Goal: Task Accomplishment & Management: Use online tool/utility

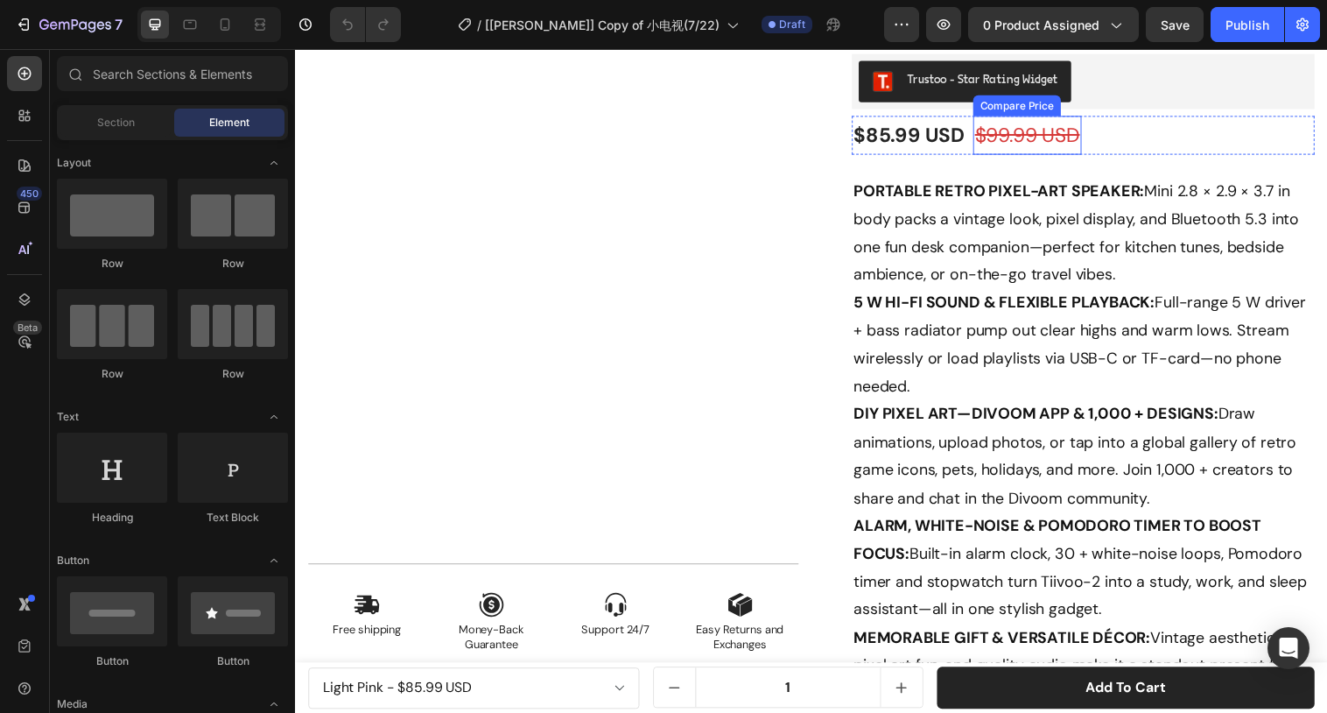
scroll to position [207, 0]
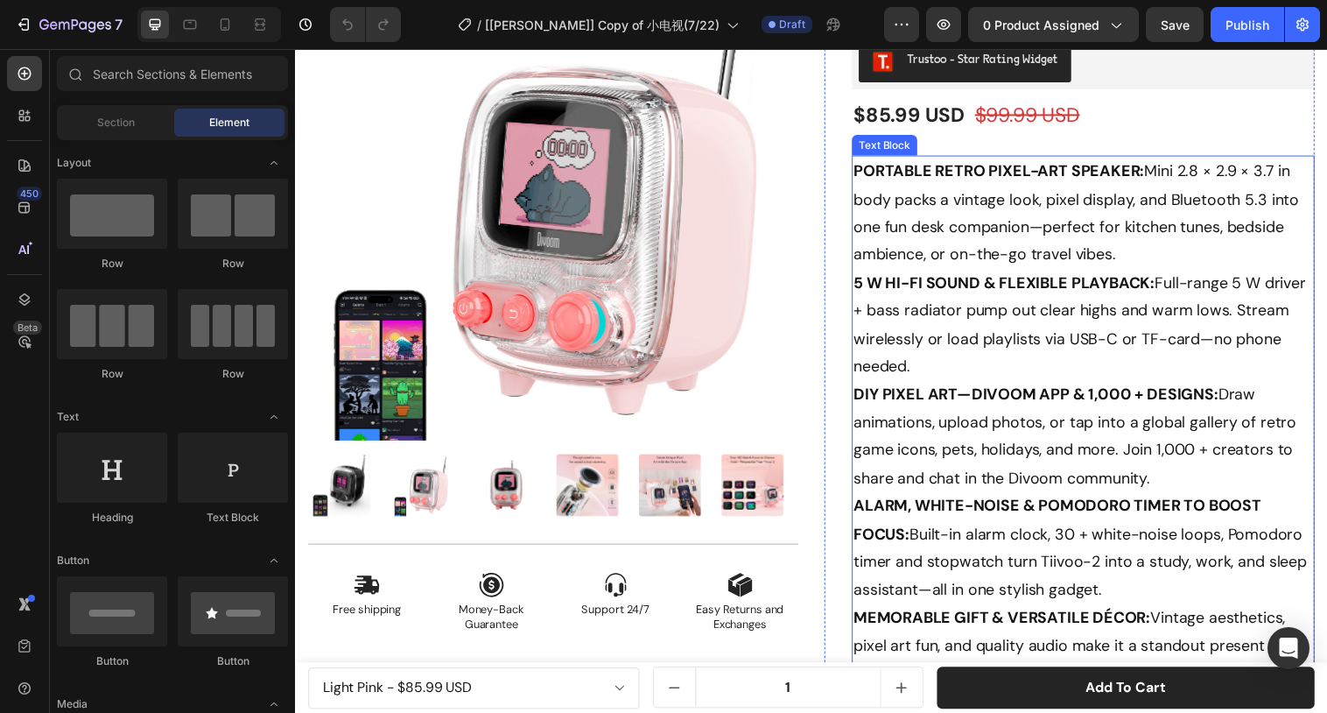
click at [1065, 210] on p "PORTABLE RETRO PIXEL-ART SPEAKER: Mini 2.8 × 2.9 × 3.7 in body packs a vintage …" at bounding box center [1097, 442] width 468 height 567
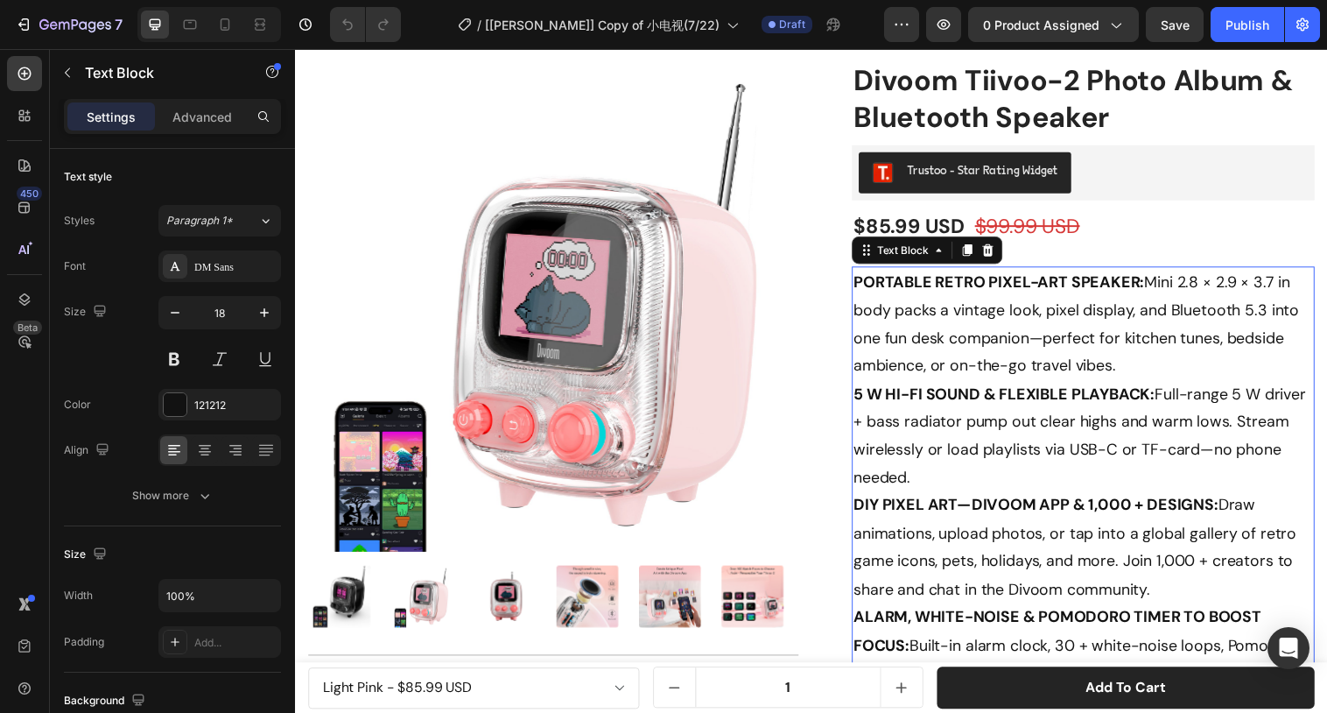
scroll to position [107, 0]
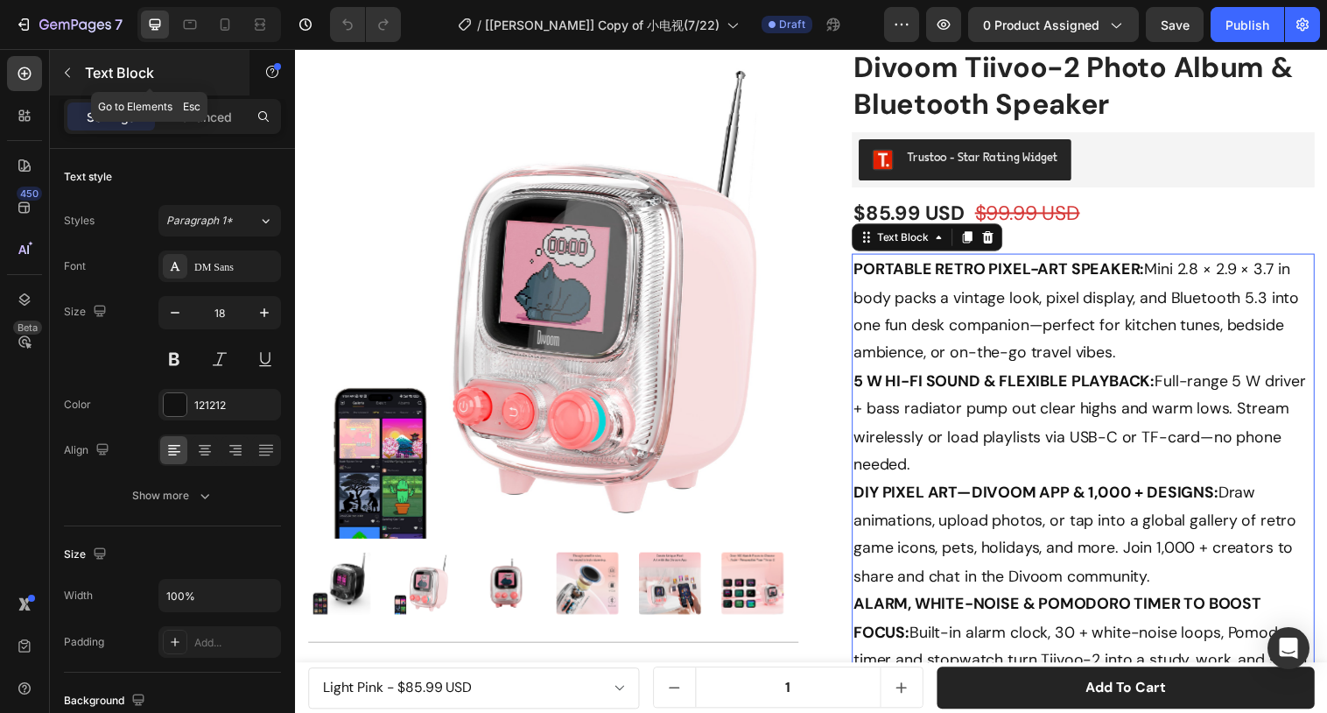
click at [80, 77] on button "button" at bounding box center [67, 73] width 28 height 28
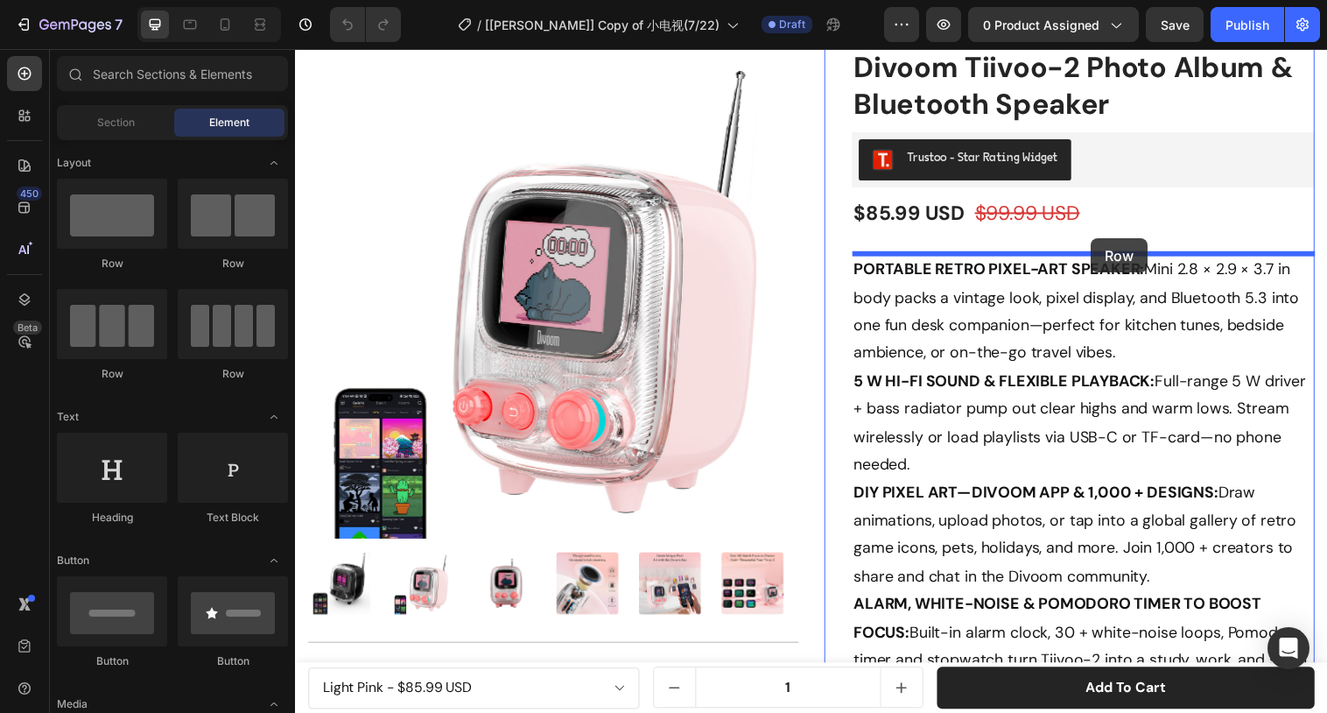
drag, startPoint x: 407, startPoint y: 245, endPoint x: 1105, endPoint y: 242, distance: 697.8
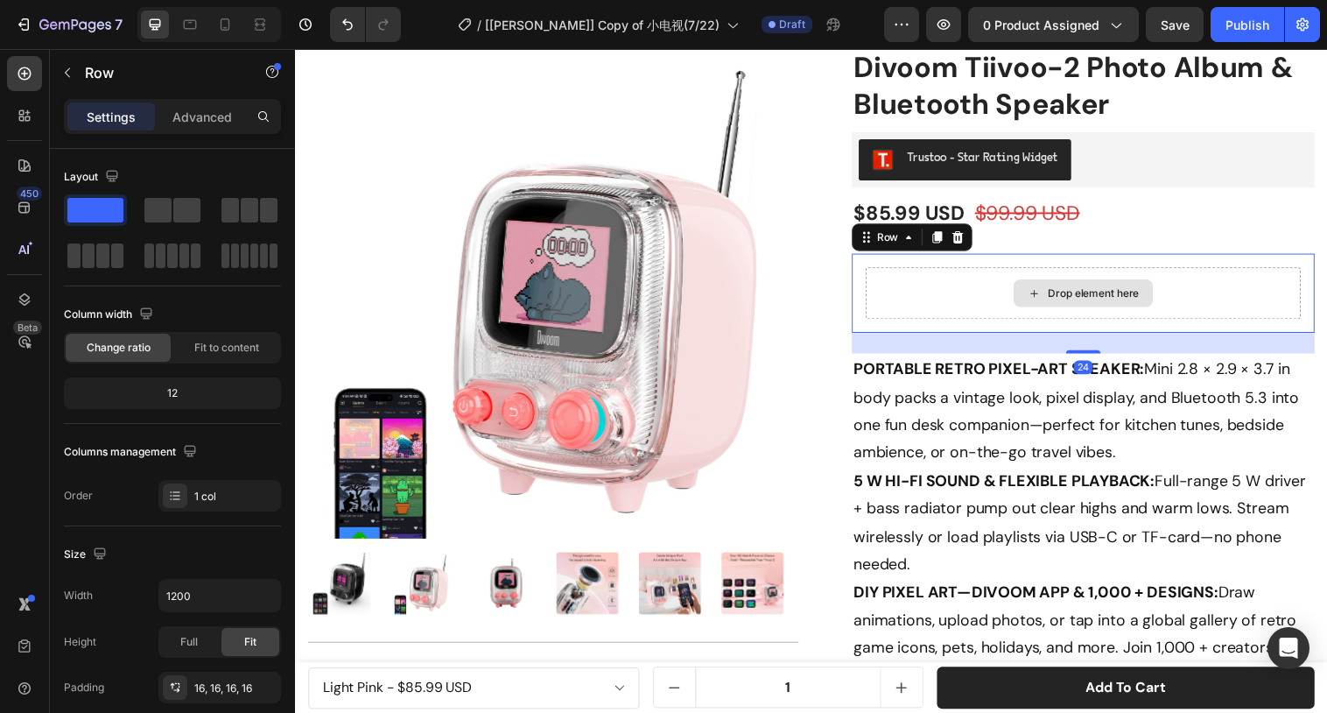
click at [932, 312] on div "Drop element here" at bounding box center [1097, 297] width 443 height 53
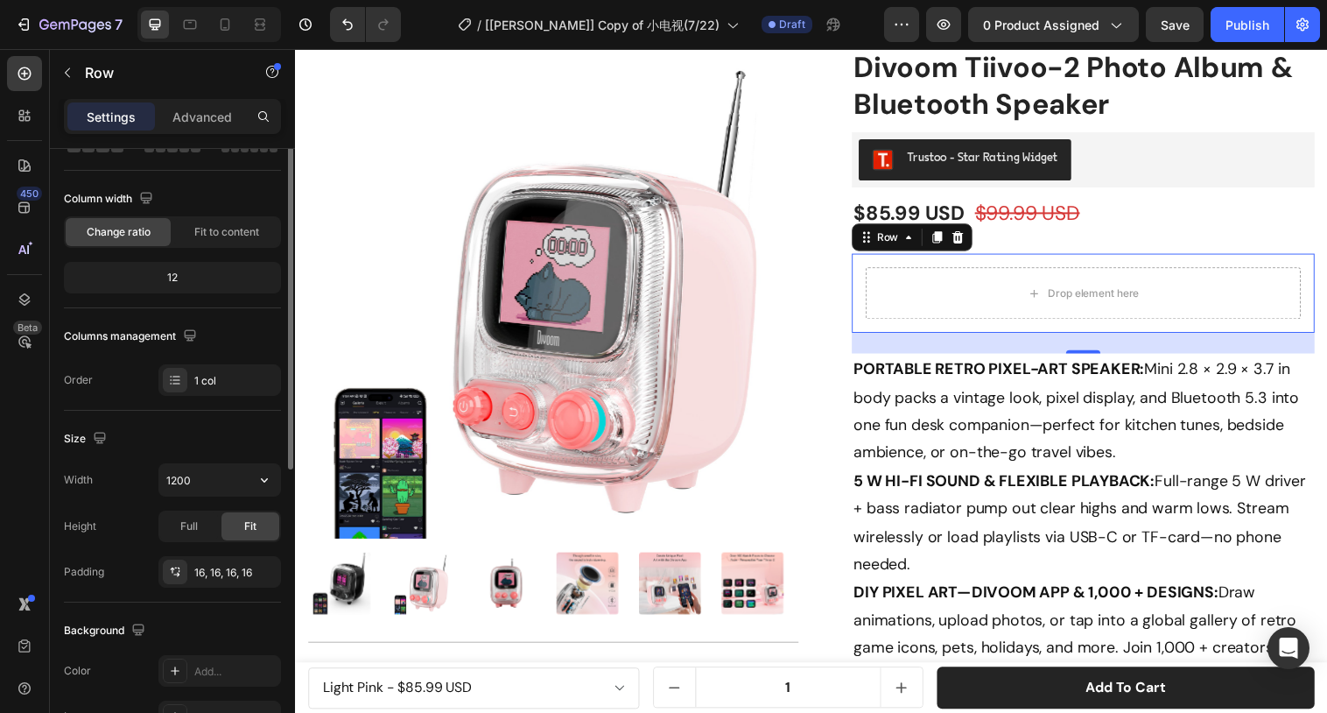
scroll to position [137, 0]
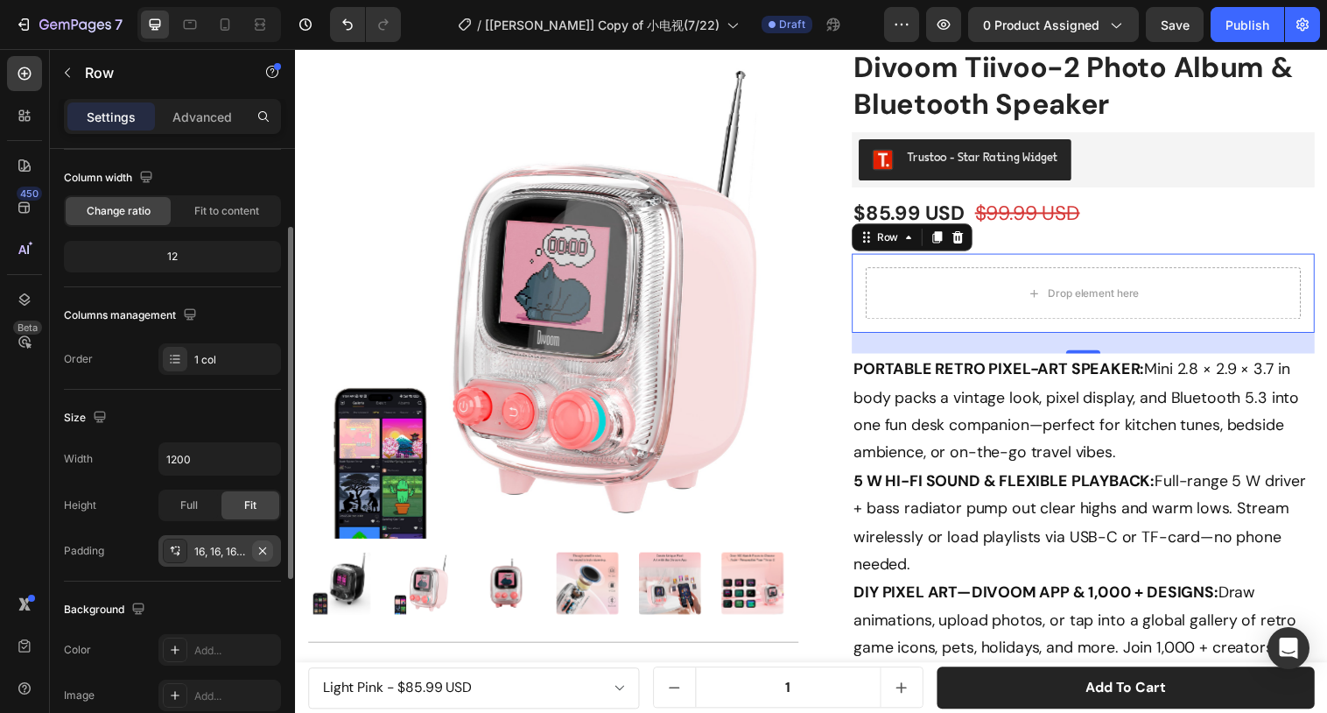
click at [264, 555] on icon "button" at bounding box center [263, 551] width 14 height 14
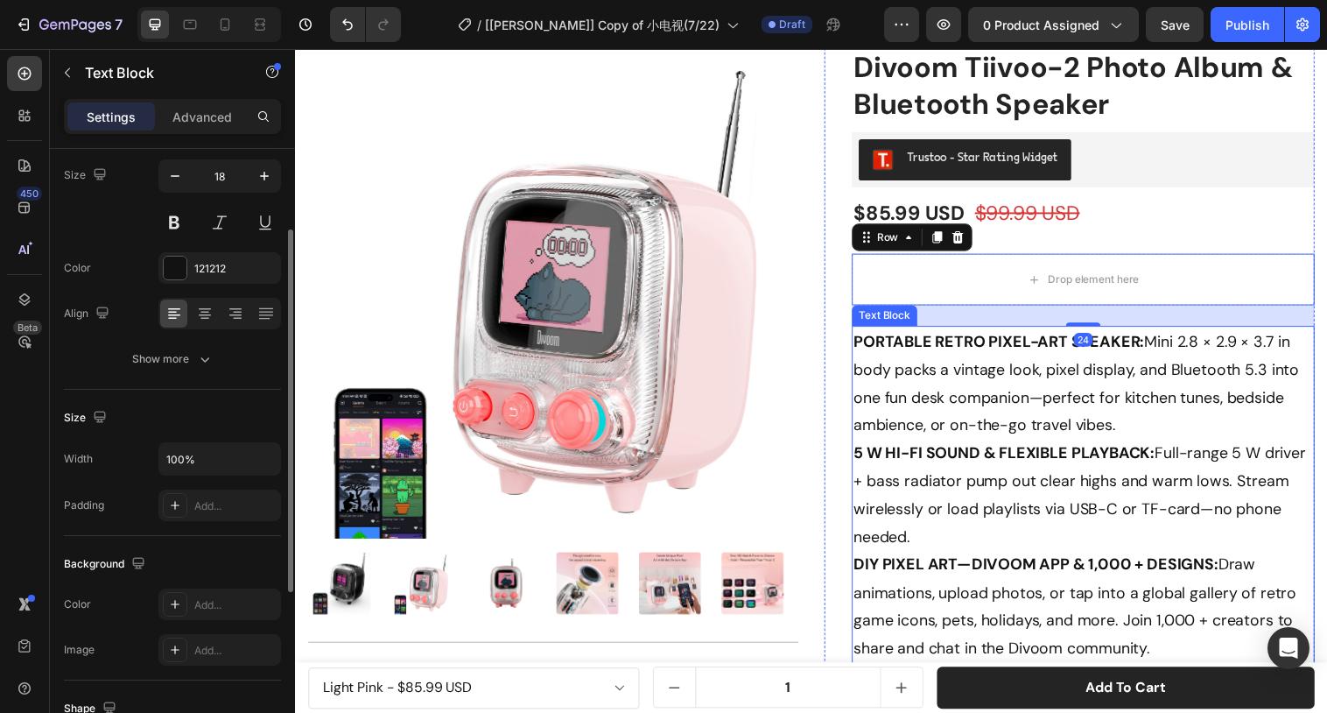
click at [1043, 348] on strong "PORTABLE RETRO PIXEL-ART SPEAKER:" at bounding box center [1011, 346] width 296 height 21
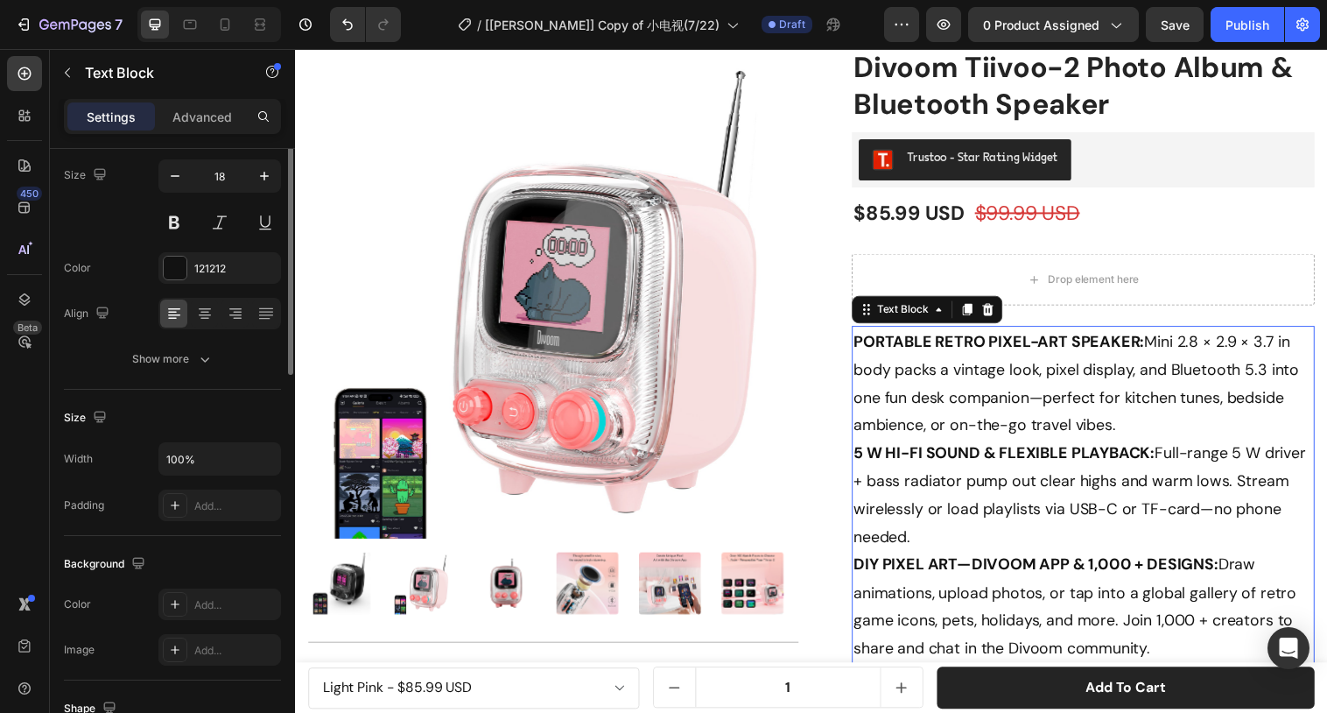
scroll to position [0, 0]
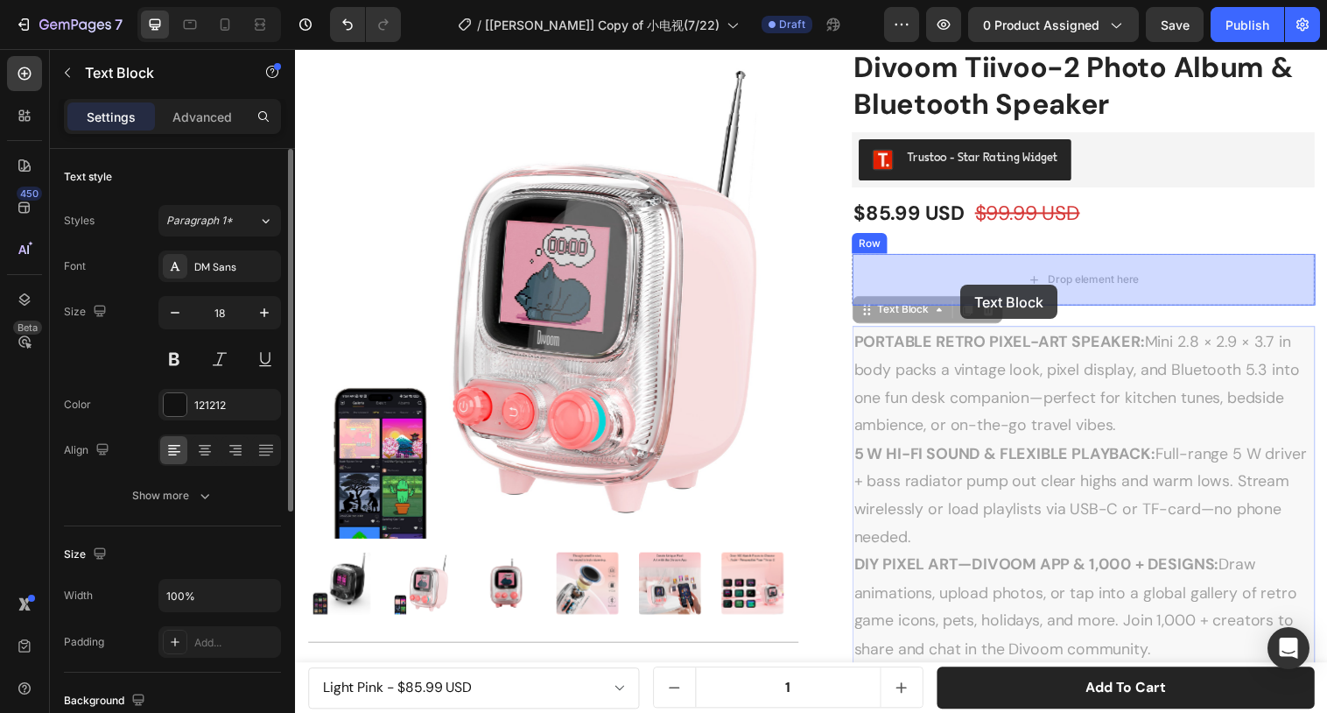
drag, startPoint x: 914, startPoint y: 318, endPoint x: 941, endPoint y: 318, distance: 27.1
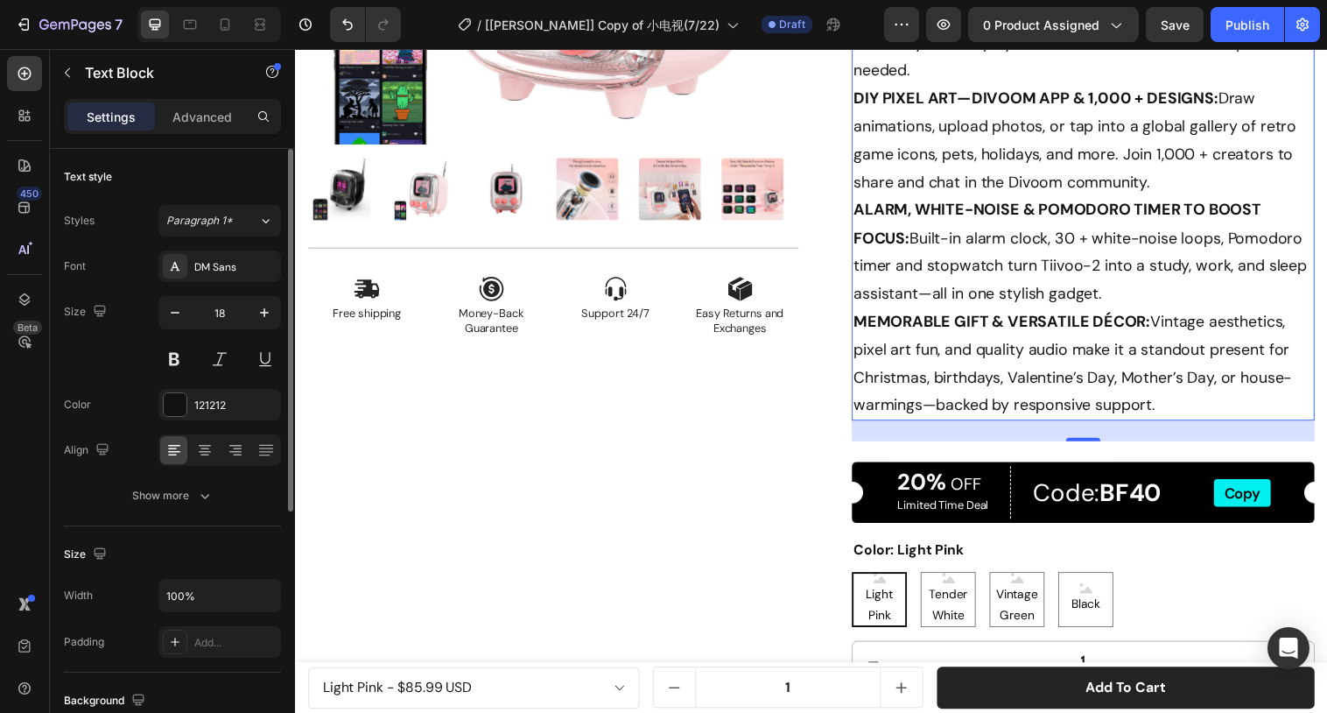
scroll to position [517, 0]
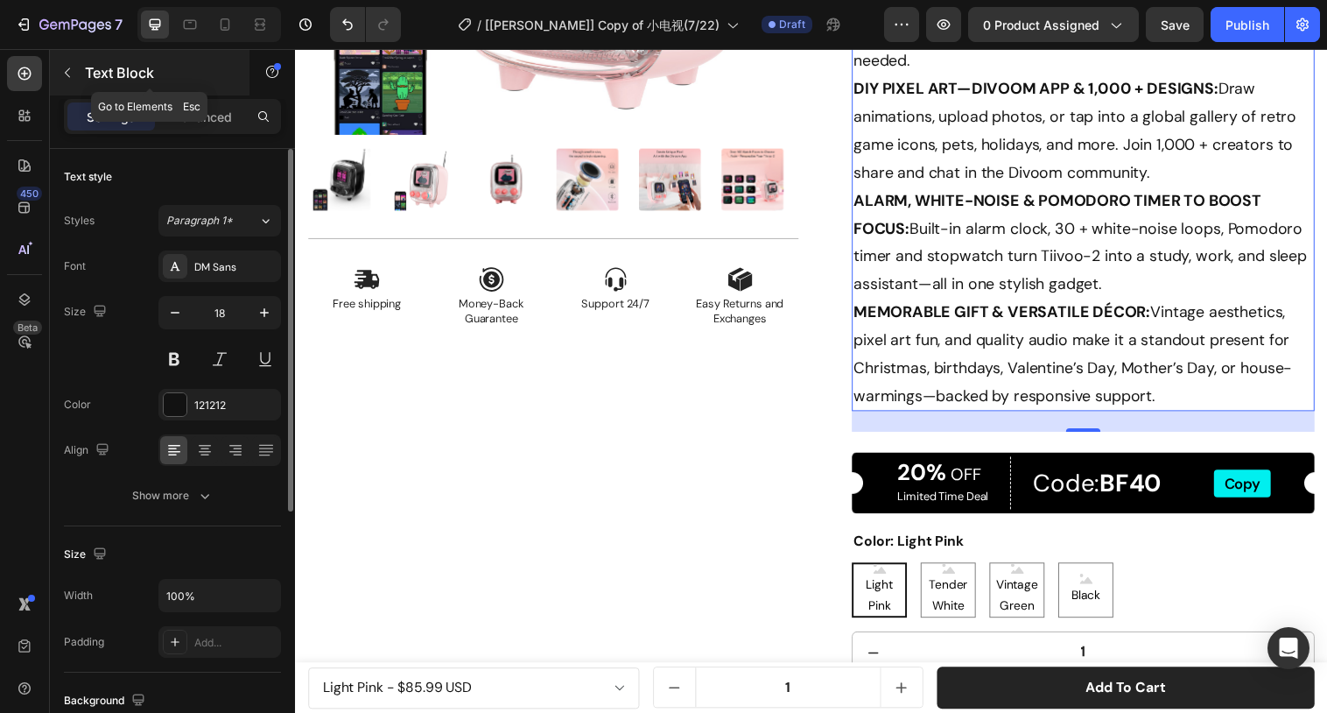
click at [61, 73] on icon "button" at bounding box center [67, 73] width 14 height 14
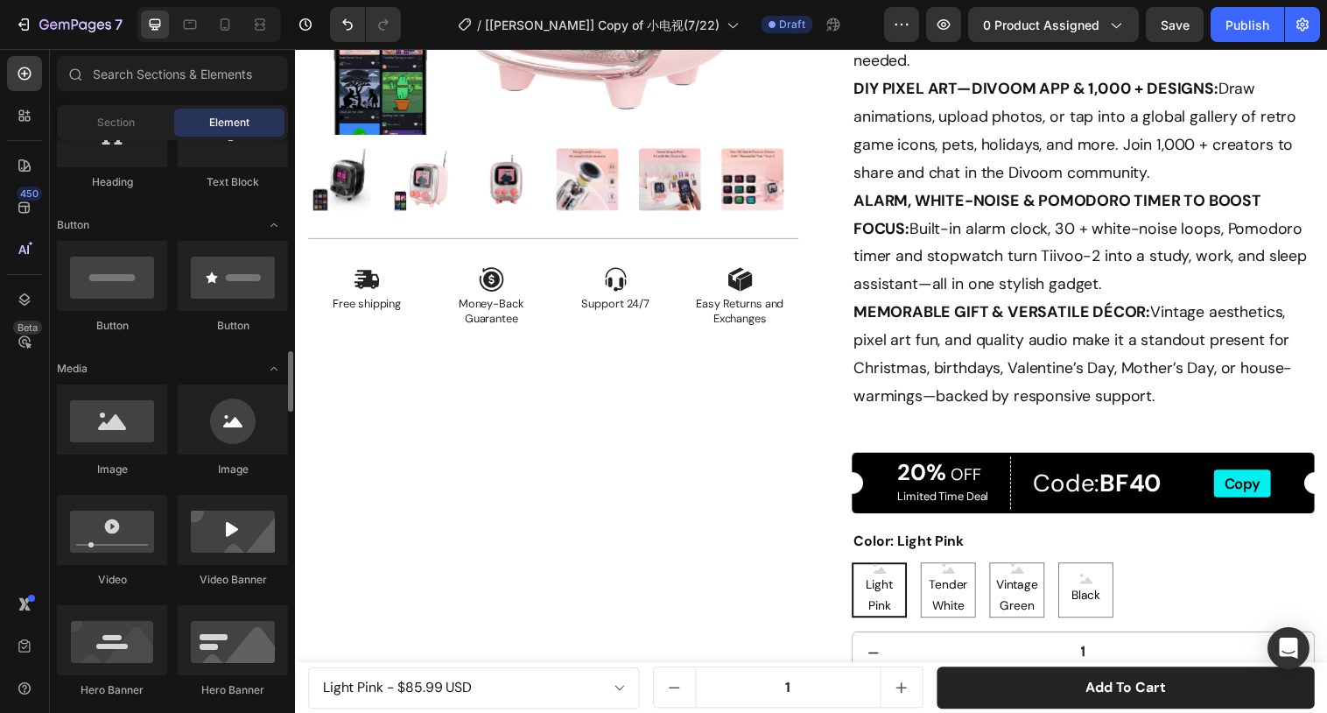
scroll to position [0, 0]
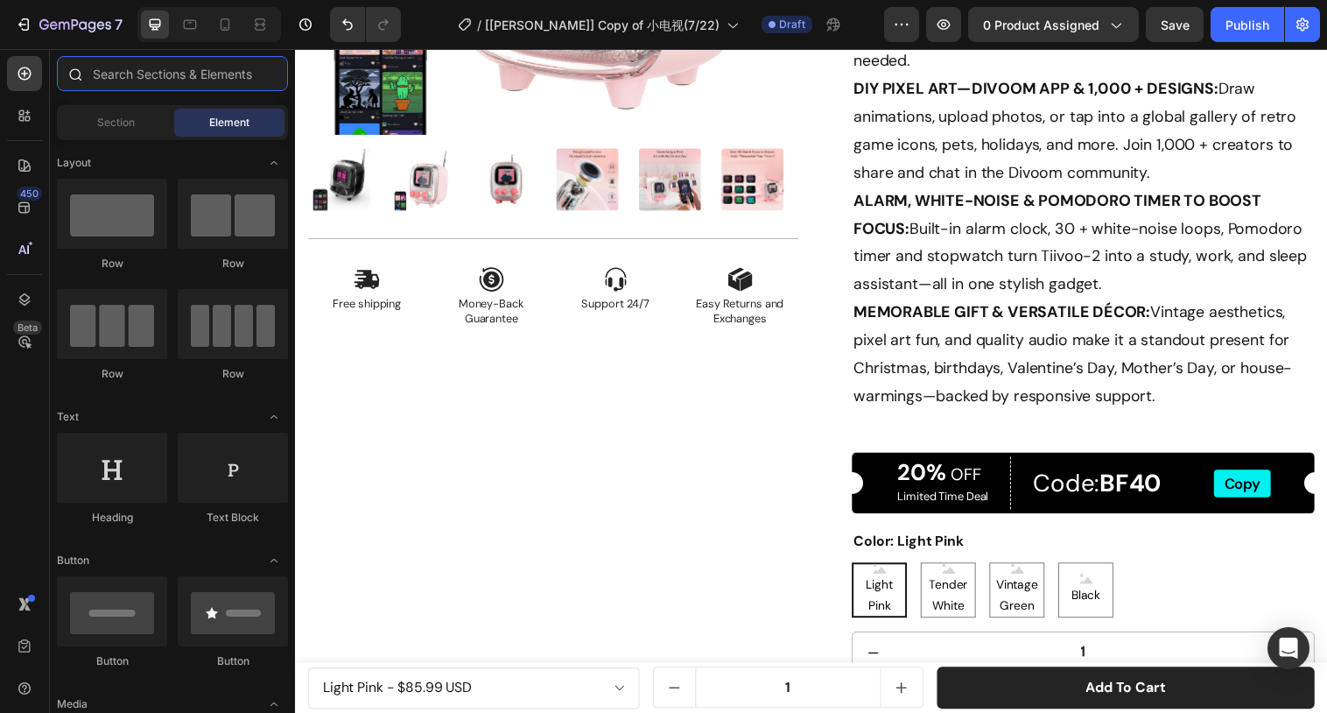
click at [130, 69] on input "text" at bounding box center [172, 73] width 231 height 35
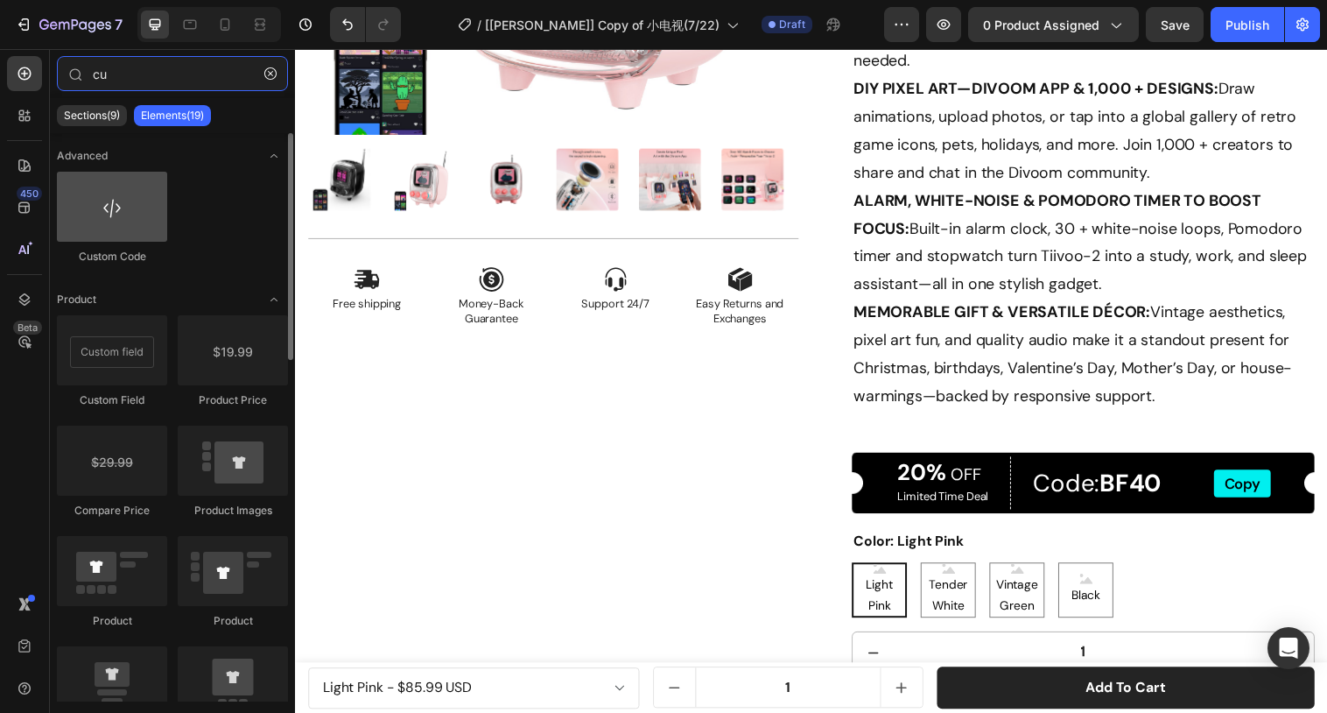
type input "cu"
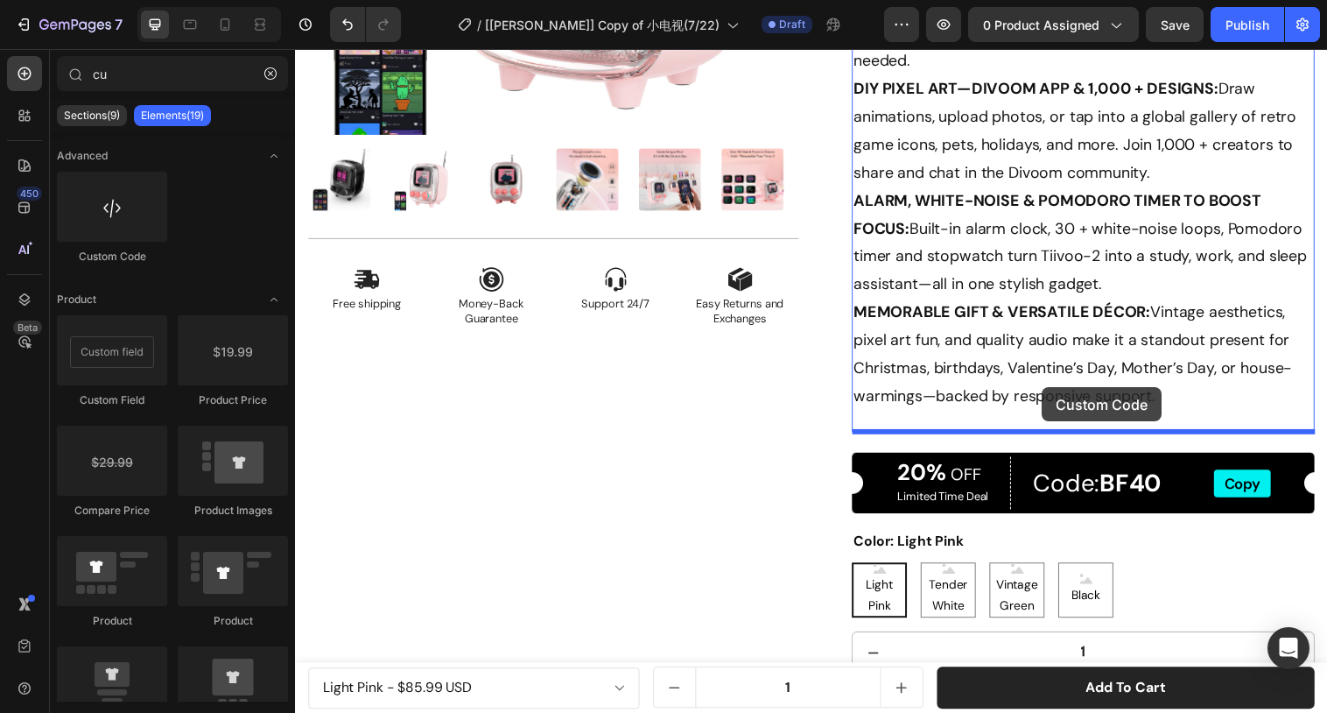
drag, startPoint x: 423, startPoint y: 290, endPoint x: 1055, endPoint y: 393, distance: 640.5
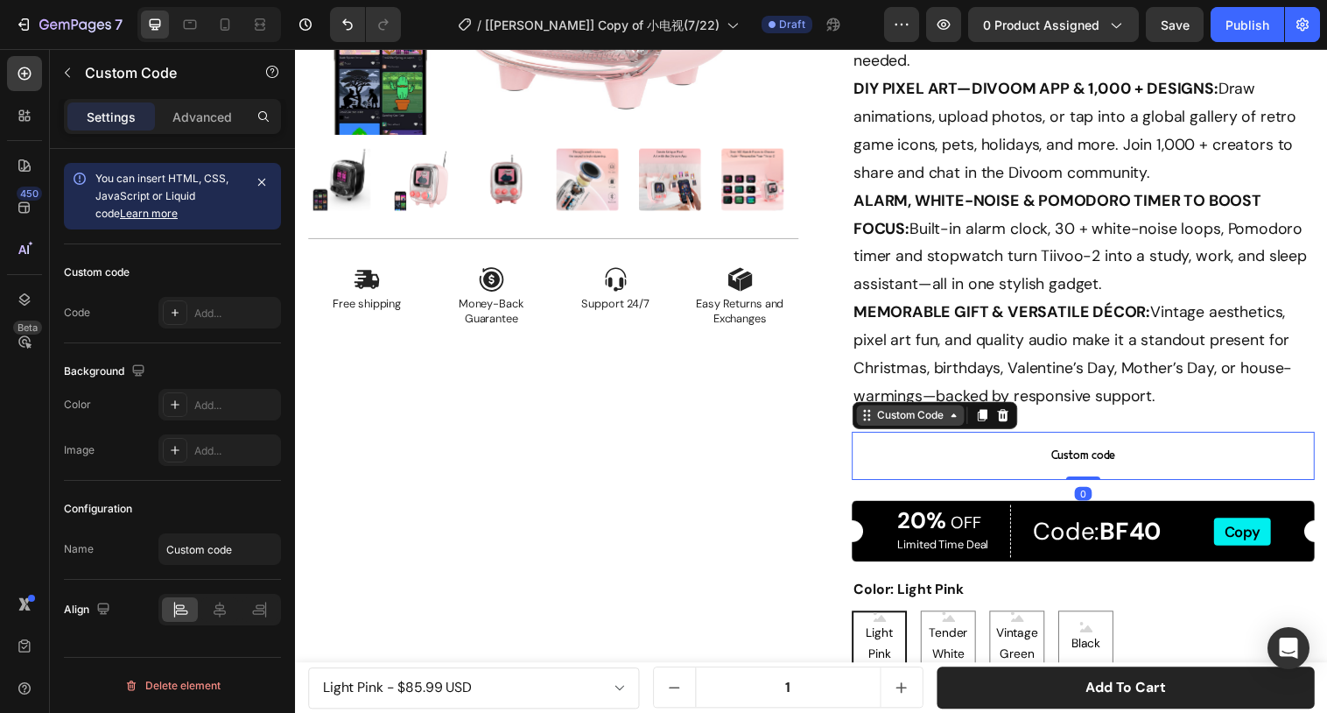
click at [946, 423] on div "Custom Code" at bounding box center [920, 422] width 74 height 16
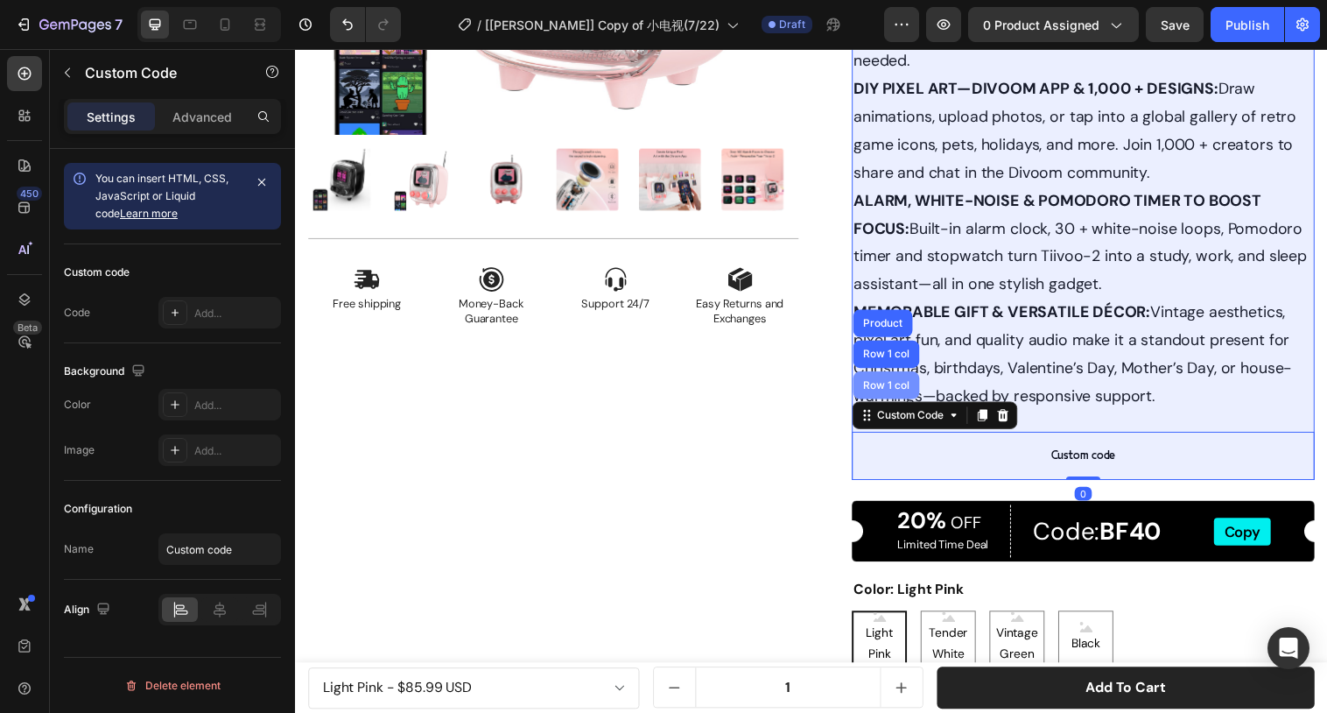
click at [918, 386] on div "Row 1 col" at bounding box center [895, 391] width 53 height 11
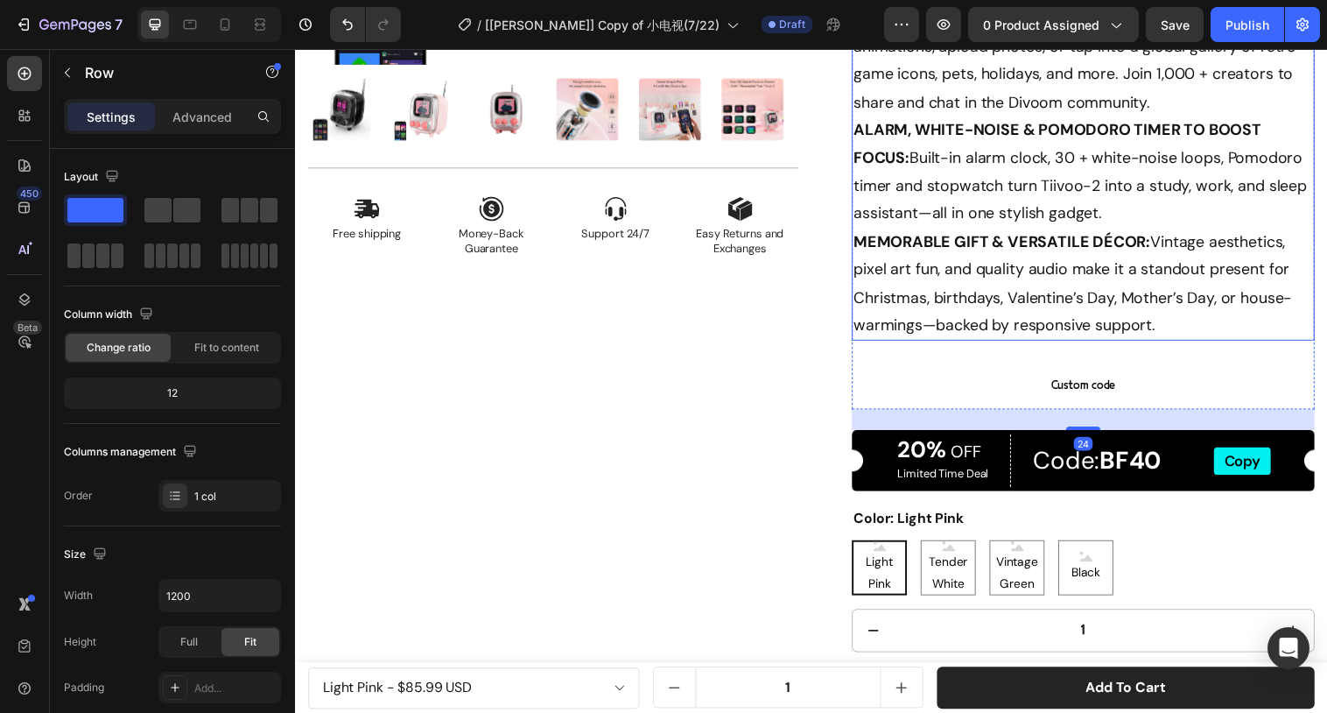
scroll to position [646, 0]
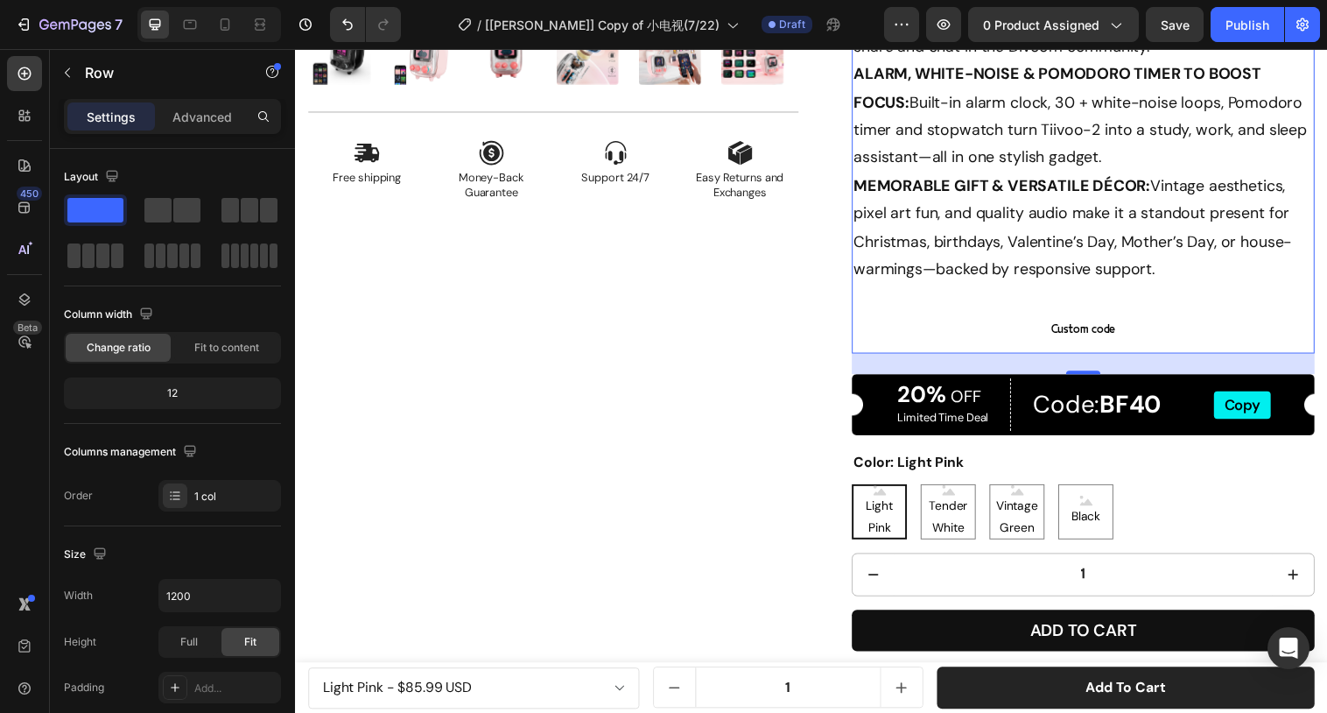
click at [1100, 307] on div "PORTABLE RETRO PIXEL-ART SPEAKER: Mini 2.8 × 2.9 × 3.7 in body packs a vintage …" at bounding box center [1096, 38] width 471 height 641
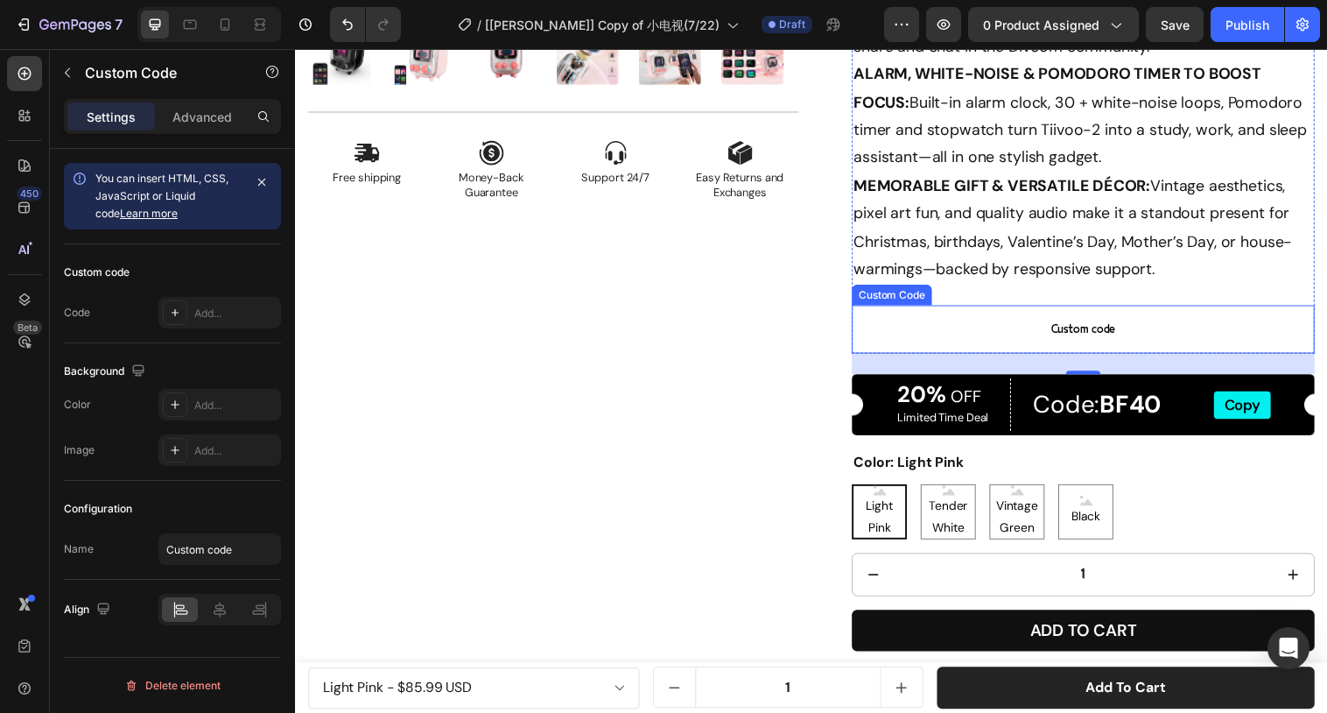
click at [1071, 334] on span "Custom code" at bounding box center [1096, 334] width 471 height 21
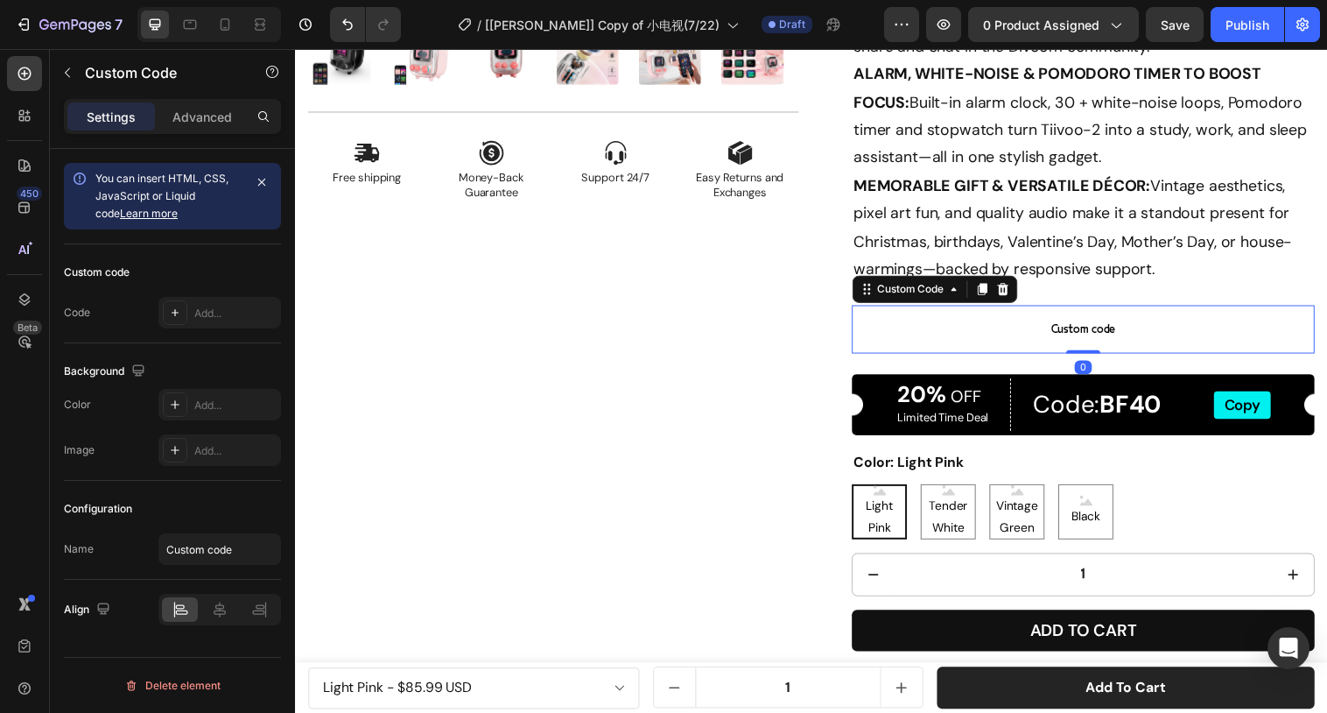
click at [1071, 334] on span "Custom code" at bounding box center [1096, 334] width 471 height 21
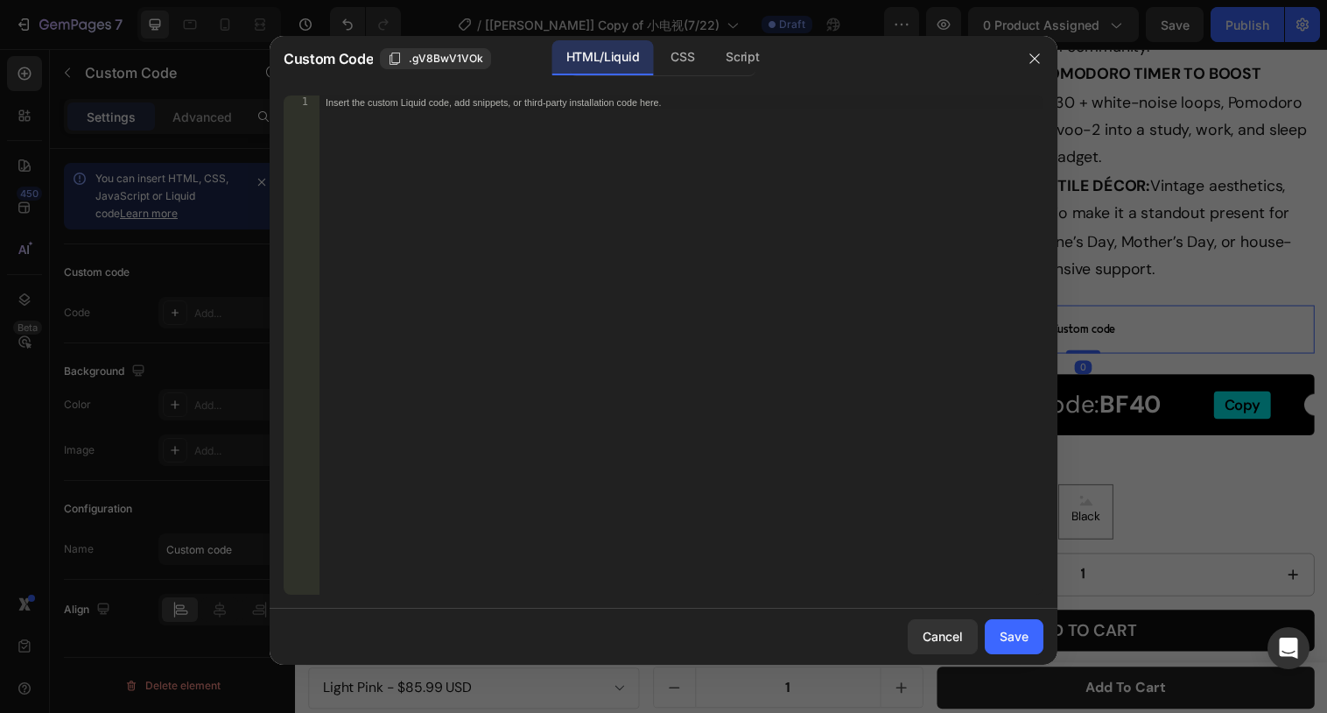
click at [955, 276] on div "Insert the custom Liquid code, add snippets, or third-party installation code h…" at bounding box center [681, 358] width 725 height 527
paste textarea "<span class="view-toggle" onclick="toggleView()">Xem thêm</span>"
type textarea "<span class="view-toggle" onclick="toggleView()">Xem thêm</span>"
click at [1023, 636] on div "Save" at bounding box center [1014, 636] width 29 height 18
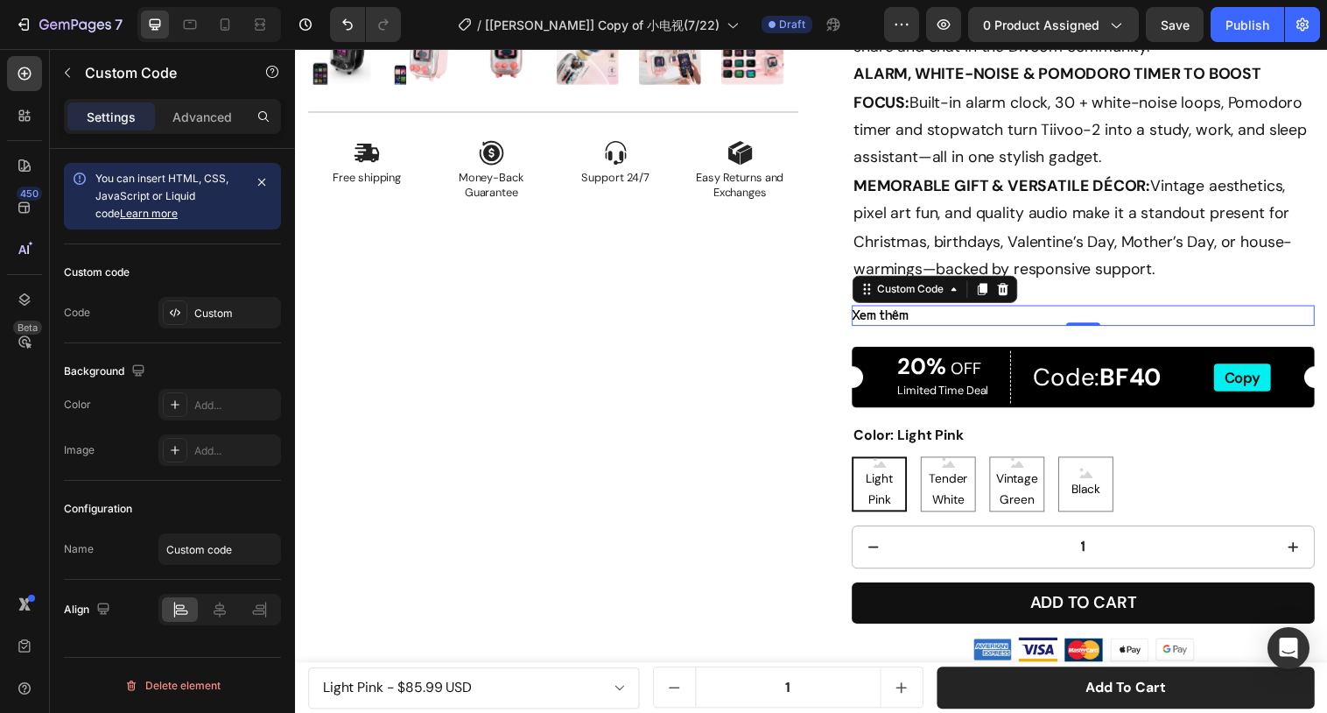
click at [1093, 314] on div "Xem thêm" at bounding box center [1096, 320] width 471 height 21
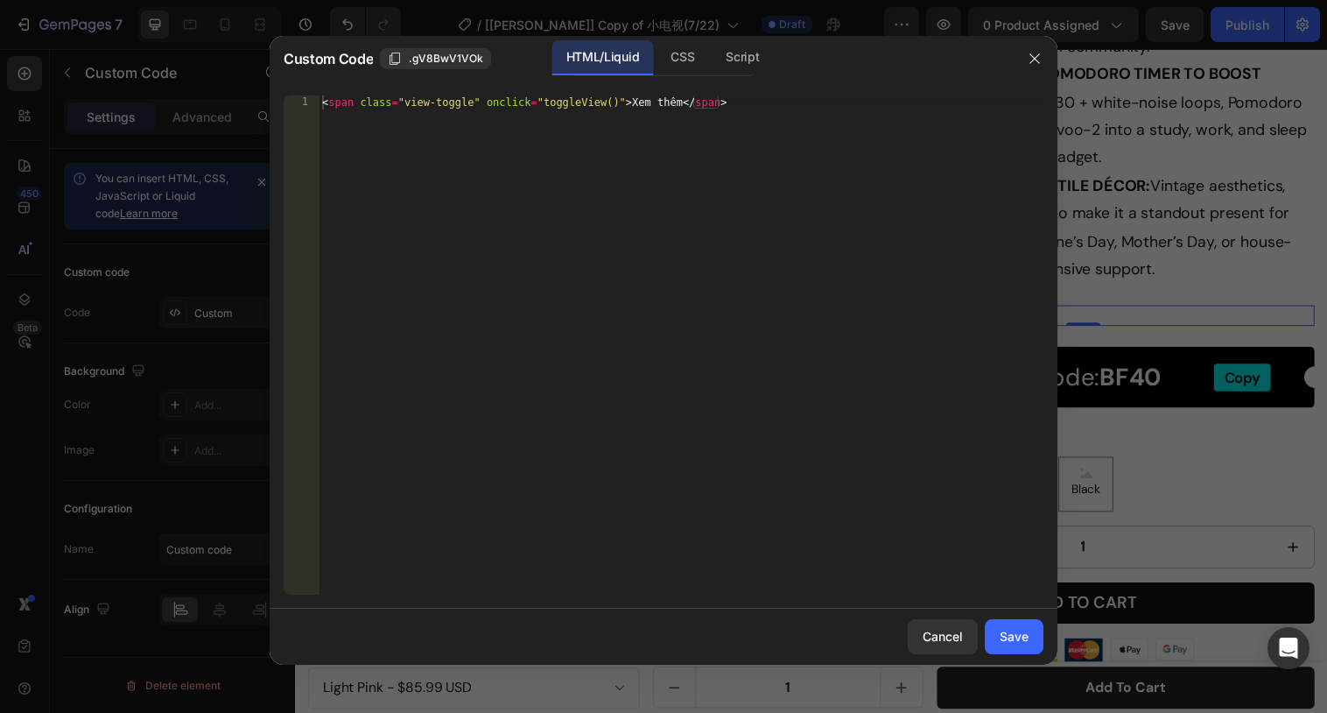
click at [1064, 310] on div at bounding box center [663, 356] width 1327 height 713
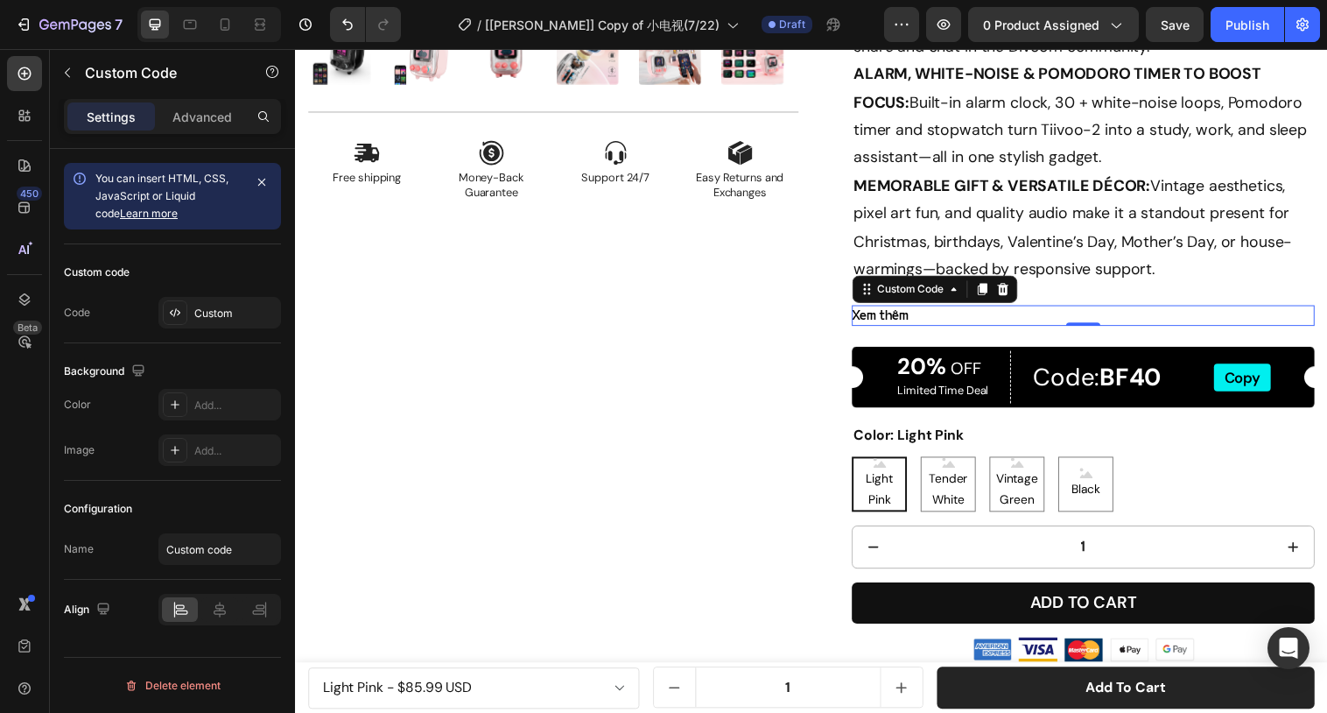
click at [1078, 314] on div "Xem thêm" at bounding box center [1096, 320] width 471 height 21
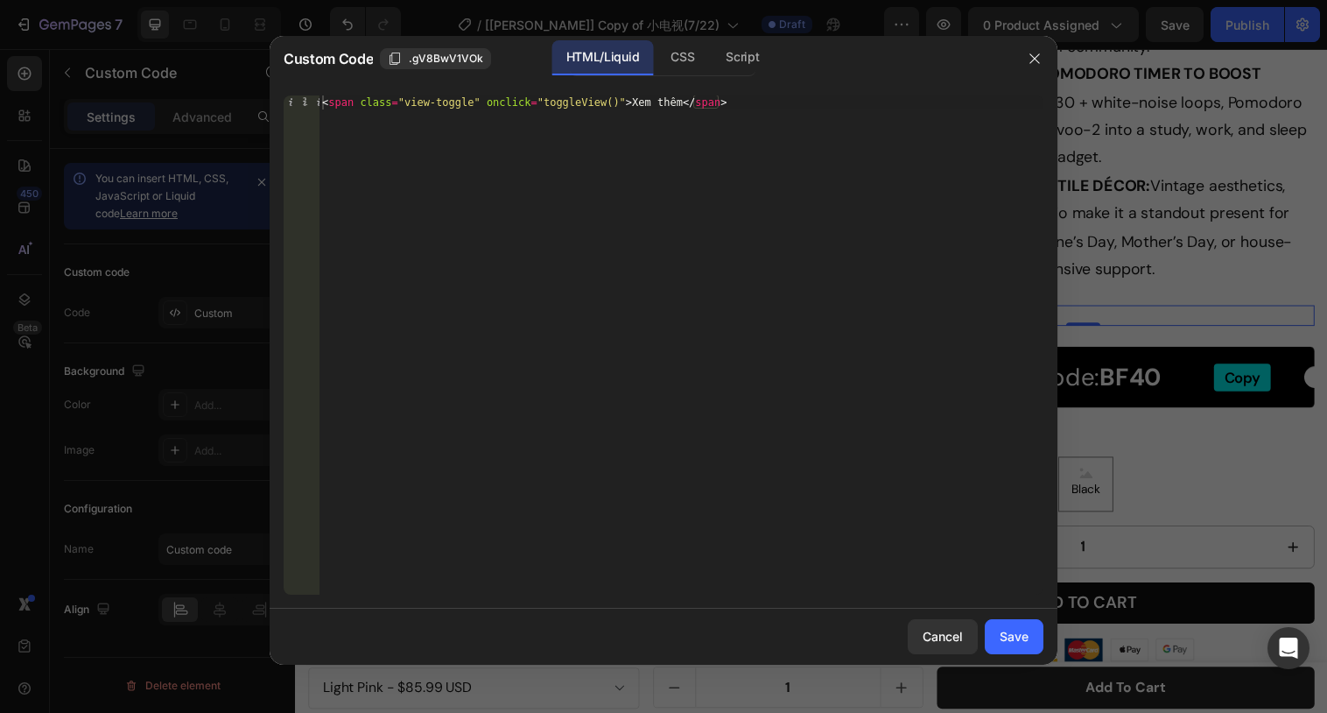
type textarea "<span class="view-toggle" onclick="toggleView()">Xem thêm</span>"
click at [897, 233] on div "< span class = "view-toggle" onclick = "toggleView()" > Xem thêm </ span >" at bounding box center [681, 358] width 725 height 527
paste textarea "const container = document.getElementById('textContainer');"
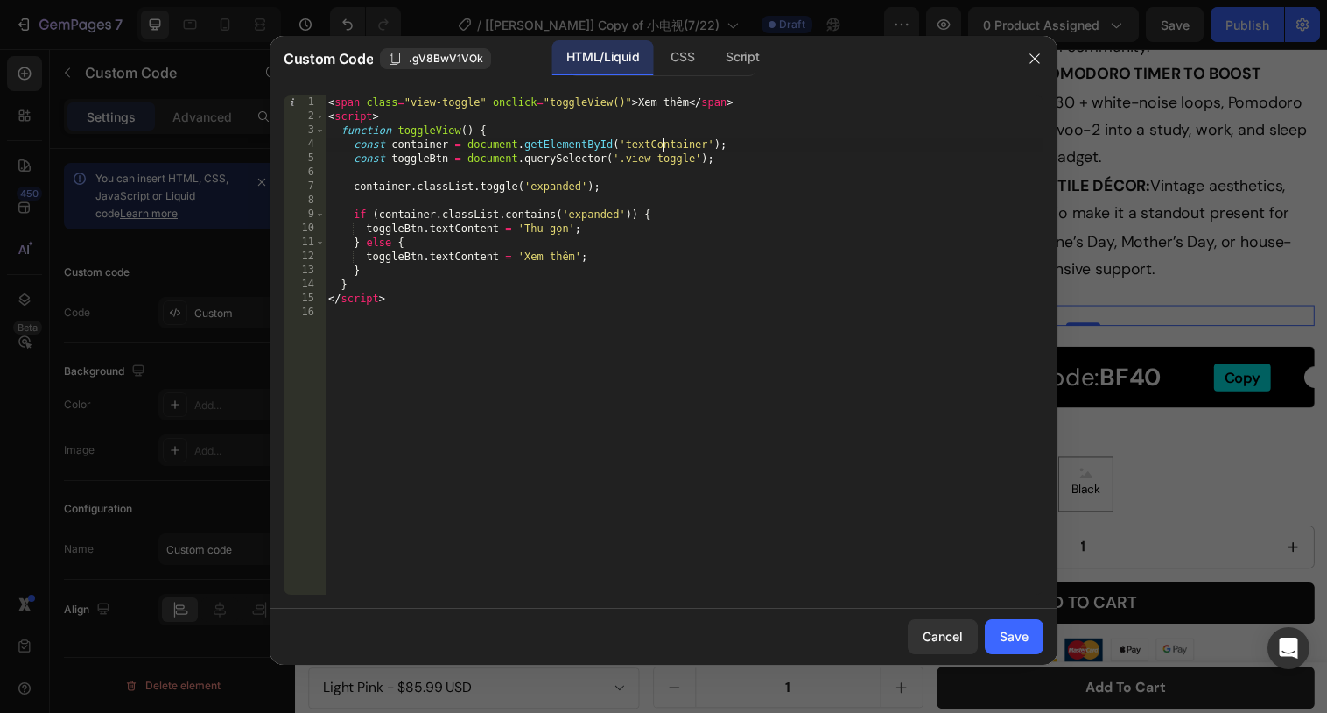
click at [665, 138] on div "< span class = "view-toggle" onclick = "toggleView()" > Xem thêm </ span > < sc…" at bounding box center [684, 358] width 719 height 527
type textarea "const container = document.getElementById('textContainer');"
click at [1019, 633] on div "Save" at bounding box center [1014, 636] width 29 height 18
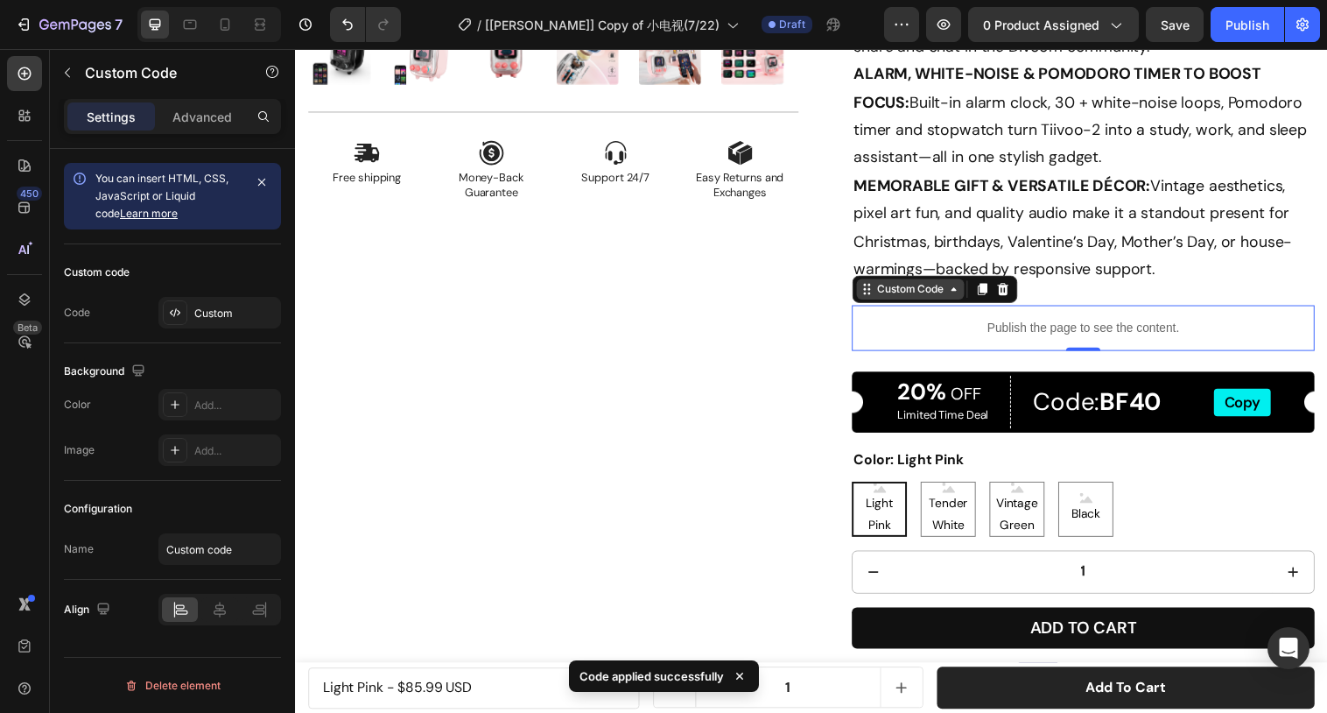
click at [932, 294] on div "Custom Code" at bounding box center [920, 293] width 74 height 16
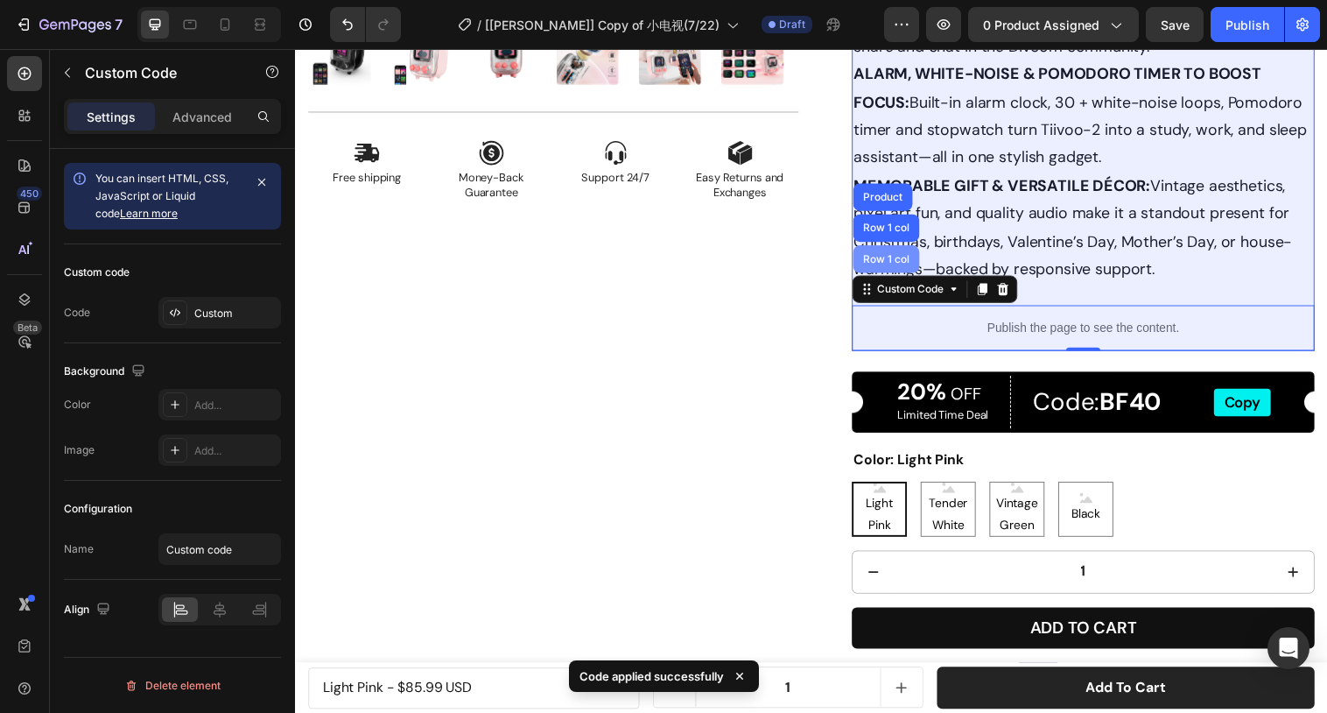
click at [915, 257] on div "Row 1 col" at bounding box center [895, 262] width 53 height 11
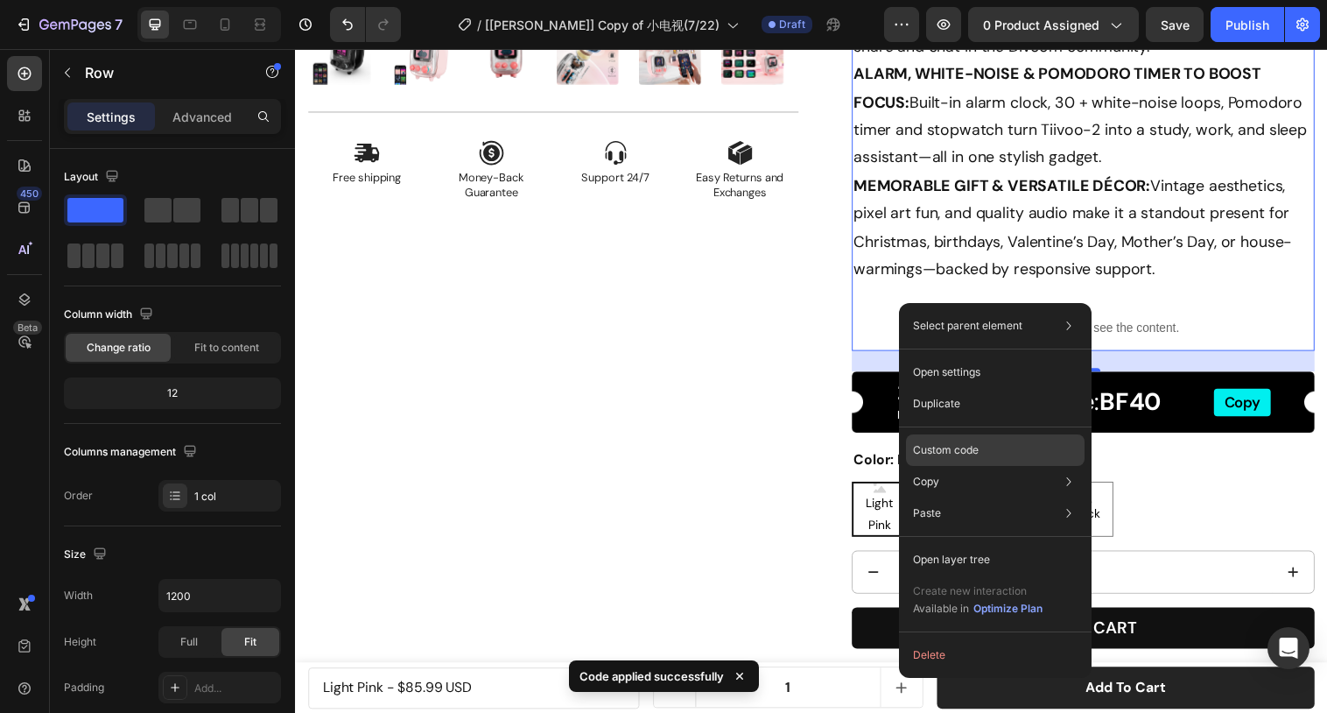
click at [939, 497] on div "Custom code" at bounding box center [995, 513] width 179 height 32
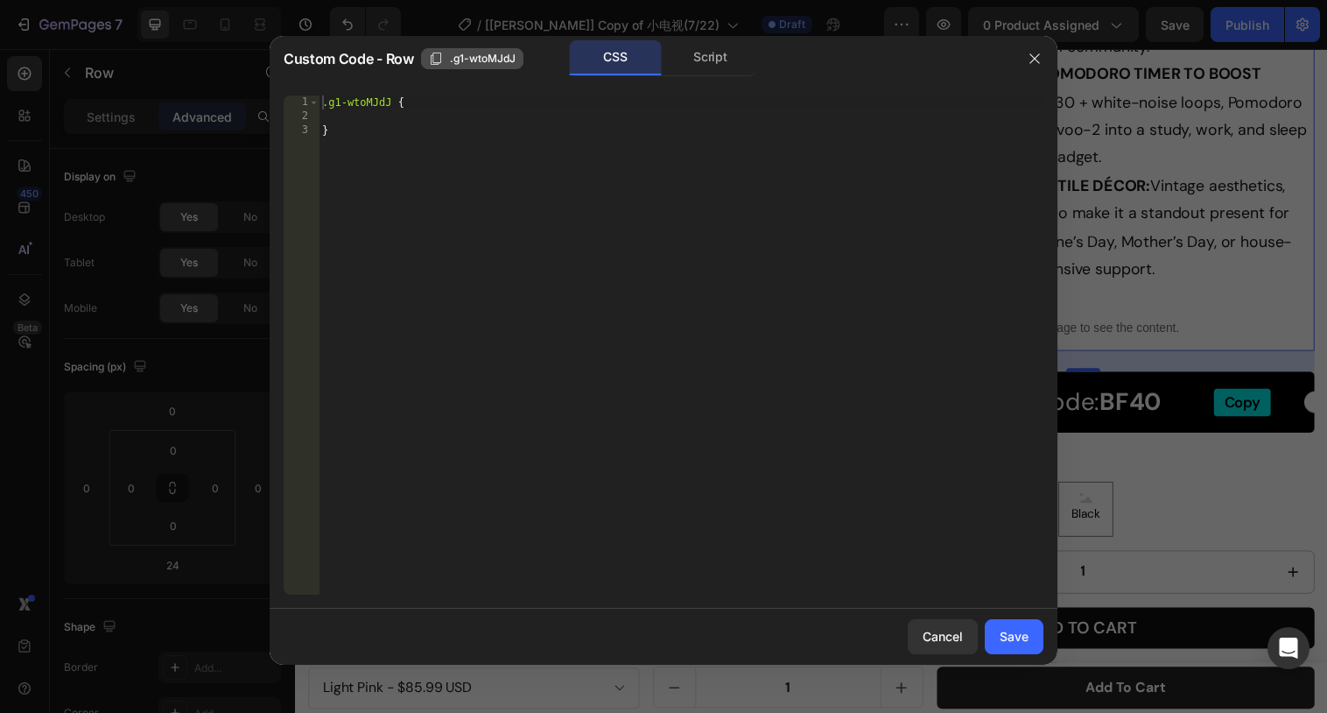
click at [459, 56] on span ".g1-wtoMJdJ" at bounding box center [483, 59] width 66 height 16
click at [1129, 338] on div at bounding box center [663, 356] width 1327 height 713
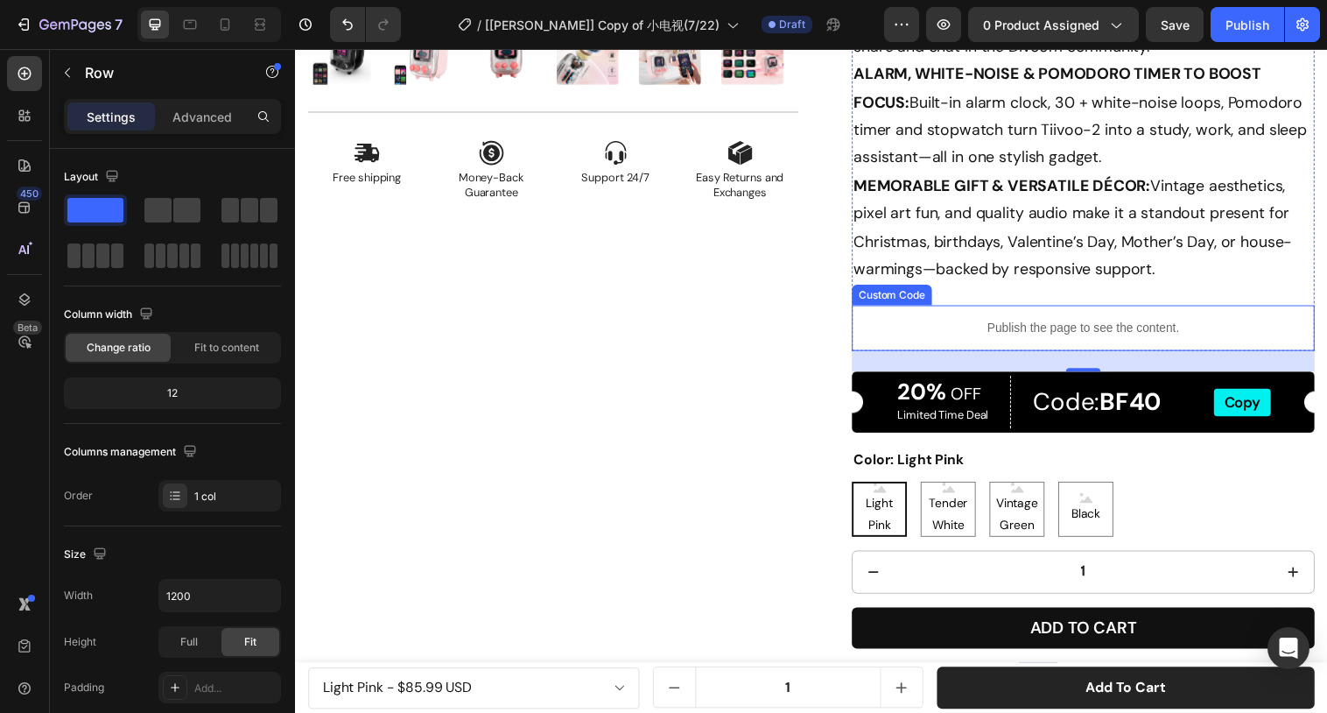
click at [1136, 330] on p "Publish the page to see the content." at bounding box center [1096, 333] width 471 height 18
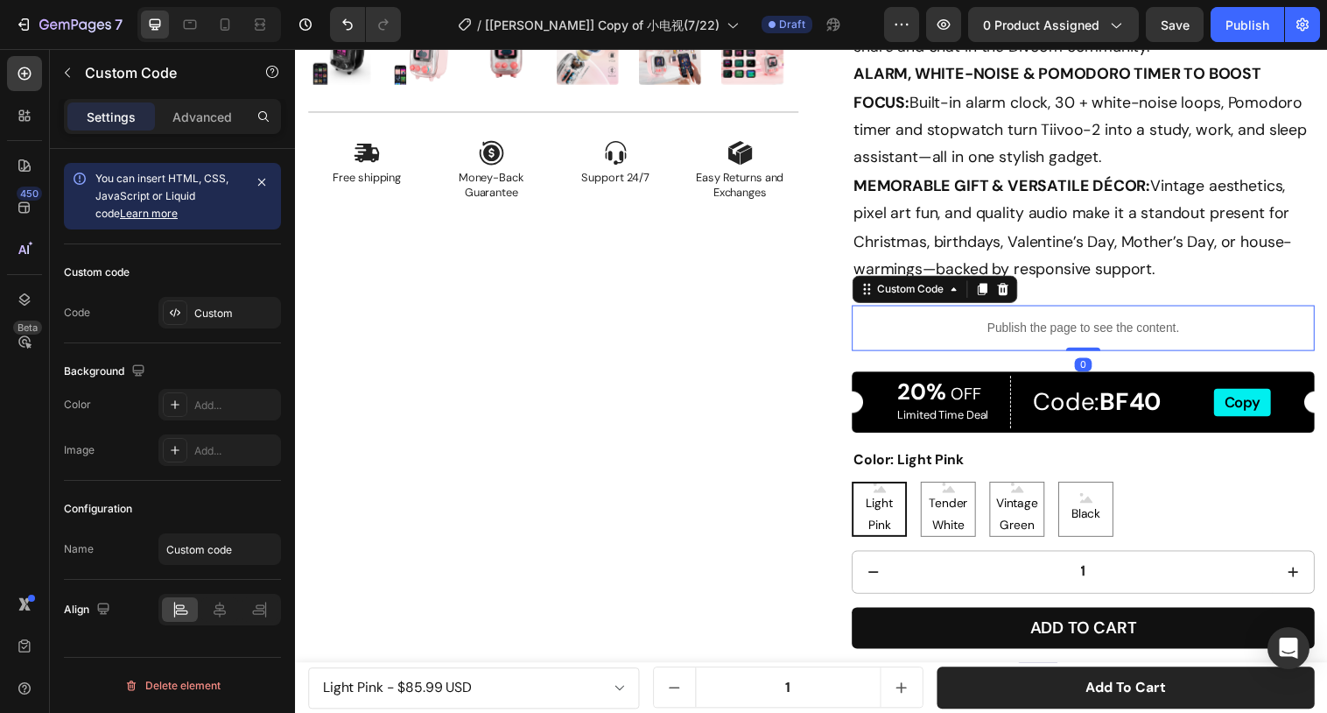
click at [1136, 330] on p "Publish the page to see the content." at bounding box center [1096, 333] width 471 height 18
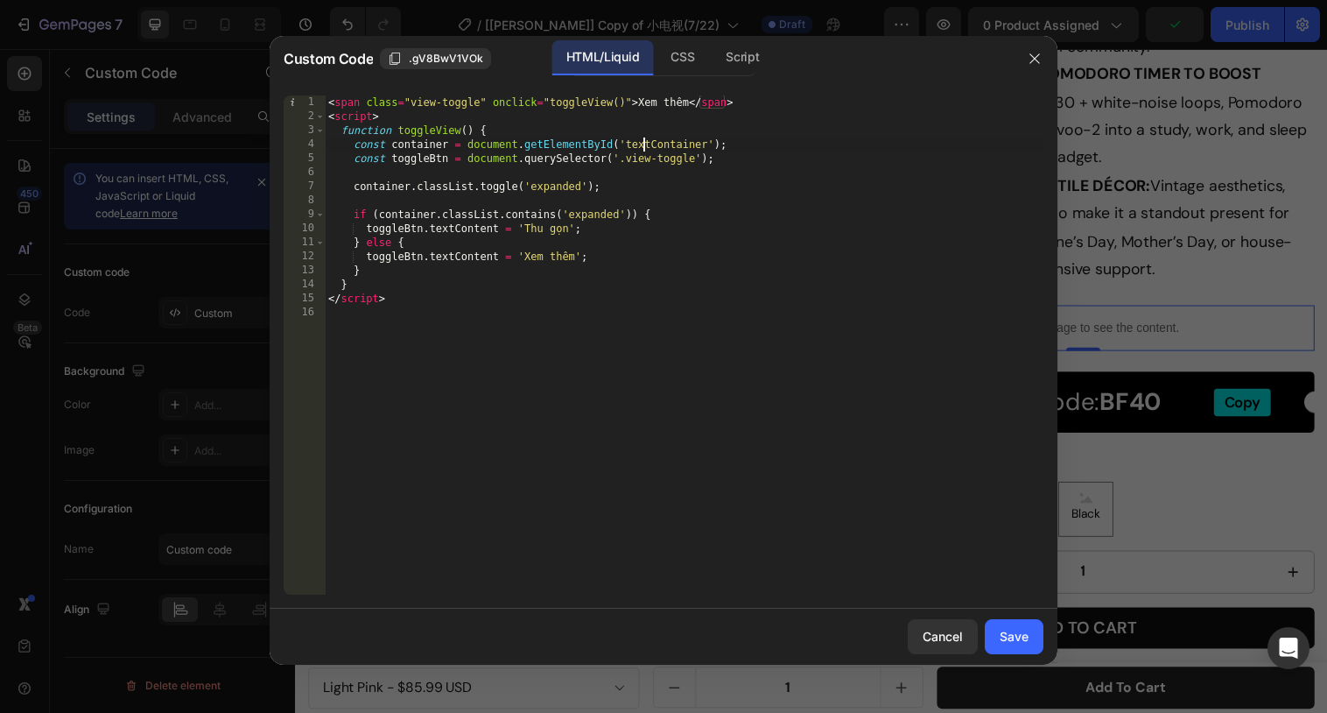
click at [647, 144] on div "< span class = "view-toggle" onclick = "toggleView()" > Xem thêm </ span > < sc…" at bounding box center [684, 358] width 719 height 527
paste textarea ".g1-wtoMJdJ"
click at [632, 146] on div "< span class = "view-toggle" onclick = "toggleView()" > Xem thêm </ span > < sc…" at bounding box center [684, 358] width 719 height 527
type textarea "const container = document.getElementById('g1-wtoMJdJ');"
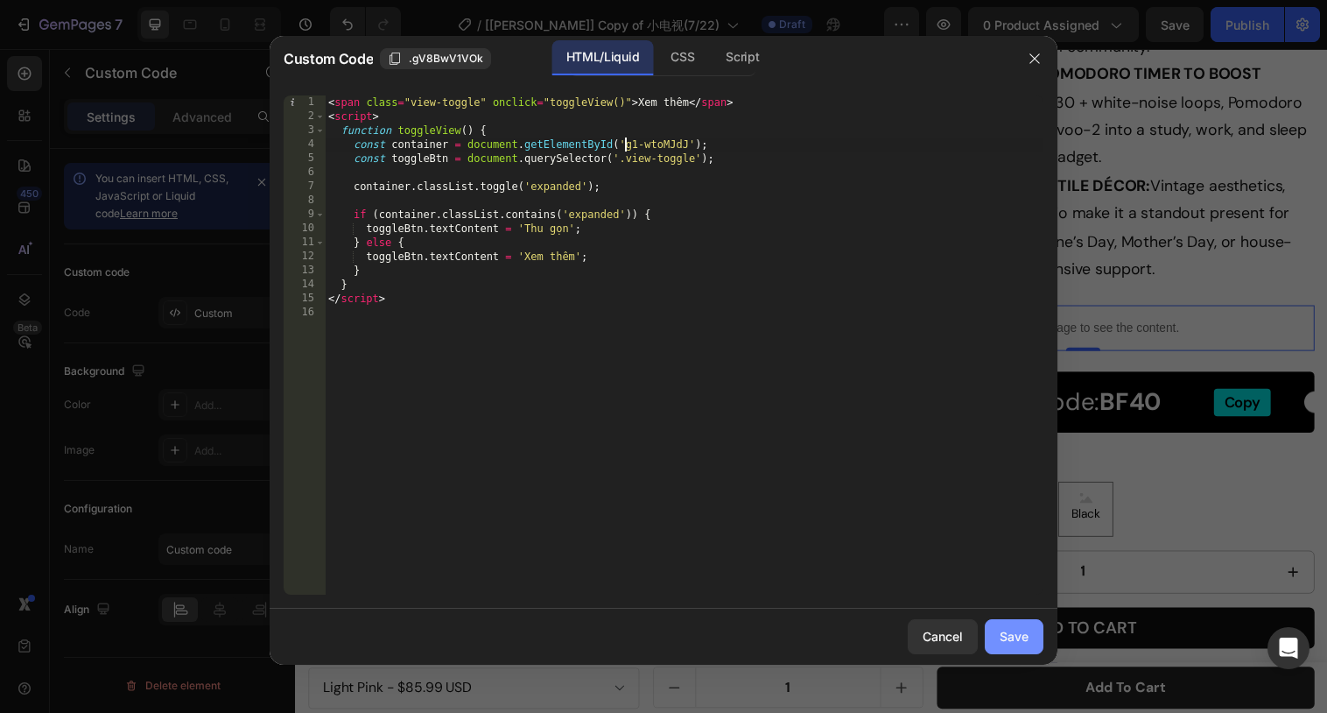
click at [1020, 633] on div "Save" at bounding box center [1014, 636] width 29 height 18
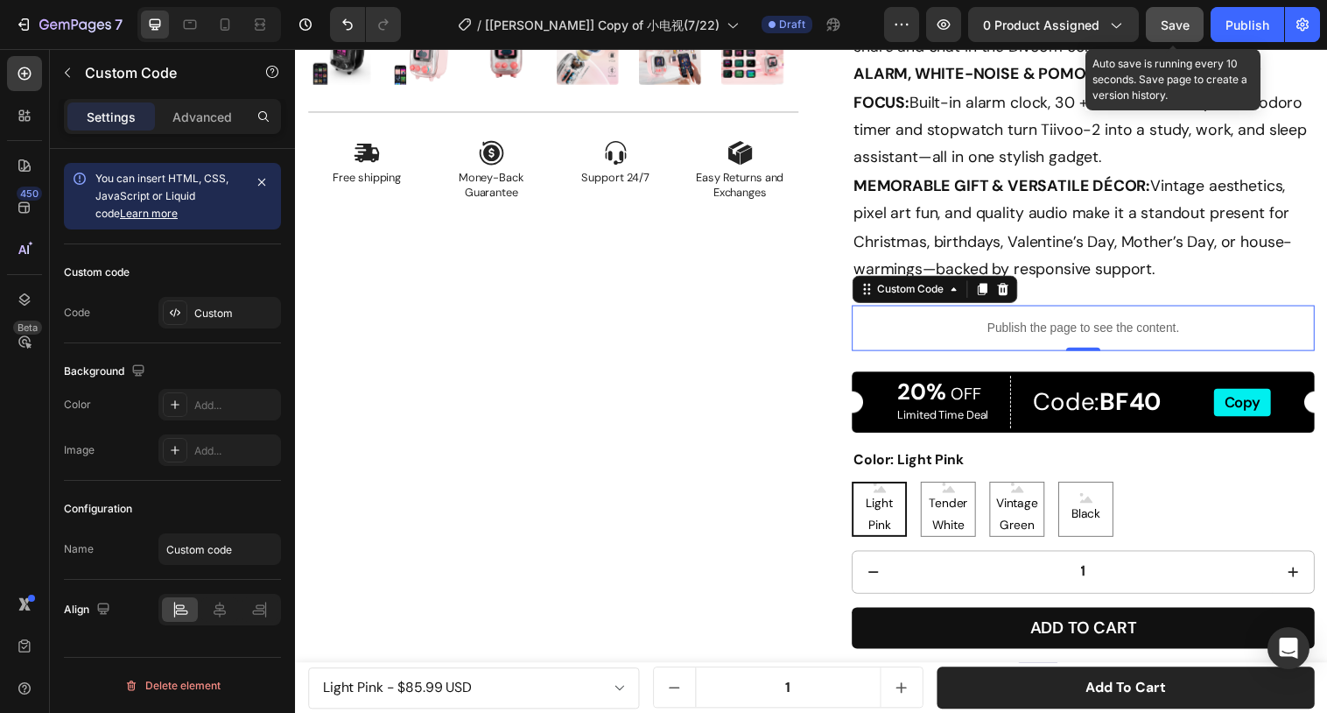
click at [1179, 16] on div "Save" at bounding box center [1175, 25] width 29 height 18
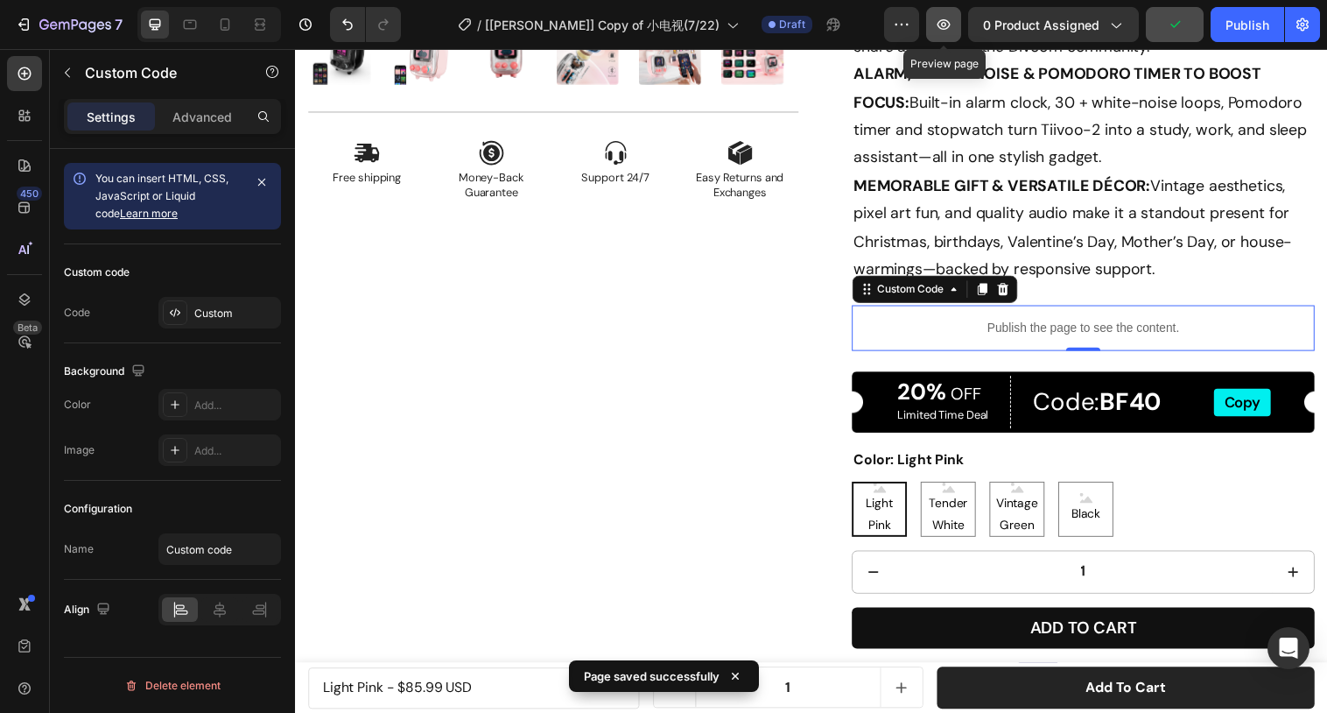
click at [951, 28] on icon "button" at bounding box center [944, 25] width 18 height 18
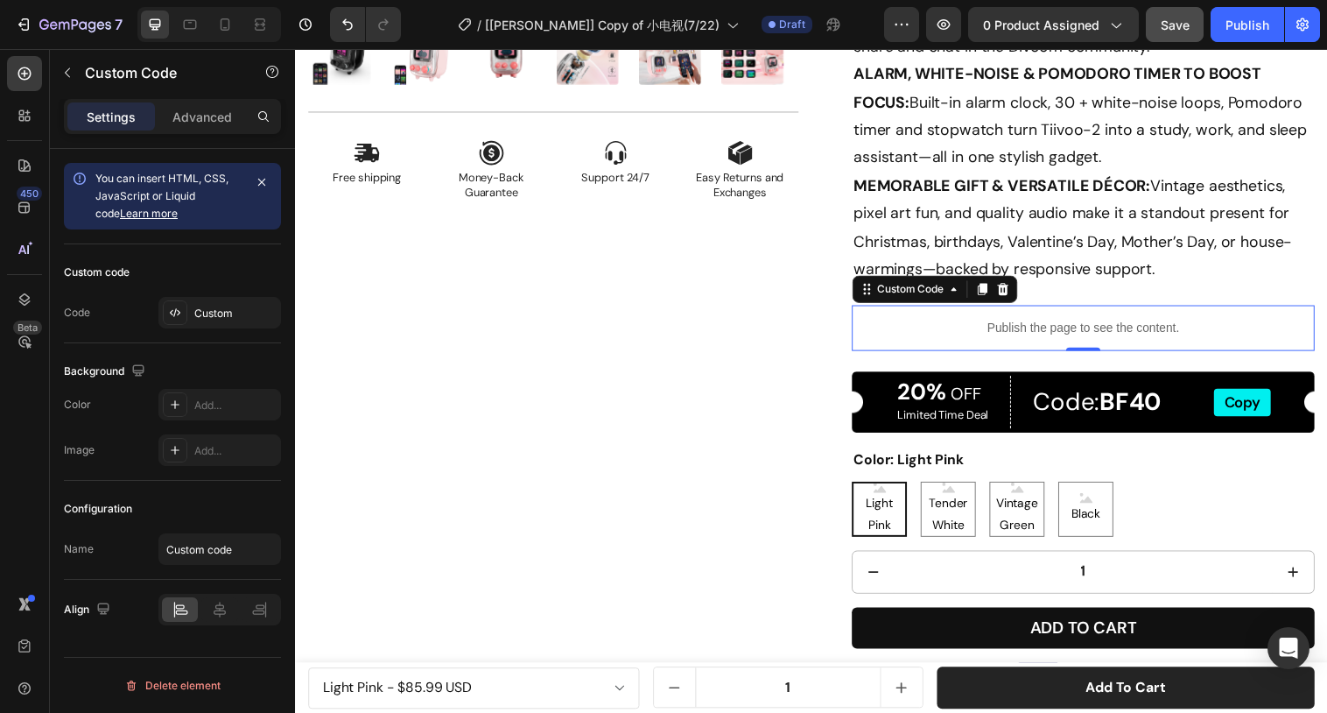
click at [941, 320] on div "Publish the page to see the content." at bounding box center [1096, 333] width 471 height 46
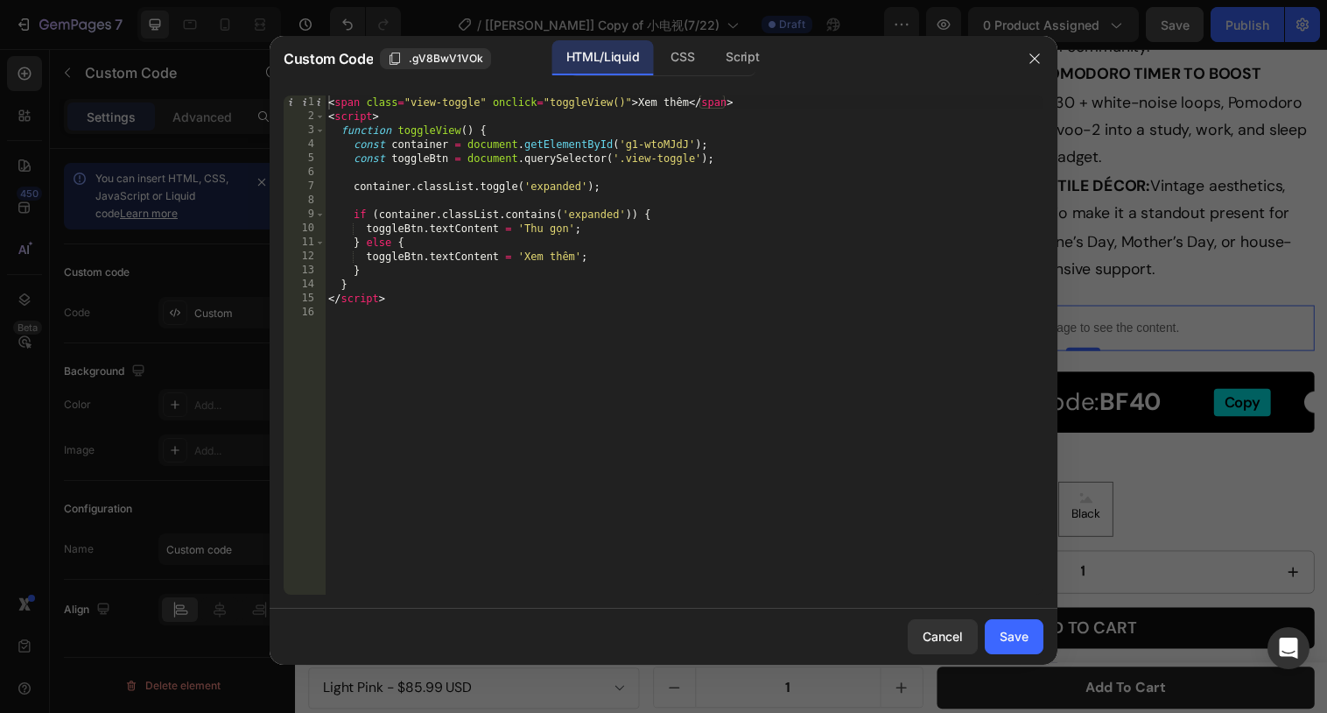
click at [434, 313] on div "< span class = "view-toggle" onclick = "toggleView()" > Xem thêm </ span > < sc…" at bounding box center [684, 358] width 719 height 527
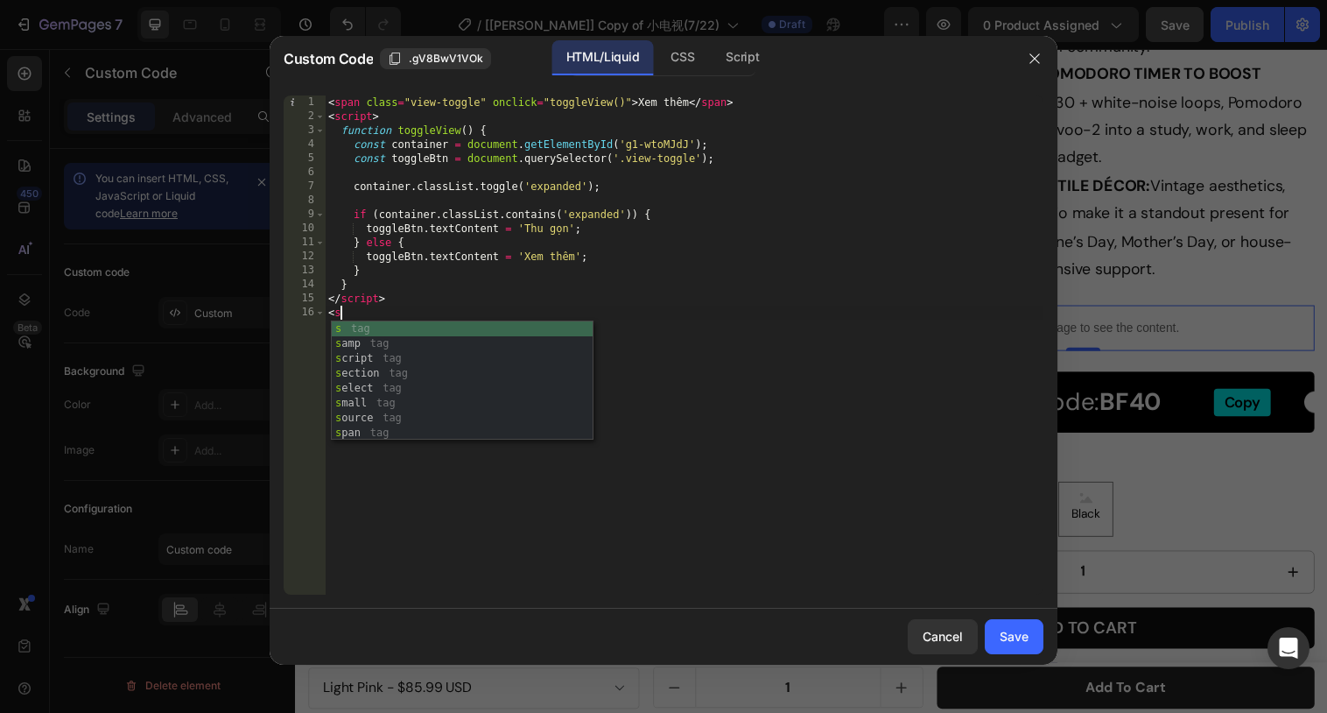
scroll to position [0, 0]
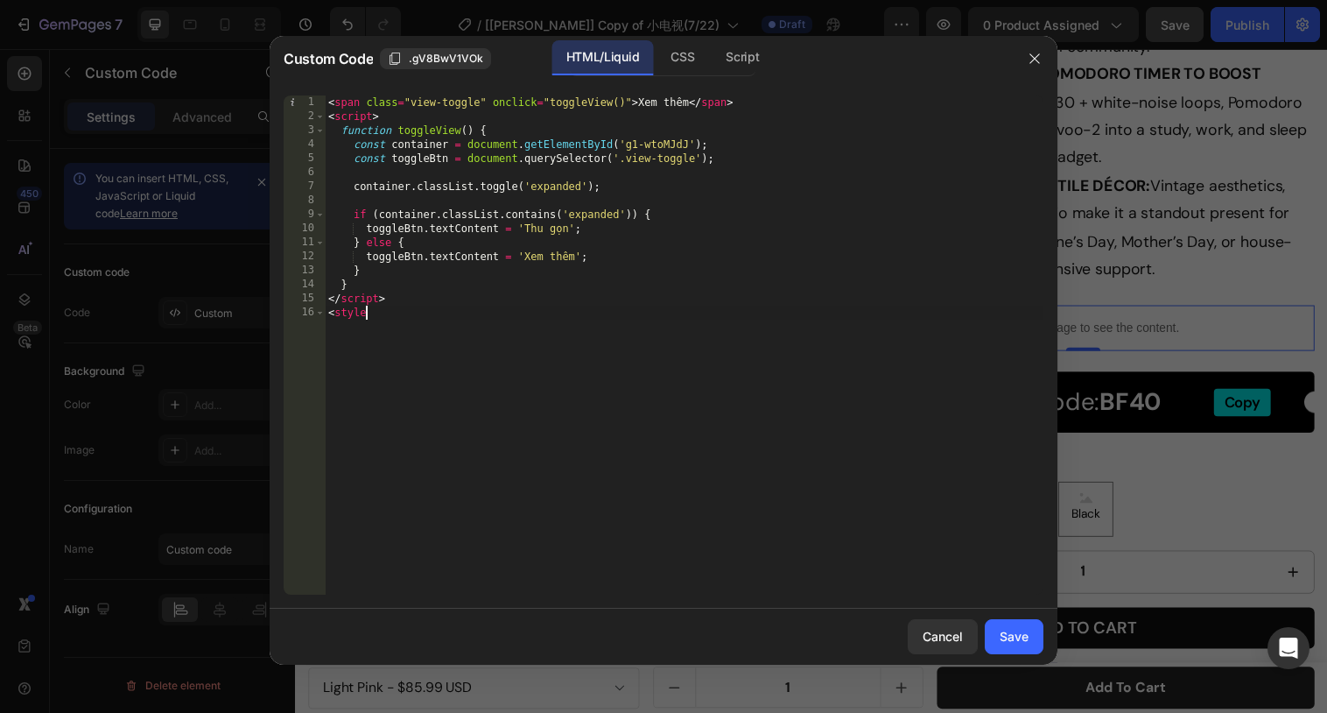
type textarea "<style>"
paste textarea "}"
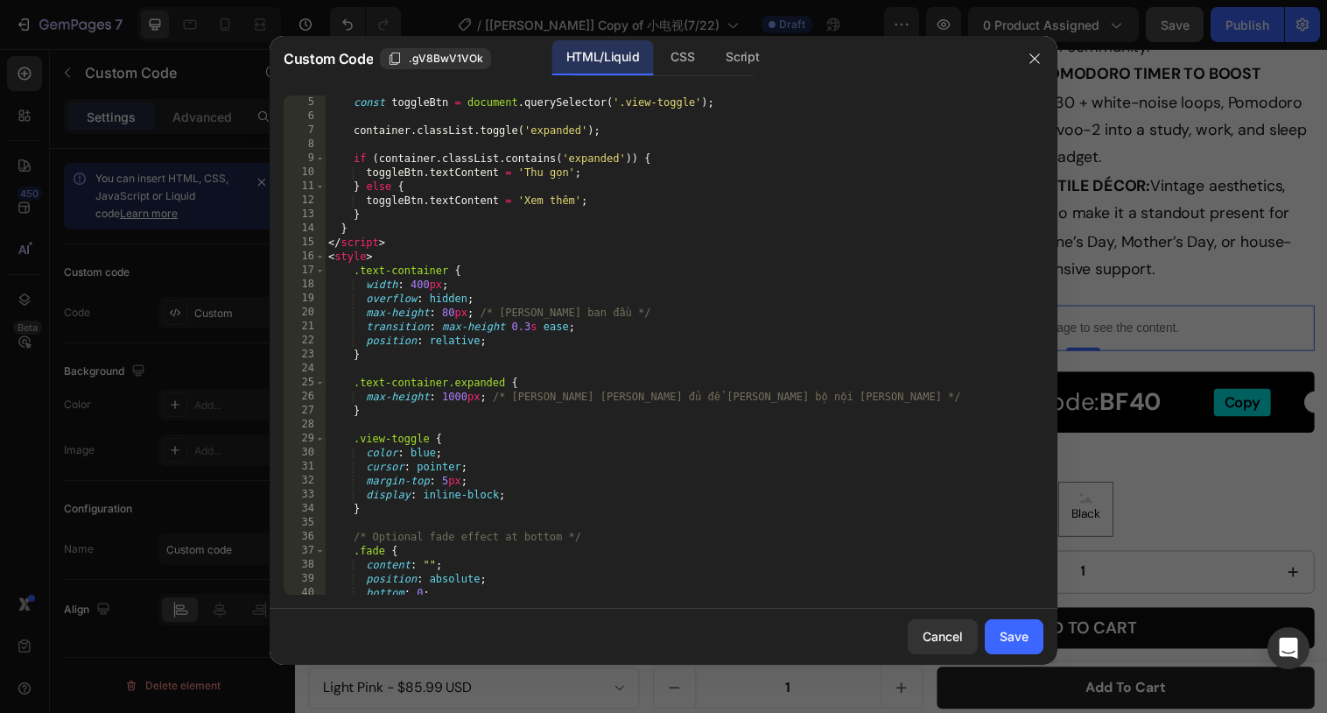
scroll to position [0, 0]
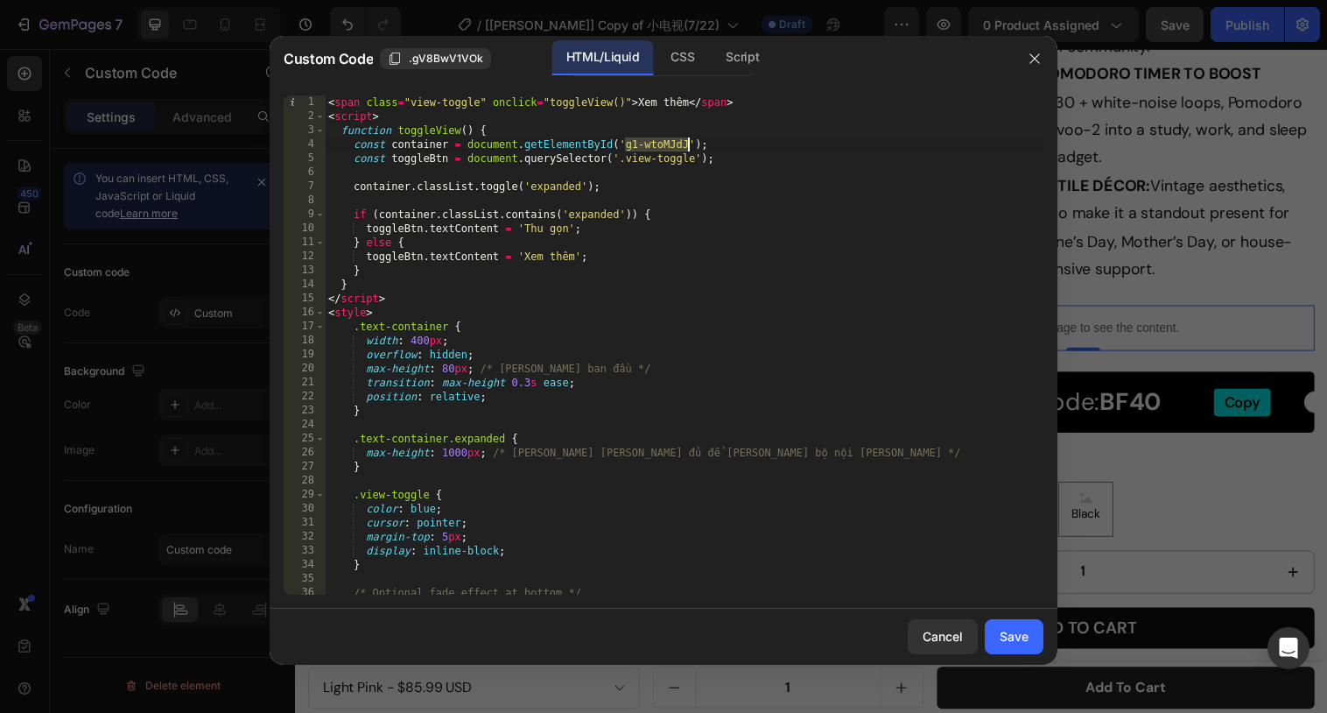
drag, startPoint x: 625, startPoint y: 144, endPoint x: 690, endPoint y: 144, distance: 64.8
click at [690, 144] on div "< span class = "view-toggle" onclick = "toggleView()" > Xem thêm </ span > < sc…" at bounding box center [684, 358] width 719 height 527
drag, startPoint x: 447, startPoint y: 327, endPoint x: 354, endPoint y: 327, distance: 93.7
click at [354, 327] on div "< span class = "view-toggle" onclick = "toggleView()" > Xem thêm </ span > < sc…" at bounding box center [684, 358] width 719 height 527
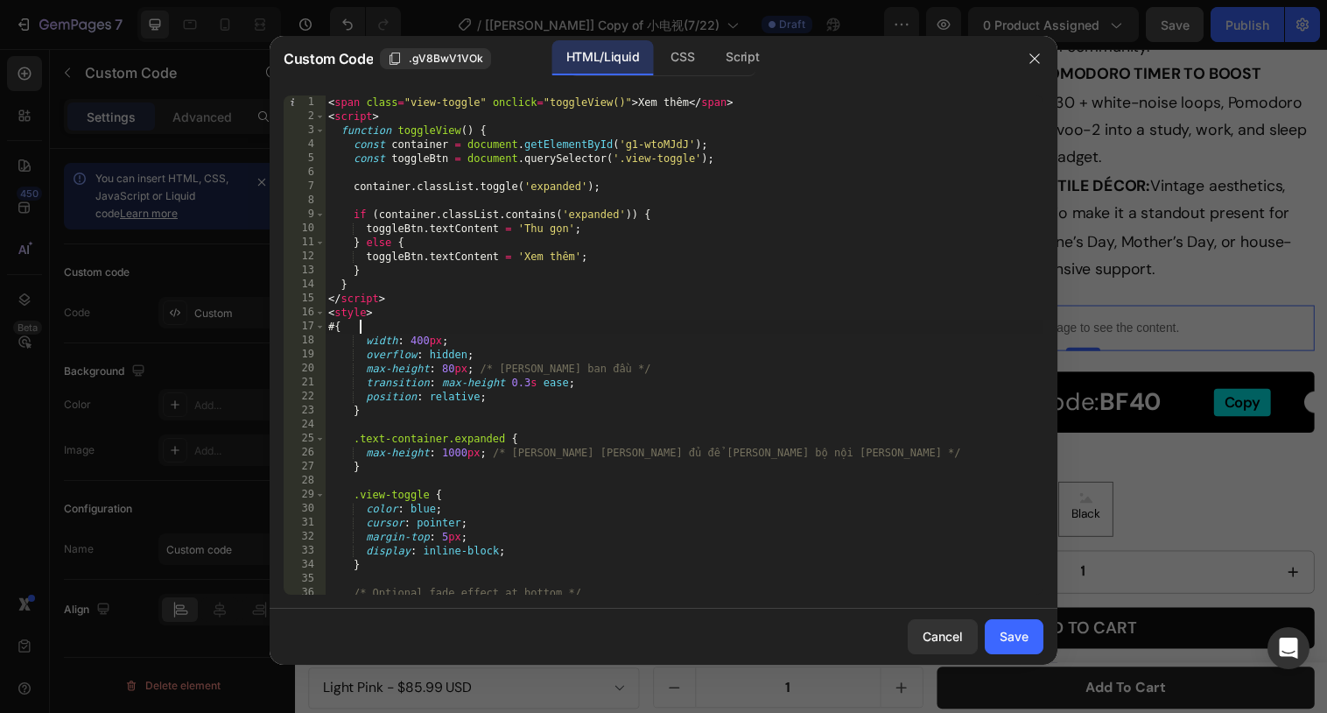
paste textarea "g1-wtoMJdJ"
click at [353, 326] on div "< span class = "view-toggle" onclick = "toggleView()" > Xem thêm </ span > < sc…" at bounding box center [684, 358] width 719 height 527
drag, startPoint x: 448, startPoint y: 434, endPoint x: 354, endPoint y: 434, distance: 94.6
click at [354, 434] on div "< span class = "view-toggle" onclick = "toggleView()" > Xem thêm </ span > < sc…" at bounding box center [684, 358] width 719 height 527
paste textarea "#g1-wtoMJdJ"
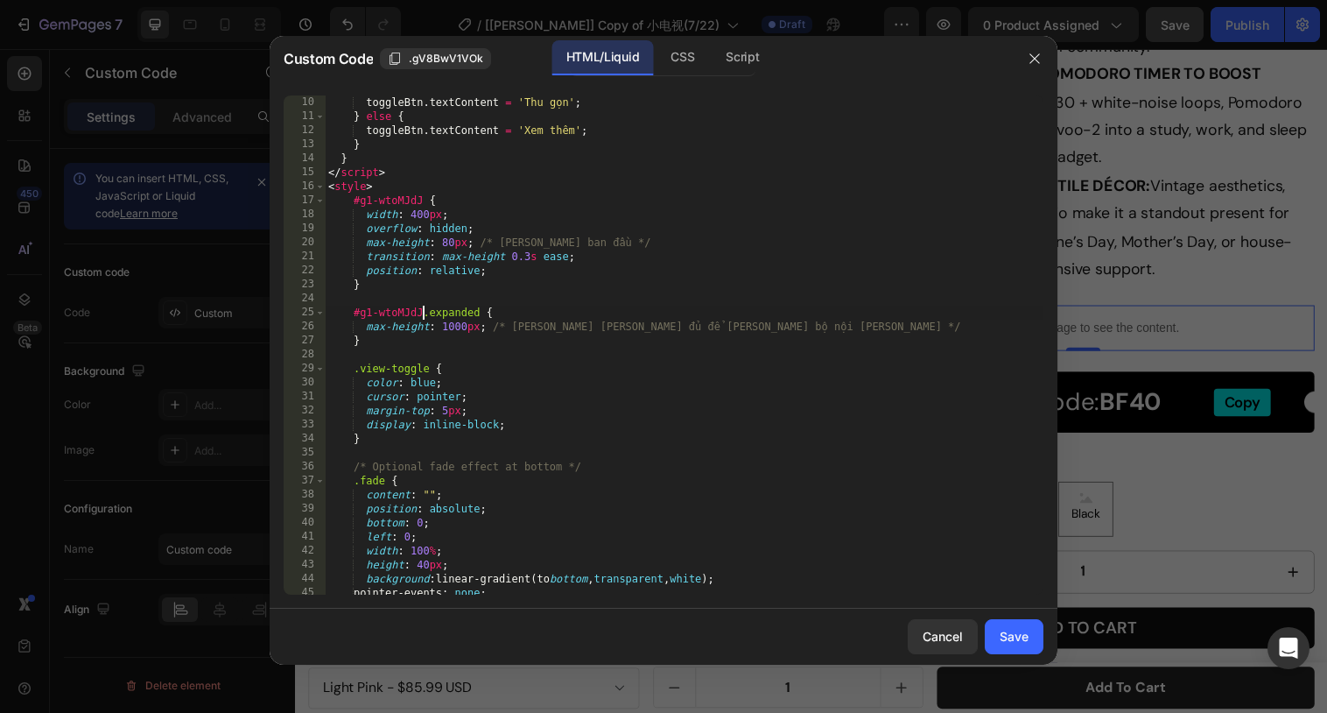
scroll to position [215, 0]
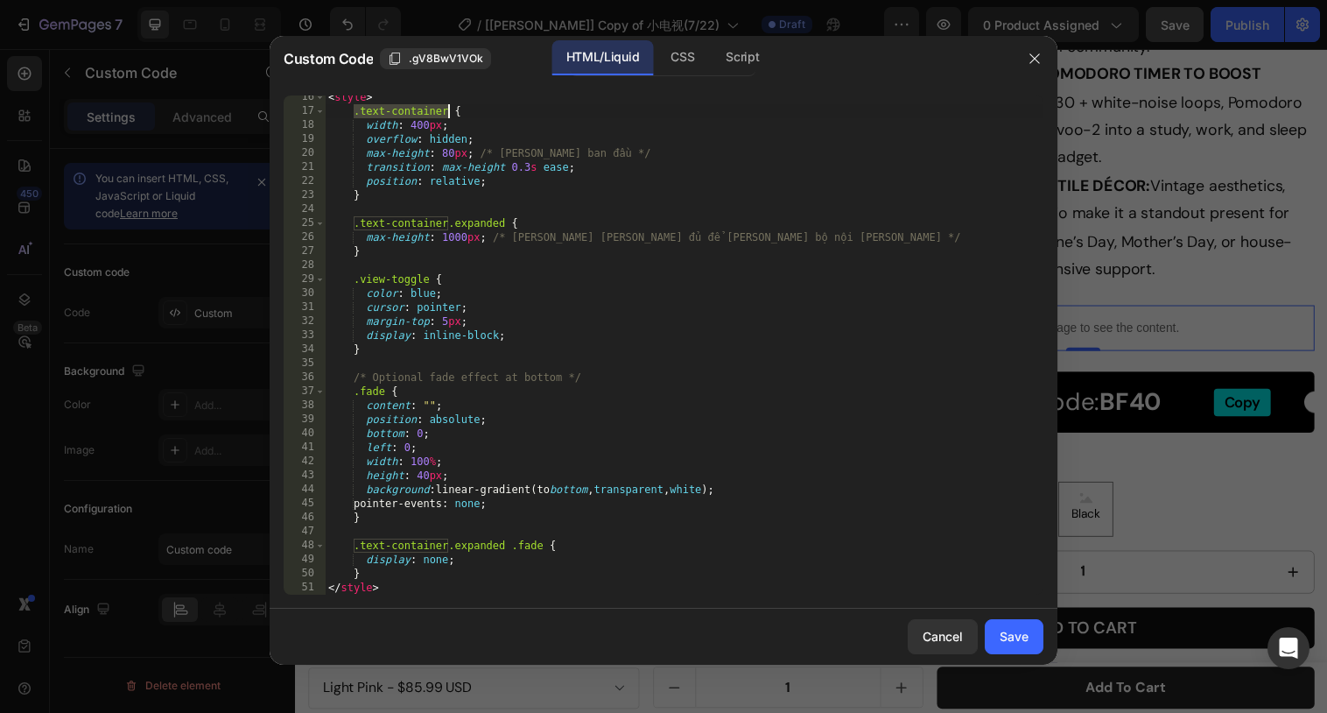
click at [791, 410] on div "< style > .text-container { width : 400 px ; overflow : hidden ; max-height : 8…" at bounding box center [684, 353] width 719 height 527
type textarea "content: "";"
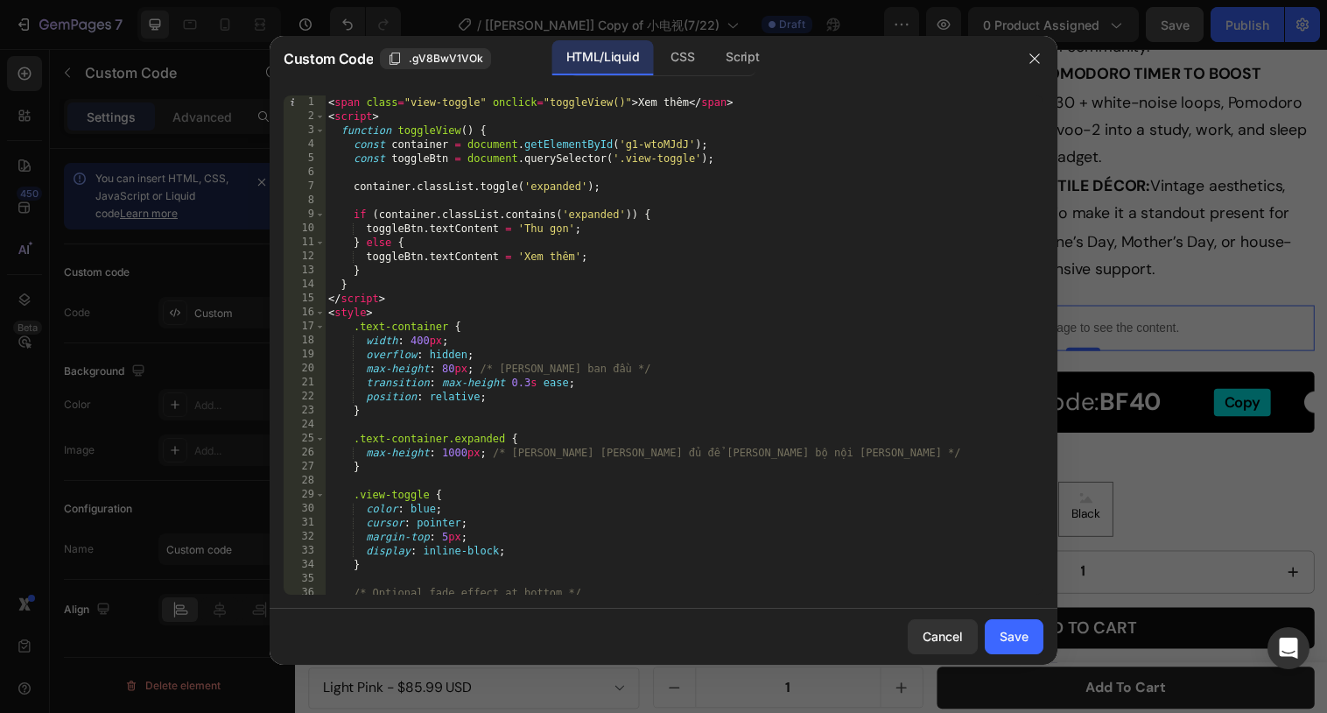
scroll to position [0, 0]
click at [1005, 630] on div "Save" at bounding box center [1014, 636] width 29 height 18
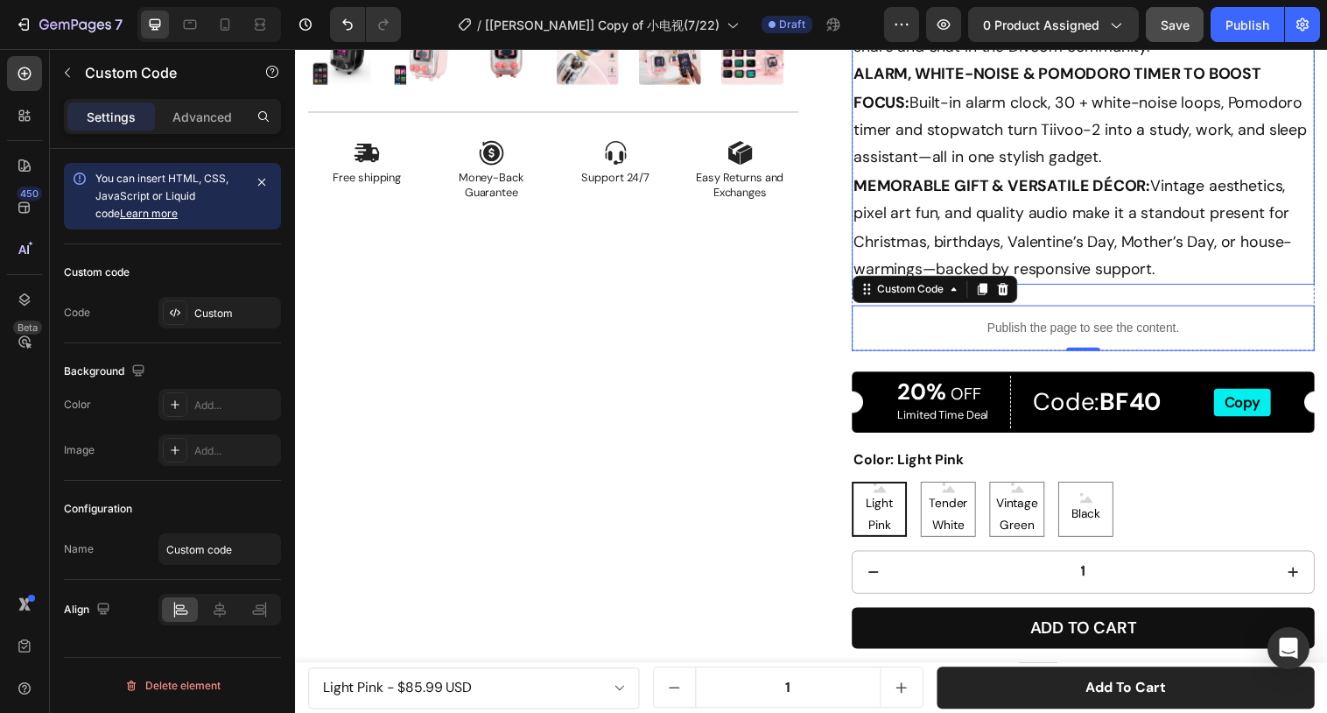
click at [1094, 223] on p "PORTABLE RETRO PIXEL-ART SPEAKER: Mini 2.8 × 2.9 × 3.7 in body packs a vintage …" at bounding box center [1097, 3] width 468 height 567
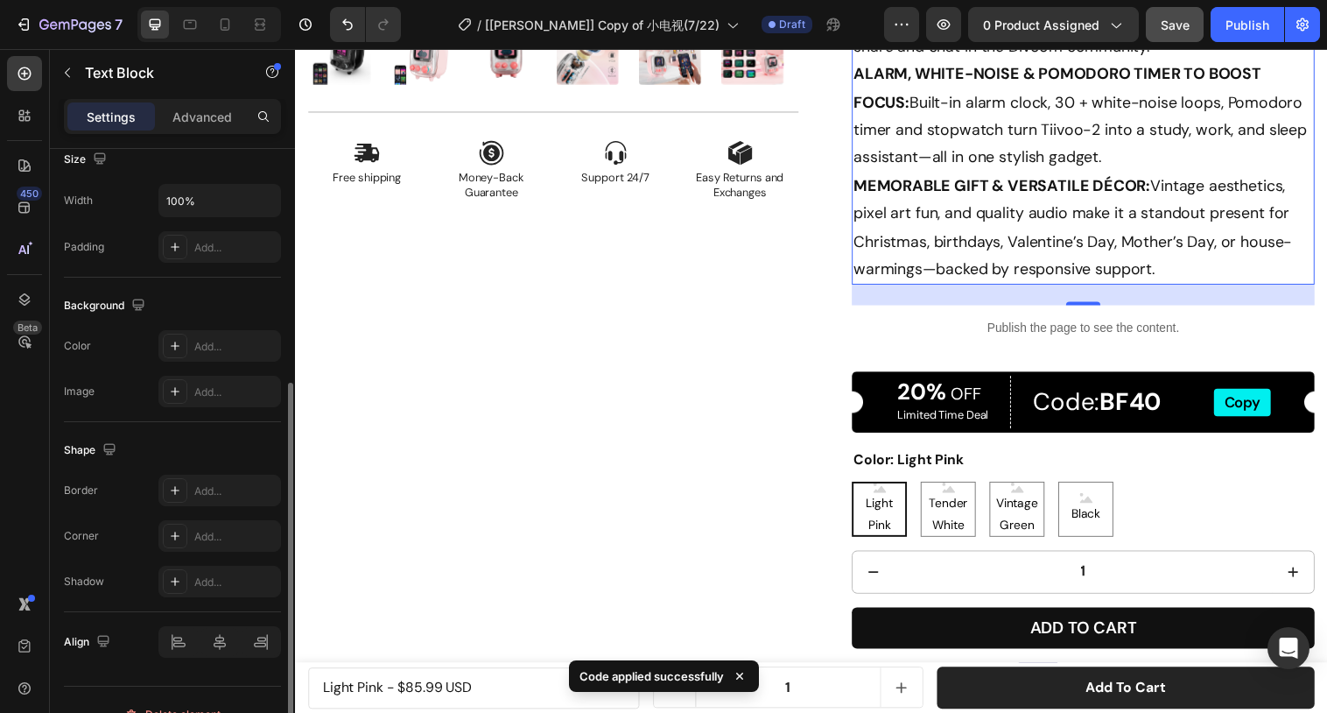
scroll to position [424, 0]
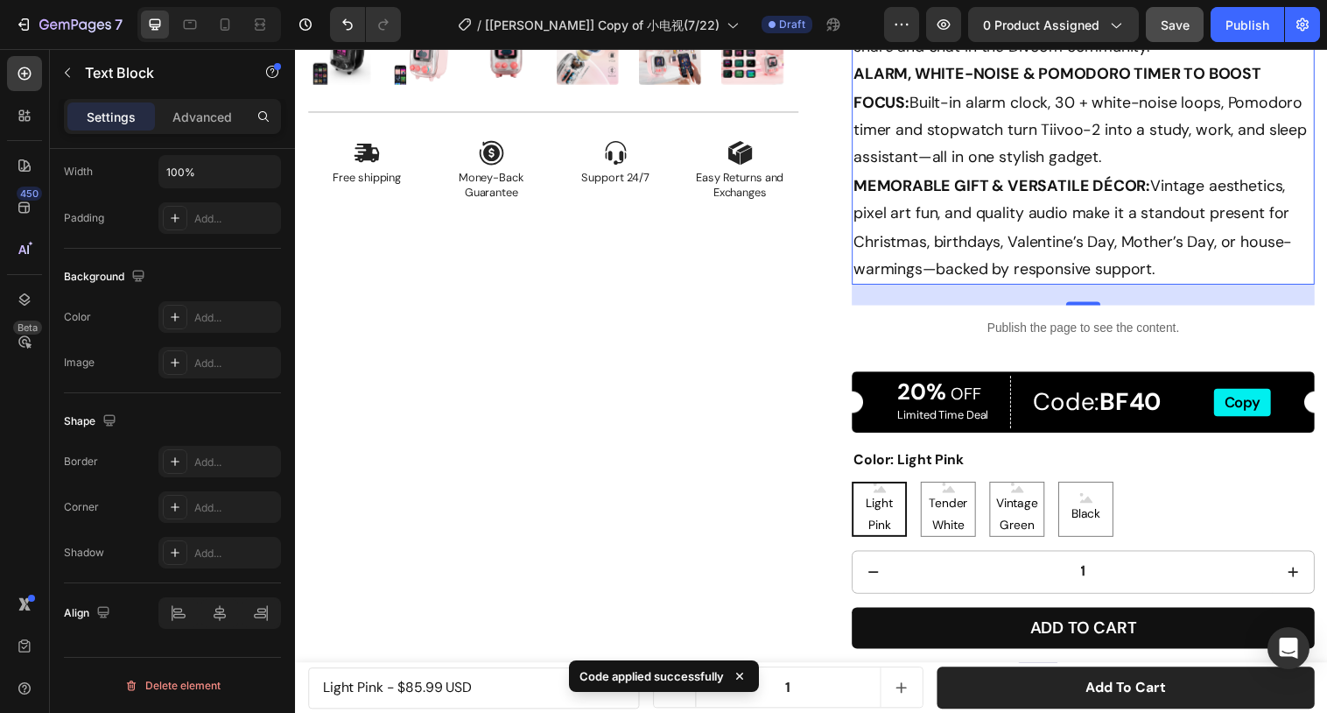
click at [197, 131] on div "Settings Advanced" at bounding box center [172, 116] width 217 height 35
click at [198, 116] on p "Advanced" at bounding box center [202, 117] width 60 height 18
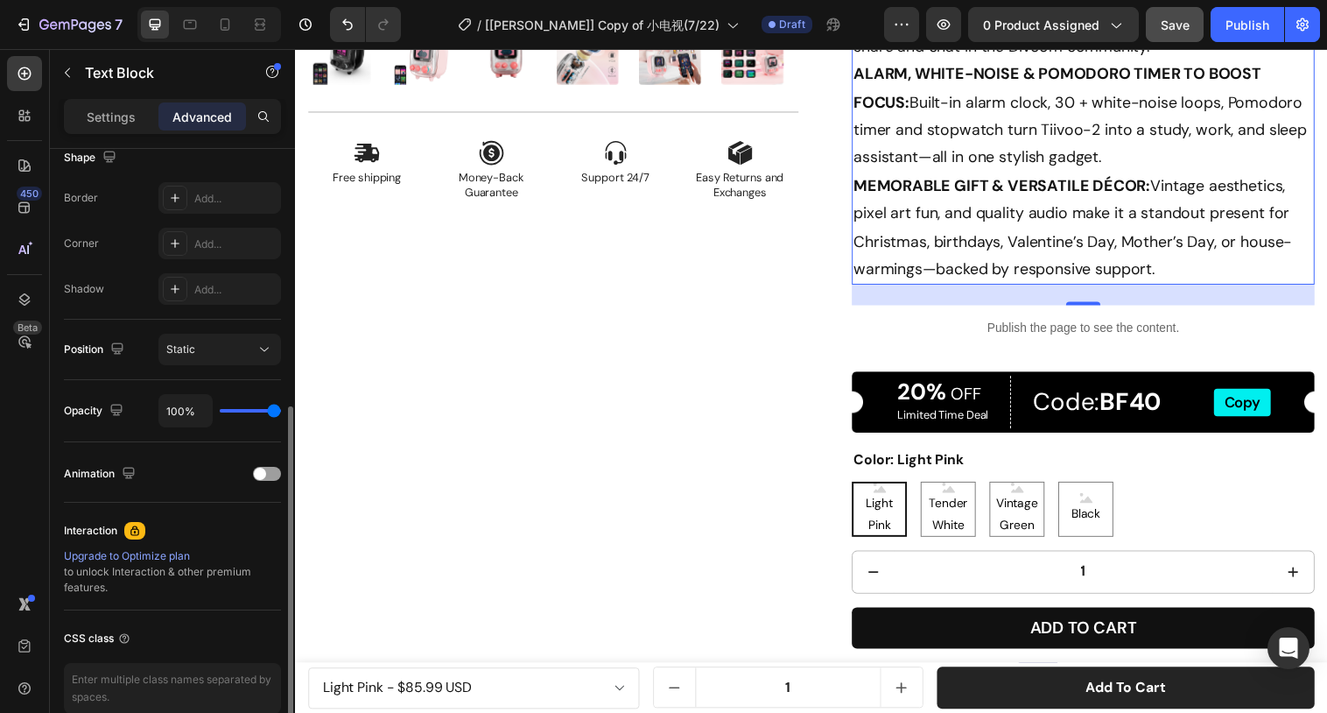
scroll to position [486, 0]
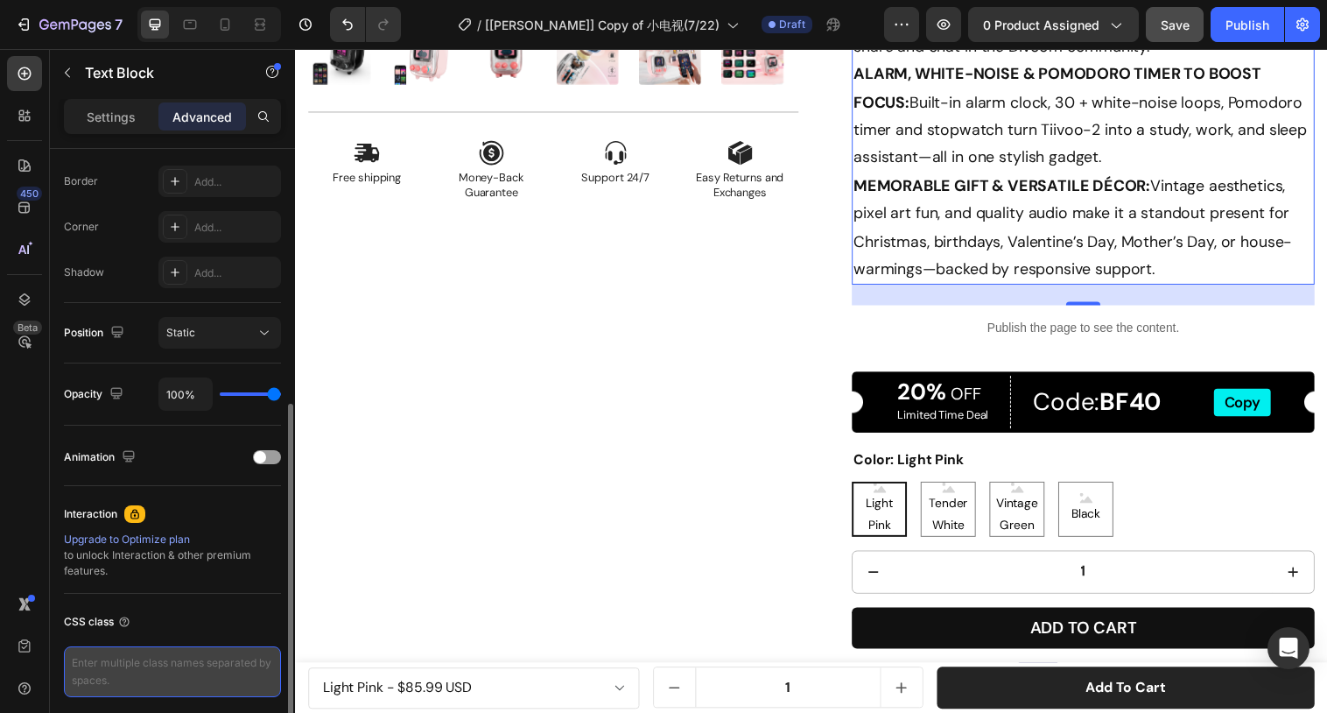
click at [193, 667] on textarea at bounding box center [172, 671] width 217 height 51
paste textarea ".text-container"
type textarea ".text-container"
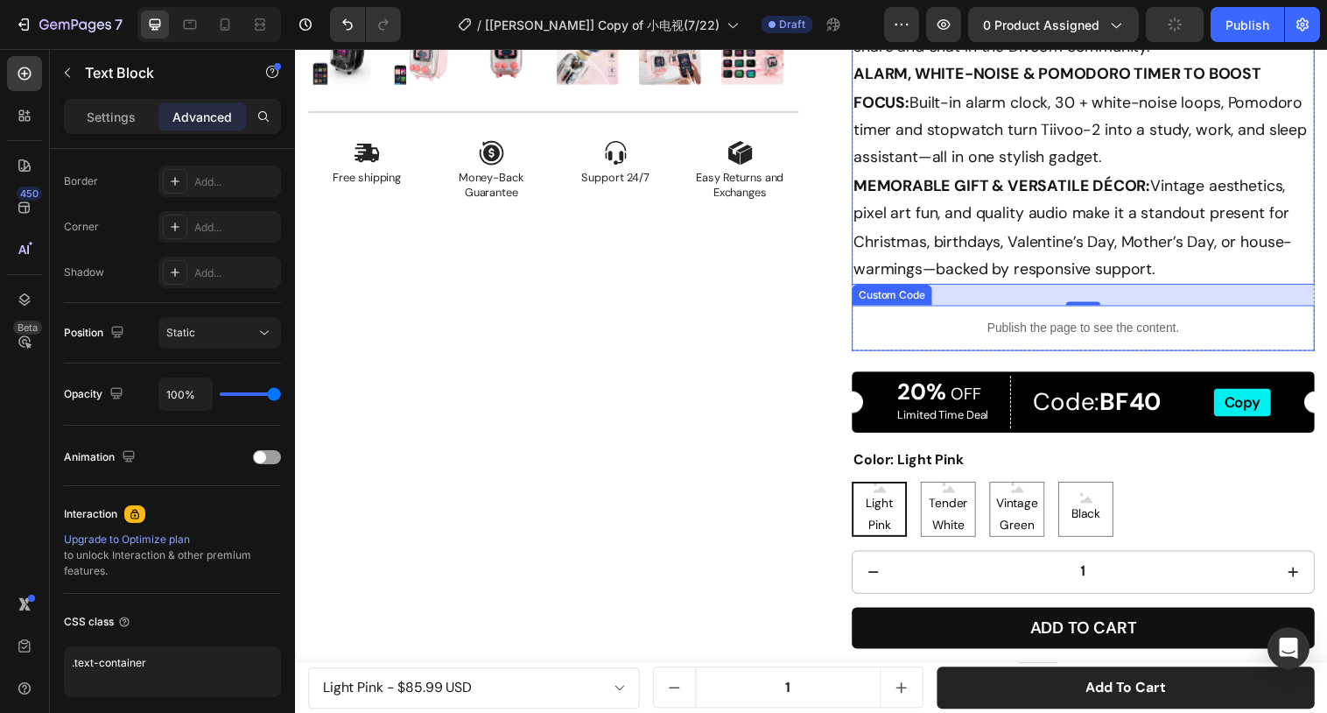
click at [1019, 328] on p "Publish the page to see the content." at bounding box center [1096, 333] width 471 height 18
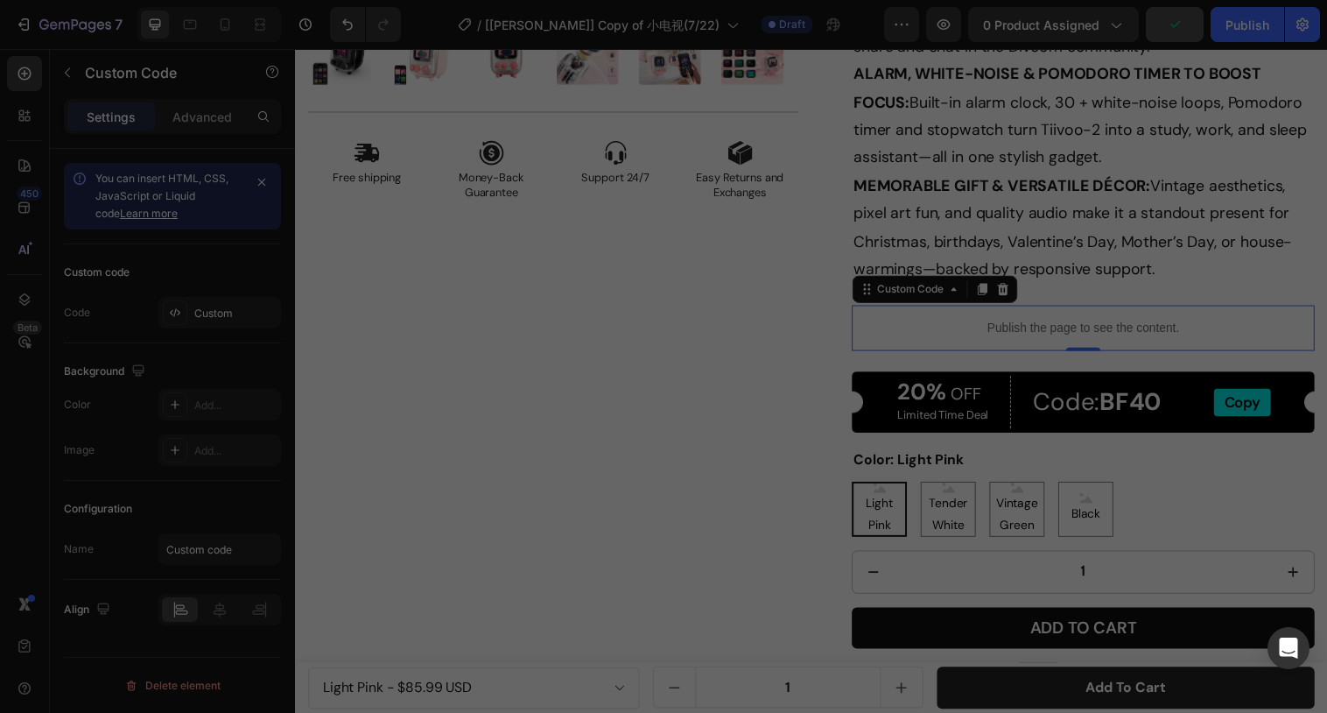
scroll to position [0, 0]
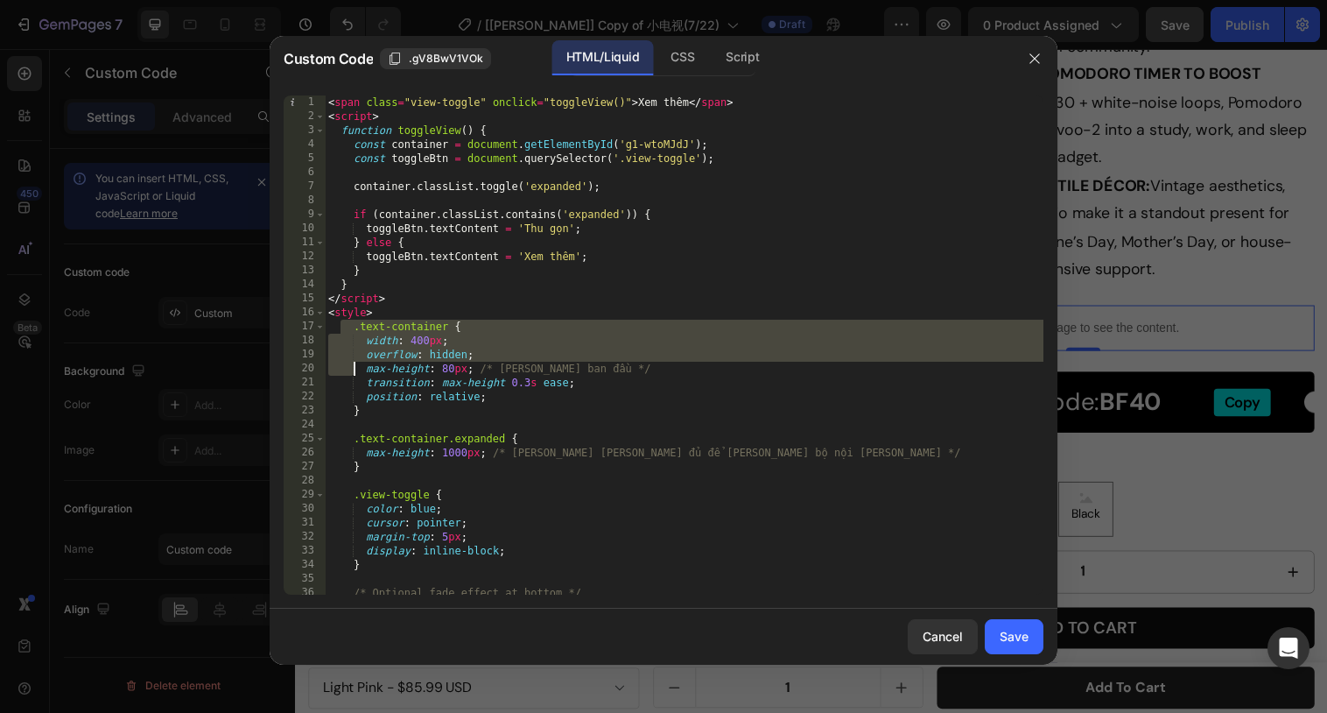
drag, startPoint x: 344, startPoint y: 327, endPoint x: 369, endPoint y: 510, distance: 184.7
click at [369, 510] on div "< span class = "view-toggle" onclick = "toggleView()" > Xem thêm </ span > < sc…" at bounding box center [684, 358] width 719 height 527
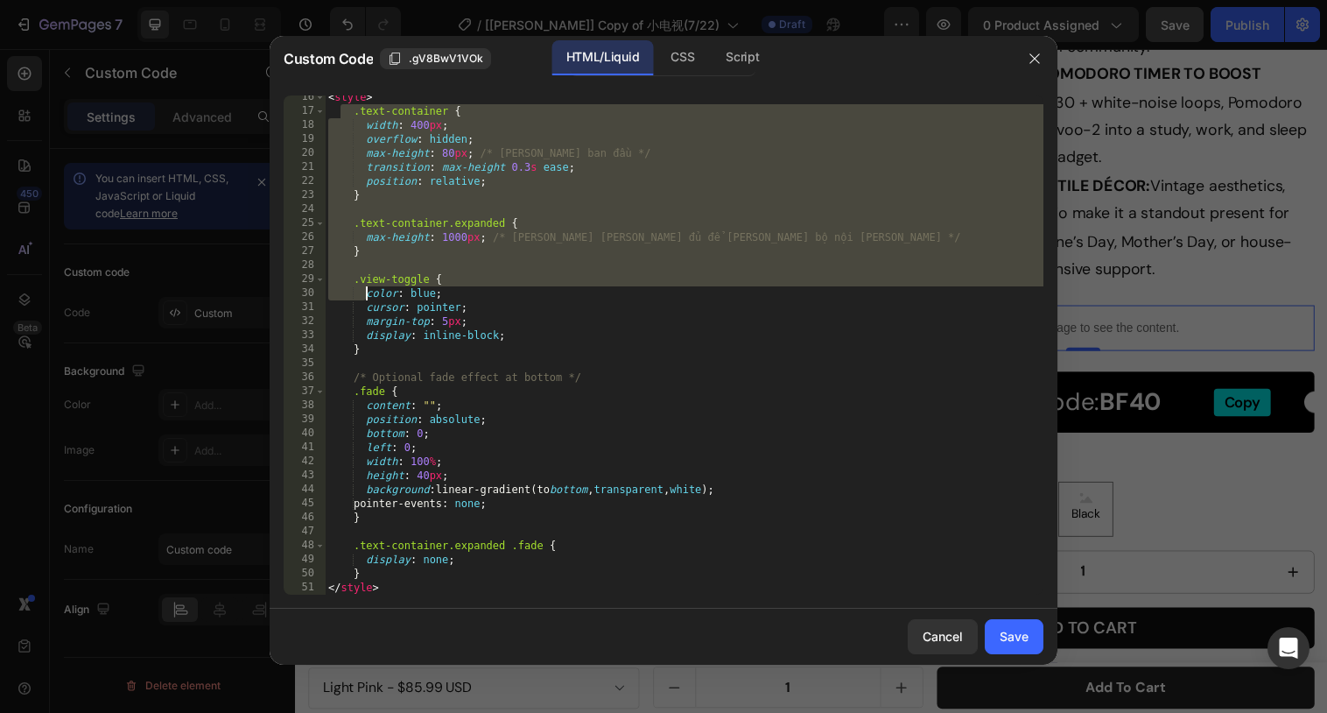
scroll to position [215, 0]
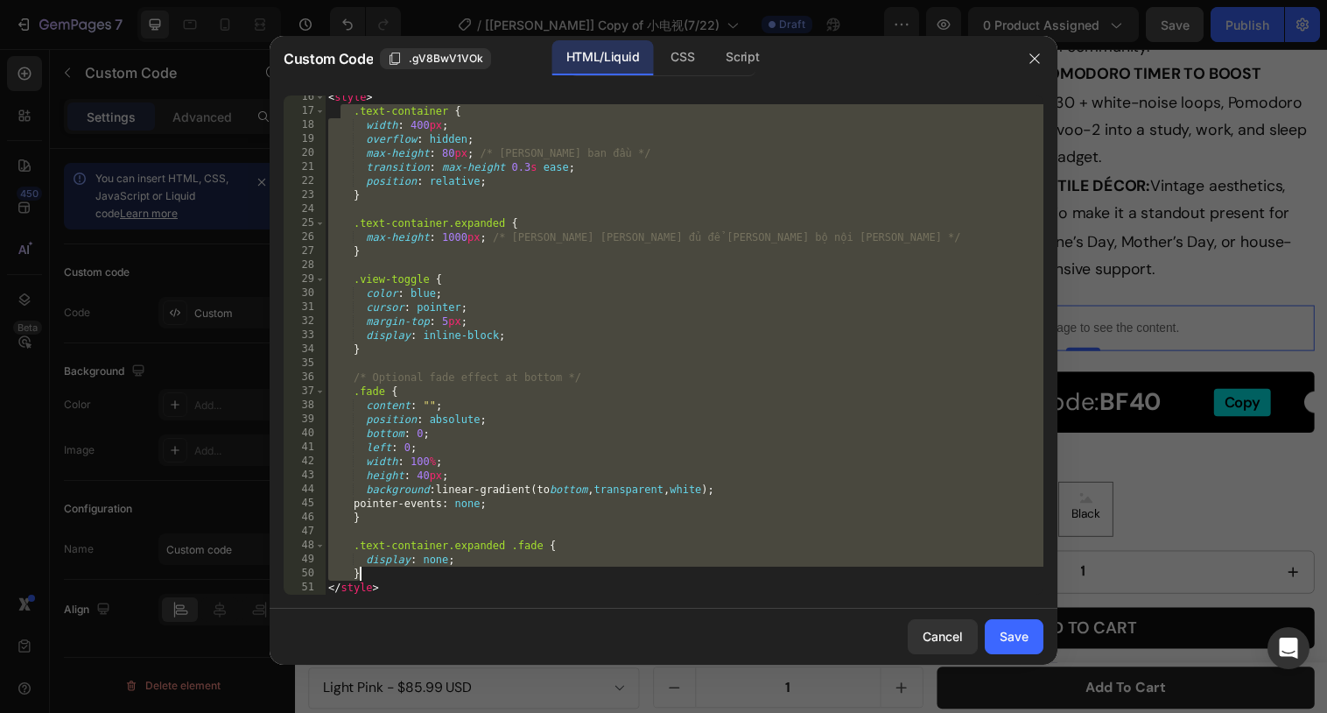
click at [416, 570] on div "< style > .text-container { width : 400 px ; overflow : hidden ; max-height : 8…" at bounding box center [684, 353] width 719 height 527
paste textarea
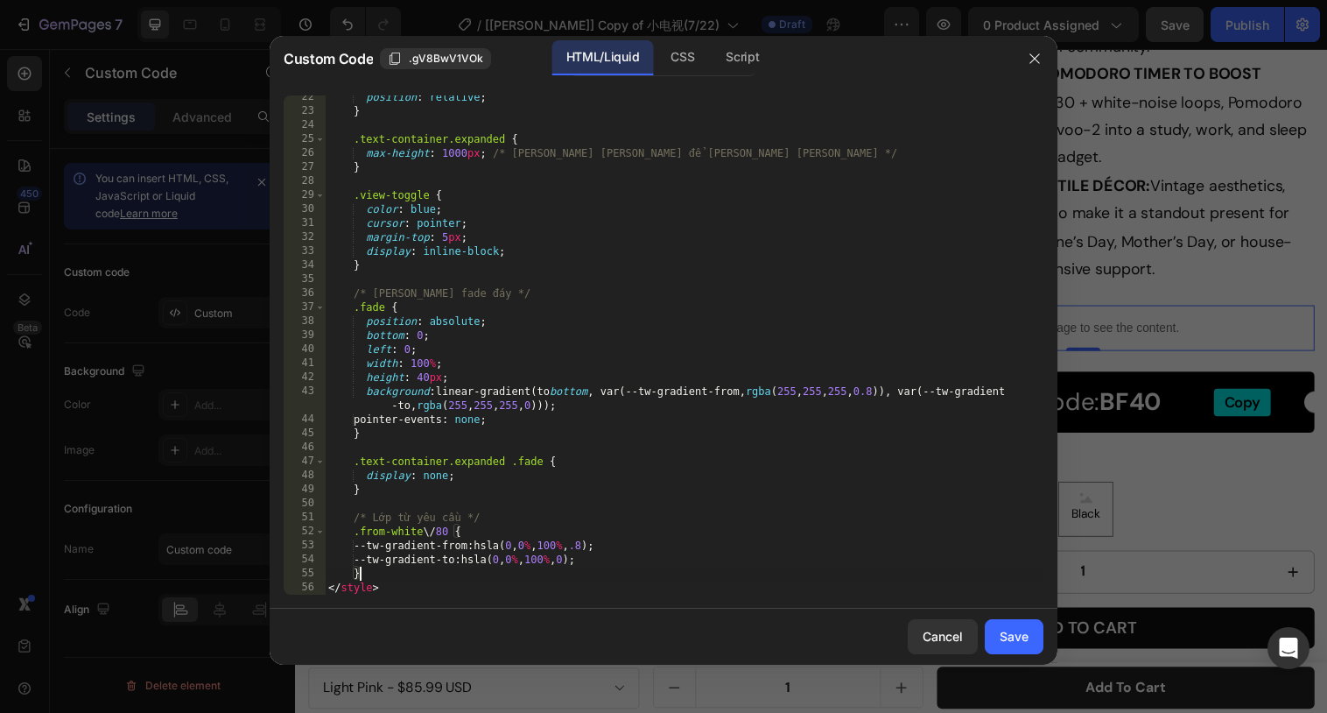
scroll to position [299, 0]
drag, startPoint x: 424, startPoint y: 533, endPoint x: 355, endPoint y: 535, distance: 68.3
click at [355, 535] on div "position : relative ; } .text-container.expanded { max-height : 1000 px ; /* [P…" at bounding box center [684, 353] width 719 height 527
type textarea ".from-white\/80 {"
click at [1010, 633] on div "Save" at bounding box center [1014, 636] width 29 height 18
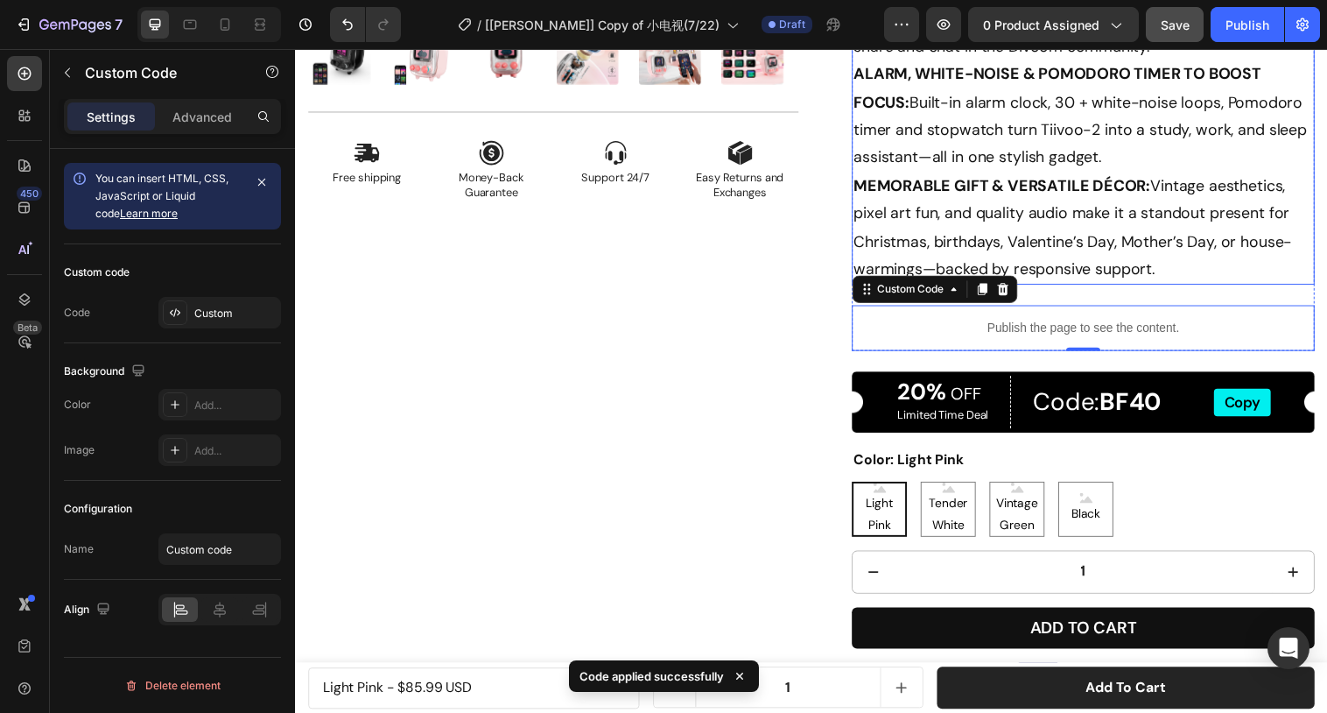
click at [1027, 268] on p "PORTABLE RETRO PIXEL-ART SPEAKER: Mini 2.8 × 2.9 × 3.7 in body packs a vintage …" at bounding box center [1097, 3] width 468 height 567
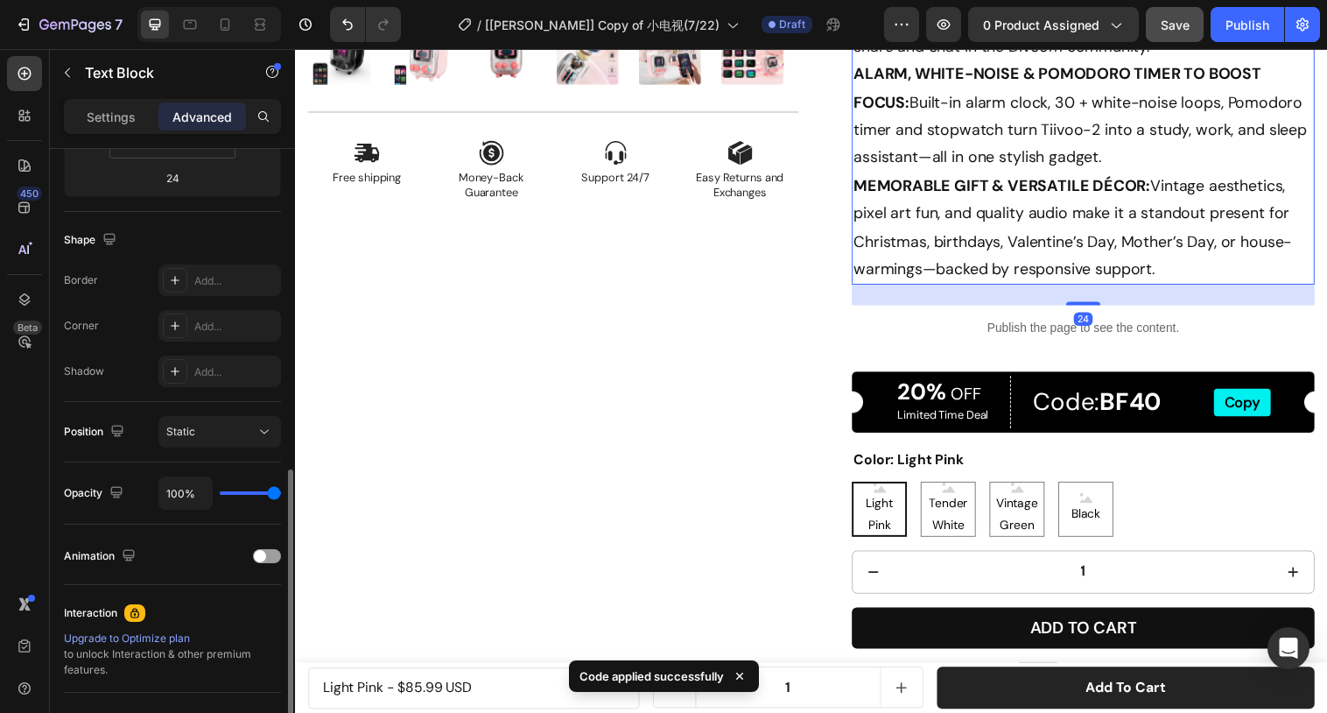
scroll to position [554, 0]
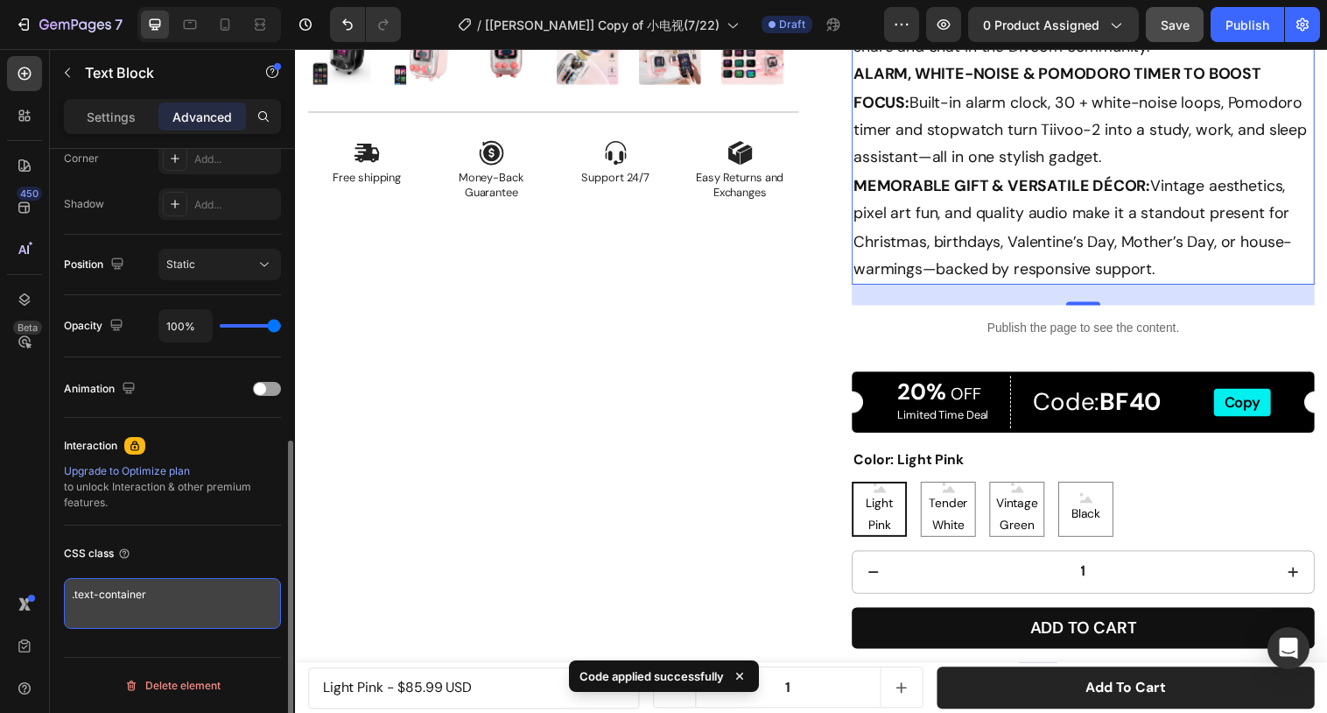
click at [168, 591] on textarea ".text-container" at bounding box center [172, 603] width 217 height 51
paste textarea "from-white/80"
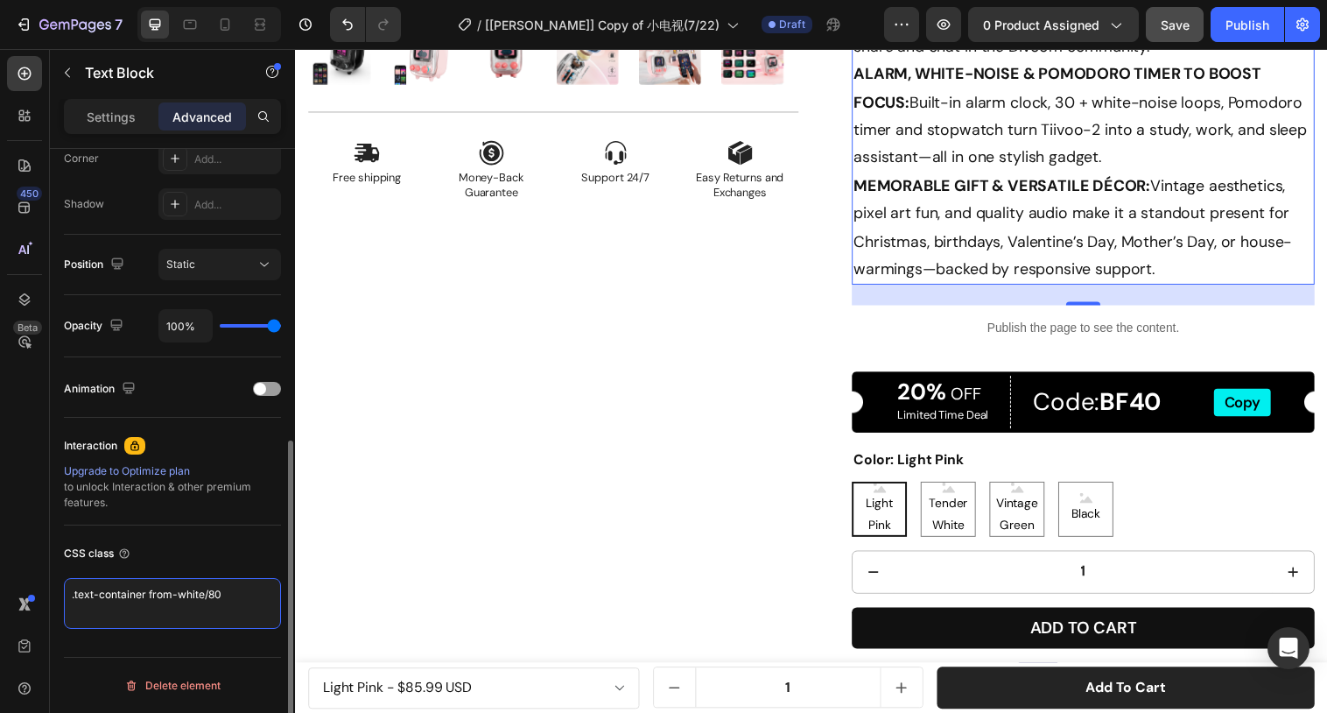
click at [76, 592] on textarea ".text-container from-white/80" at bounding box center [172, 603] width 217 height 51
type textarea "text-container from-white/80"
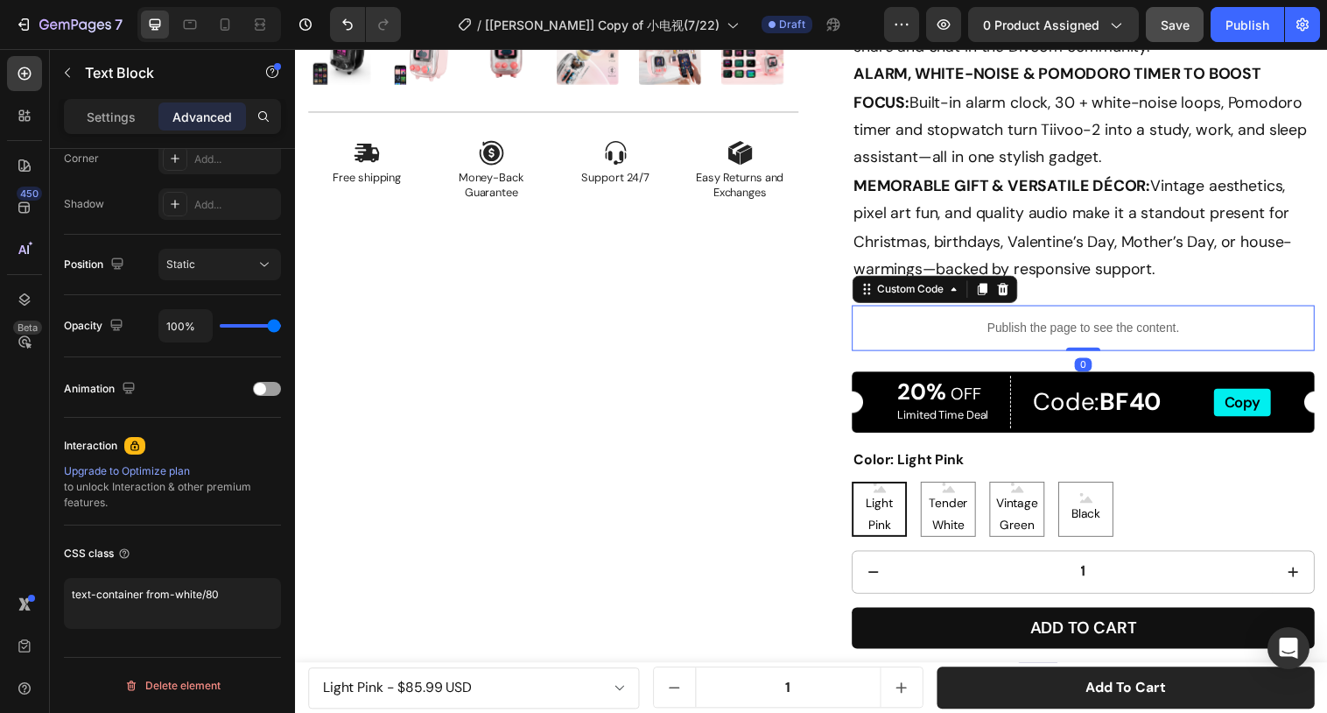
scroll to position [0, 0]
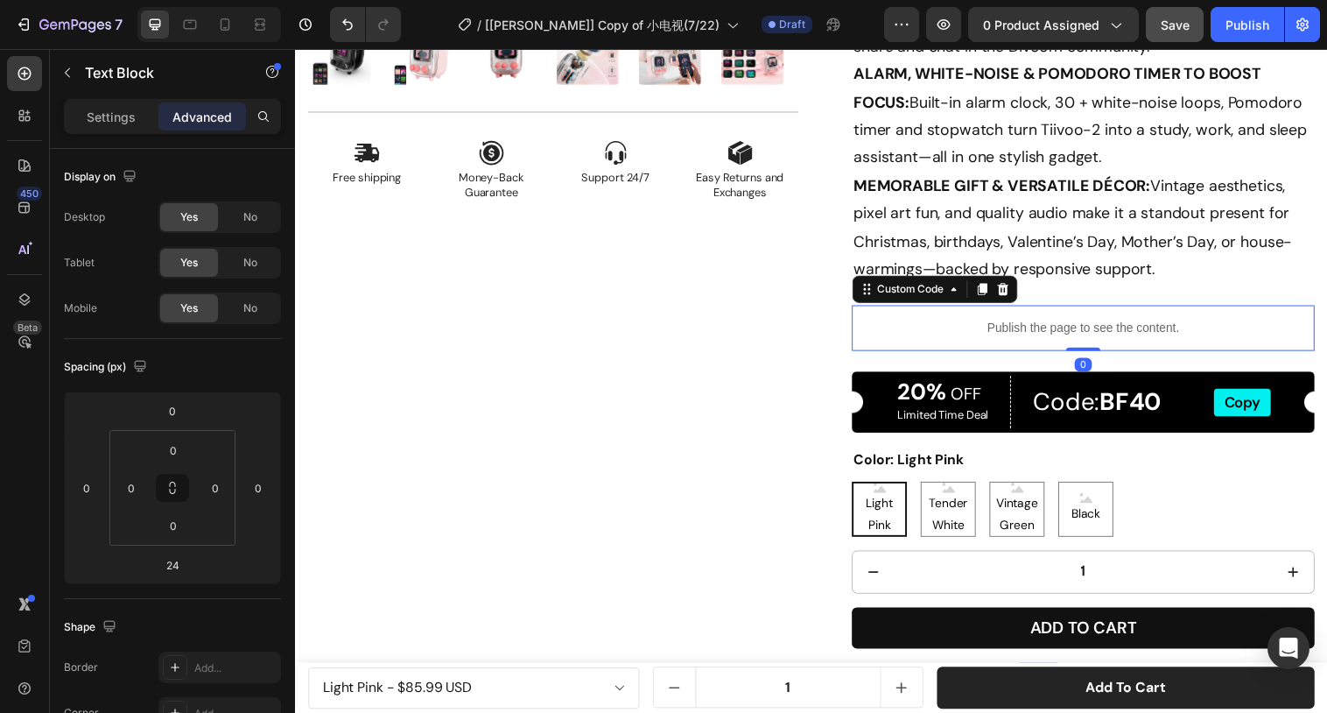
click at [1047, 330] on p "Publish the page to see the content." at bounding box center [1096, 333] width 471 height 18
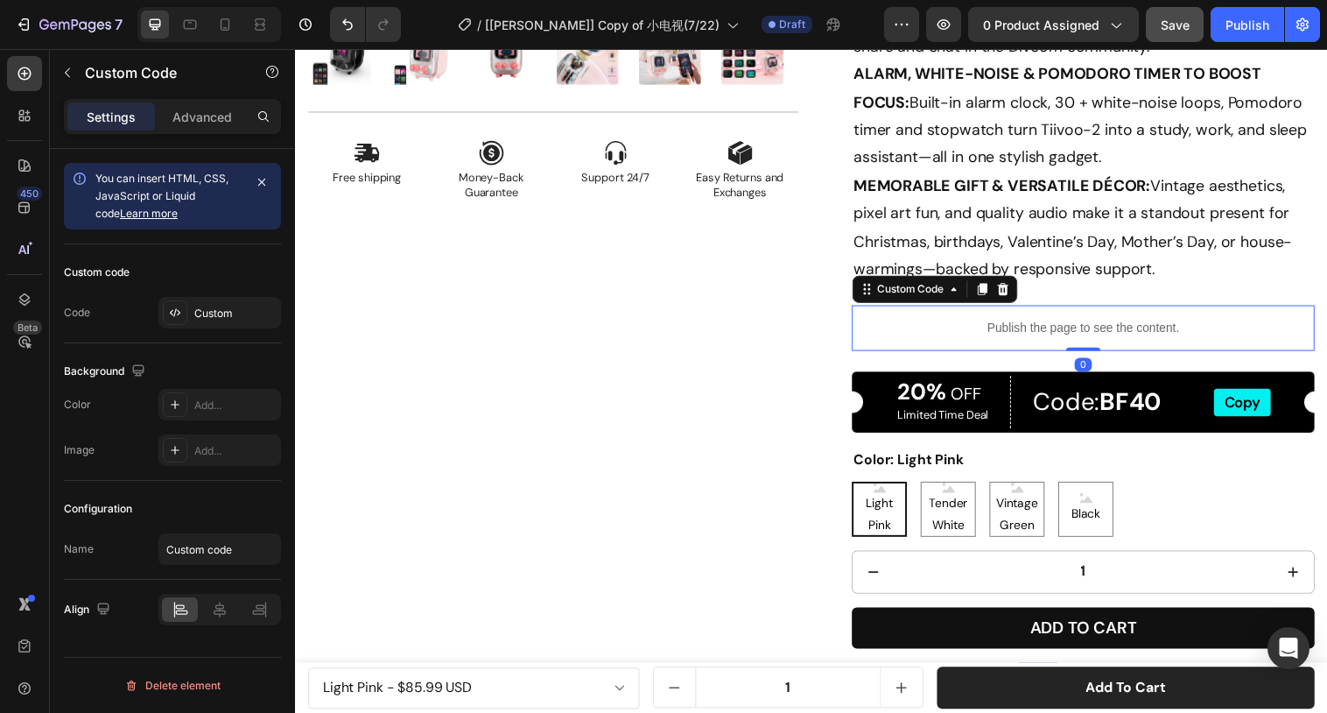
click at [1047, 330] on p "Publish the page to see the content." at bounding box center [1096, 333] width 471 height 18
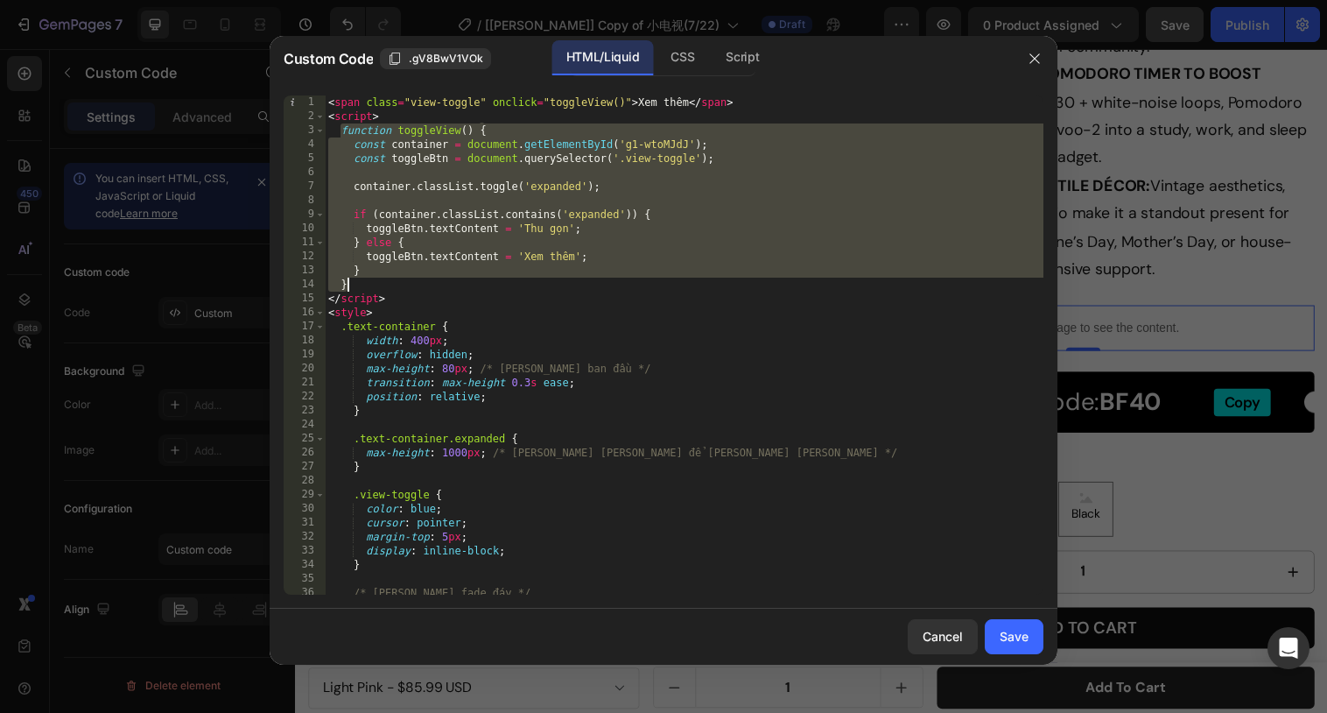
drag, startPoint x: 339, startPoint y: 132, endPoint x: 373, endPoint y: 286, distance: 157.8
click at [373, 286] on div "< span class = "view-toggle" onclick = "toggleView()" > Xem thêm </ span > < sc…" at bounding box center [684, 358] width 719 height 527
paste textarea
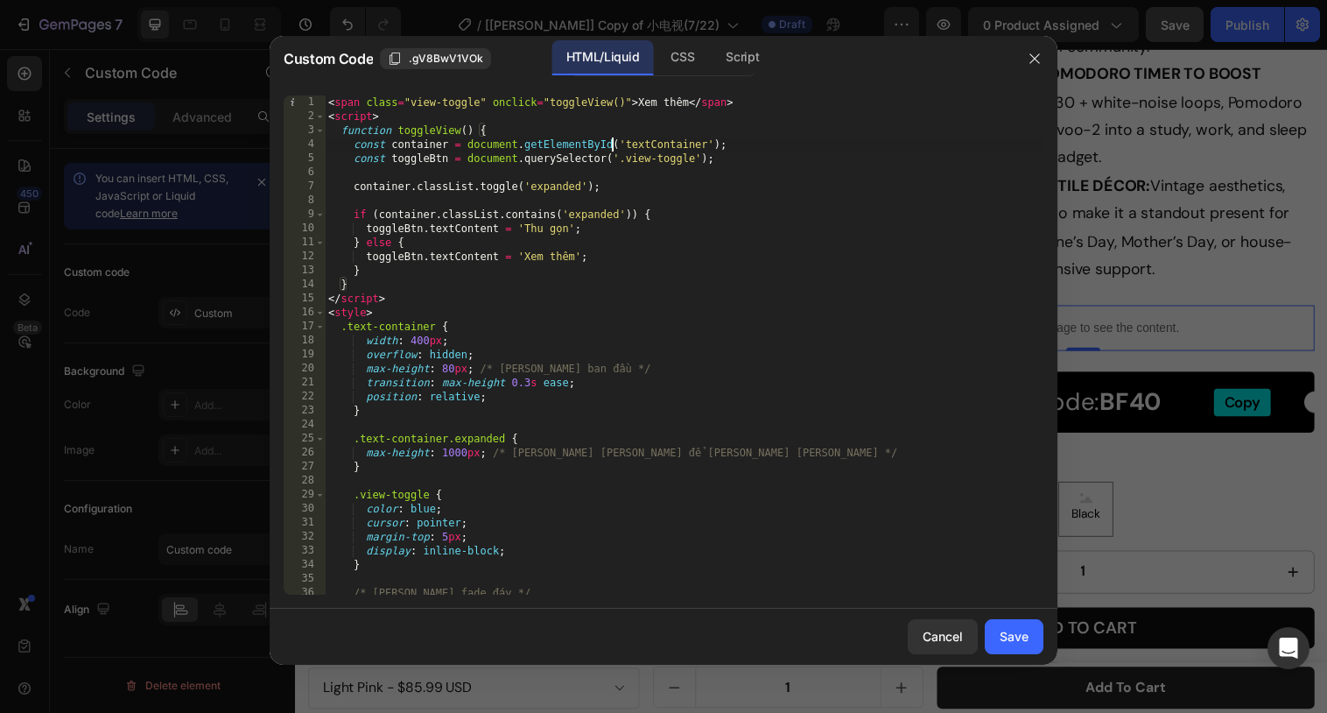
click at [612, 141] on div "< span class = "view-toggle" onclick = "toggleView()" > Xem thêm </ span > < sc…" at bounding box center [684, 358] width 719 height 527
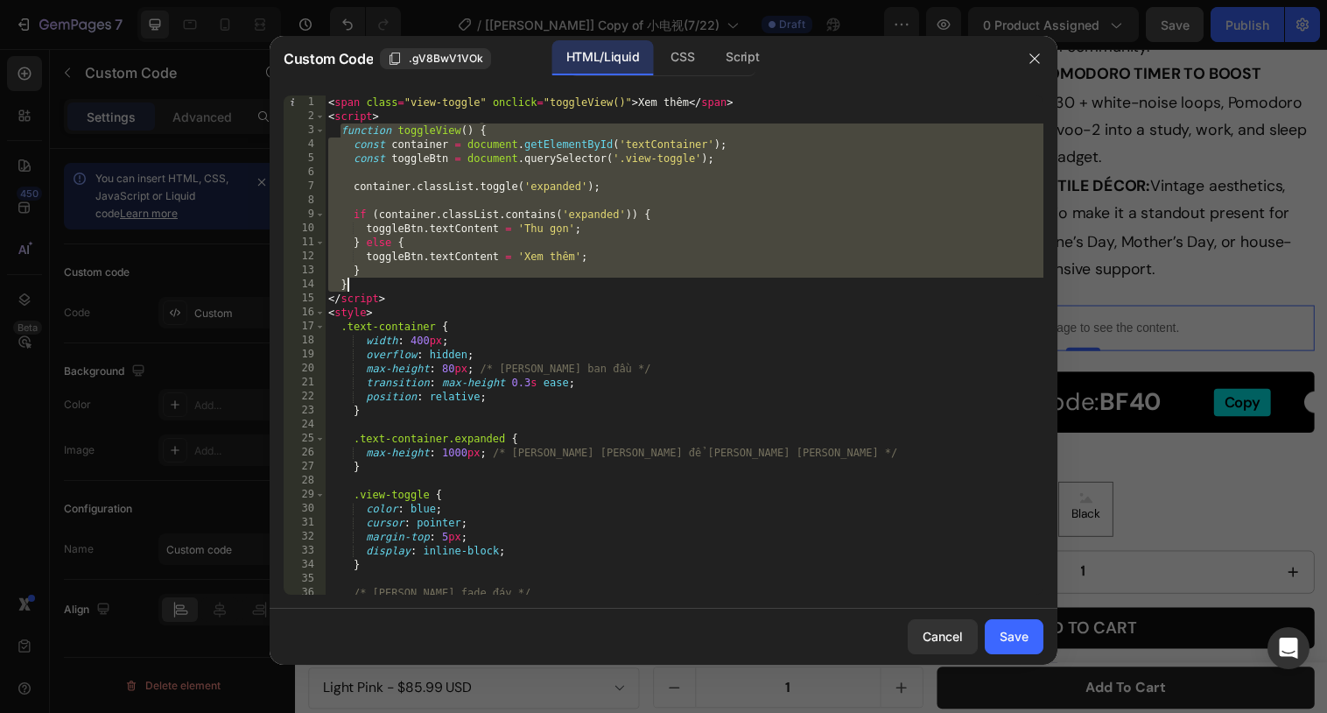
drag, startPoint x: 343, startPoint y: 133, endPoint x: 370, endPoint y: 281, distance: 150.4
click at [370, 281] on div "< span class = "view-toggle" onclick = "toggleView()" > Xem thêm </ span > < sc…" at bounding box center [684, 358] width 719 height 527
paste textarea
click at [606, 145] on div "< span class = "view-toggle" onclick = "toggleView()" > Xem thêm </ span > < sc…" at bounding box center [684, 358] width 719 height 527
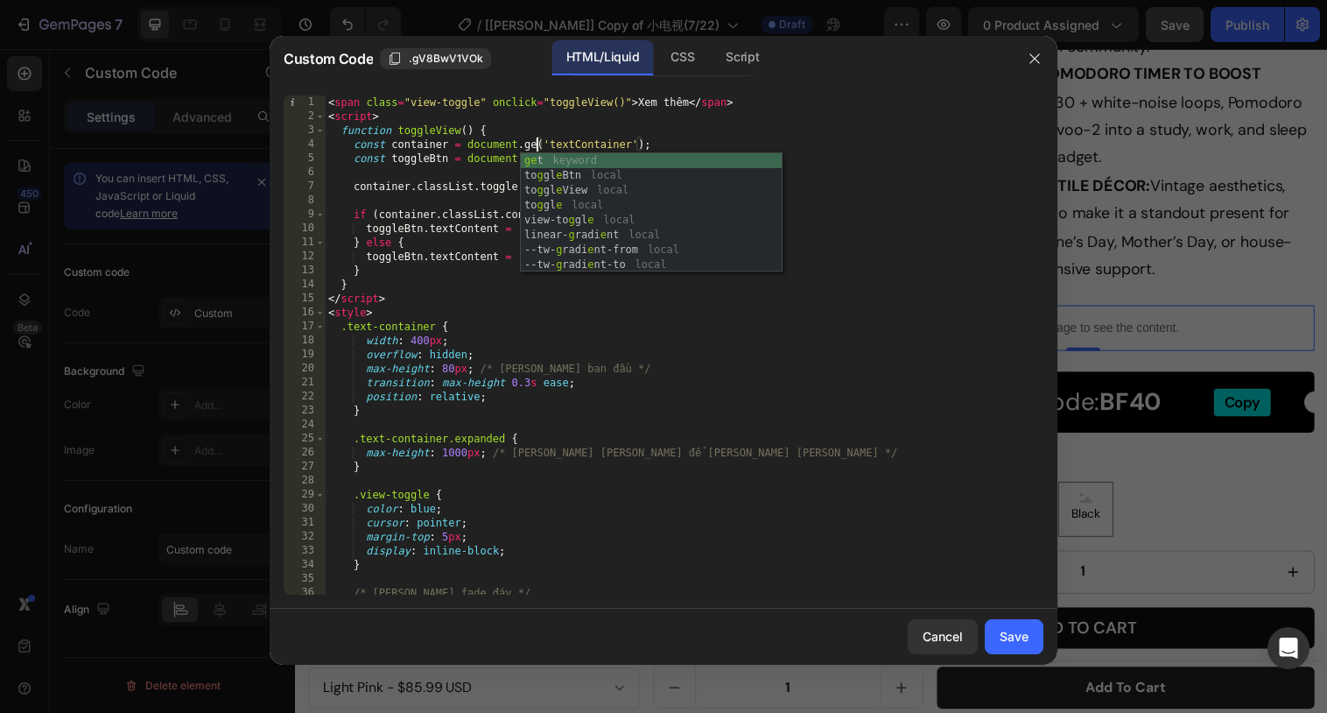
scroll to position [0, 18]
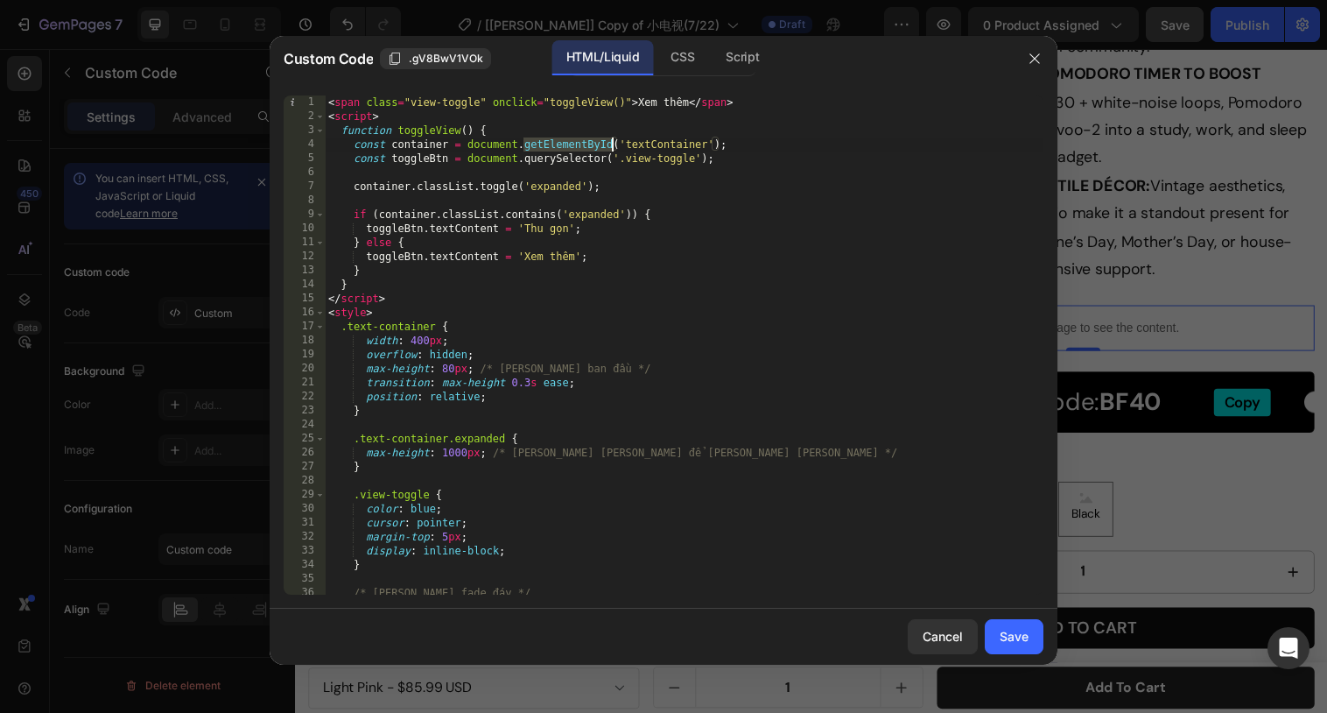
click at [599, 159] on div "< span class = "view-toggle" onclick = "toggleView()" > Xem thêm </ span > < sc…" at bounding box center [684, 358] width 719 height 527
click at [575, 153] on div "< span class = "view-toggle" onclick = "toggleView()" > Xem thêm </ span > < sc…" at bounding box center [684, 358] width 719 height 527
click at [575, 145] on div "< span class = "view-toggle" onclick = "toggleView()" > Xem thêm </ span > < sc…" at bounding box center [684, 358] width 719 height 527
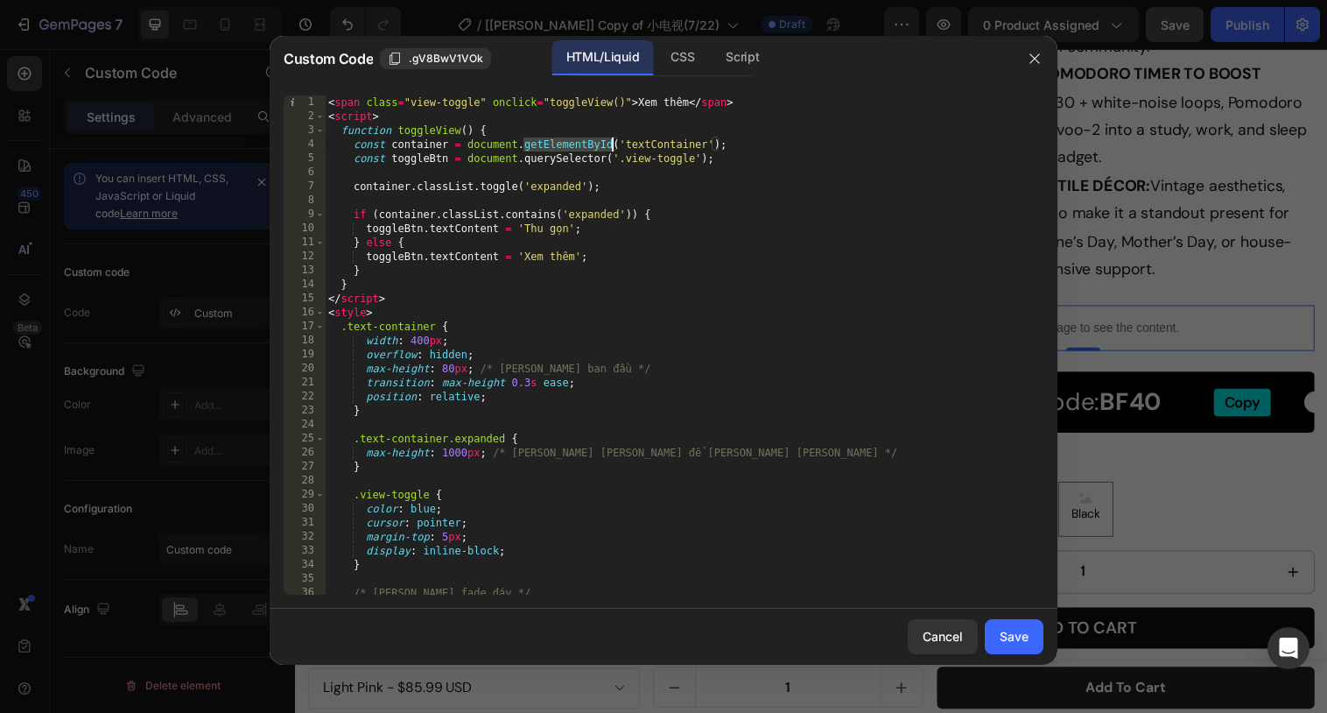
paste textarea "querySelector"
click at [618, 145] on div "< span class = "view-toggle" onclick = "toggleView()" > Xem thêm </ span > < sc…" at bounding box center [684, 358] width 719 height 527
type textarea "const container = document.querySelector('.textContainer');"
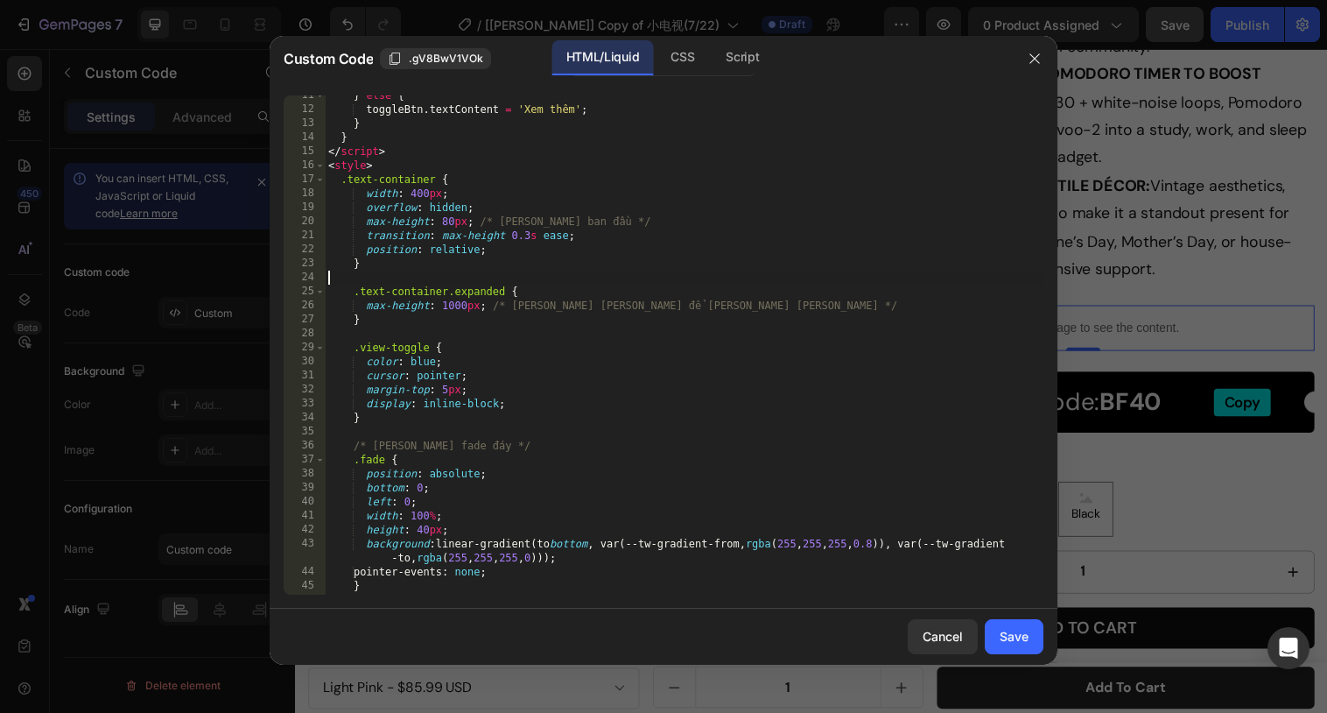
scroll to position [299, 0]
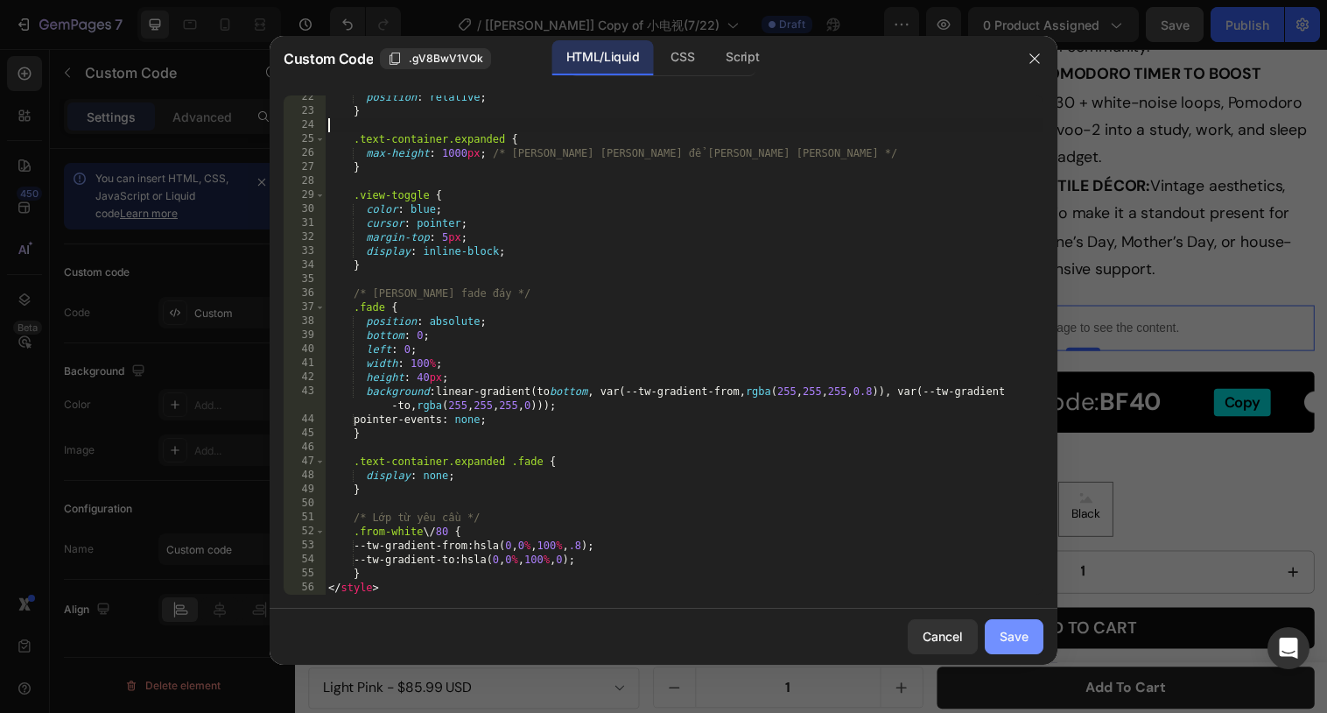
click at [1001, 628] on div "Save" at bounding box center [1014, 636] width 29 height 18
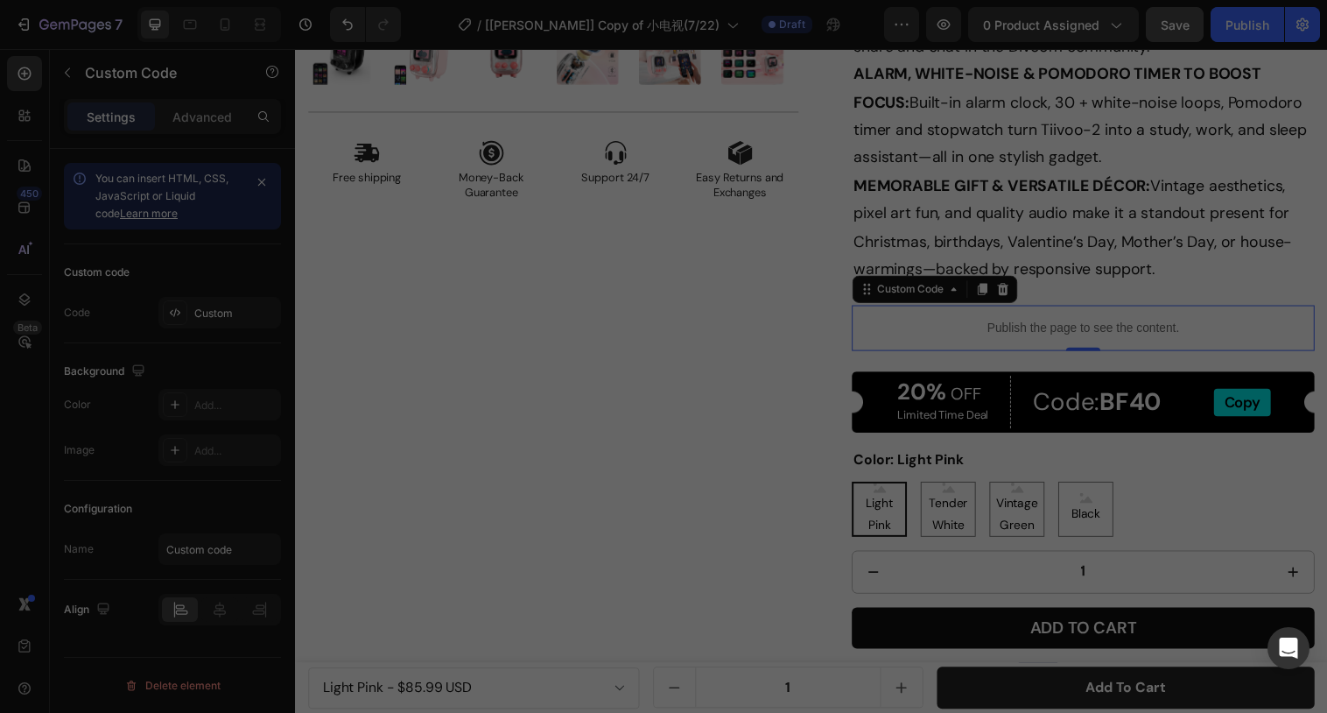
type textarea "} </style>"
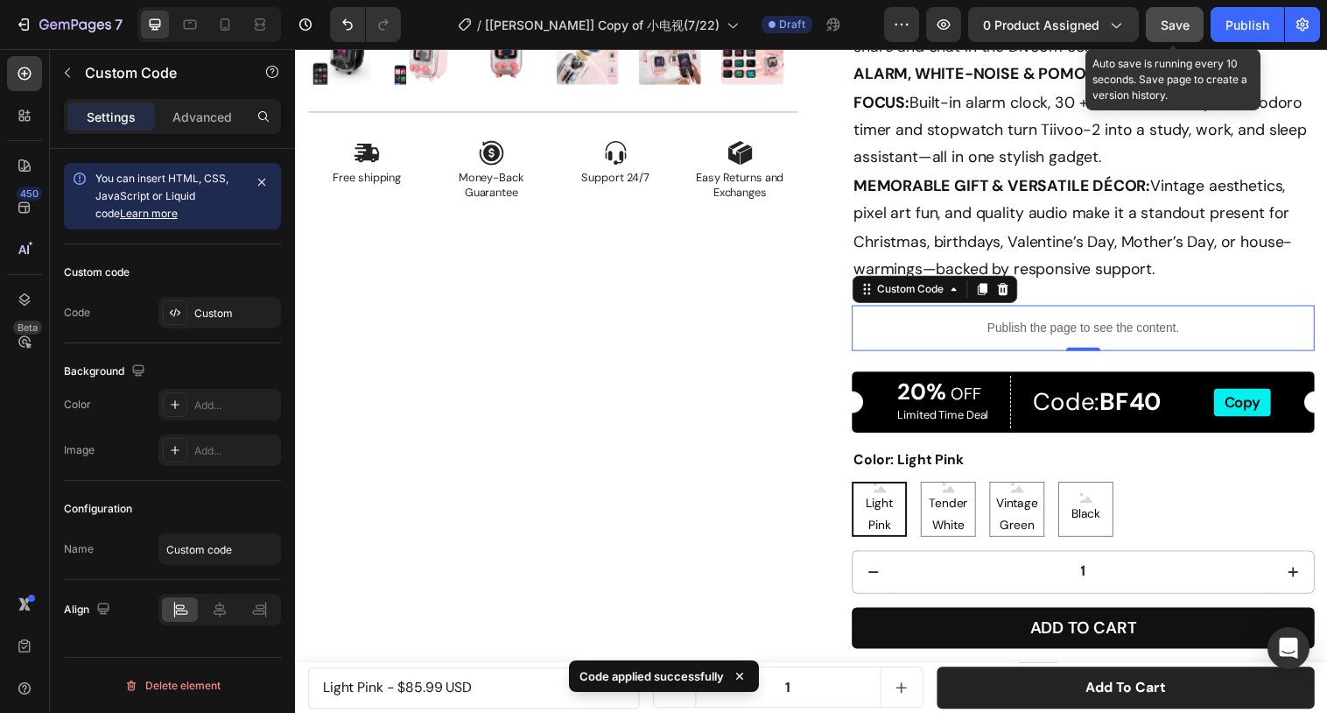
click at [1162, 19] on span "Save" at bounding box center [1175, 25] width 29 height 15
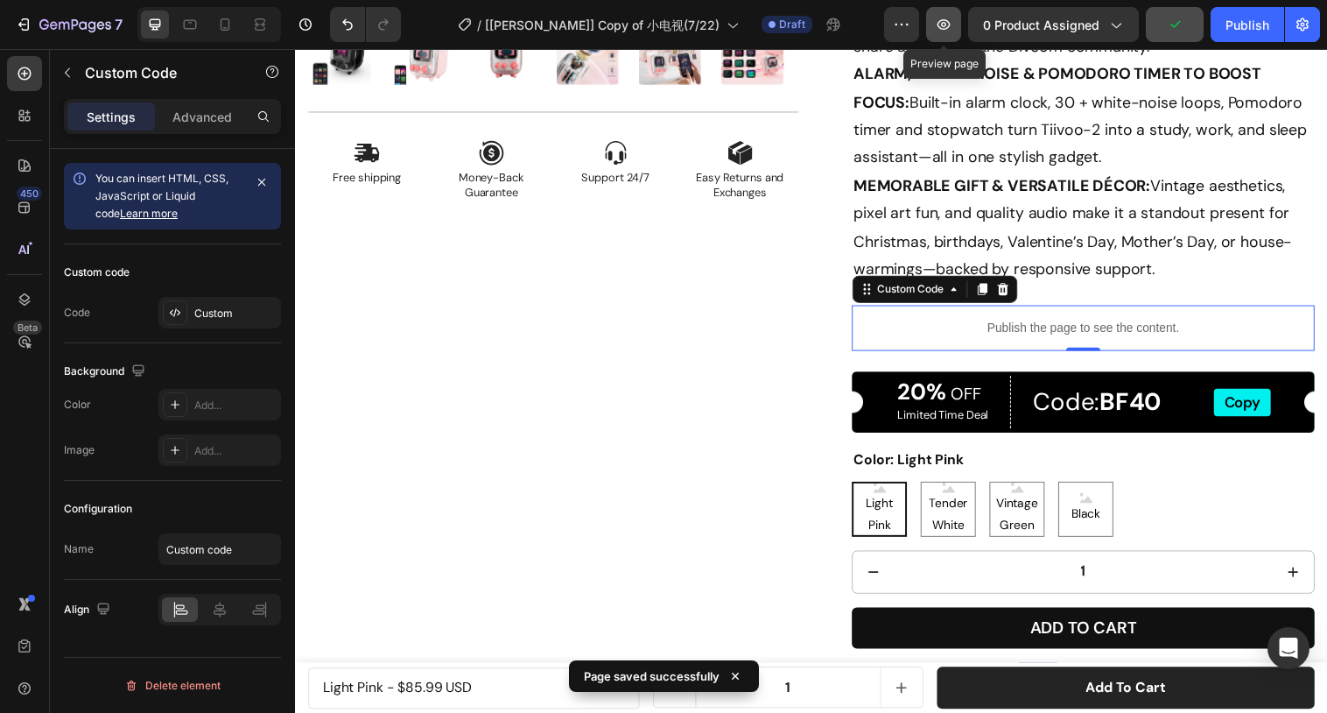
click at [943, 27] on icon "button" at bounding box center [944, 25] width 18 height 18
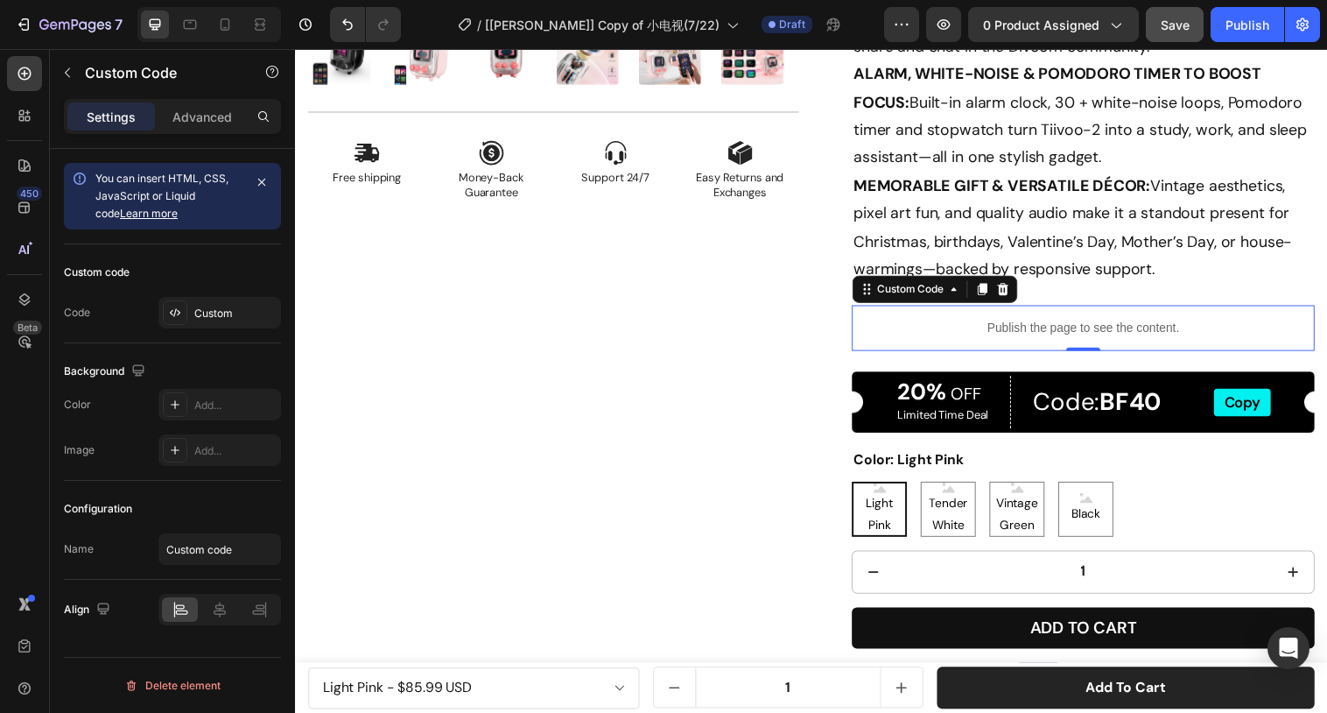
click at [1020, 327] on p "Publish the page to see the content." at bounding box center [1096, 333] width 471 height 18
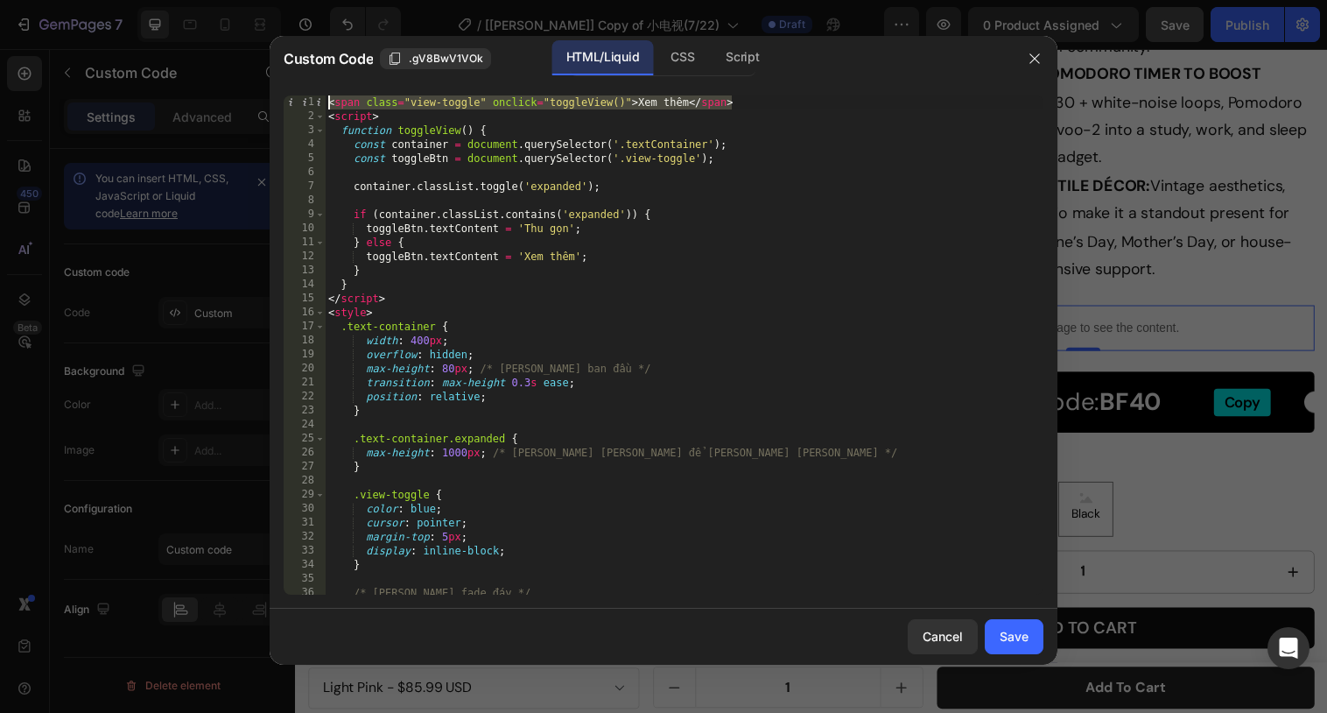
drag, startPoint x: 739, startPoint y: 104, endPoint x: 305, endPoint y: 104, distance: 434.3
click at [305, 104] on div "<span class="view-toggle" onclick="toggleView()">Xem thêm</span> 1 2 3 4 5 6 7 …" at bounding box center [664, 344] width 760 height 499
paste textarea "this"
type textarea "<span class="view-toggle" onclick="toggleView(this)">Xem thêm</span>"
click at [1022, 647] on button "Save" at bounding box center [1014, 636] width 59 height 35
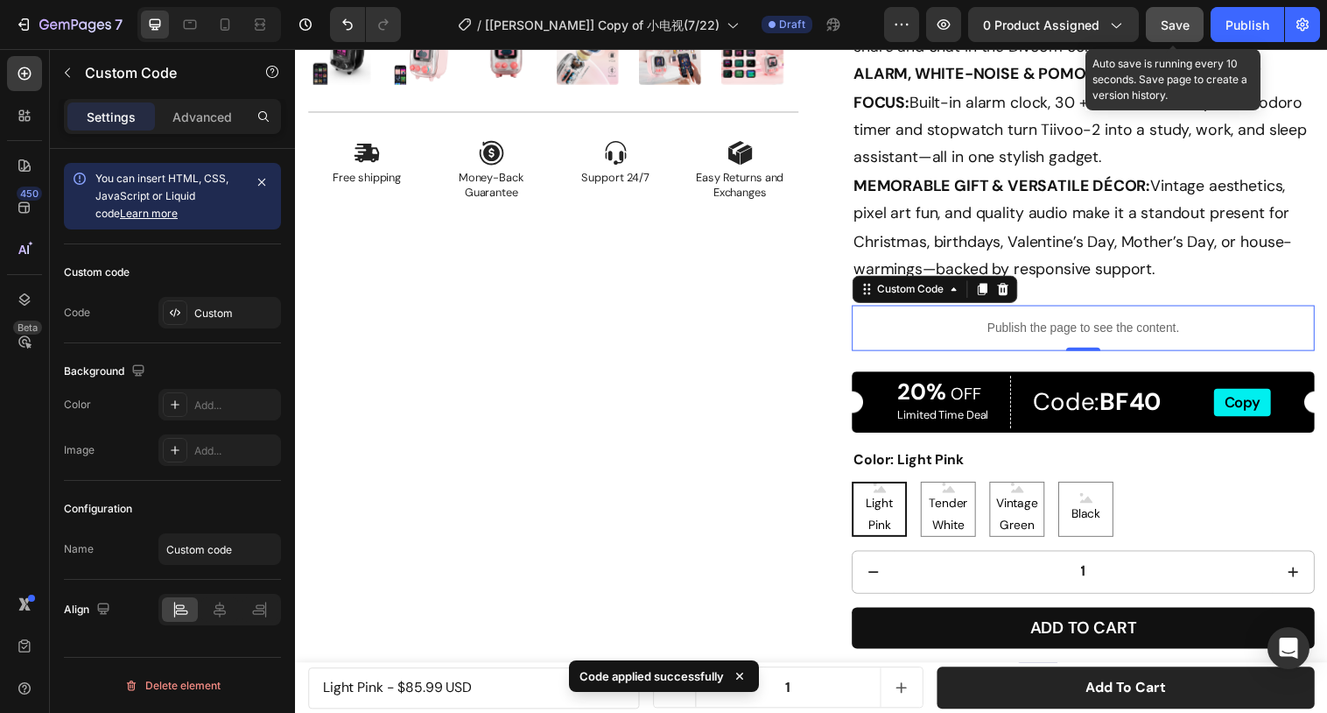
click at [1170, 26] on span "Save" at bounding box center [1175, 25] width 29 height 15
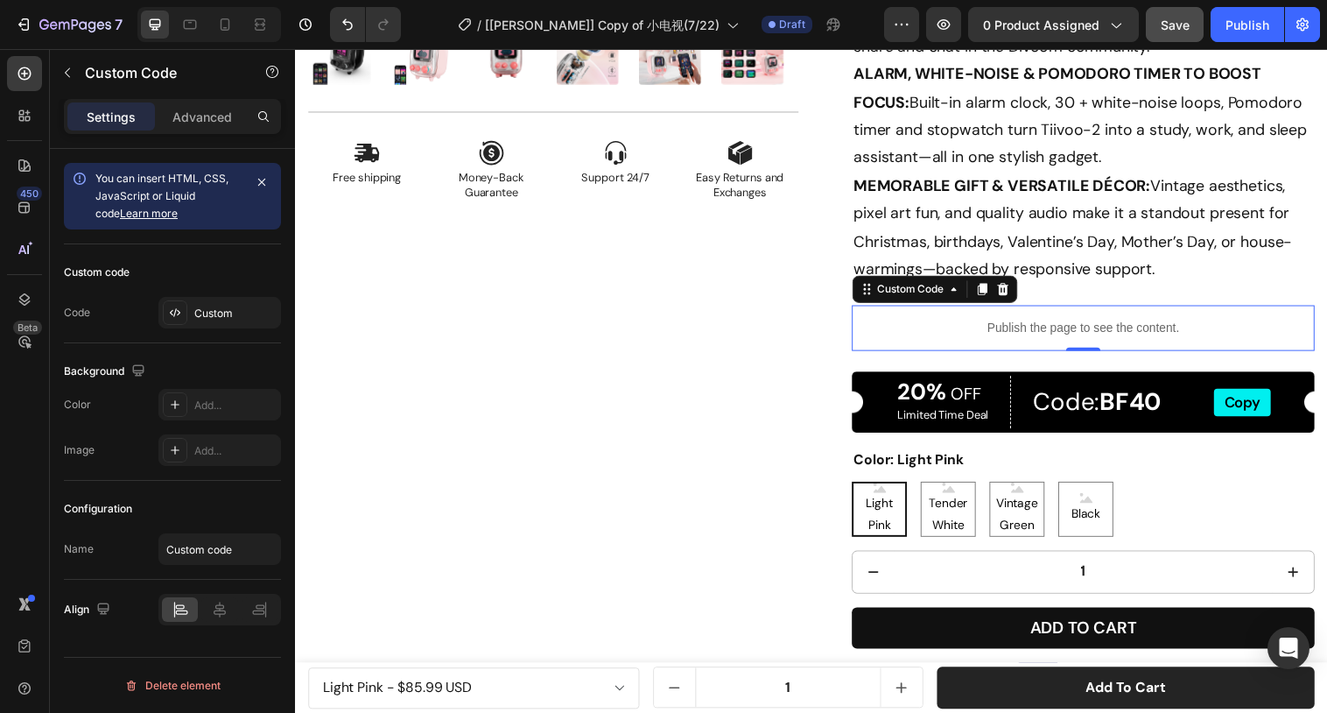
click at [971, 333] on p "Publish the page to see the content." at bounding box center [1096, 333] width 471 height 18
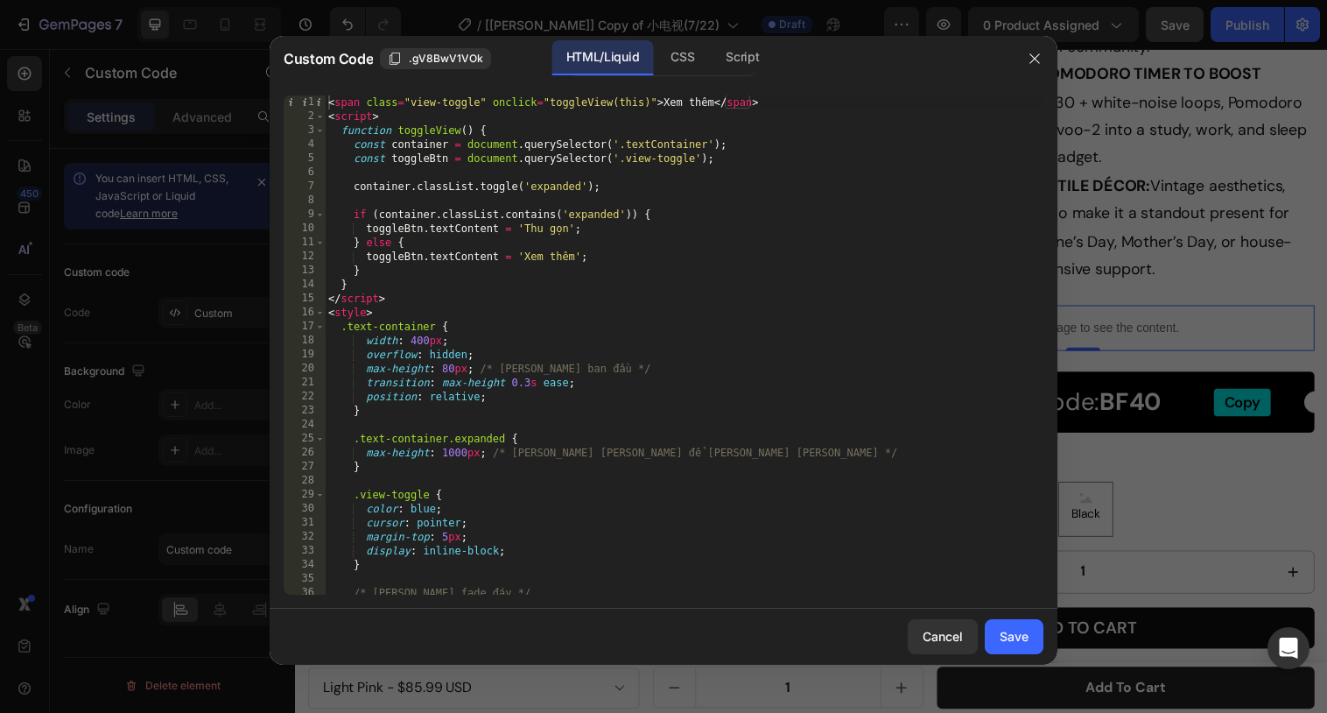
click at [328, 116] on div "< span class = "view-toggle" onclick = "toggleView(this)" > Xem thêm </ span > …" at bounding box center [684, 358] width 719 height 527
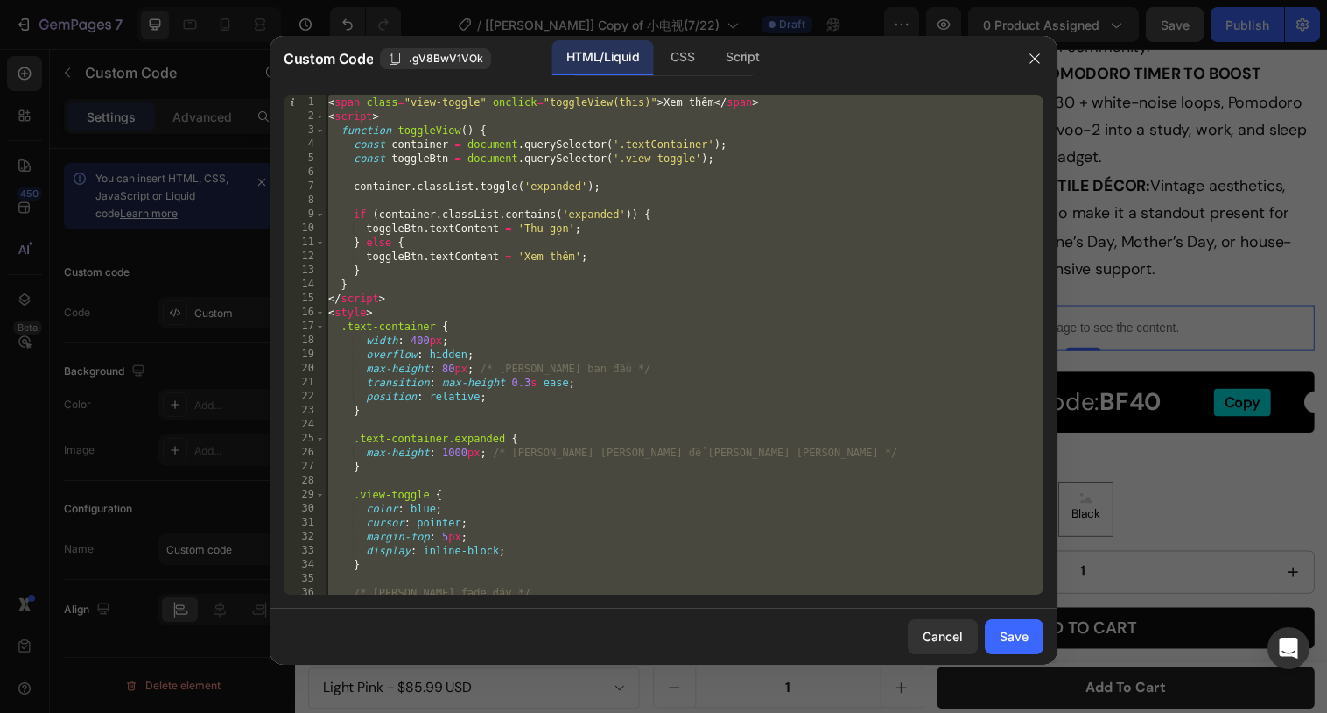
click at [615, 124] on div "< span class = "view-toggle" onclick = "toggleView(this)" > Xem thêm </ span > …" at bounding box center [684, 358] width 719 height 527
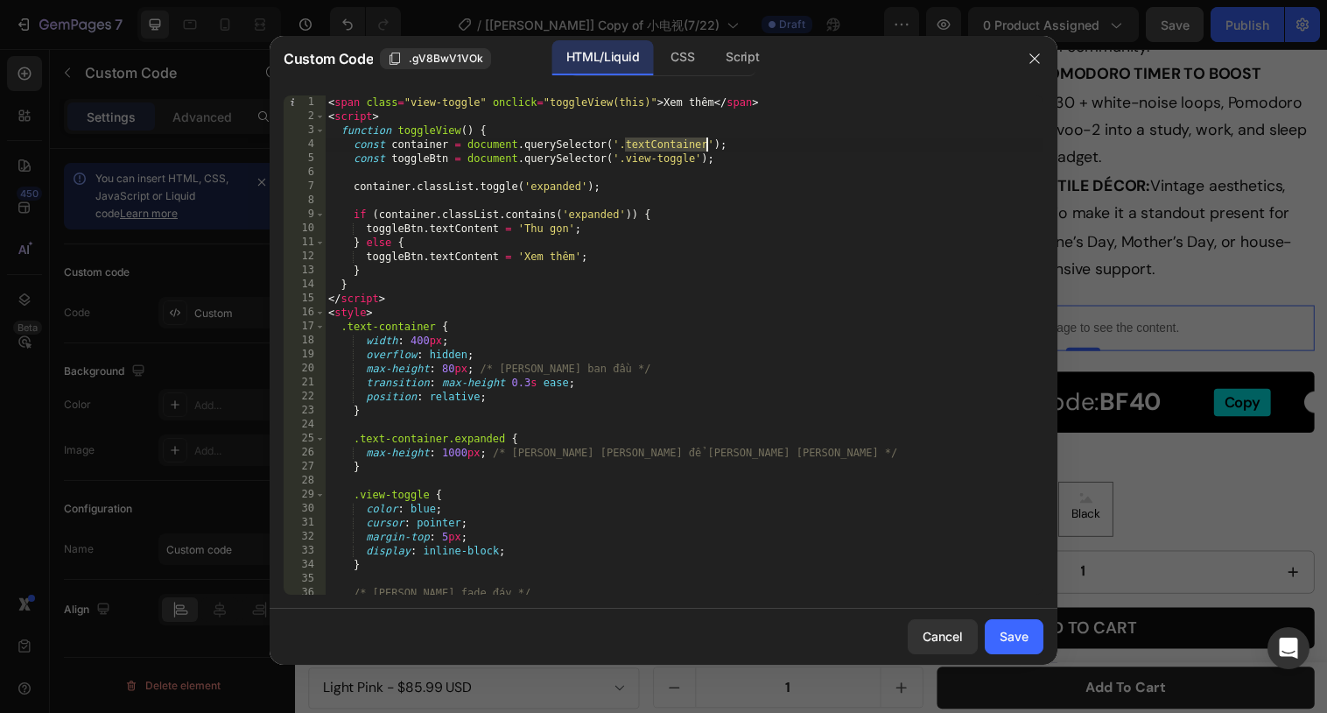
drag, startPoint x: 625, startPoint y: 143, endPoint x: 672, endPoint y: 144, distance: 46.4
click at [672, 144] on div "< span class = "view-toggle" onclick = "toggleView(this)" > Xem thêm </ span > …" at bounding box center [684, 358] width 719 height 527
click at [656, 144] on div "< span class = "view-toggle" onclick = "toggleView(this)" > Xem thêm </ span > …" at bounding box center [684, 358] width 719 height 527
drag, startPoint x: 436, startPoint y: 325, endPoint x: 348, endPoint y: 328, distance: 88.5
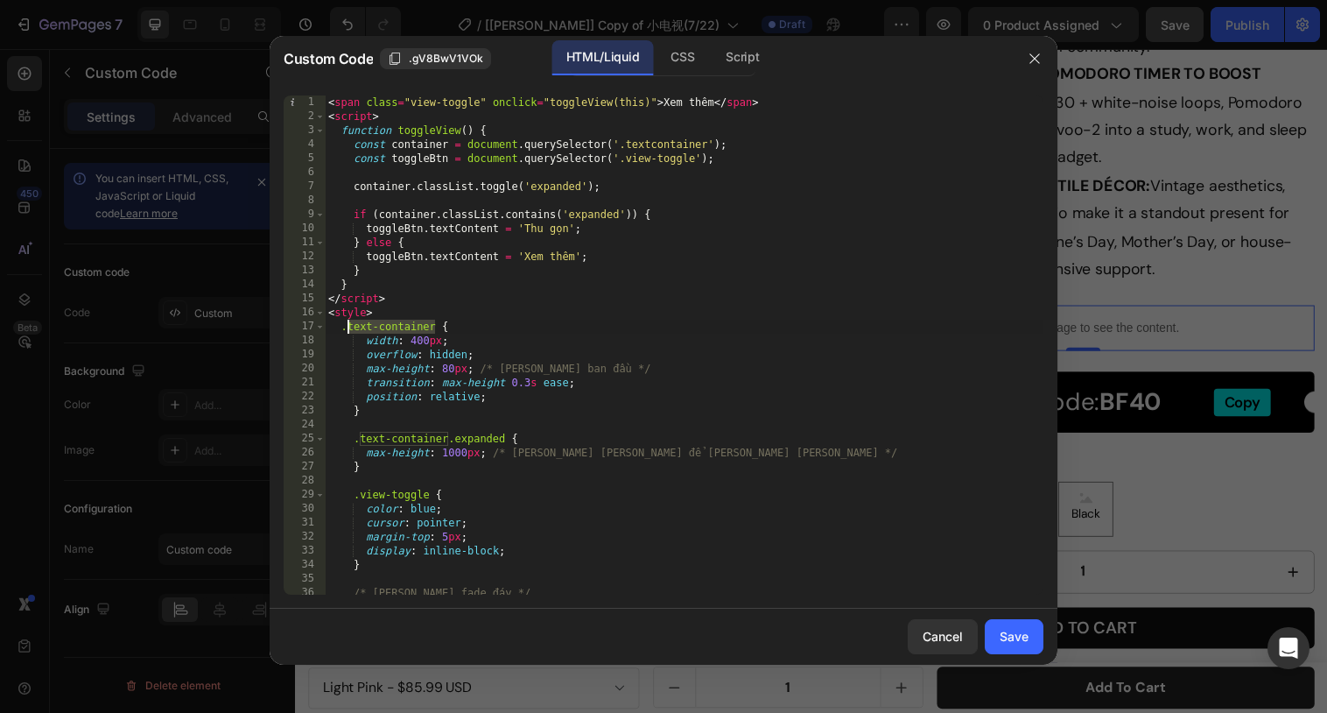
click at [348, 328] on div "< span class = "view-toggle" onclick = "toggleView(this)" > Xem thêm </ span > …" at bounding box center [684, 358] width 719 height 527
click at [682, 142] on div "< span class = "view-toggle" onclick = "toggleView(this)" > Xem thêm </ span > …" at bounding box center [684, 358] width 719 height 527
paste textarea "-"
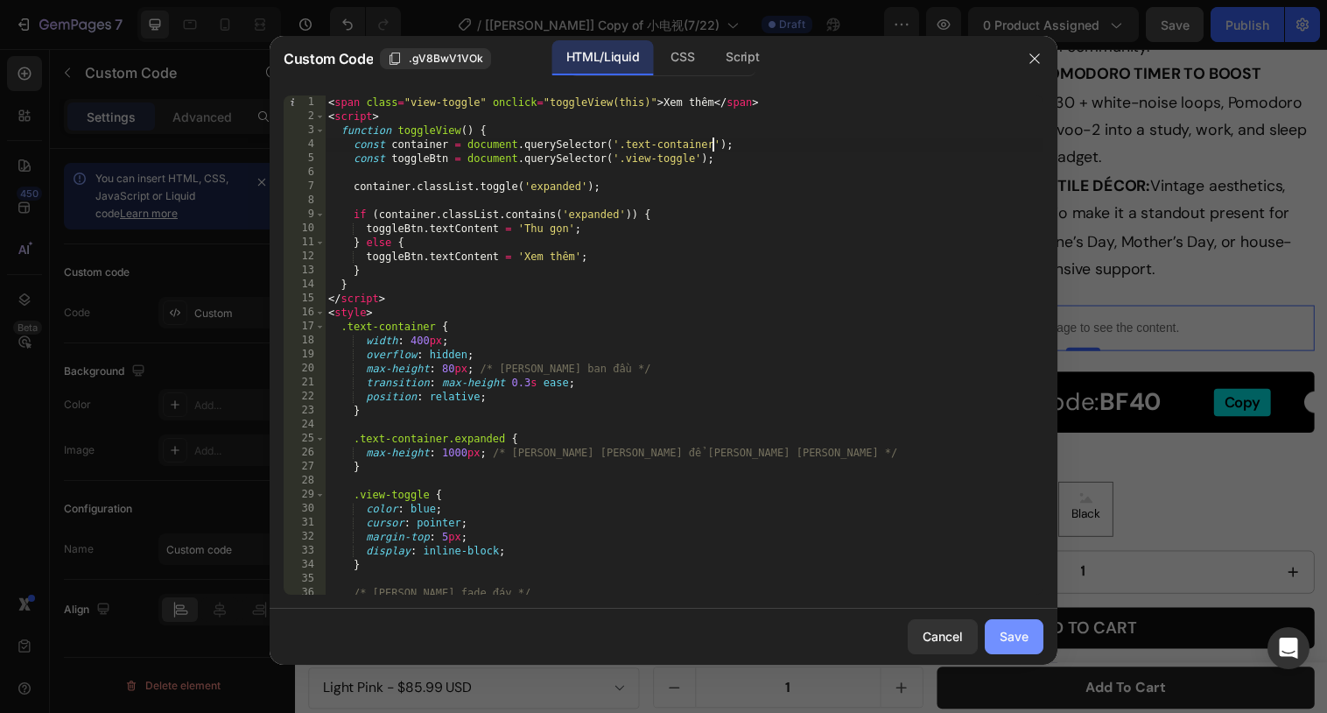
type textarea "const container = document.querySelector('.text-container');"
click at [1016, 638] on div "Save" at bounding box center [1014, 636] width 29 height 18
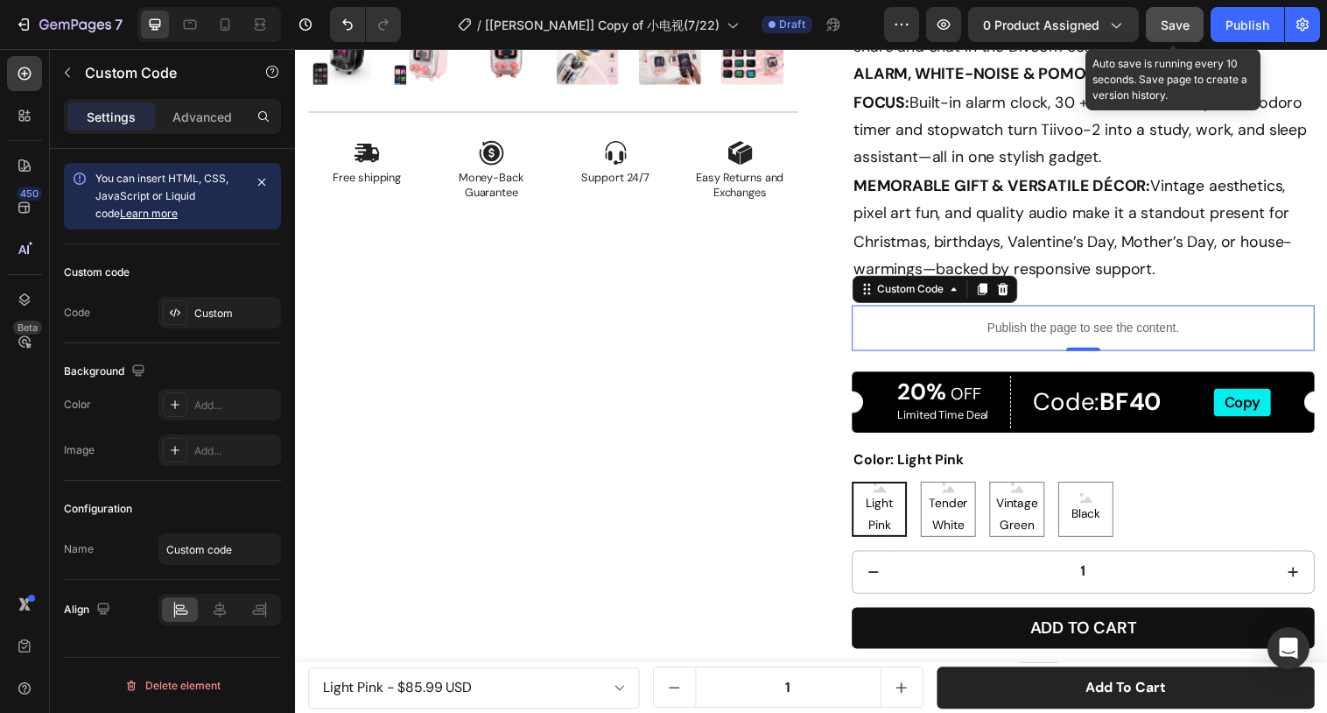
click at [1176, 14] on button "Save" at bounding box center [1175, 24] width 58 height 35
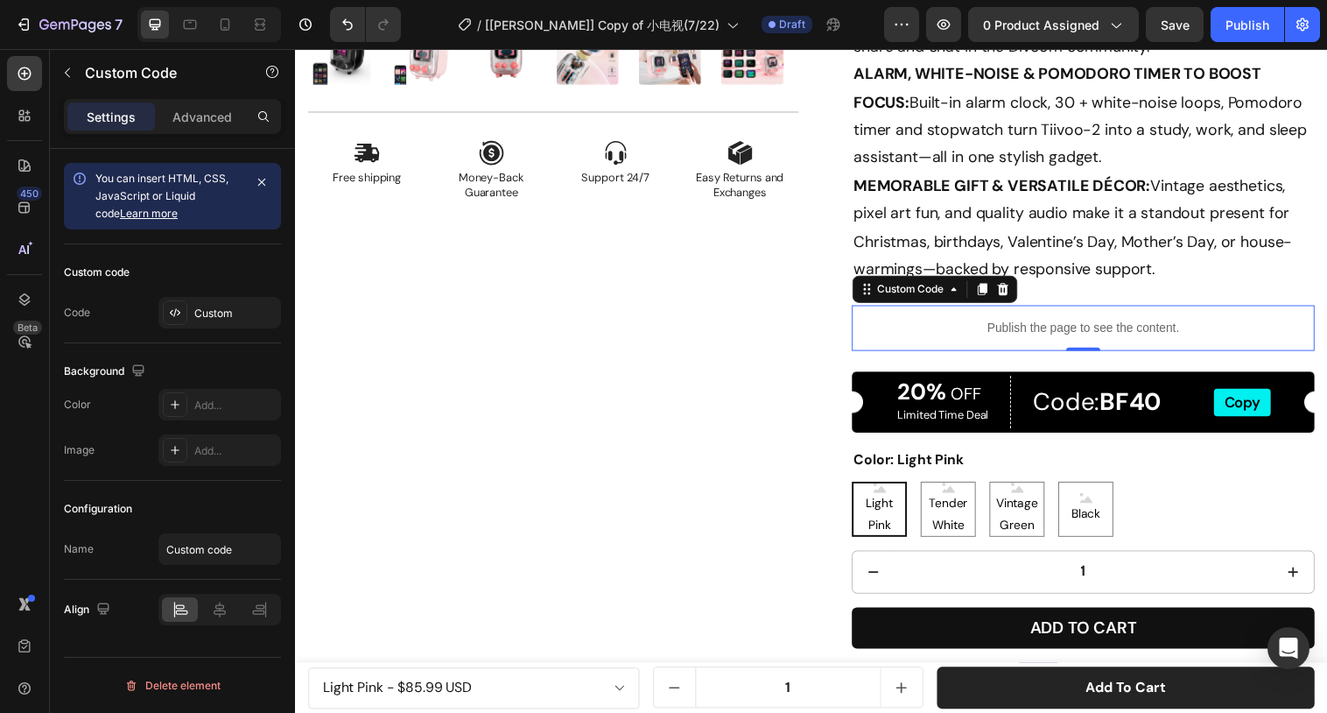
click at [1037, 329] on p "Publish the page to see the content." at bounding box center [1096, 333] width 471 height 18
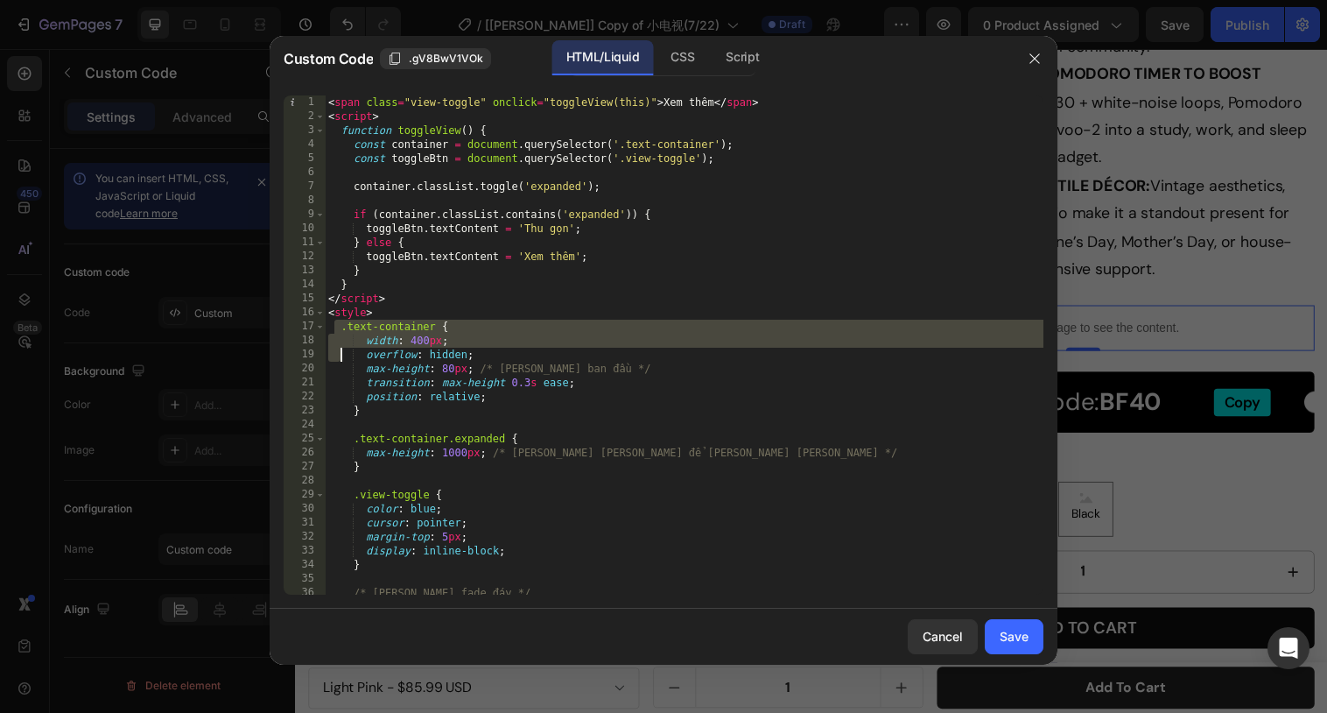
drag, startPoint x: 338, startPoint y: 327, endPoint x: 388, endPoint y: 494, distance: 173.7
click at [388, 494] on div "< span class = "view-toggle" onclick = "toggleView(this)" > Xem thêm </ span > …" at bounding box center [684, 358] width 719 height 527
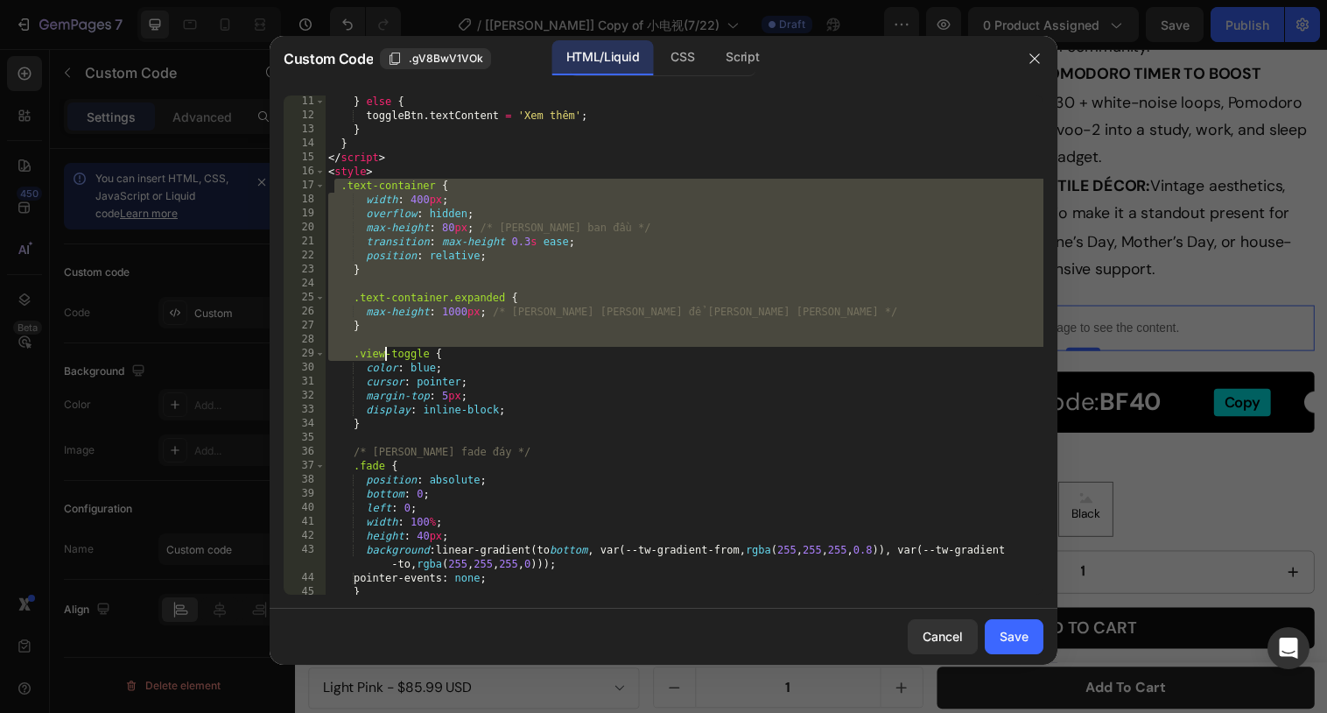
scroll to position [299, 0]
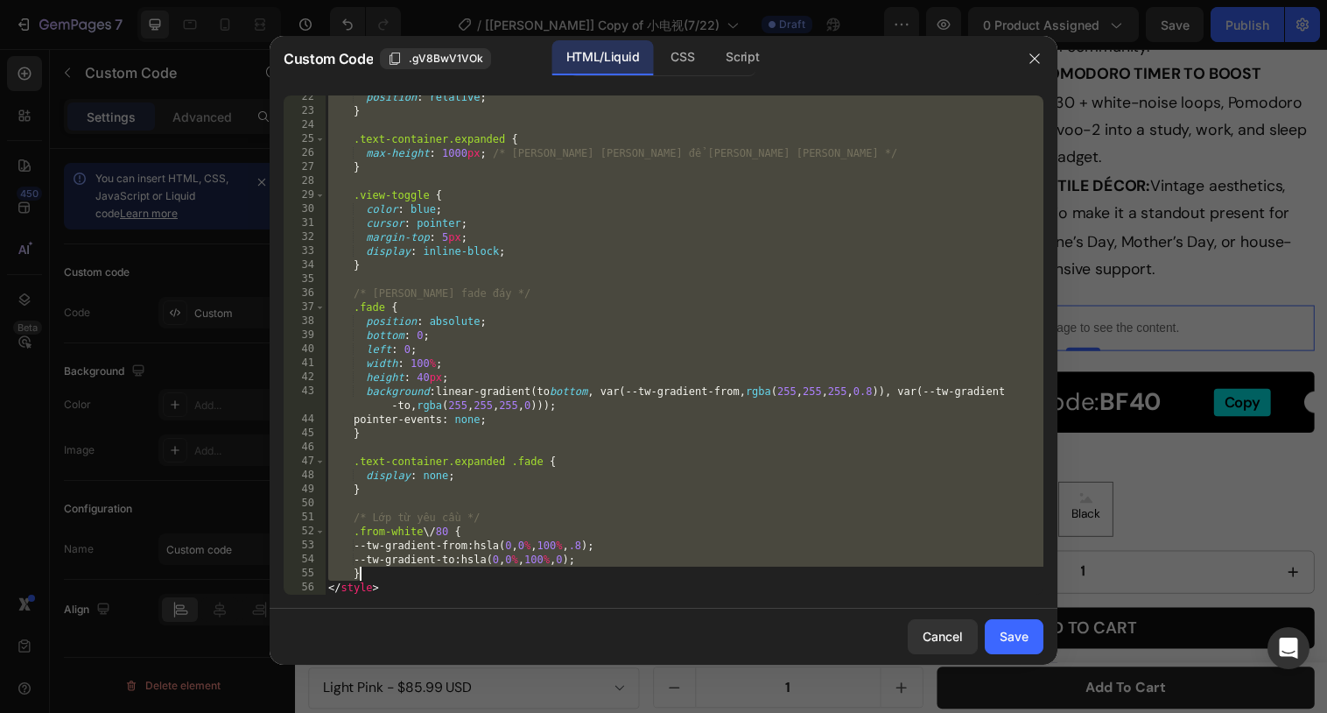
click at [383, 575] on div "position : relative ; } .text-container.expanded { max-height : 1000 px ; /* [P…" at bounding box center [684, 353] width 719 height 527
paste textarea
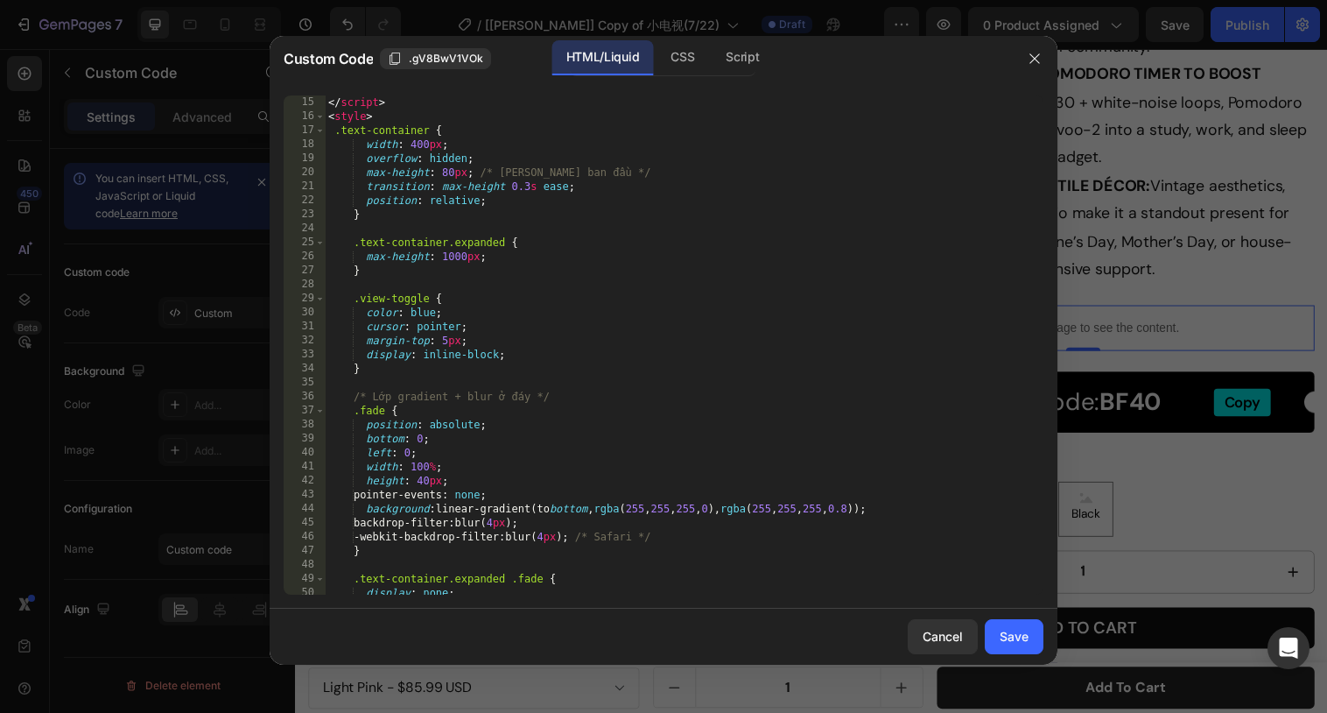
scroll to position [196, 0]
drag, startPoint x: 475, startPoint y: 141, endPoint x: 470, endPoint y: 130, distance: 12.5
click at [470, 130] on div "</ script > < style > .text-container { width : 400 px ; overflow : hidden ; ma…" at bounding box center [684, 358] width 719 height 527
type textarea ".text-container {"
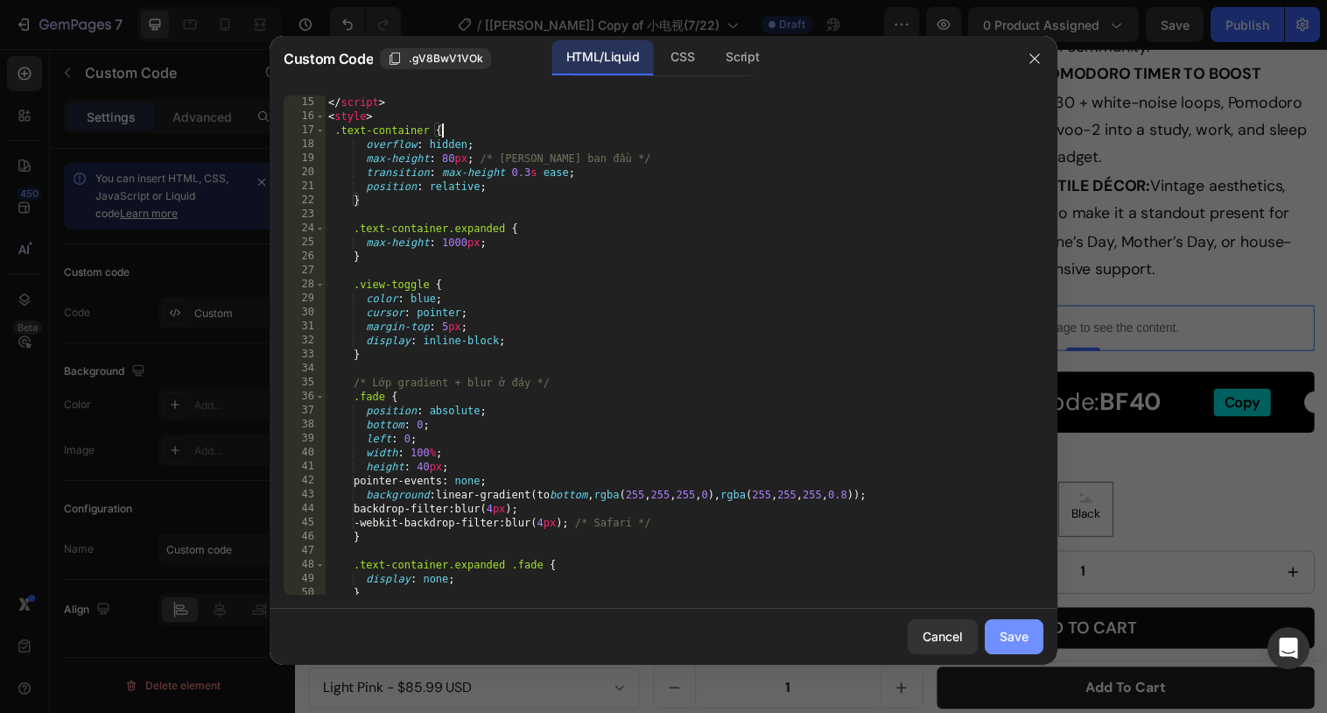
click at [1008, 628] on div "Save" at bounding box center [1014, 636] width 29 height 18
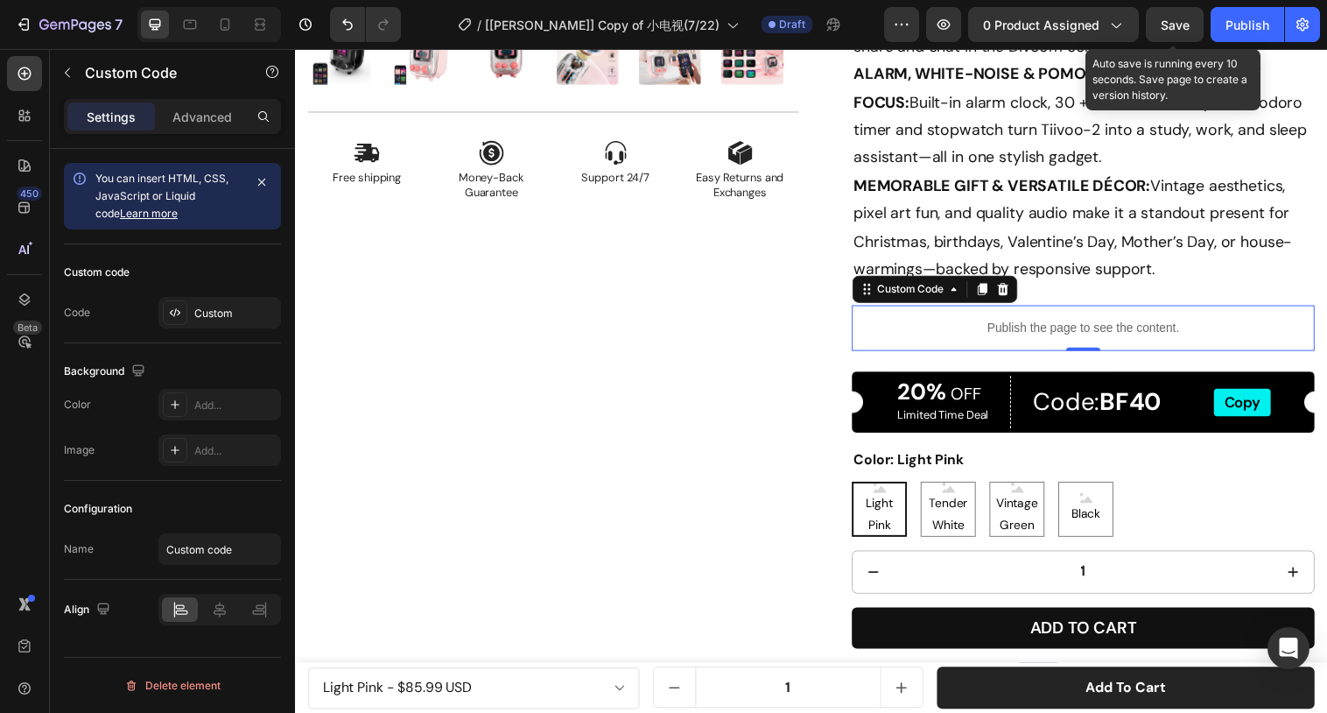
click at [1181, 18] on span "Save" at bounding box center [1175, 25] width 29 height 15
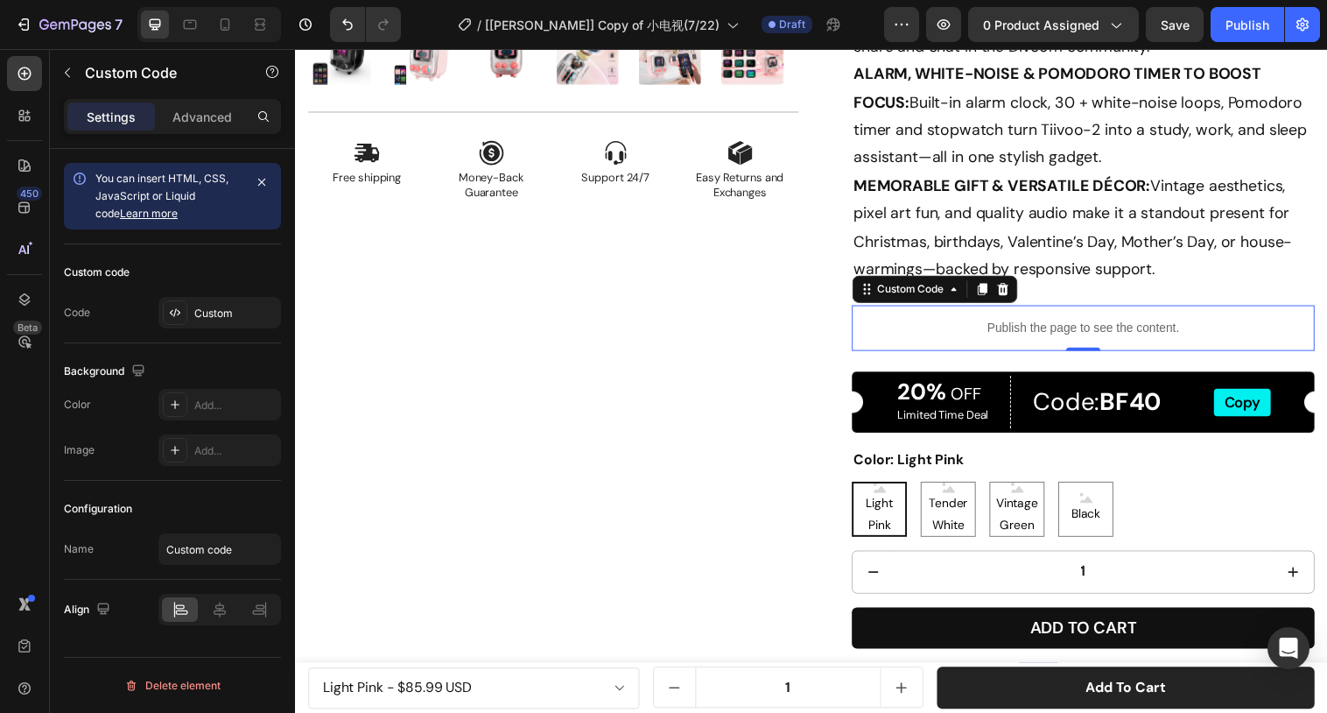
click at [963, 349] on div "Publish the page to see the content." at bounding box center [1096, 333] width 471 height 46
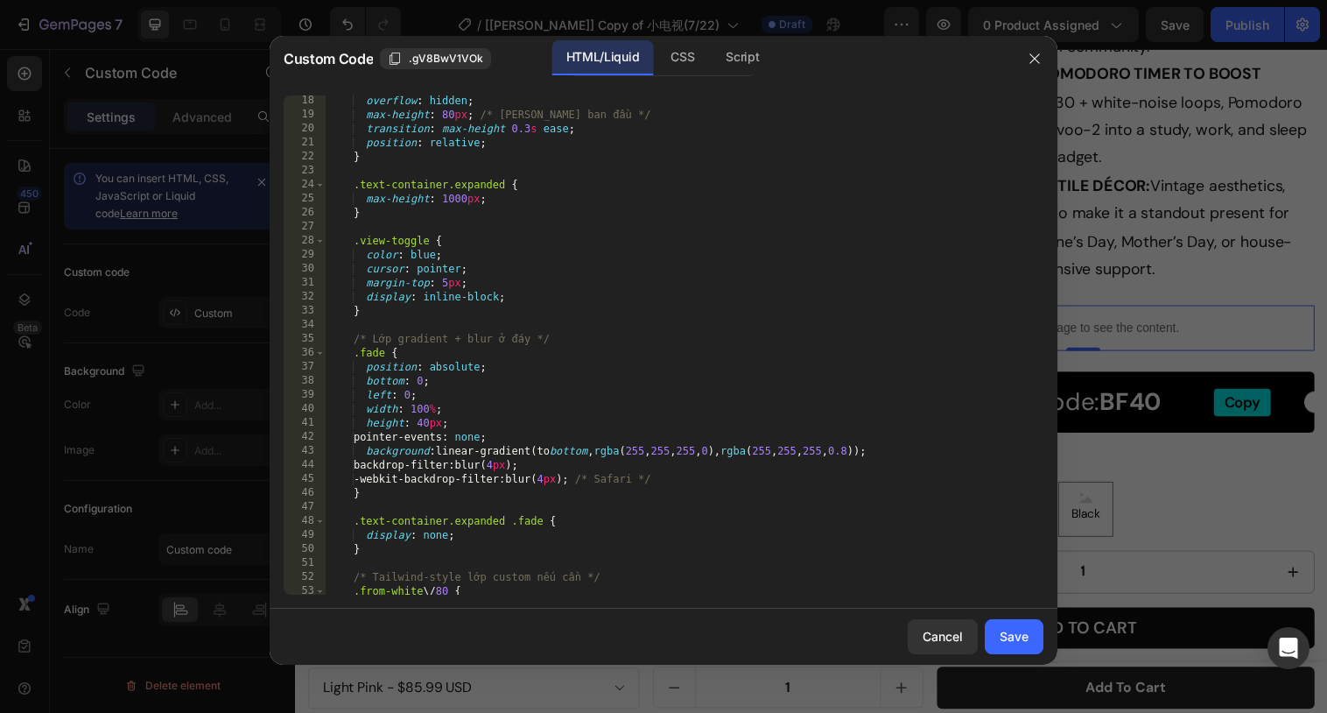
scroll to position [313, 0]
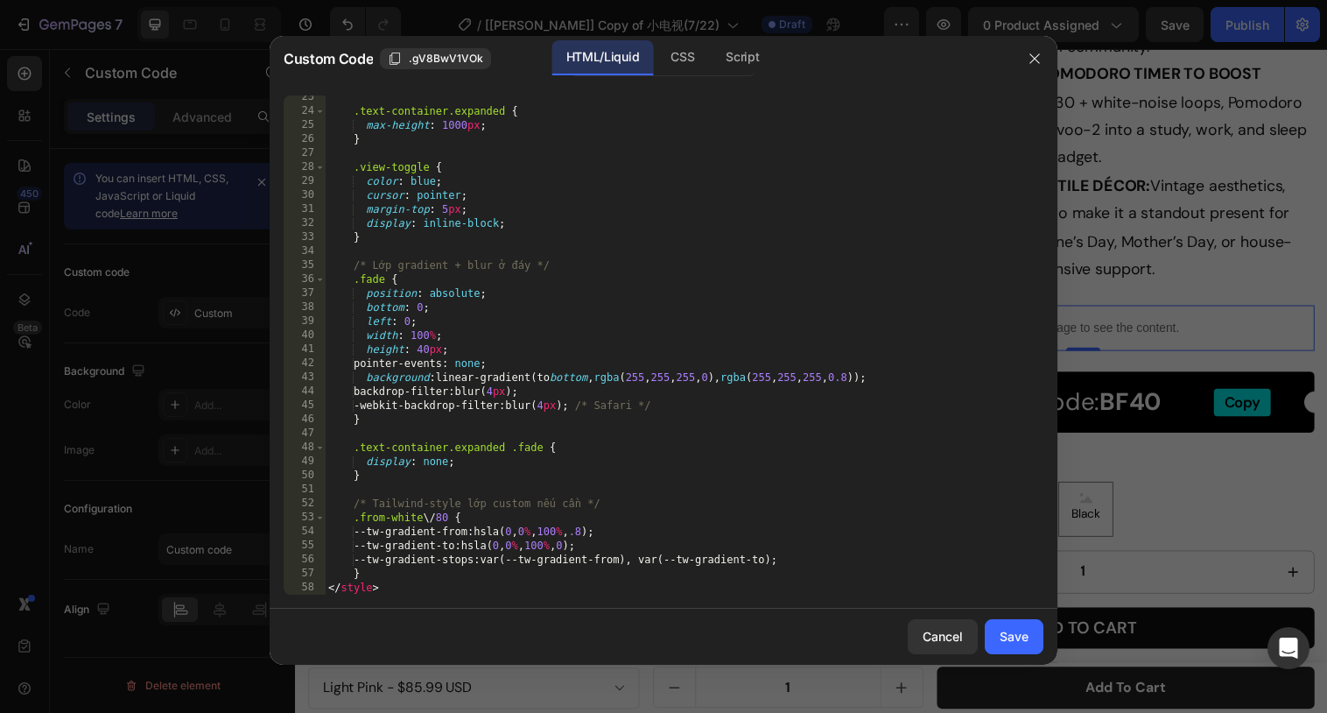
type textarea "--tw-gradient-stops: var(--tw-gradient-from), var(--tw-gradient-to);"
click at [807, 561] on div ".text-container.expanded { max-height : 1000 px ; } .view-toggle { color : blue…" at bounding box center [684, 353] width 719 height 527
paste textarea "background-image: linear-gradient(to top, var(--tw-gradient-stops));"
drag, startPoint x: 631, startPoint y: 573, endPoint x: 781, endPoint y: 572, distance: 149.7
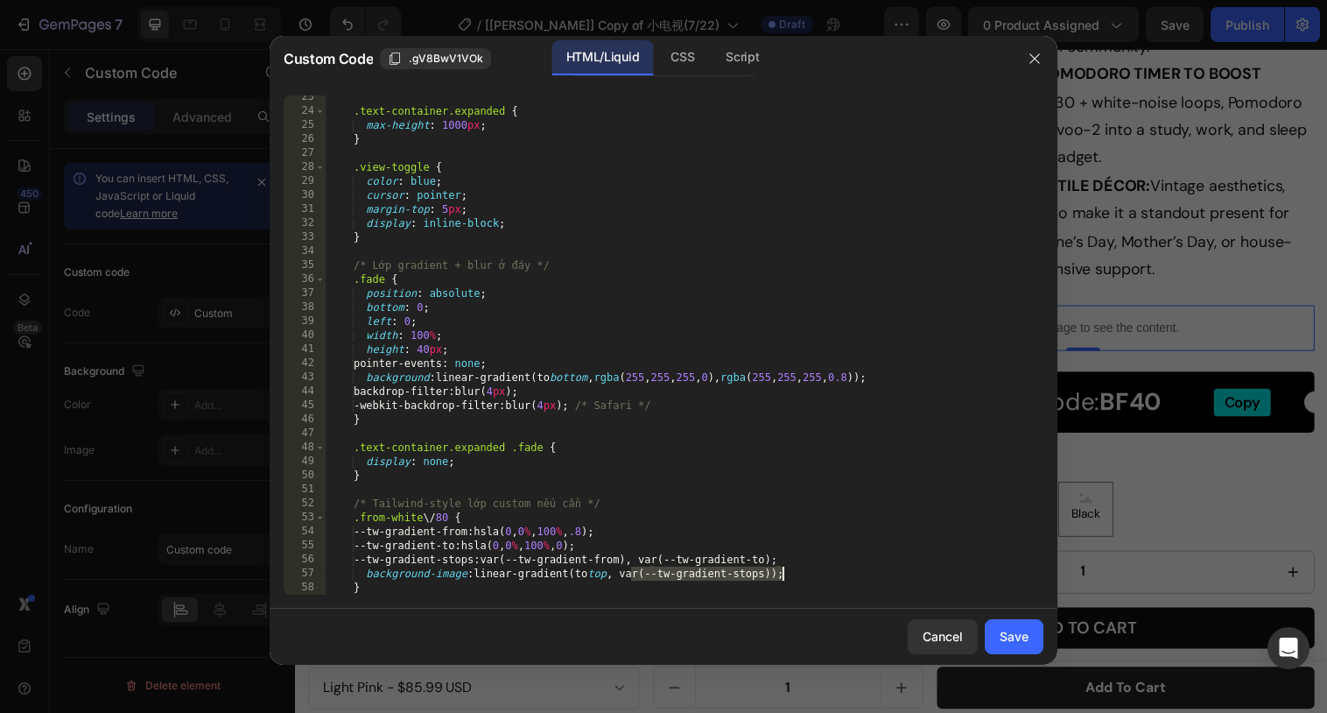
click at [781, 572] on div ".text-container.expanded { max-height : 1000 px ; } .view-toggle { color : blue…" at bounding box center [684, 353] width 719 height 527
paste textarea "hsla(0,0%,100%,.8) , hsla(0,0%,100%,.1"
type textarea "background-image: linear-gradient(to top, hsla(0,0%,100%,.8) , hsla(0,0%,100%,.…"
click at [1024, 634] on div "Save" at bounding box center [1014, 636] width 29 height 18
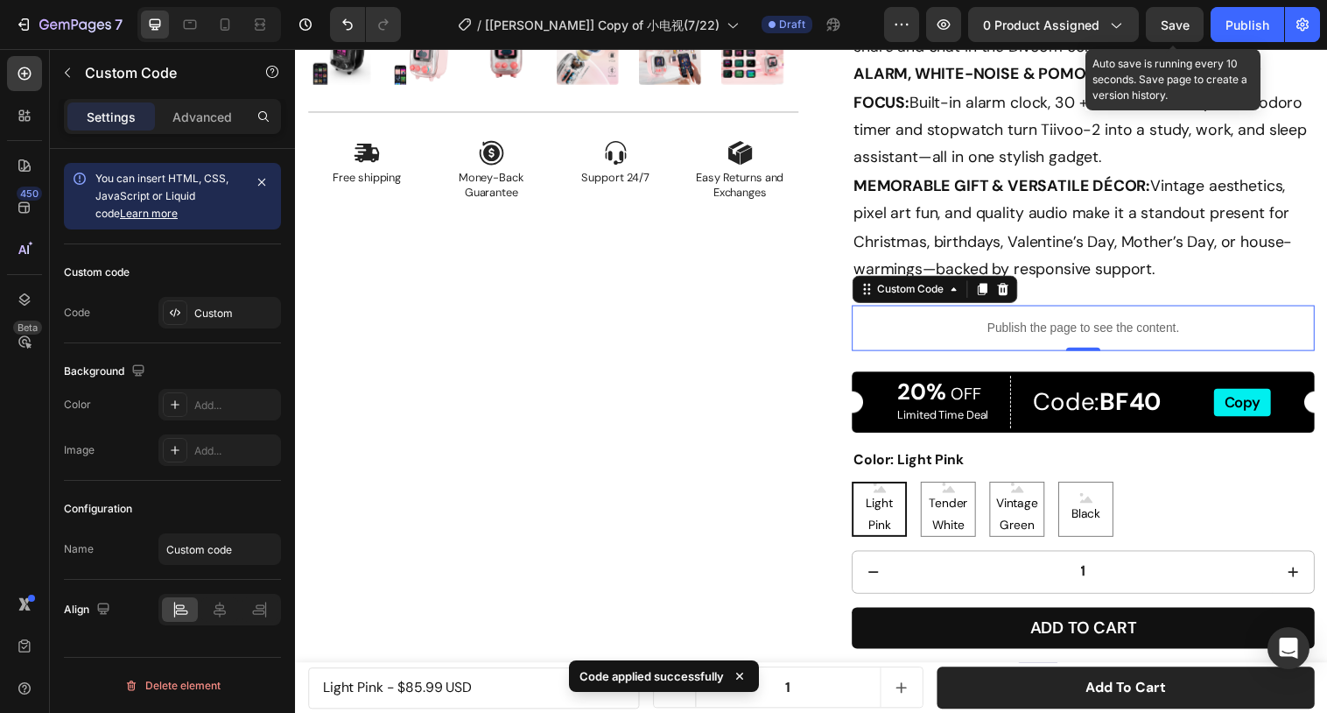
click at [1170, 28] on span "Save" at bounding box center [1175, 25] width 29 height 15
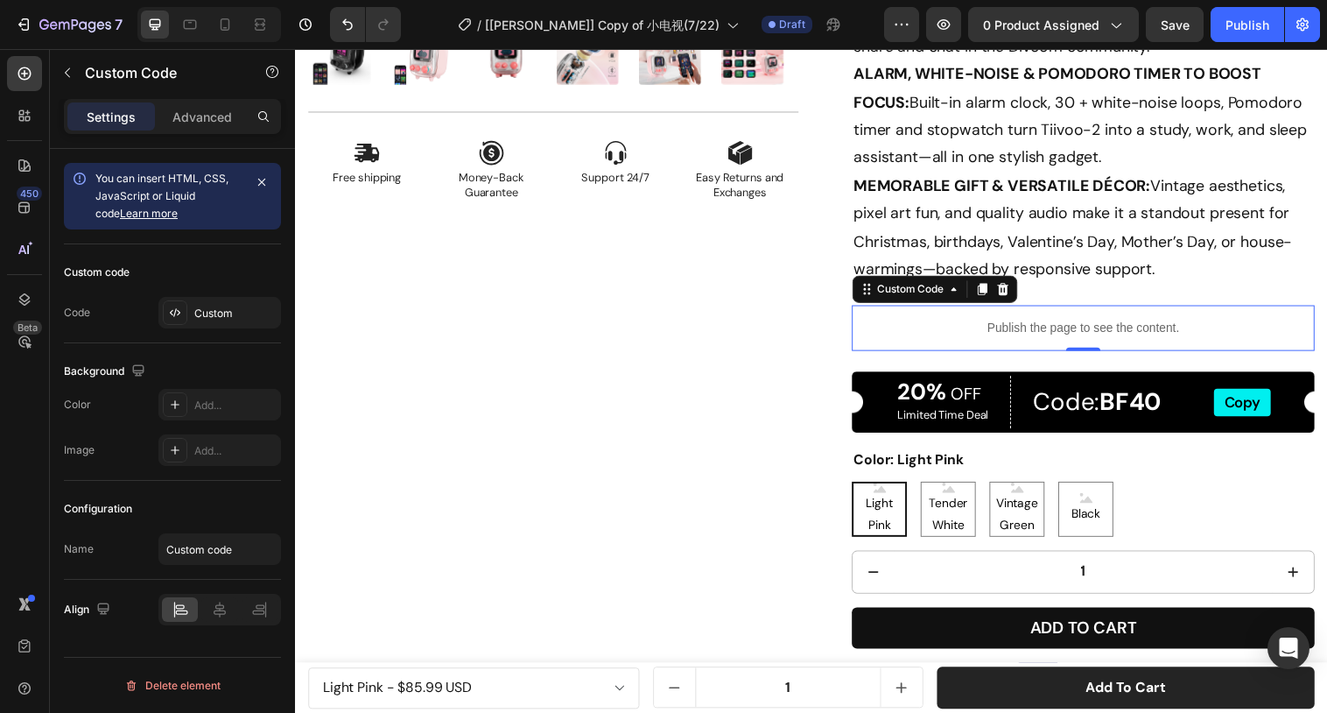
click at [943, 319] on div "Publish the page to see the content." at bounding box center [1096, 333] width 471 height 46
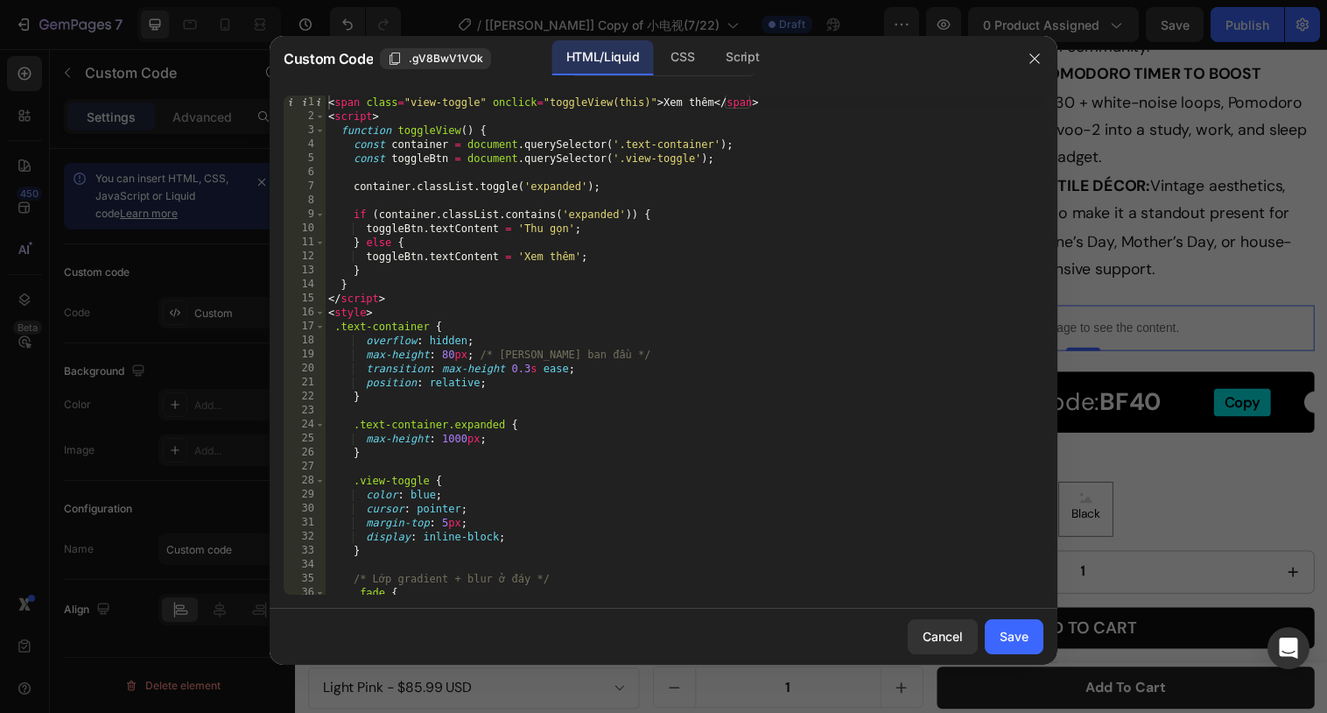
type textarea "transition: max-height 0.3s ease;"
click at [606, 372] on div "< span class = "view-toggle" onclick = "toggleView(this)" > Xem thêm </ span > …" at bounding box center [684, 358] width 719 height 527
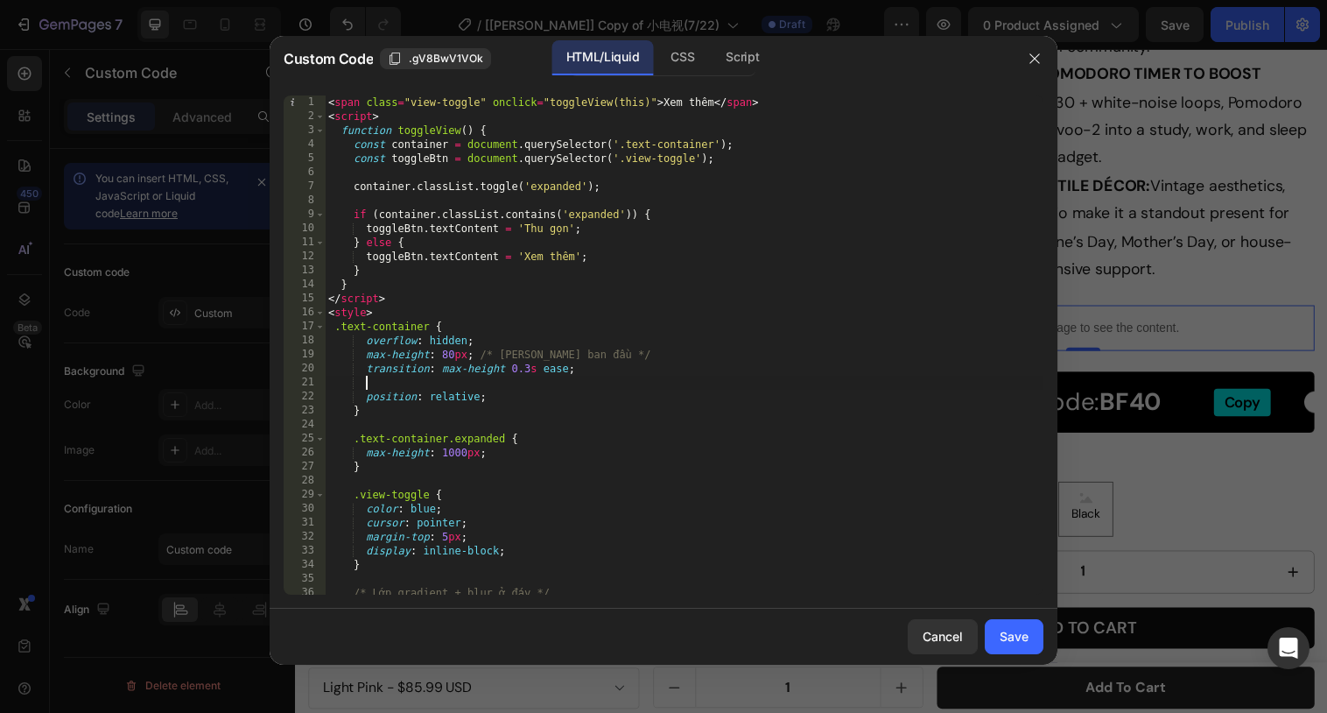
paste textarea "transition: max-height 0.5s ease;"
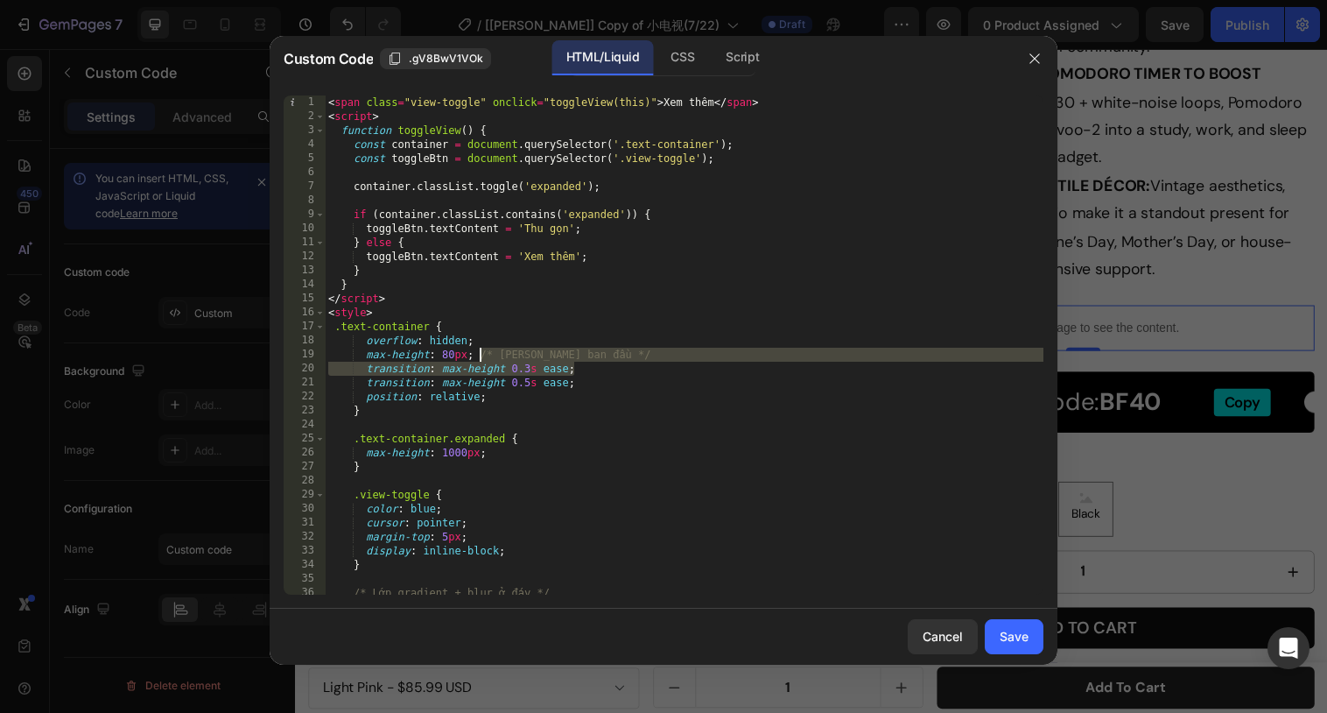
drag, startPoint x: 612, startPoint y: 368, endPoint x: 482, endPoint y: 359, distance: 130.7
click at [482, 359] on div "< span class = "view-toggle" onclick = "toggleView(this)" > Xem thêm </ span > …" at bounding box center [684, 358] width 719 height 527
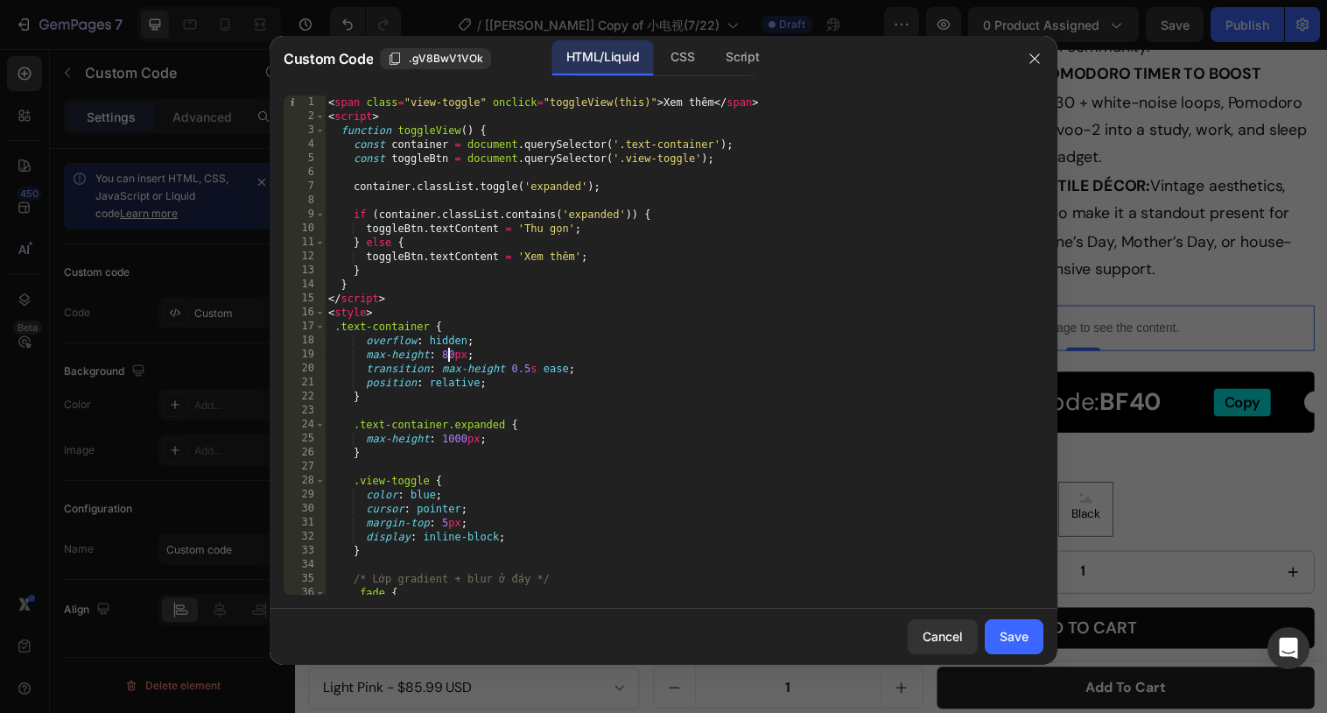
click at [447, 349] on div "< span class = "view-toggle" onclick = "toggleView(this)" > Xem thêm </ span > …" at bounding box center [684, 358] width 719 height 527
click at [930, 546] on div "< span class = "view-toggle" onclick = "toggleView(this)" > Xem thêm </ span > …" at bounding box center [684, 358] width 719 height 527
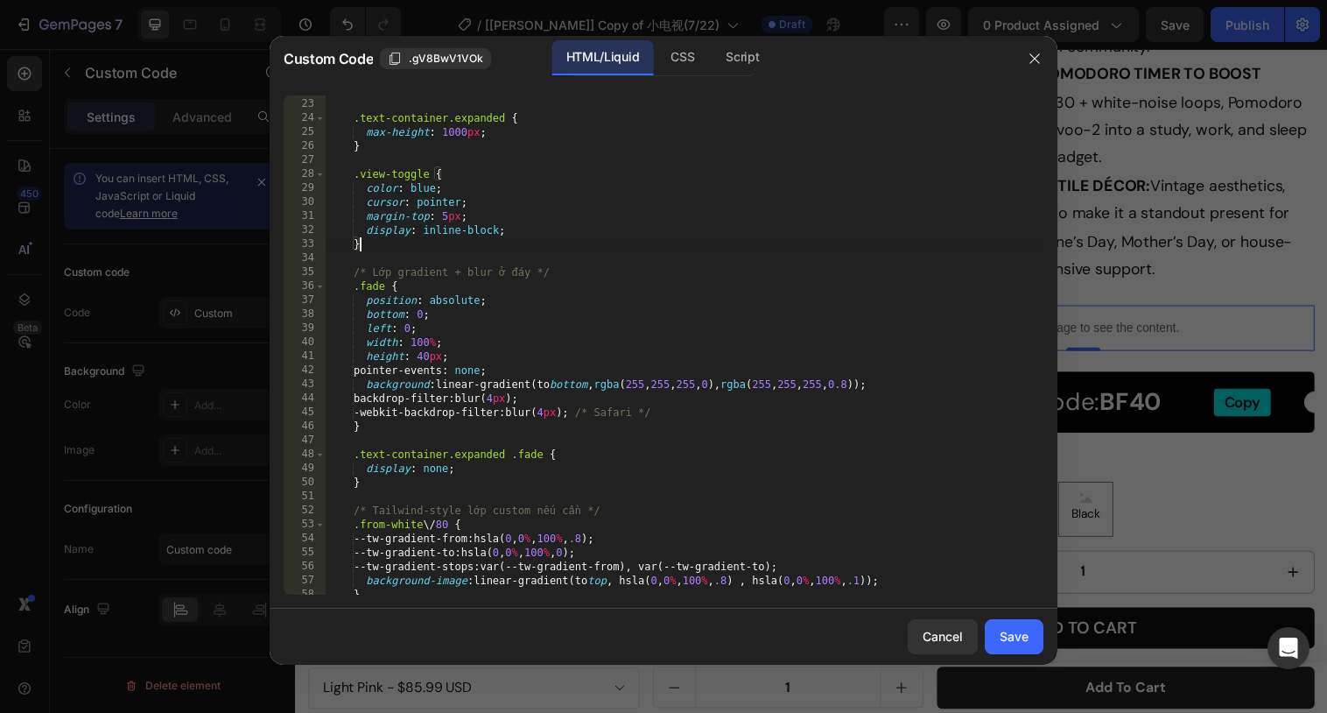
scroll to position [310, 0]
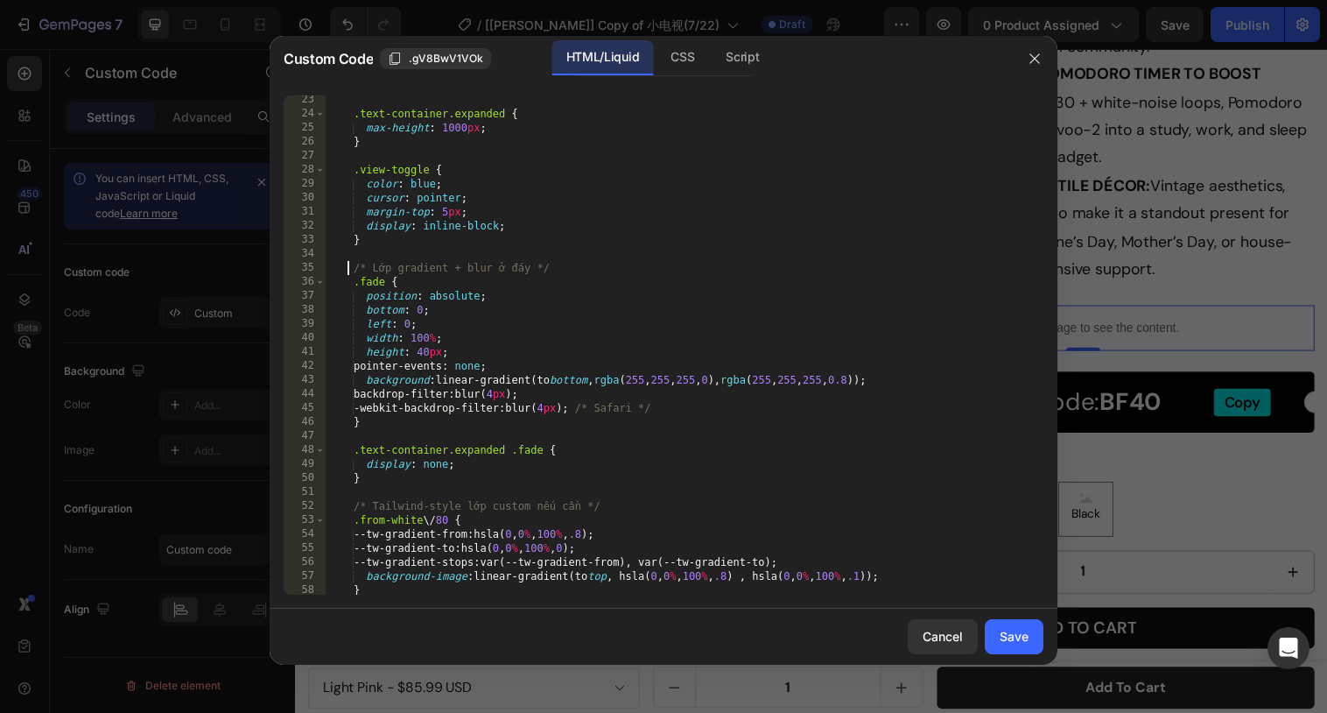
drag, startPoint x: 349, startPoint y: 265, endPoint x: 387, endPoint y: 400, distance: 140.0
click at [386, 391] on div ".text-container.expanded { max-height : 1000 px ; } .view-toggle { color : blue…" at bounding box center [684, 356] width 719 height 527
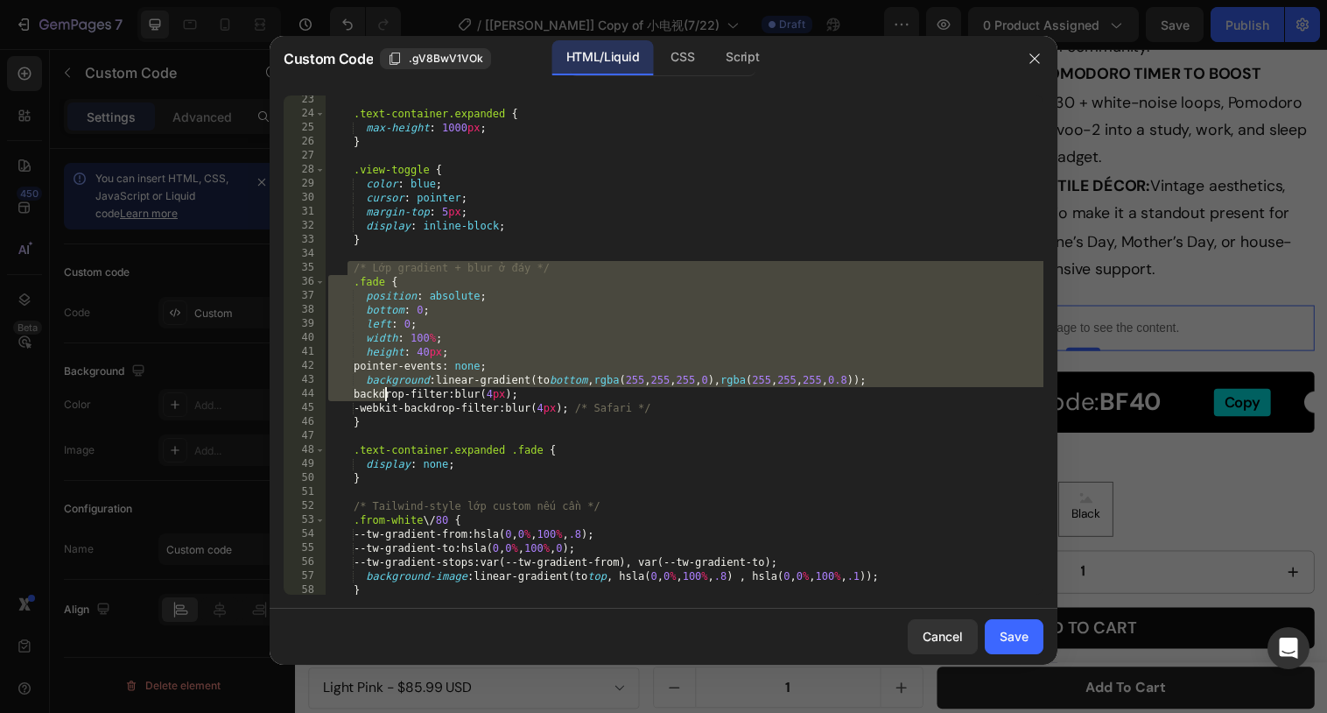
scroll to position [327, 0]
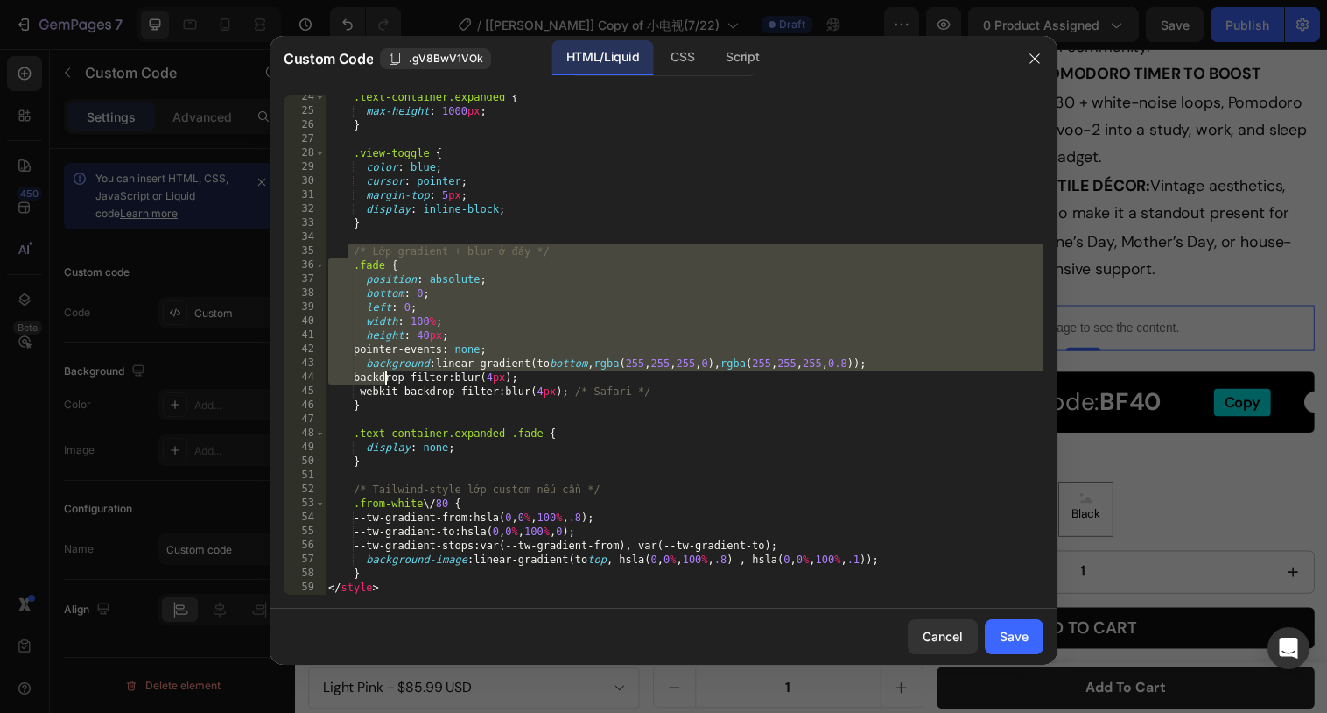
click at [383, 463] on div ".text-container.expanded { max-height : 1000 px ; } .view-toggle { color : blue…" at bounding box center [684, 353] width 719 height 527
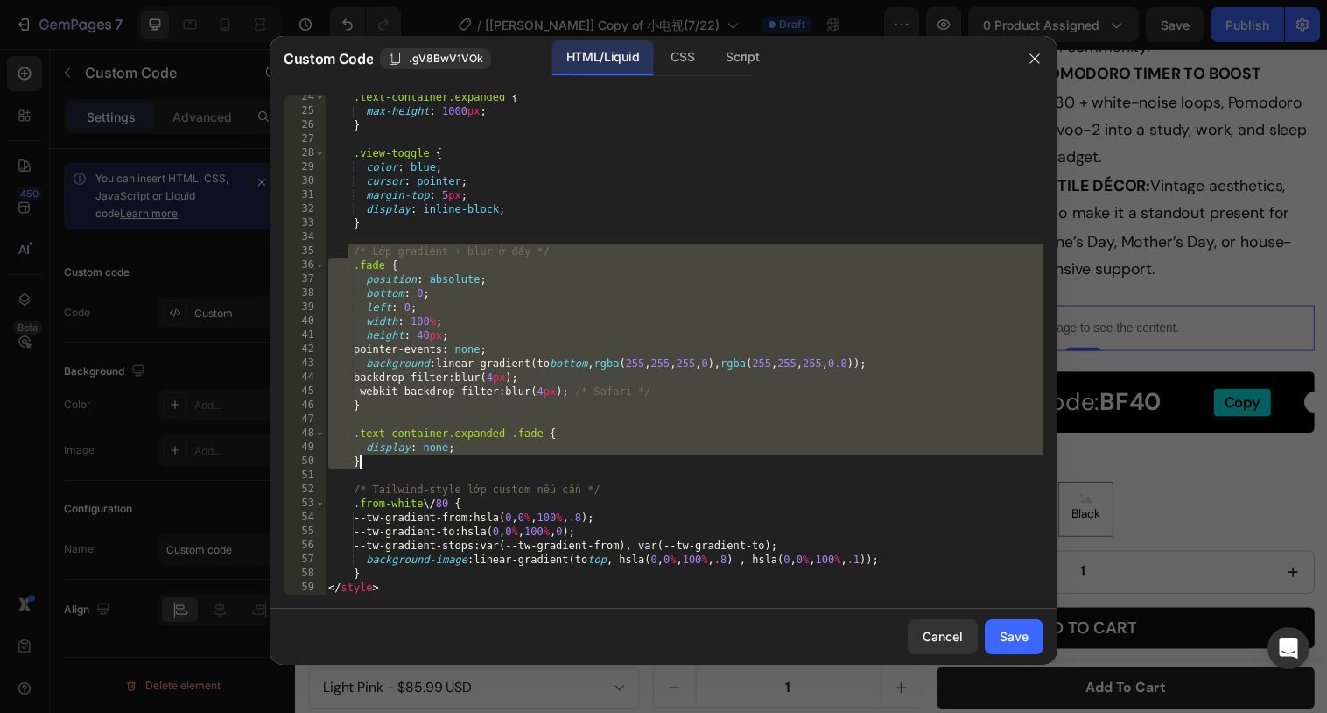
paste textarea
type textarea "}"
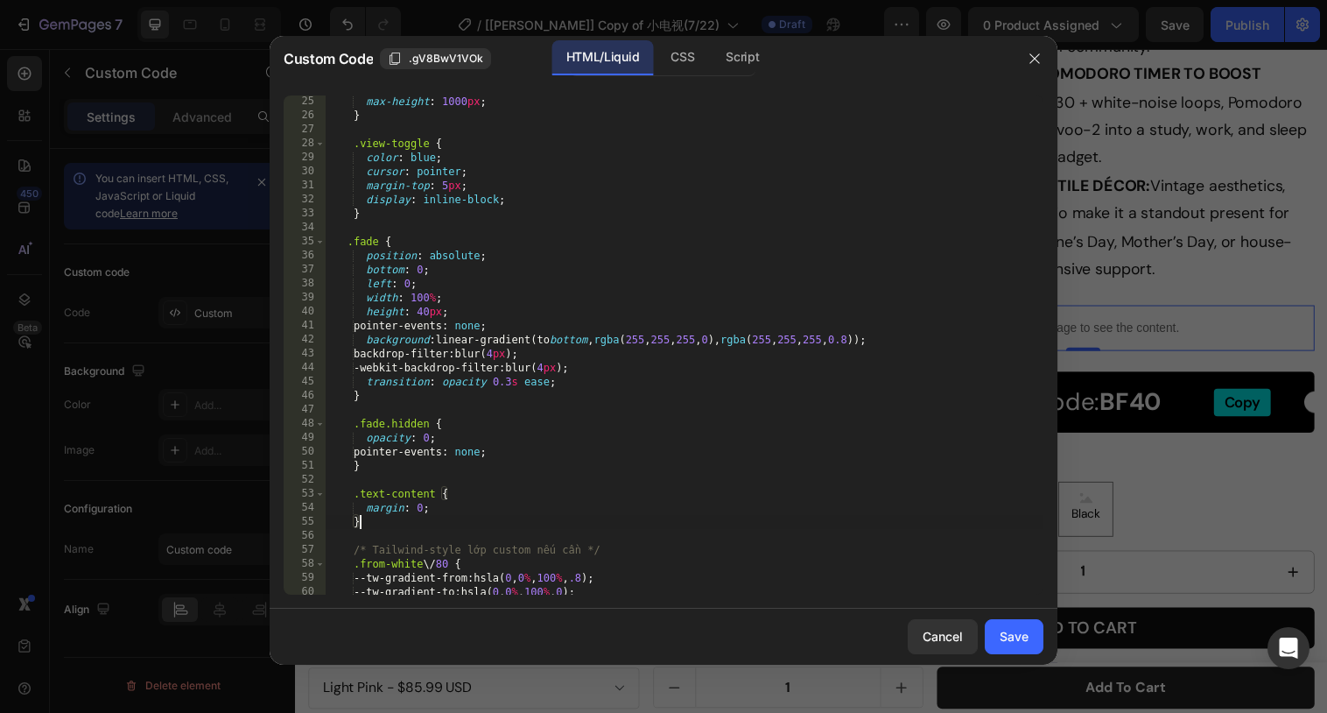
scroll to position [397, 0]
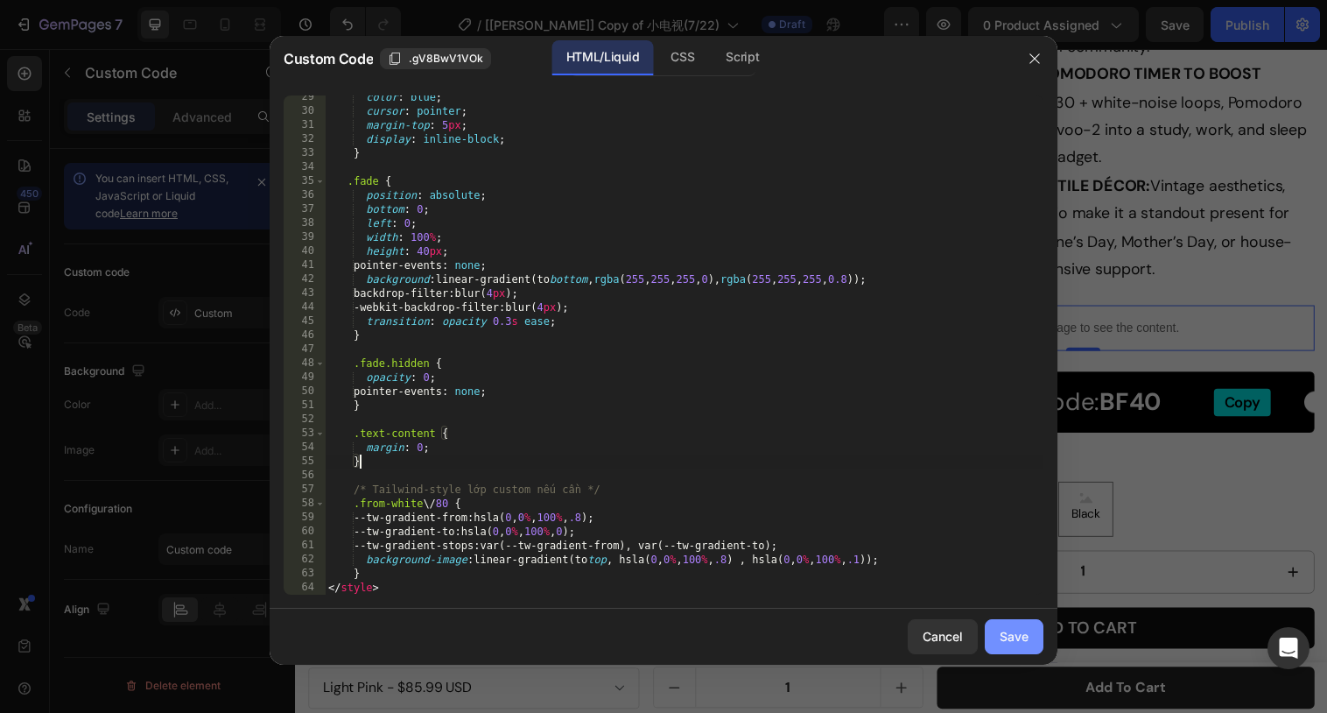
click at [1011, 630] on div "Save" at bounding box center [1014, 636] width 29 height 18
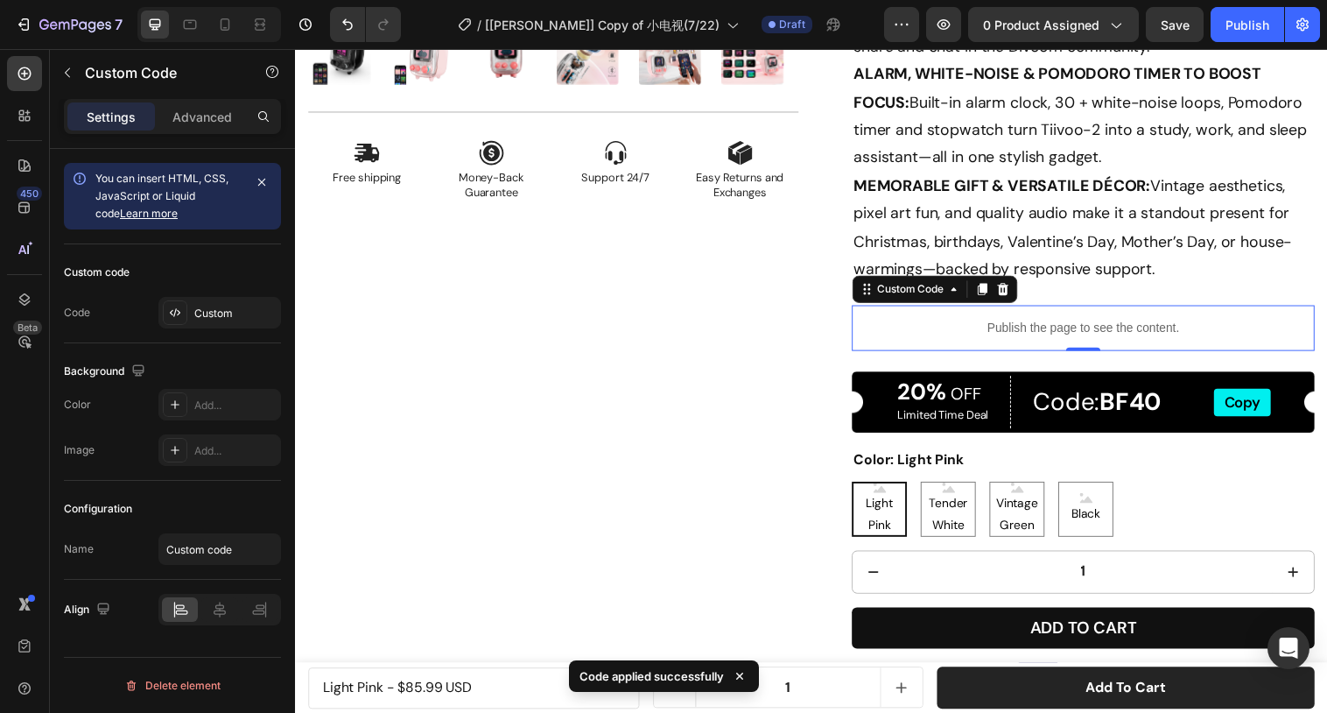
click at [1073, 330] on p "Publish the page to see the content." at bounding box center [1096, 333] width 471 height 18
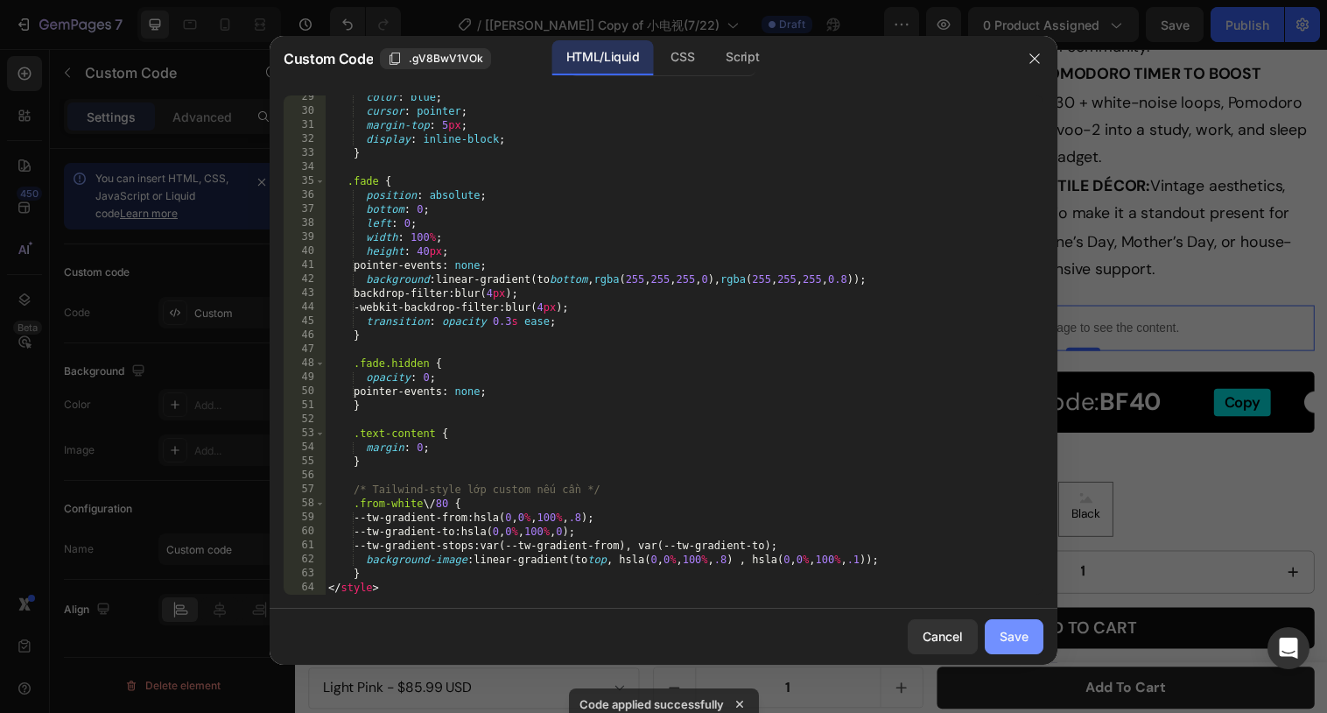
click at [1002, 633] on div "Save" at bounding box center [1014, 636] width 29 height 18
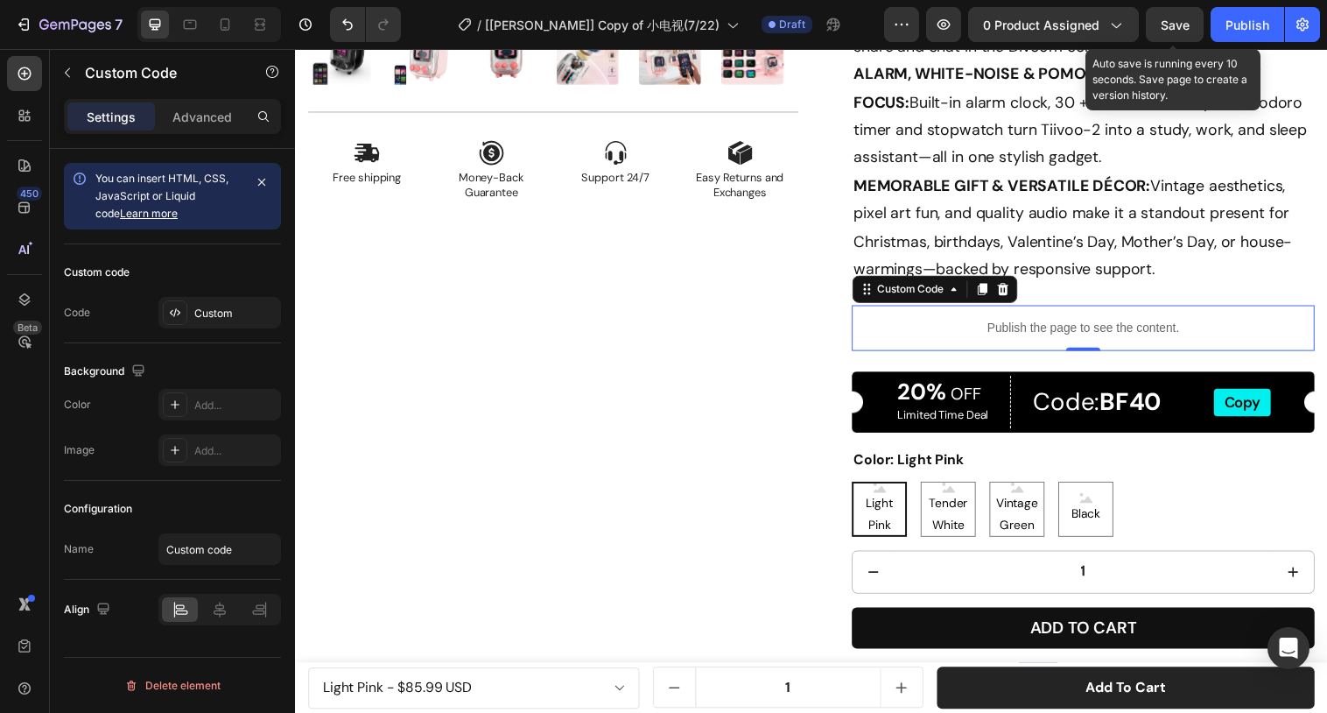
click at [1187, 24] on span "Save" at bounding box center [1175, 25] width 29 height 15
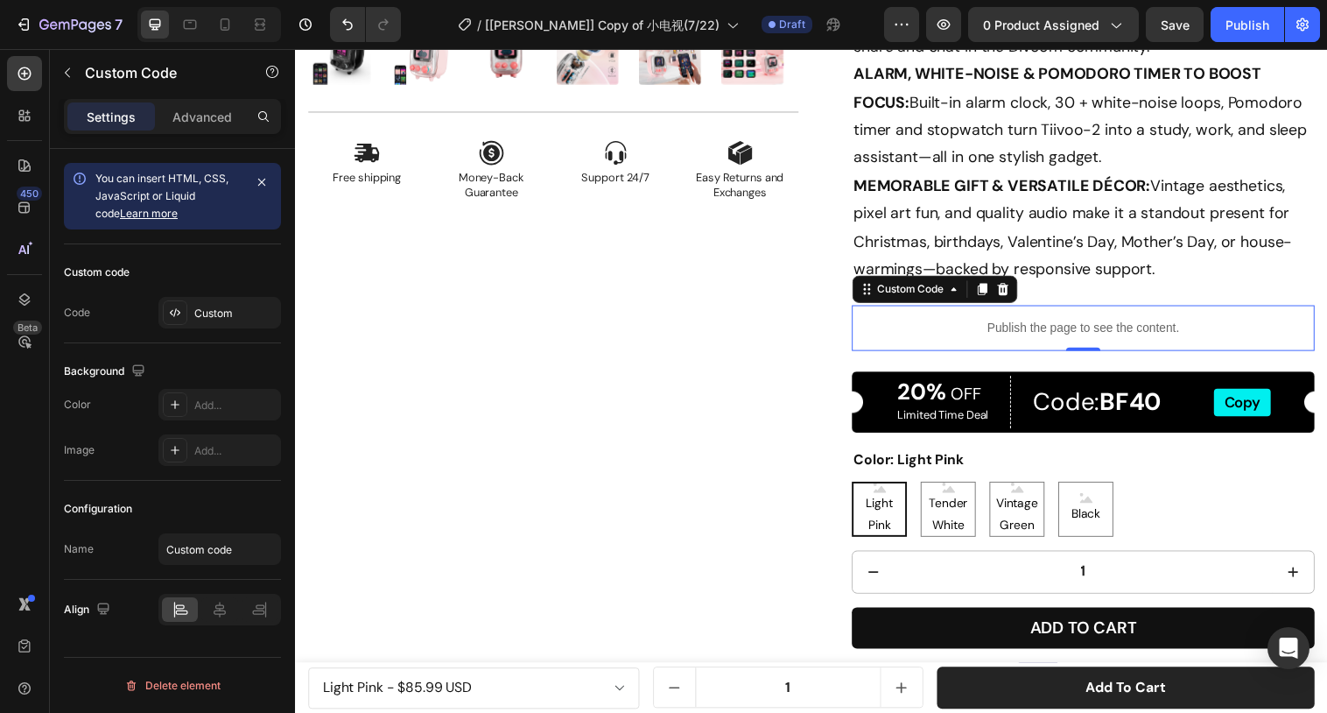
click at [1017, 340] on p "Publish the page to see the content." at bounding box center [1096, 333] width 471 height 18
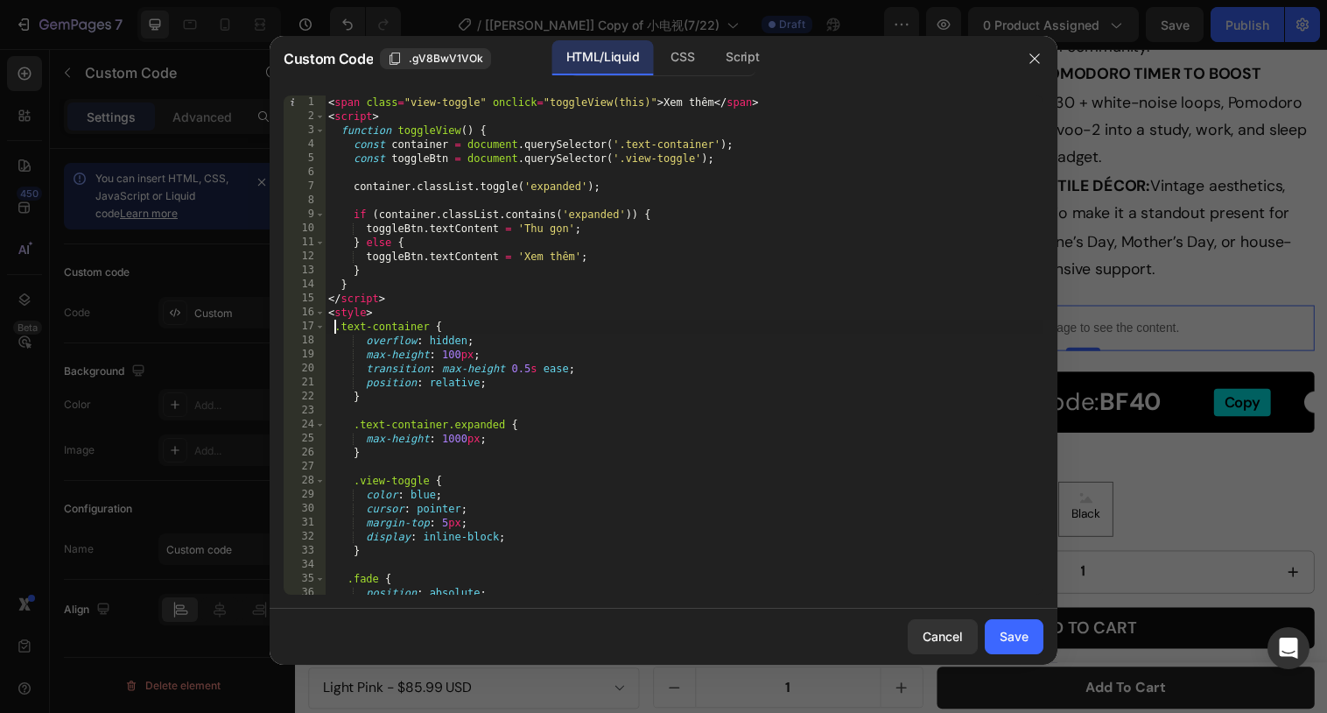
drag, startPoint x: 334, startPoint y: 327, endPoint x: 340, endPoint y: 472, distance: 145.4
click at [340, 472] on div "< span class = "view-toggle" onclick = "toggleView(this)" > Xem thêm </ span > …" at bounding box center [684, 358] width 719 height 527
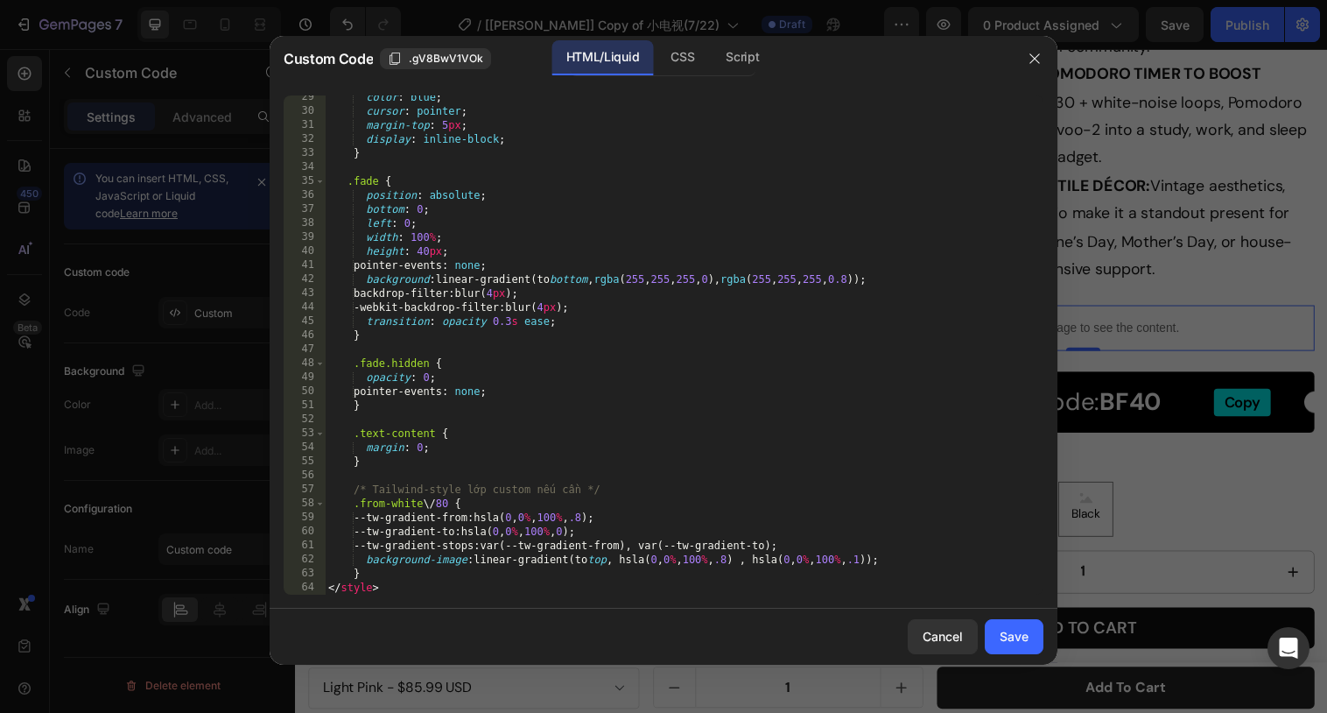
click at [387, 464] on div "color : blue ; cursor : pointer ; margin-top : 5 px ; display : inline-block ; …" at bounding box center [684, 353] width 719 height 527
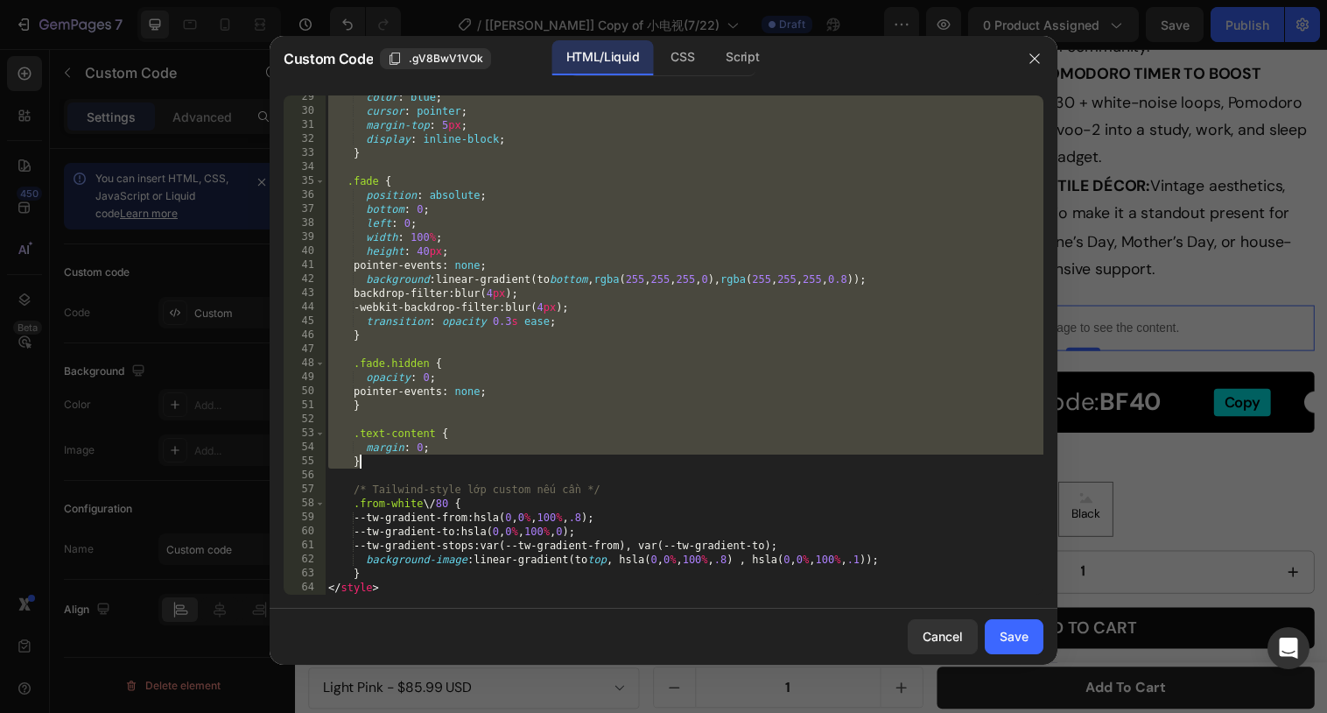
paste textarea
type textarea "}"
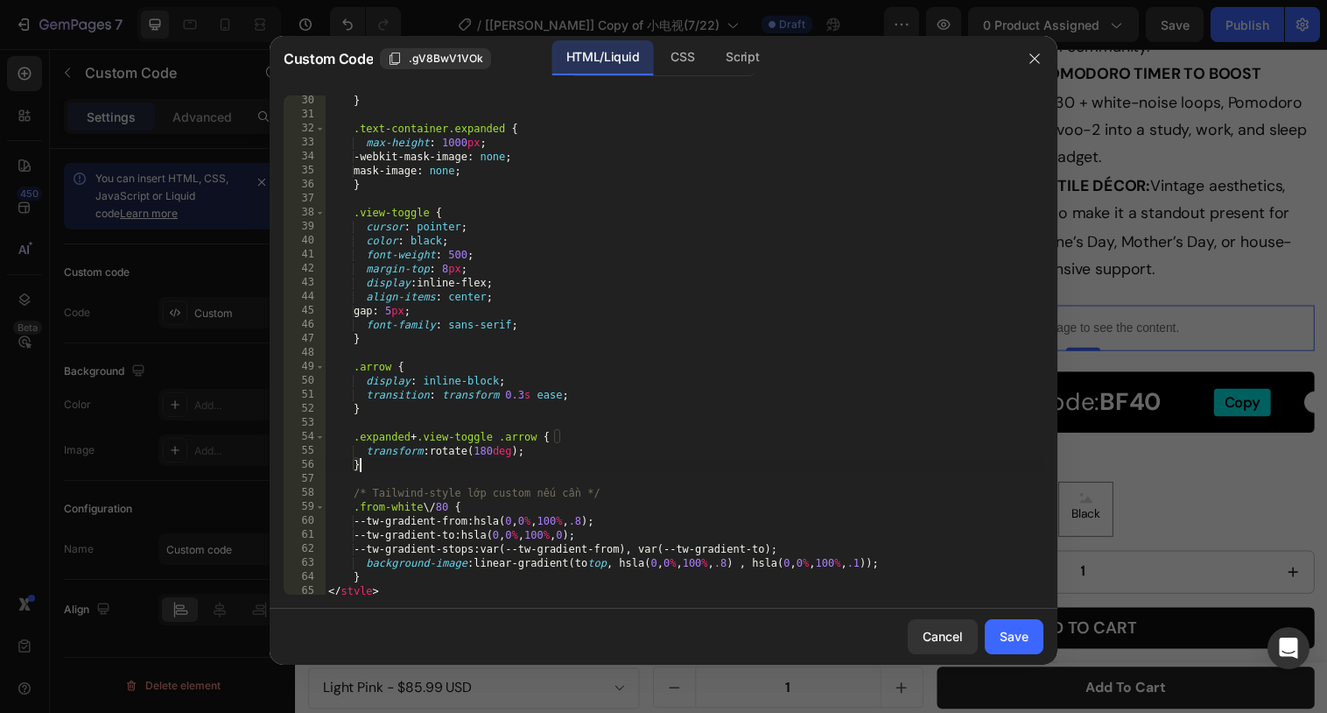
scroll to position [411, 0]
click at [1016, 651] on button "Save" at bounding box center [1014, 636] width 59 height 35
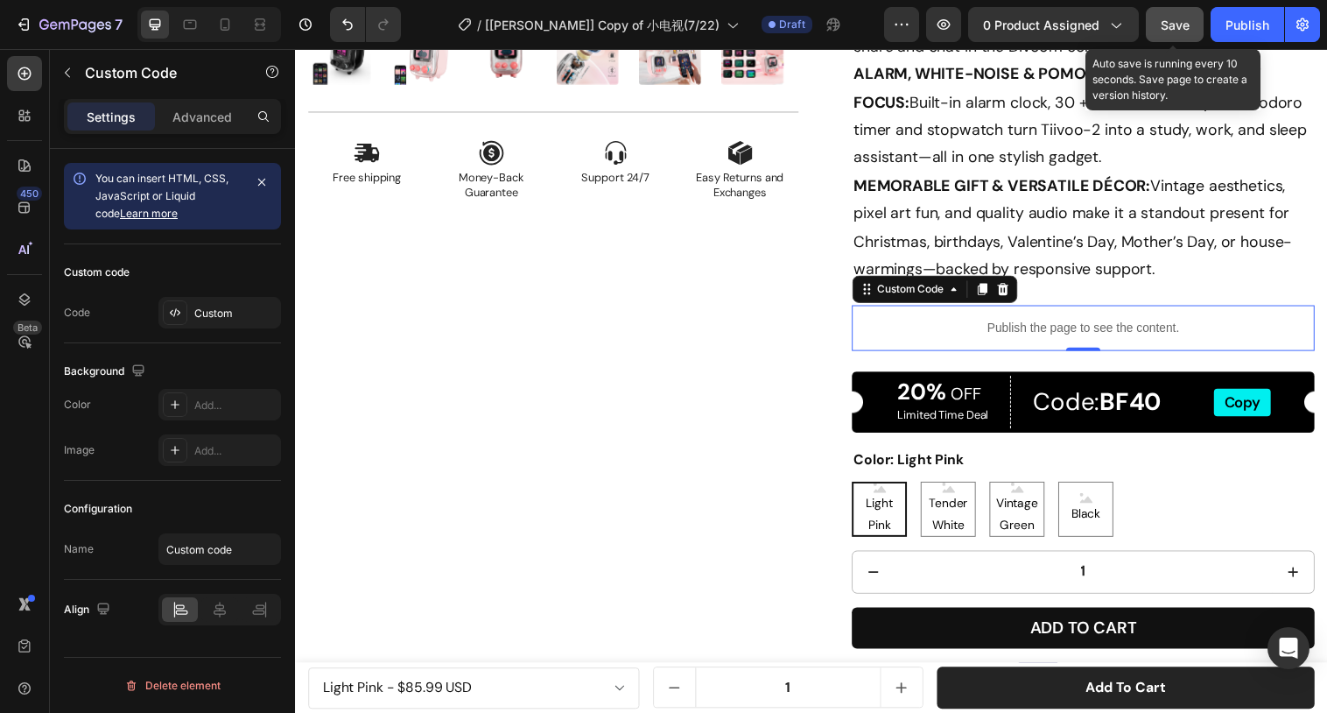
click at [1177, 37] on button "Save" at bounding box center [1175, 24] width 58 height 35
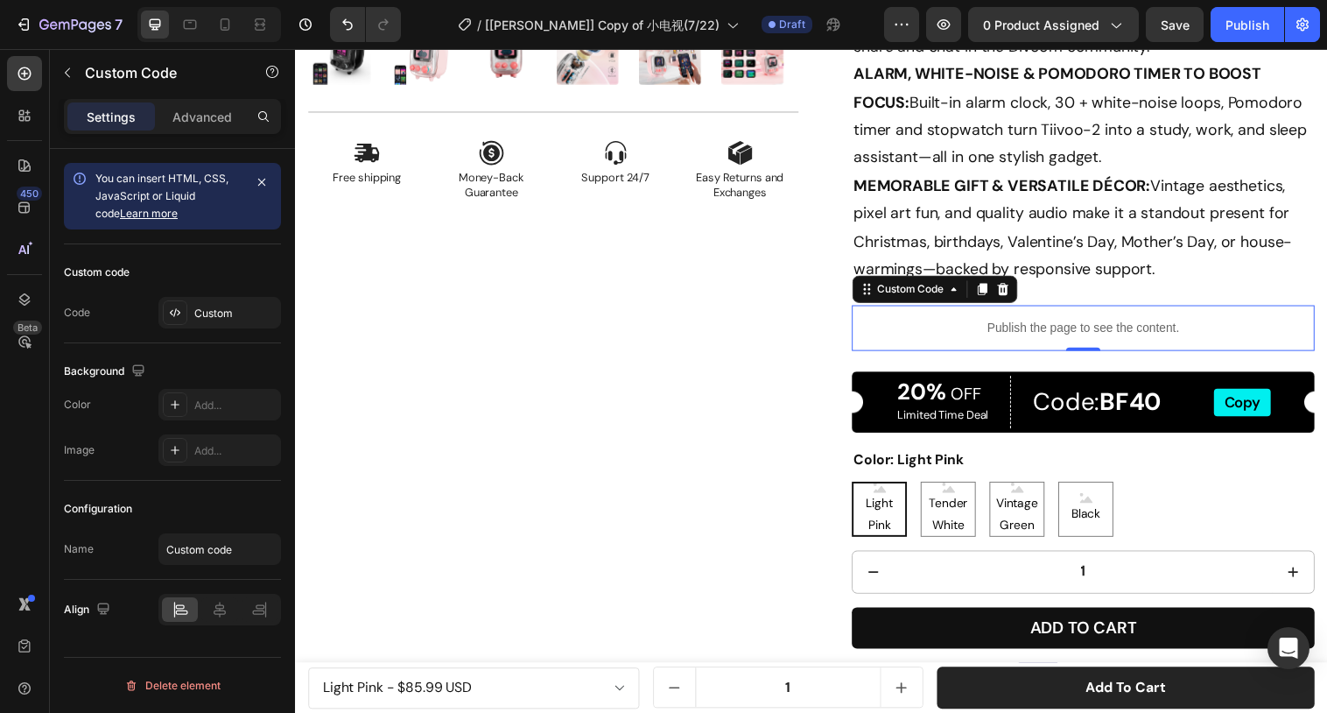
click at [1020, 322] on div "Publish the page to see the content." at bounding box center [1096, 333] width 471 height 46
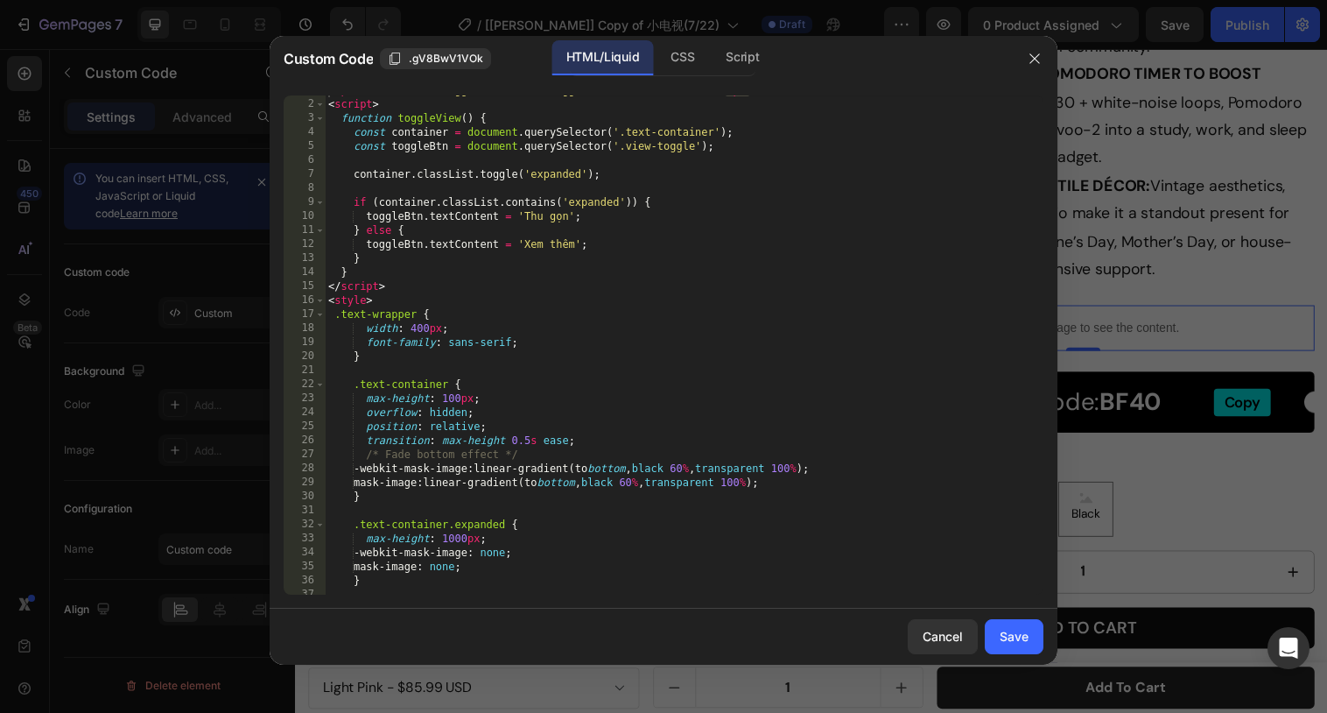
scroll to position [12, 0]
drag, startPoint x: 569, startPoint y: 214, endPoint x: 524, endPoint y: 214, distance: 45.5
click at [524, 214] on div "< span class = "view-toggle" onclick = "toggleView(this)" > Xem thêm </ span > …" at bounding box center [684, 346] width 719 height 527
drag, startPoint x: 525, startPoint y: 237, endPoint x: 576, endPoint y: 238, distance: 50.8
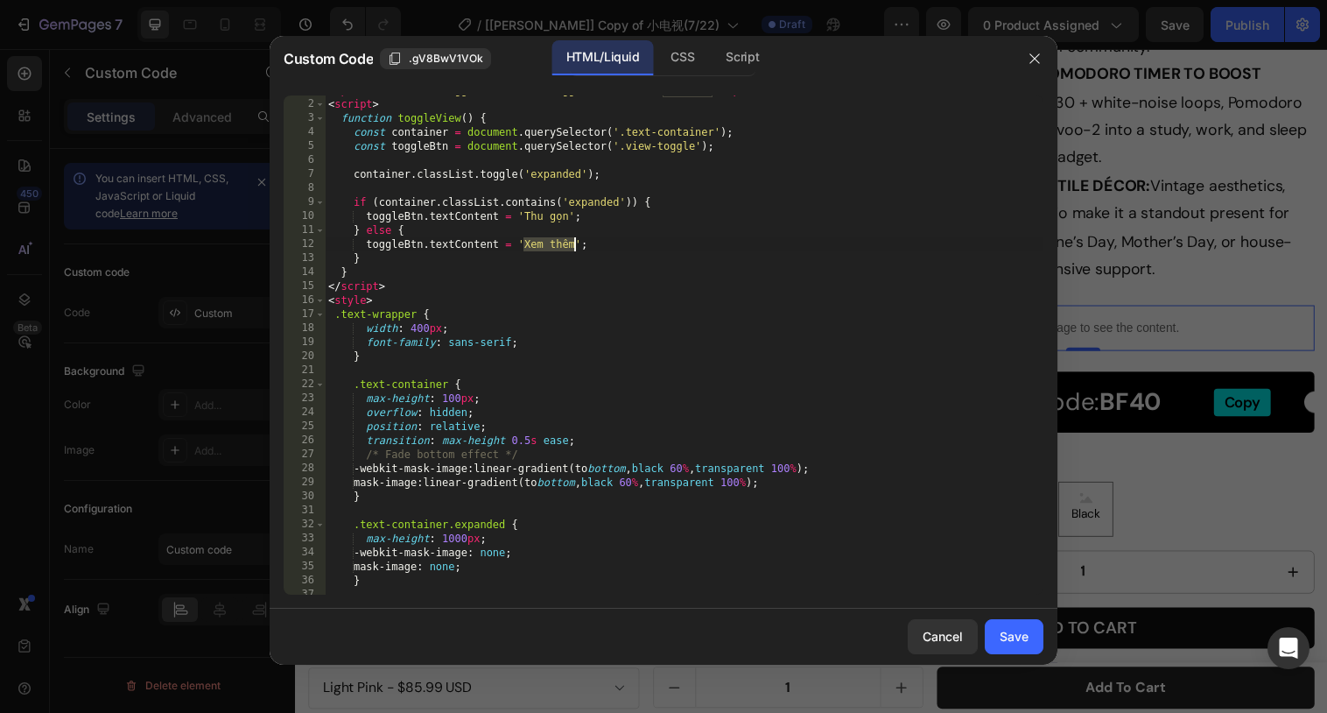
click at [576, 238] on div "< span class = "view-toggle" onclick = "toggleView(this)" > Xem thêm </ span > …" at bounding box center [684, 346] width 719 height 527
click at [734, 137] on div "< span class = "view-toggle" onclick = "toggleView(this)" > Xem thêm </ span > …" at bounding box center [684, 346] width 719 height 527
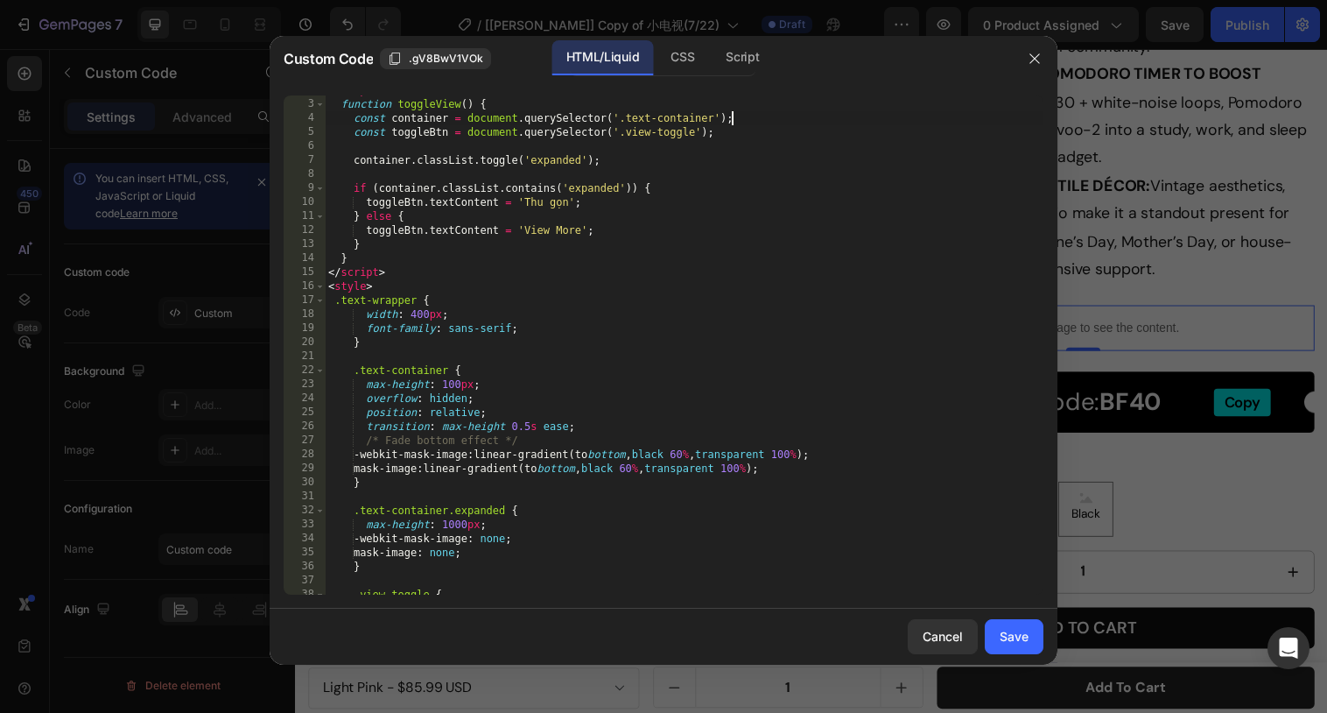
scroll to position [29, 0]
click at [538, 222] on div "function toggleView ( ) { const container = document . querySelector ( '.text-c…" at bounding box center [684, 357] width 719 height 527
drag, startPoint x: 525, startPoint y: 198, endPoint x: 566, endPoint y: 202, distance: 40.5
click at [566, 202] on div "function toggleView ( ) { const container = document . querySelector ( '.text-c…" at bounding box center [684, 357] width 719 height 527
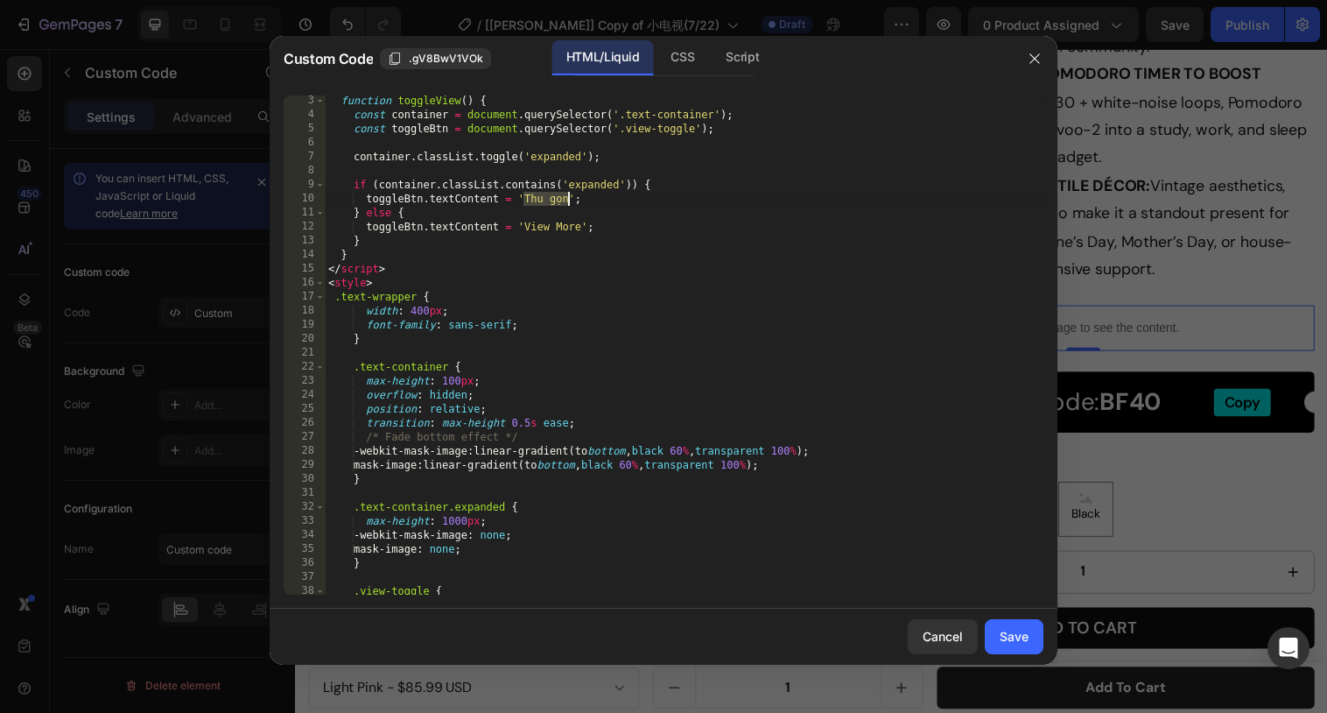
paste textarea "View"
click at [566, 329] on div "function toggleView ( ) { const container = document . querySelector ( '.text-c…" at bounding box center [684, 357] width 719 height 527
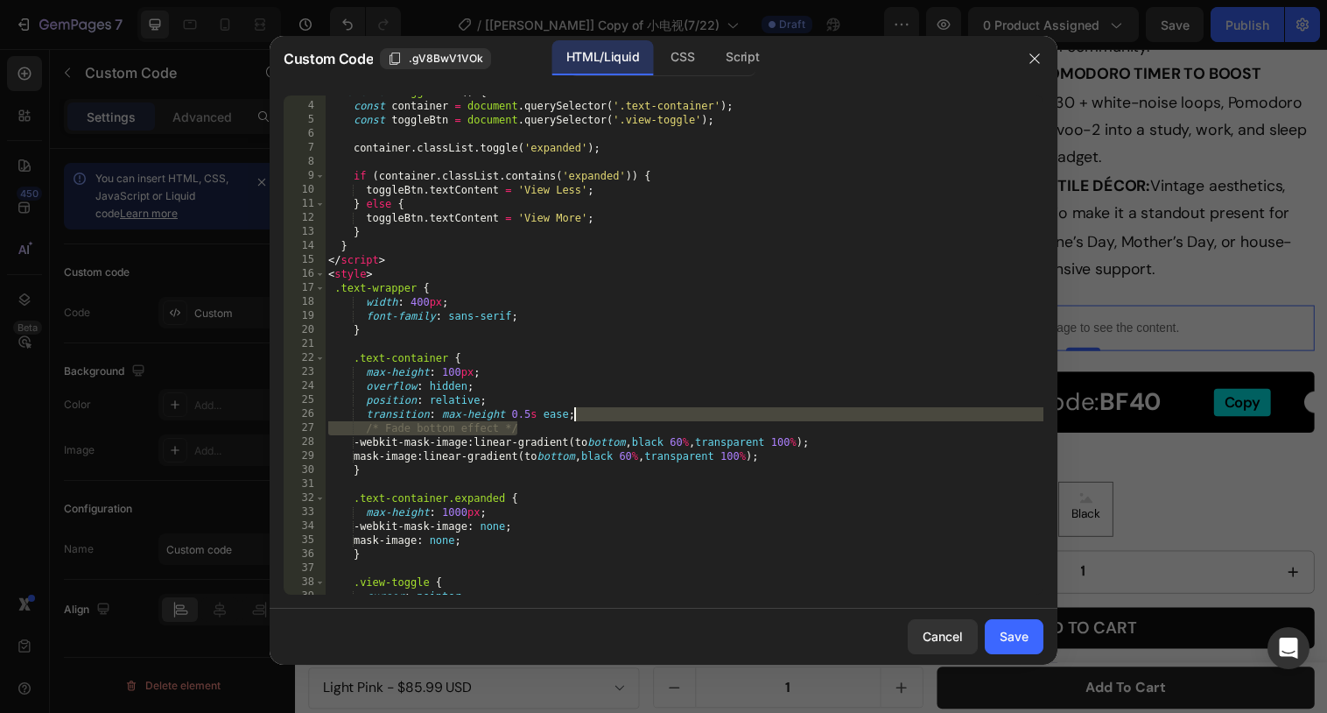
drag, startPoint x: 582, startPoint y: 423, endPoint x: 590, endPoint y: 411, distance: 14.6
click at [590, 411] on div "function toggleView ( ) { const container = document . querySelector ( '.text-c…" at bounding box center [684, 348] width 719 height 527
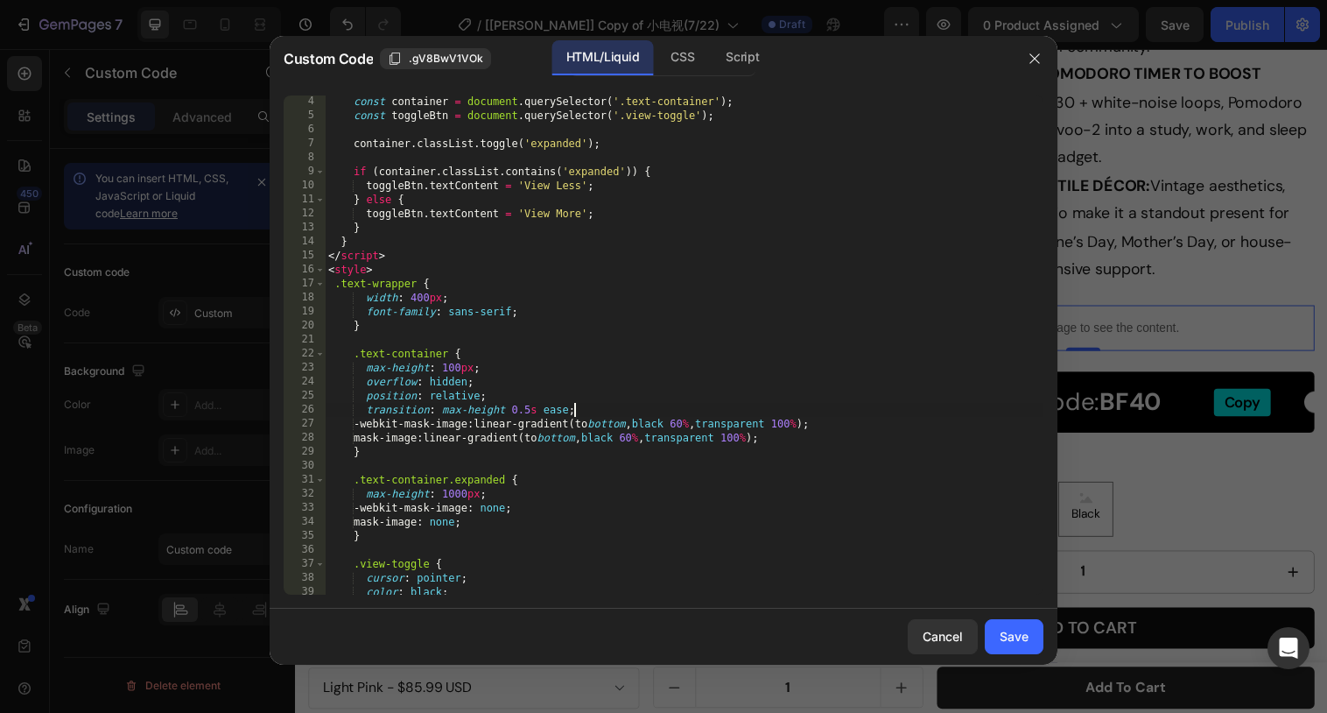
scroll to position [58, 0]
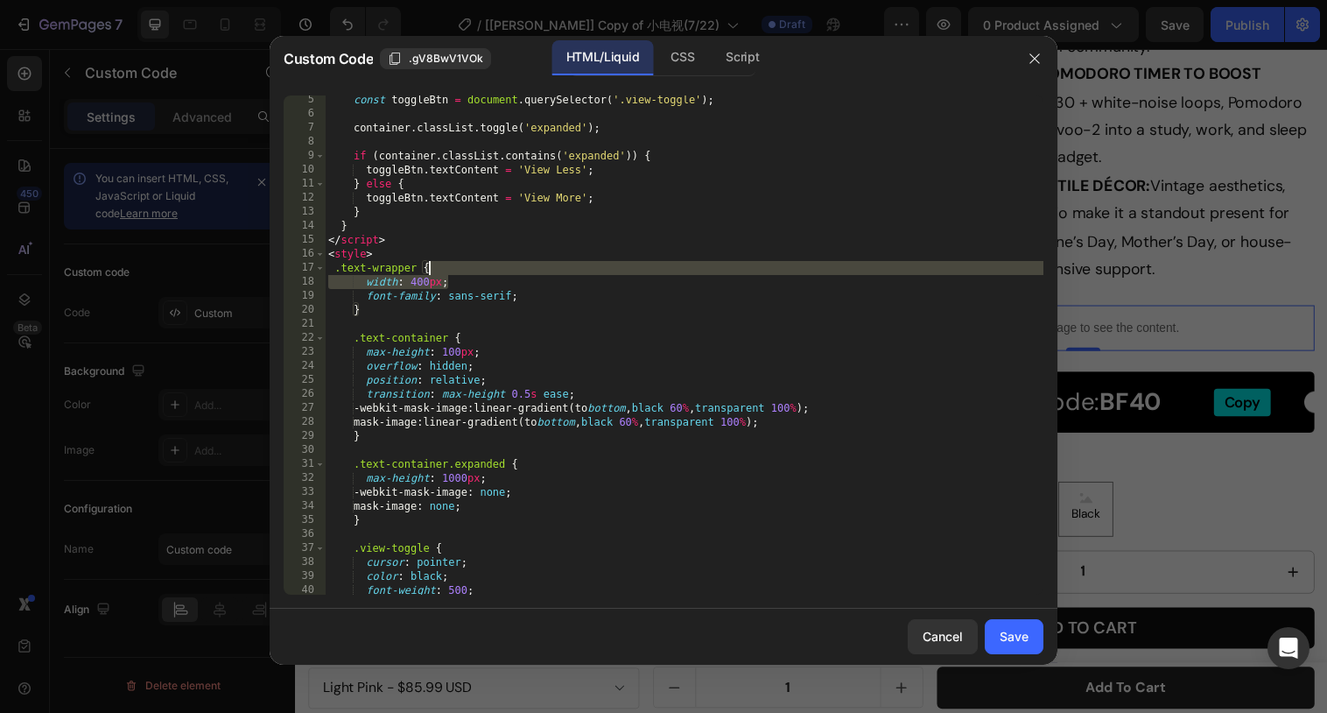
drag, startPoint x: 474, startPoint y: 281, endPoint x: 465, endPoint y: 272, distance: 12.4
click at [465, 272] on div "const toggleBtn = document . querySelector ( '.view-toggle' ) ; container . cla…" at bounding box center [684, 356] width 719 height 527
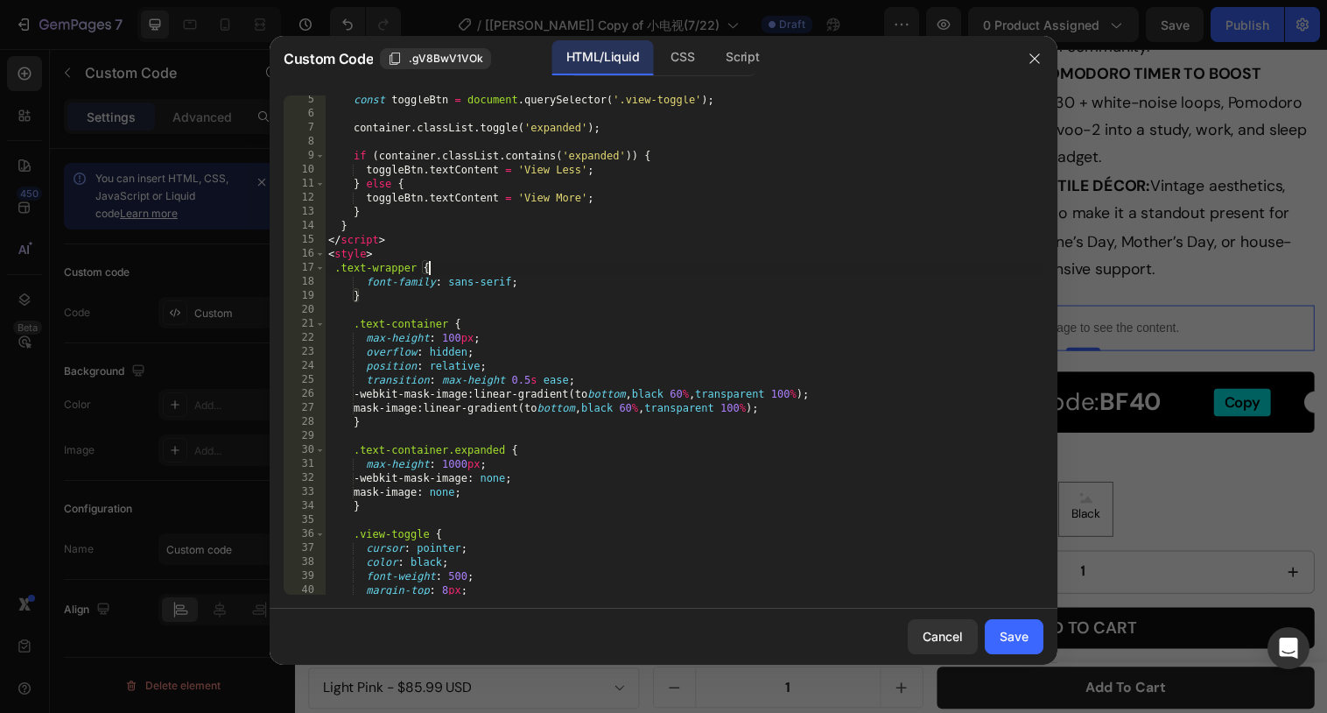
scroll to position [70, 0]
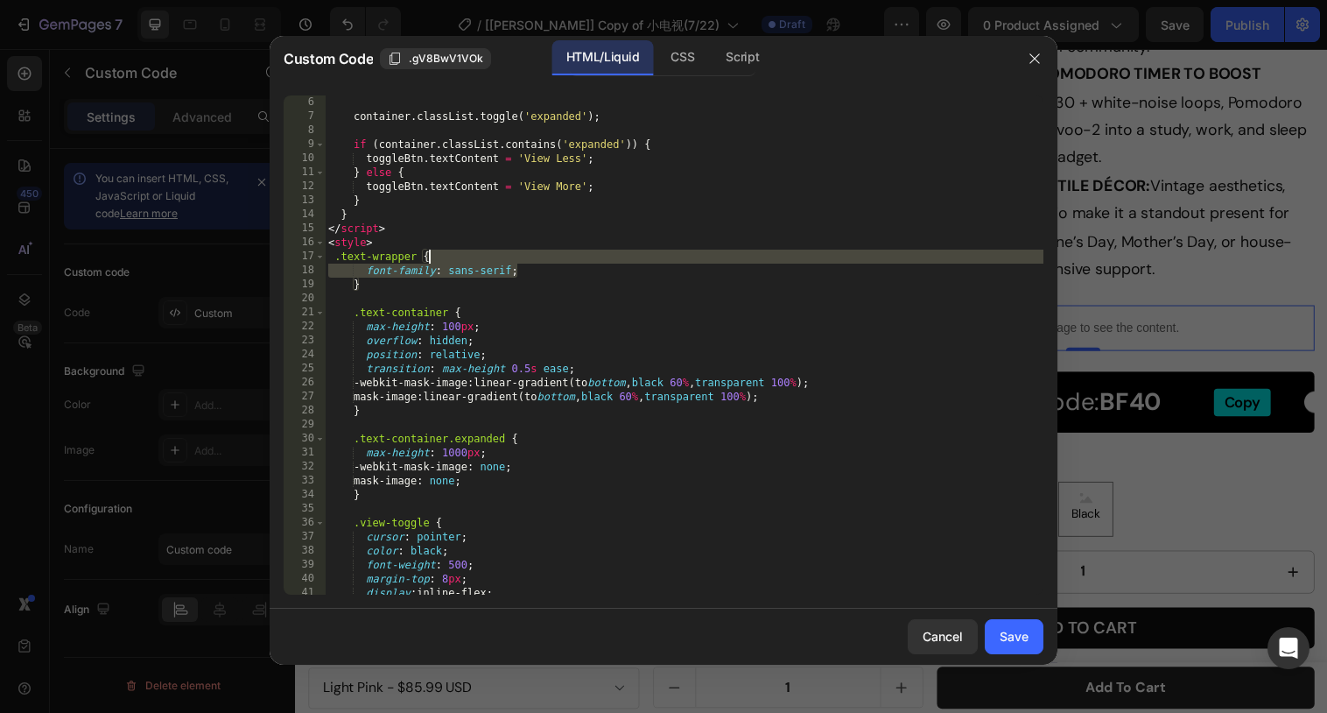
drag, startPoint x: 524, startPoint y: 271, endPoint x: 510, endPoint y: 259, distance: 19.3
click at [510, 259] on div "const toggleBtn = document . querySelector ( '.view-toggle' ) ; container . cla…" at bounding box center [684, 344] width 719 height 527
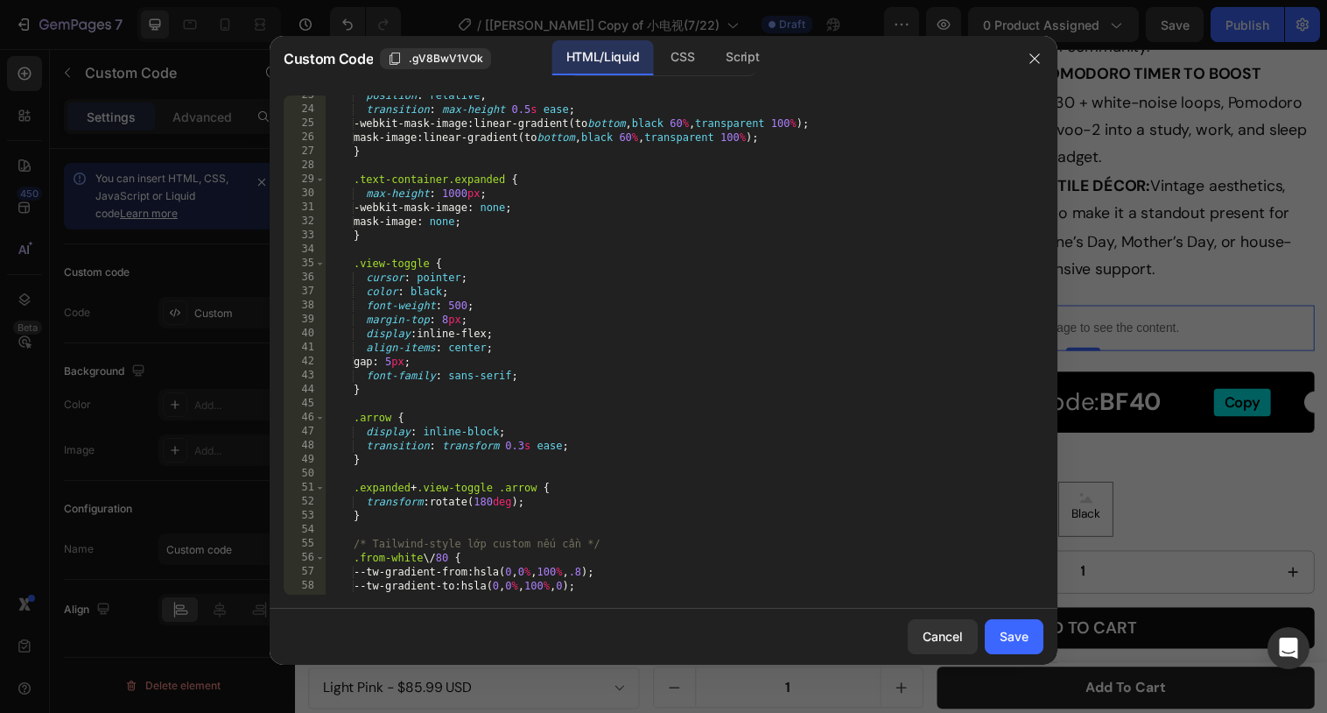
scroll to position [314, 0]
click at [466, 349] on div "position : relative ; transition : max-height 0.5 s ease ; -webkit-mask-image :…" at bounding box center [684, 351] width 719 height 527
drag, startPoint x: 525, startPoint y: 375, endPoint x: 514, endPoint y: 364, distance: 15.5
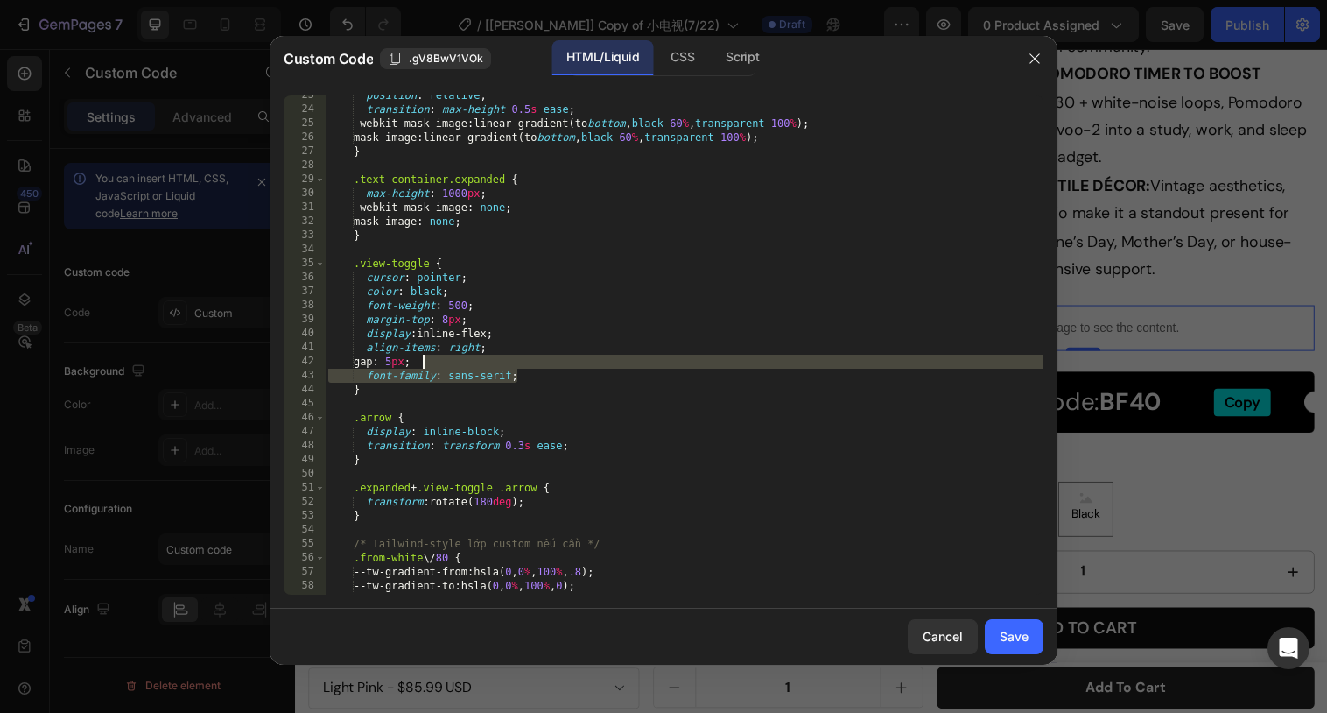
click at [514, 364] on div "position : relative ; transition : max-height 0.5 s ease ; -webkit-mask-image :…" at bounding box center [684, 351] width 719 height 527
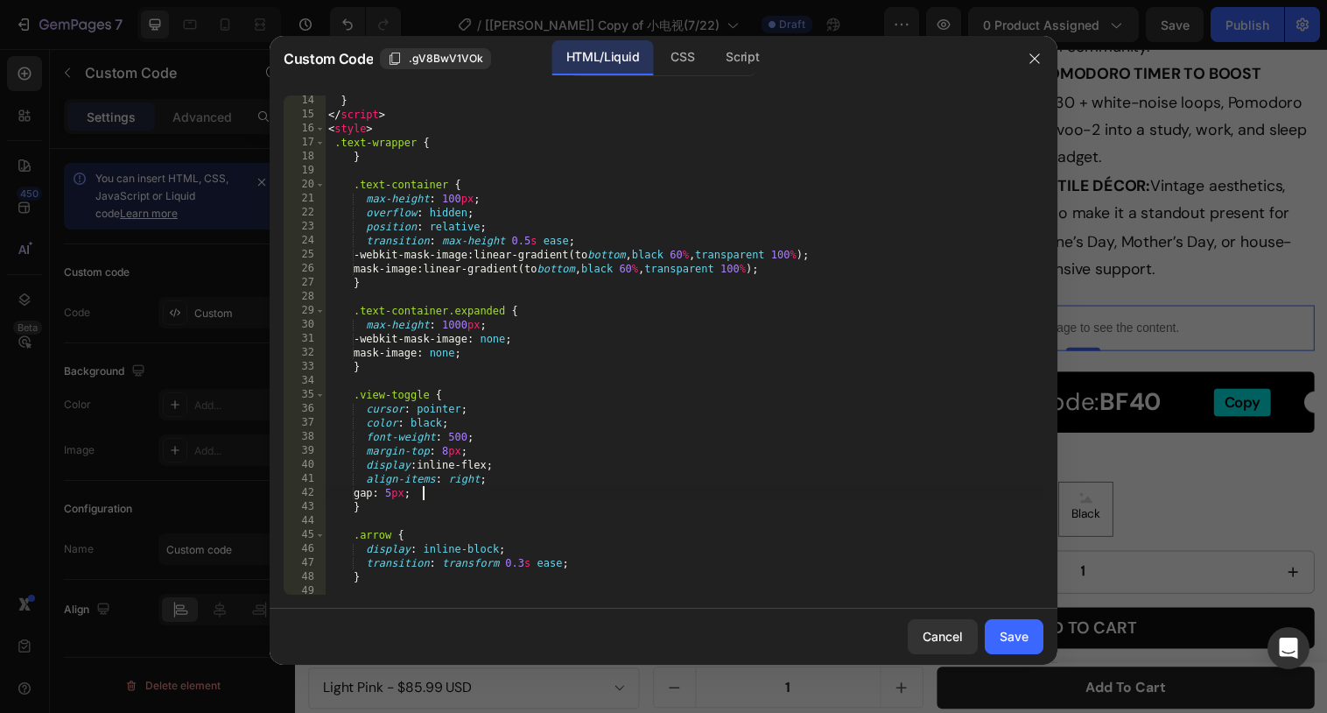
scroll to position [355, 0]
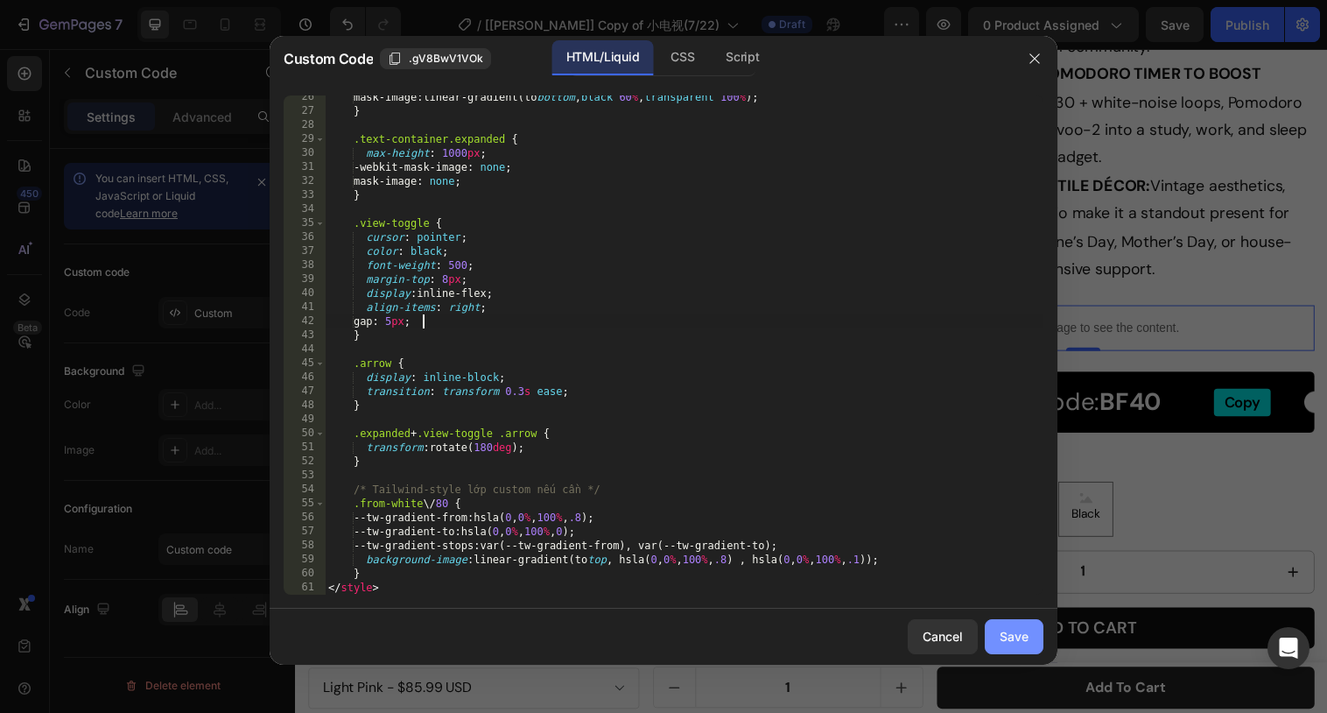
type textarea "gap: 5px;"
click at [1033, 639] on button "Save" at bounding box center [1014, 636] width 59 height 35
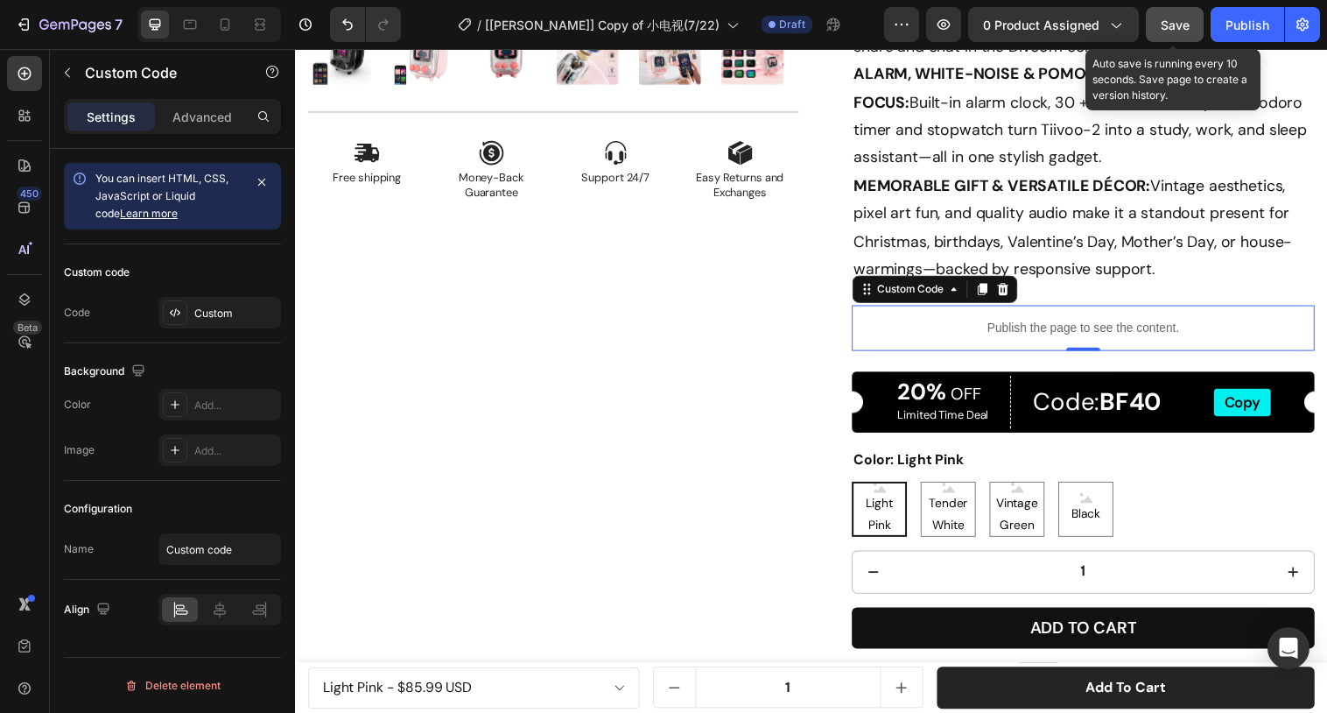
click at [1173, 34] on button "Save" at bounding box center [1175, 24] width 58 height 35
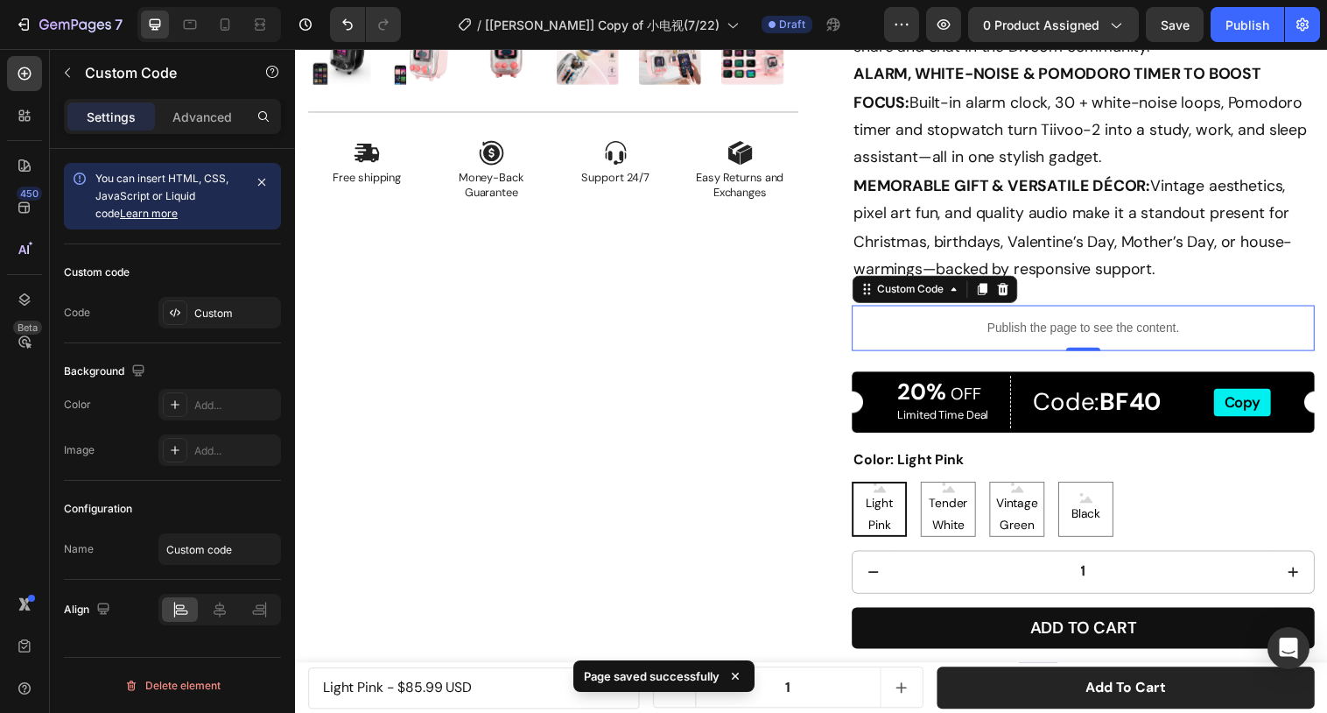
click at [988, 318] on div "Publish the page to see the content." at bounding box center [1096, 333] width 471 height 46
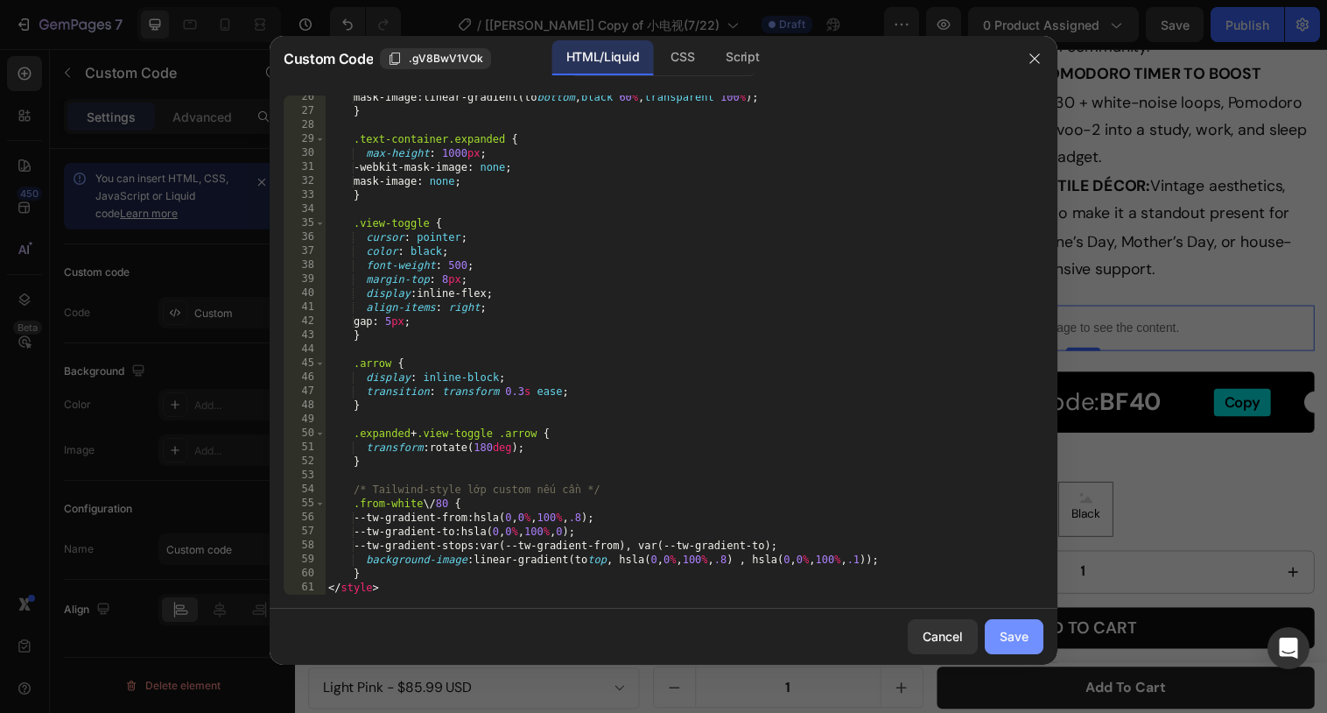
click at [1008, 636] on div "Save" at bounding box center [1014, 636] width 29 height 18
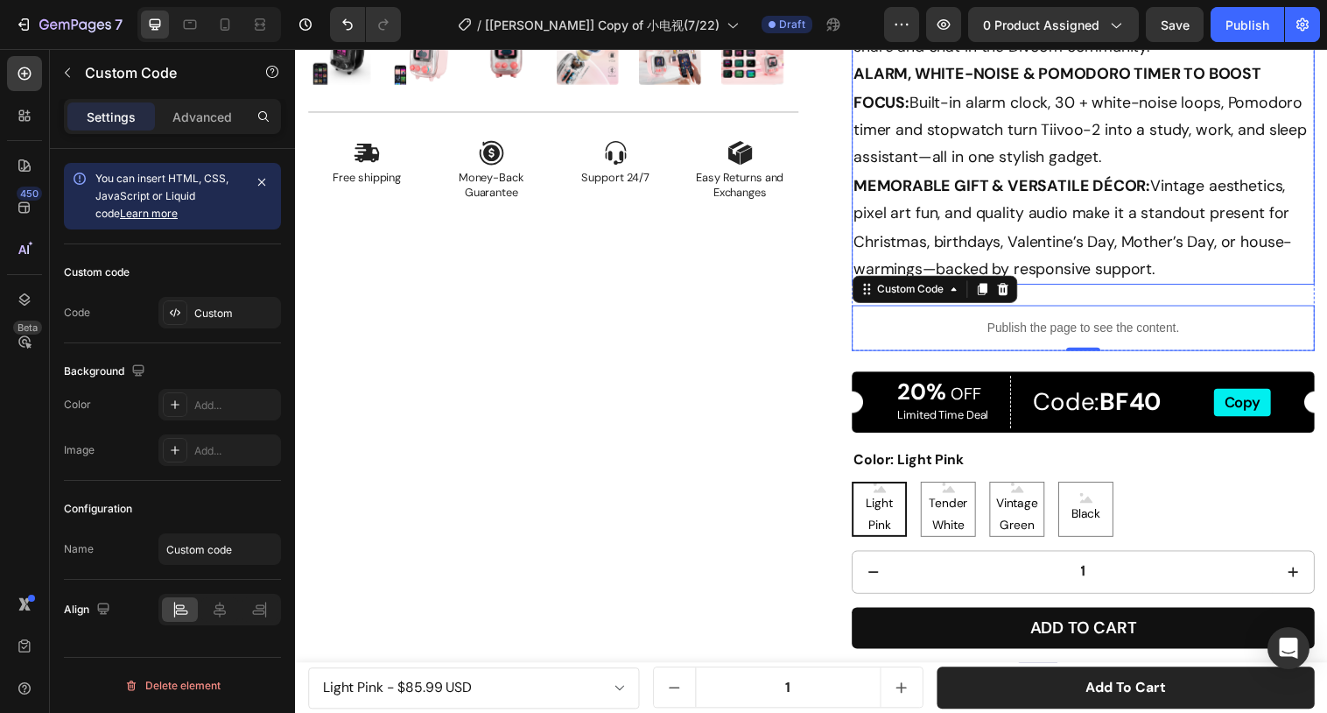
click at [1099, 277] on p "PORTABLE RETRO PIXEL-ART SPEAKER: Mini 2.8 × 2.9 × 3.7 in body packs a vintage …" at bounding box center [1097, 3] width 468 height 567
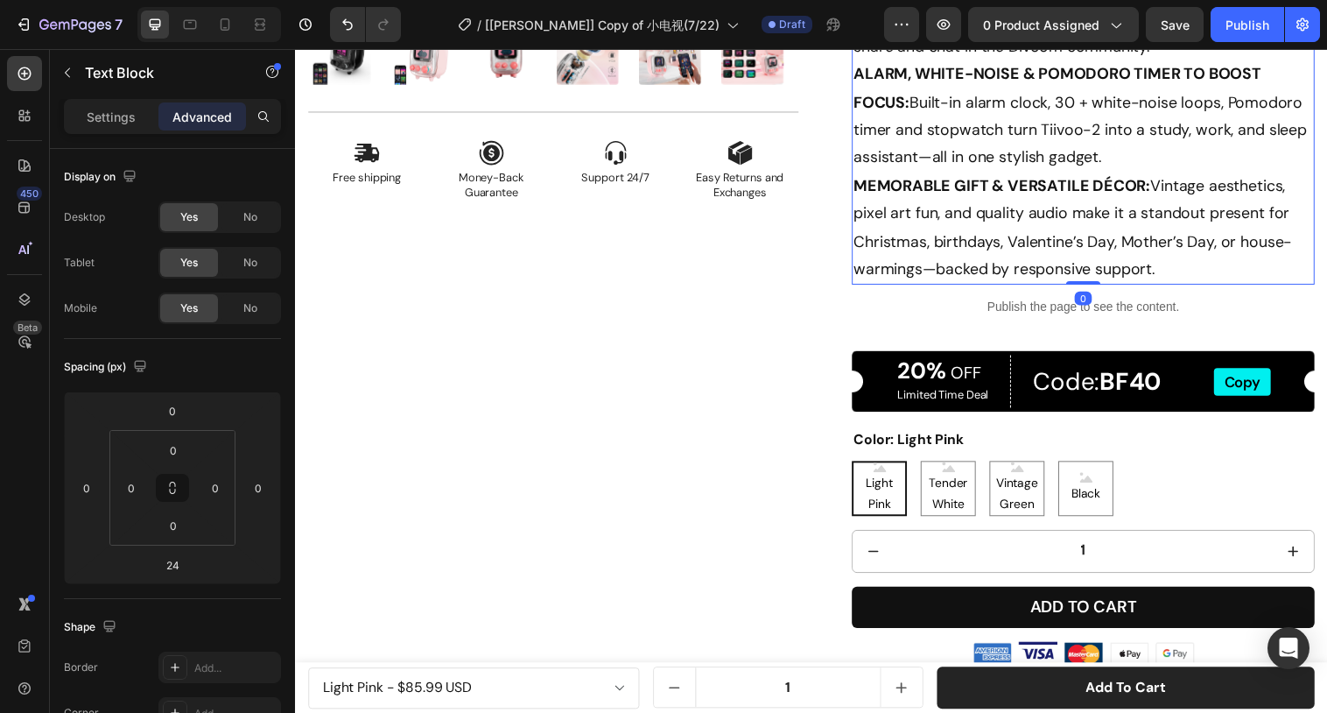
drag, startPoint x: 1092, startPoint y: 307, endPoint x: 1092, endPoint y: 282, distance: 25.4
click at [1092, 282] on div "PORTABLE RETRO PIXEL-ART SPEAKER: Mini 2.8 × 2.9 × 3.7 in body packs a vintage …" at bounding box center [1096, 3] width 471 height 571
type input "0"
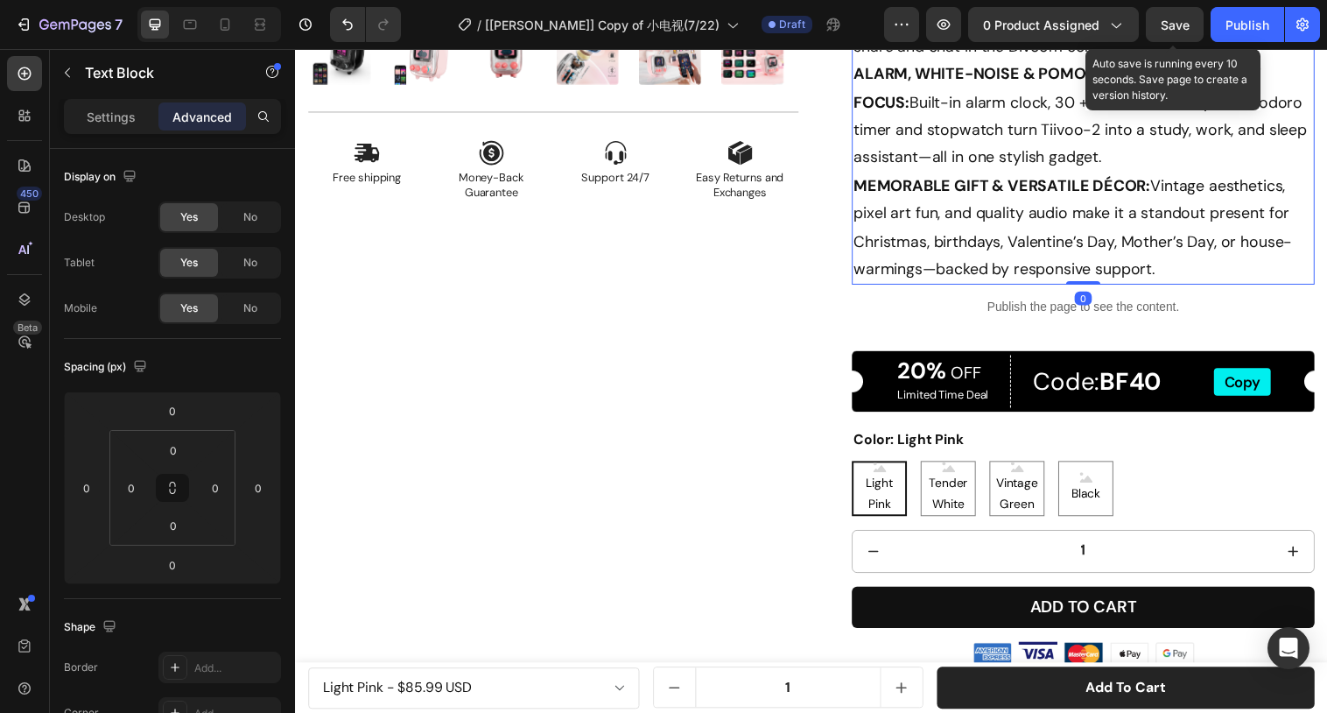
click at [1172, 21] on span "Save" at bounding box center [1175, 25] width 29 height 15
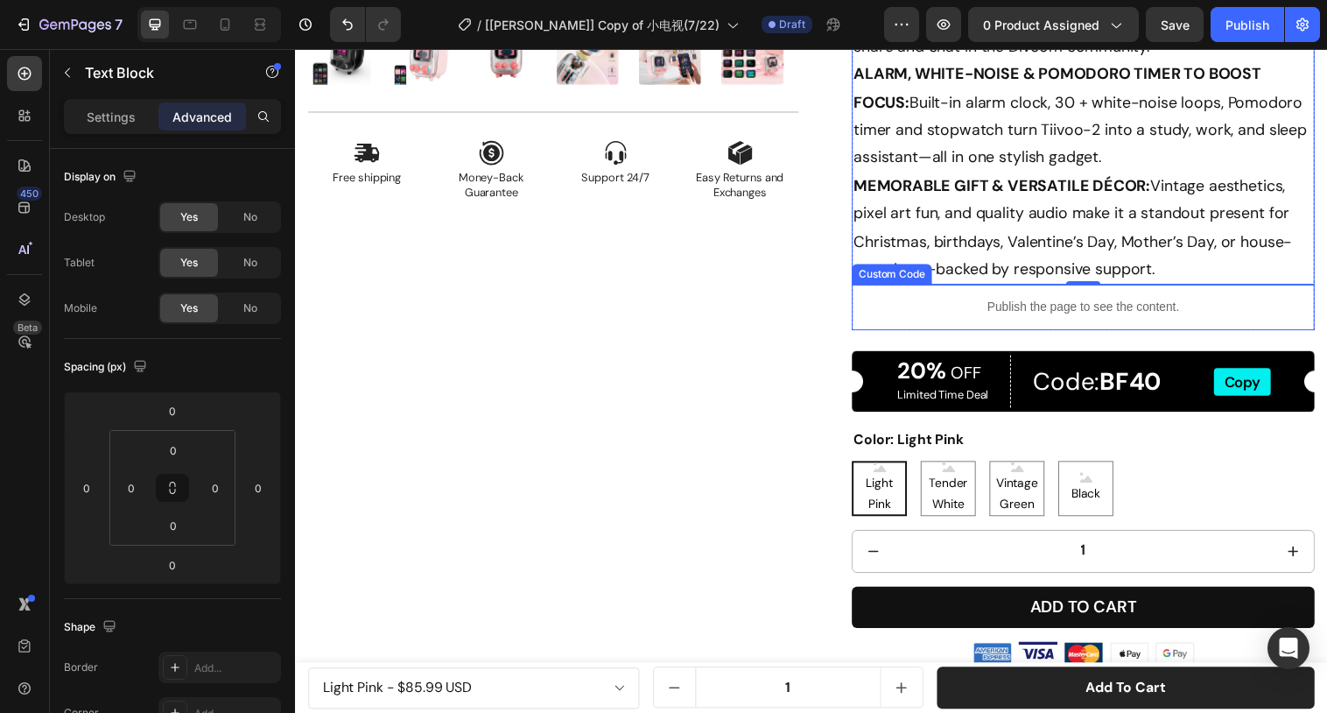
click at [1110, 307] on p "Publish the page to see the content." at bounding box center [1096, 312] width 471 height 18
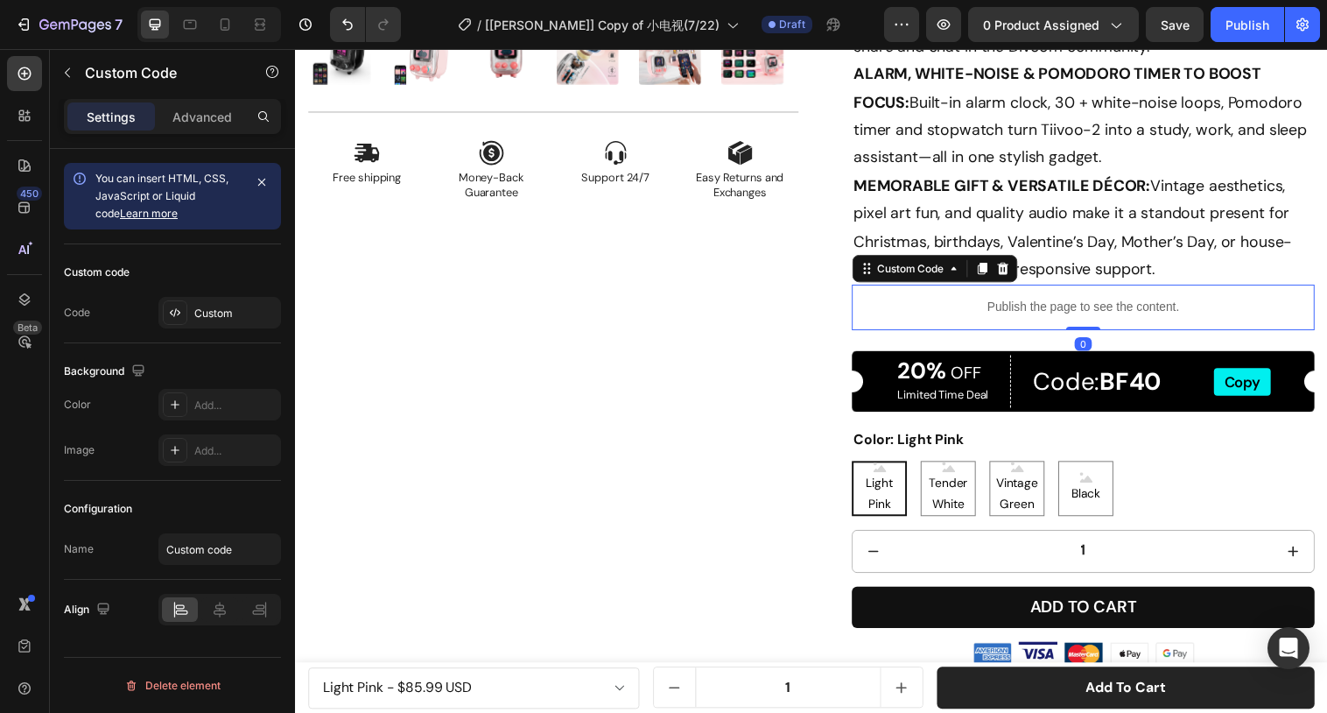
click at [1110, 307] on p "Publish the page to see the content." at bounding box center [1096, 312] width 471 height 18
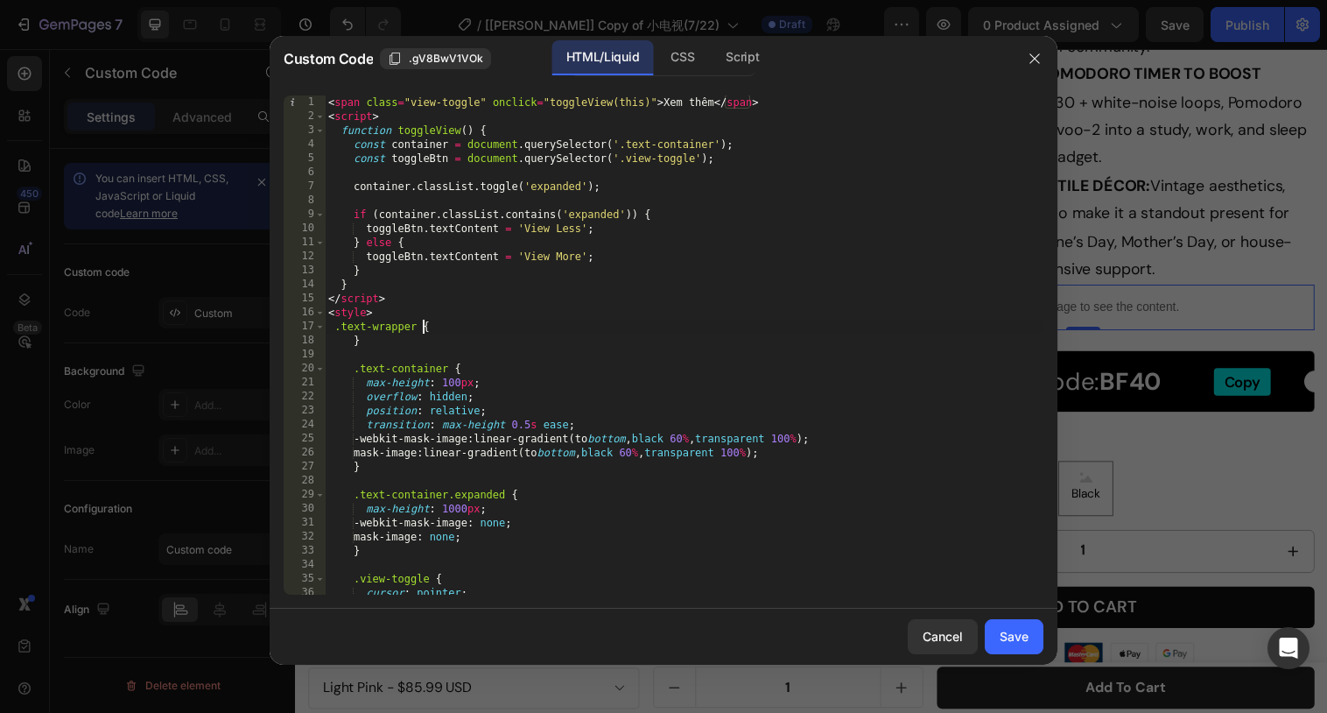
click at [422, 327] on div "< span class = "view-toggle" onclick = "toggleView(this)" > Xem thêm </ span > …" at bounding box center [684, 358] width 719 height 527
paste textarea "gV8BwV1VOk"
type textarea ".text-wrapper .gV8BwV1VOk{"
click at [502, 328] on div "< span class = "view-toggle" onclick = "toggleView(this)" > Xem thêm </ span > …" at bounding box center [684, 358] width 719 height 527
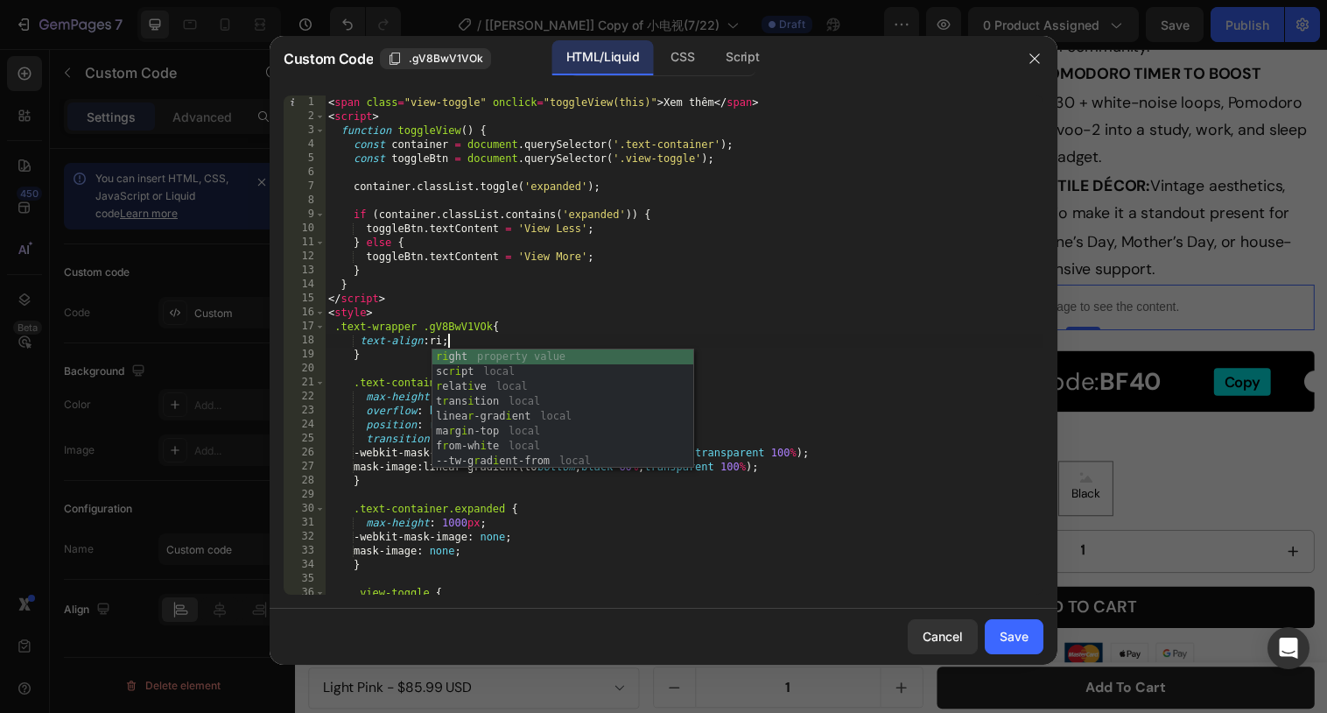
scroll to position [0, 10]
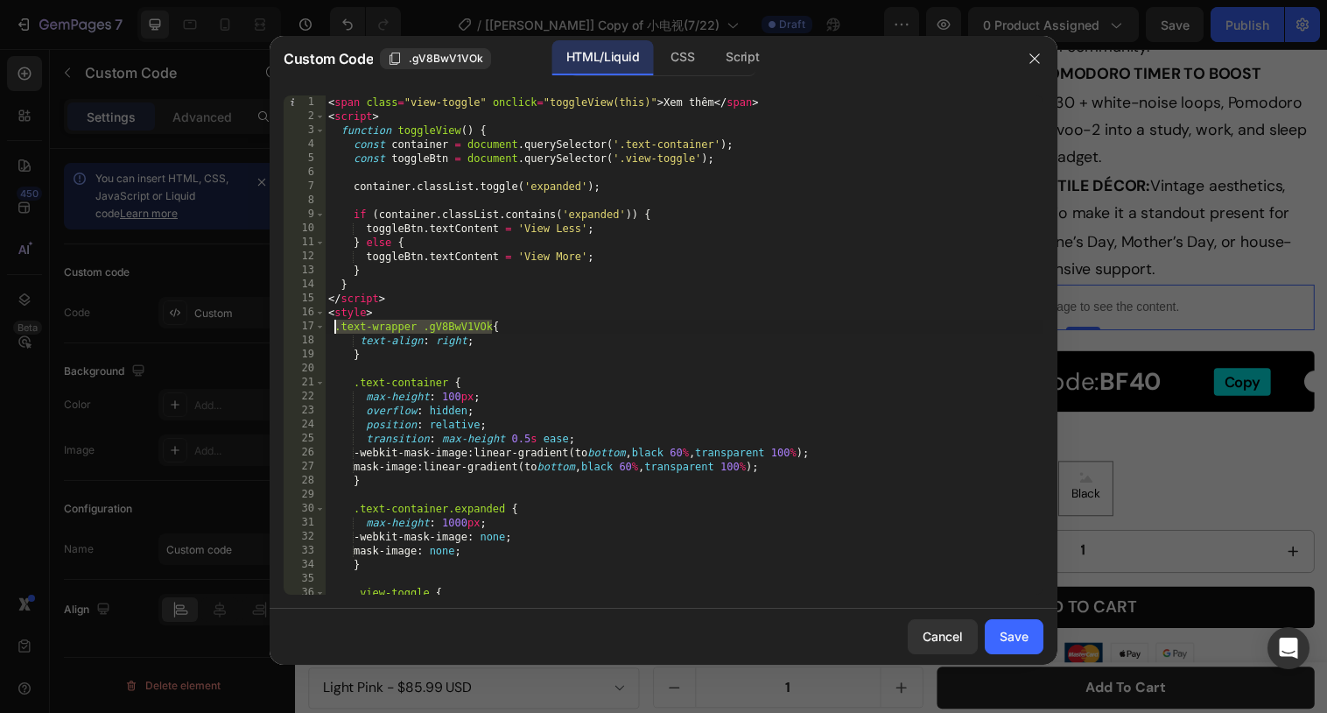
drag, startPoint x: 490, startPoint y: 326, endPoint x: 336, endPoint y: 329, distance: 154.1
click at [336, 329] on div "< span class = "view-toggle" onclick = "toggleView(this)" > Xem thêm </ span > …" at bounding box center [684, 358] width 719 height 527
click at [431, 329] on div "< span class = "view-toggle" onclick = "toggleView(this)" > Xem thêm </ span > …" at bounding box center [684, 358] width 719 height 527
drag, startPoint x: 423, startPoint y: 328, endPoint x: 321, endPoint y: 327, distance: 101.6
click at [321, 327] on div ".text-wrapper .gV8BwV1VOk{ 1 2 3 4 5 6 7 8 9 10 11 12 13 14 15 16 17 18 19 20 2…" at bounding box center [664, 344] width 760 height 499
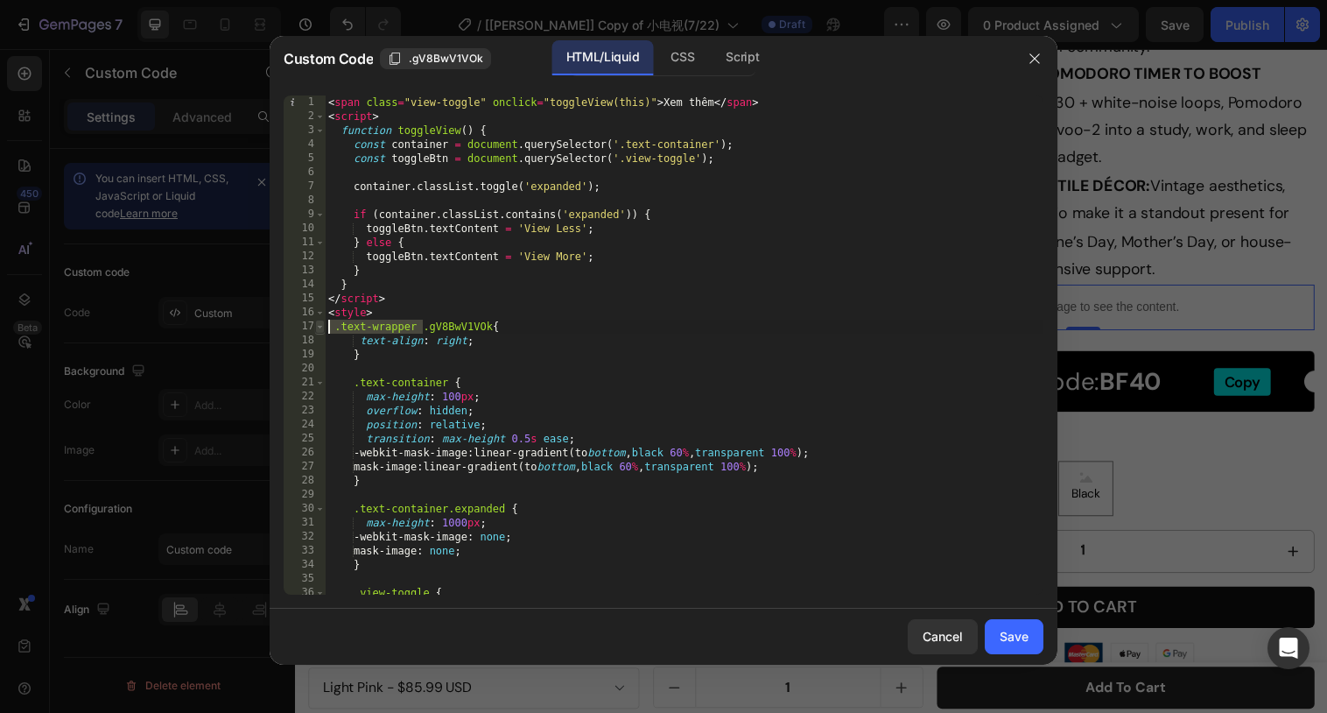
scroll to position [0, 5]
click at [351, 352] on div "< span class = "view-toggle" onclick = "toggleView(this)" > Xem thêm </ span > …" at bounding box center [684, 358] width 719 height 527
click at [329, 330] on div "< span class = "view-toggle" onclick = "toggleView(this)" > Xem thêm </ span > …" at bounding box center [684, 358] width 719 height 527
type textarea ".gV8BwV1VOk{"
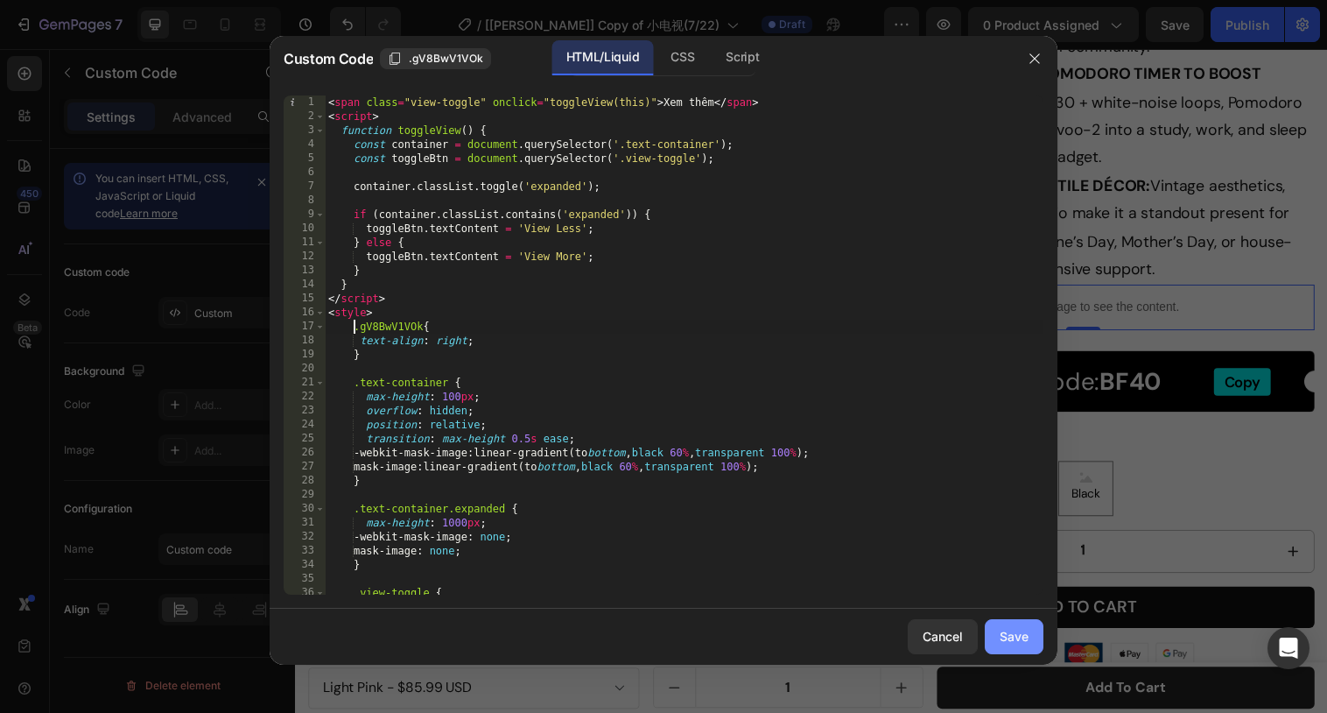
click at [1006, 637] on div "Save" at bounding box center [1014, 636] width 29 height 18
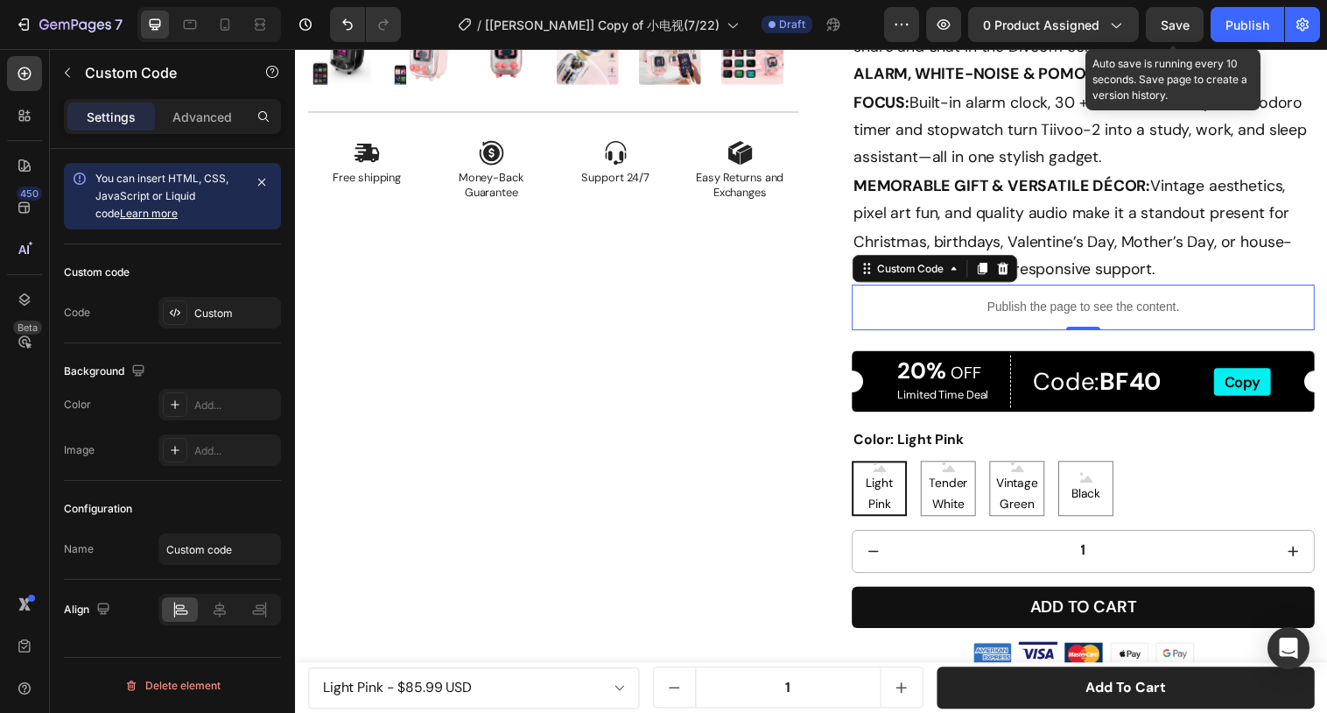
click at [1185, 26] on span "Save" at bounding box center [1175, 25] width 29 height 15
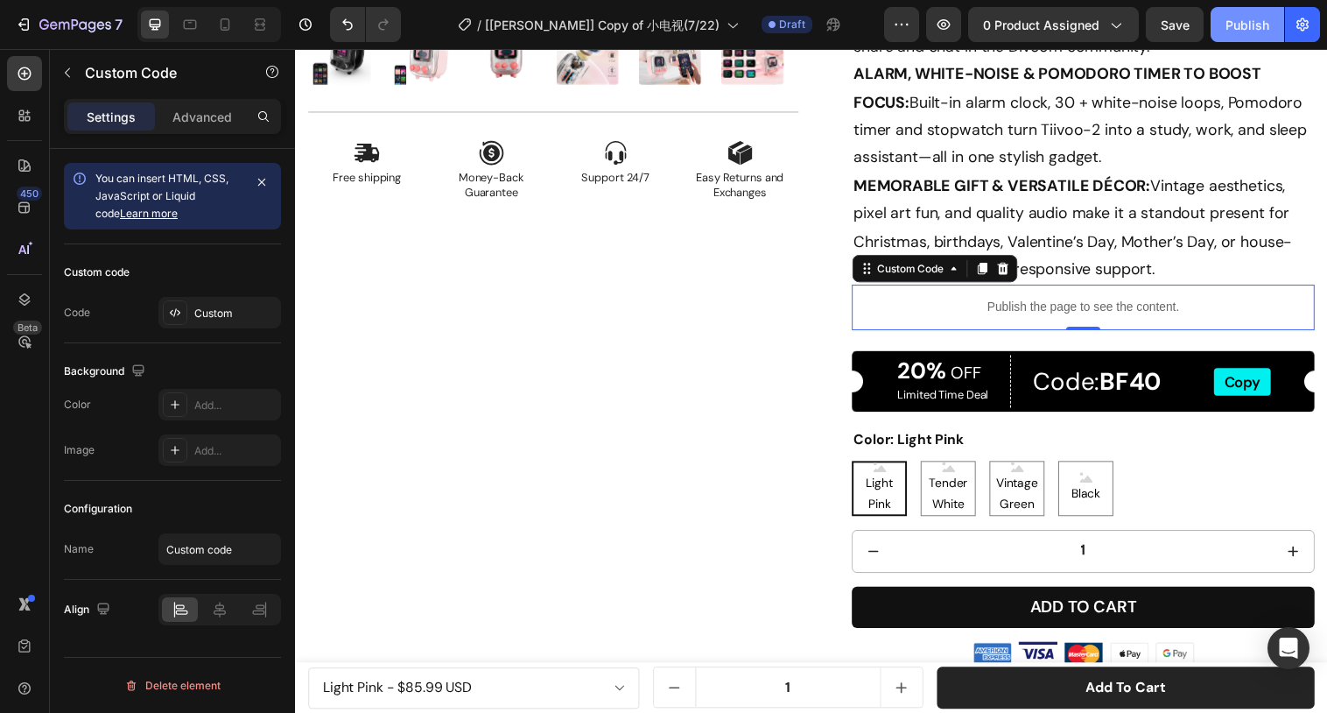
click at [1239, 24] on div "Publish" at bounding box center [1248, 25] width 44 height 18
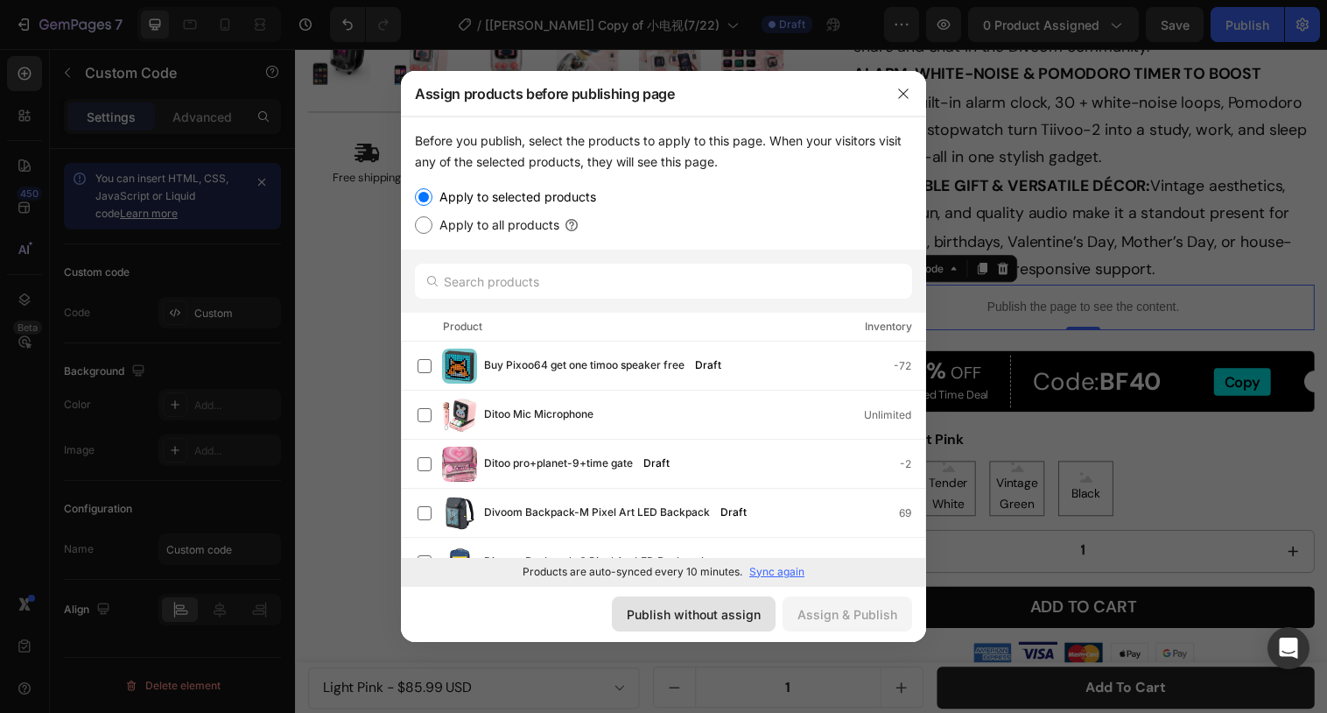
click at [714, 607] on div "Publish without assign" at bounding box center [694, 614] width 134 height 18
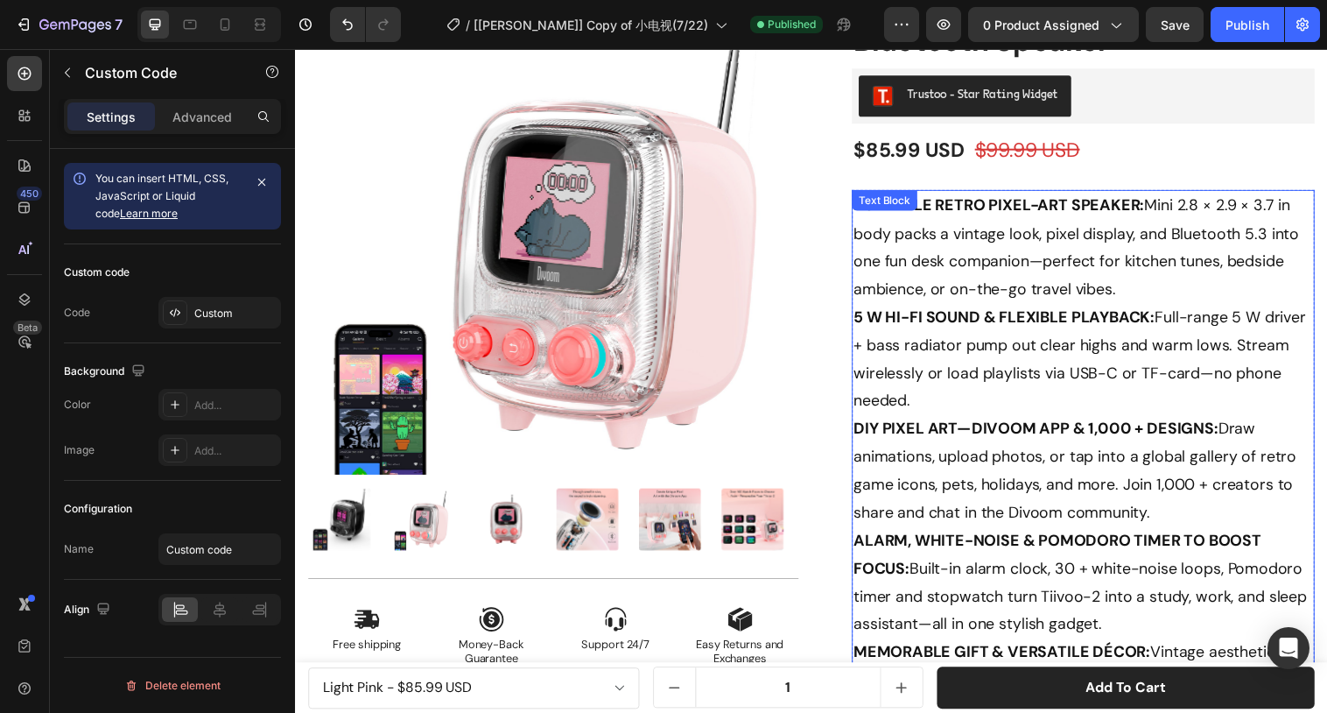
scroll to position [217, 0]
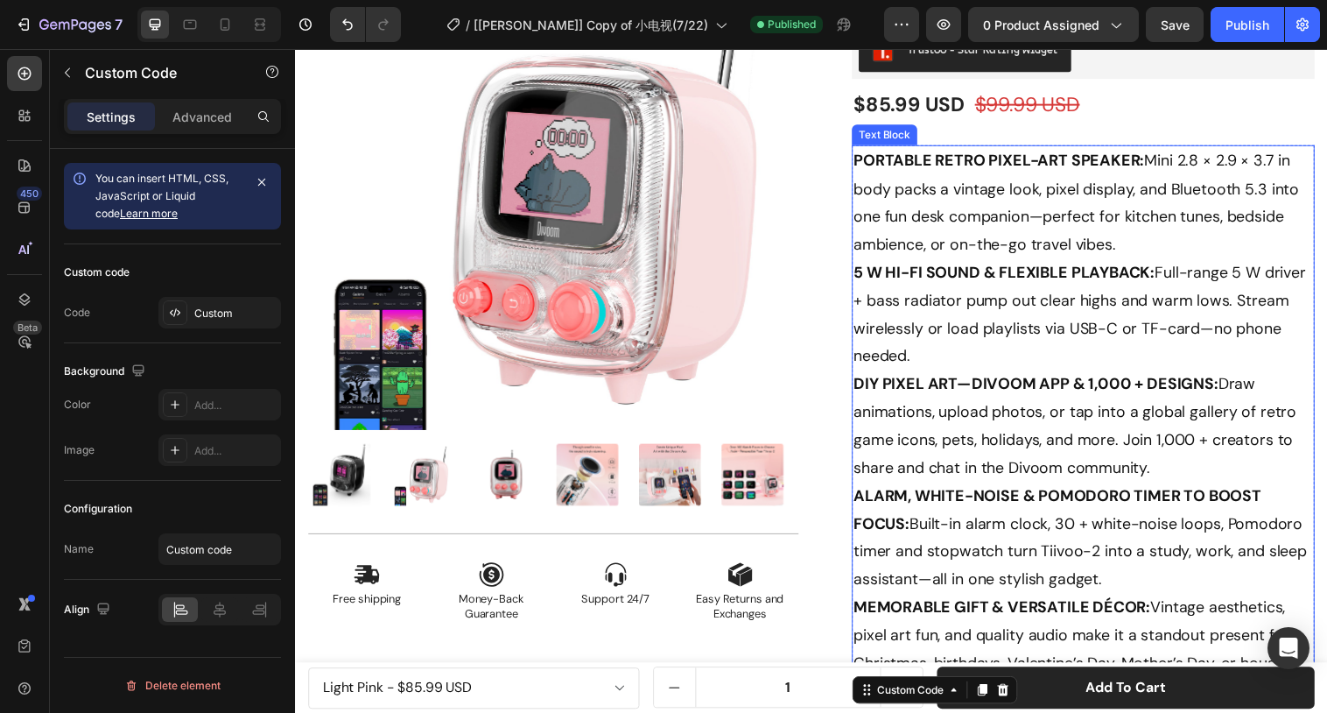
click at [897, 198] on p "PORTABLE RETRO PIXEL-ART SPEAKER: Mini 2.8 × 2.9 × 3.7 in body packs a vintage …" at bounding box center [1097, 432] width 468 height 567
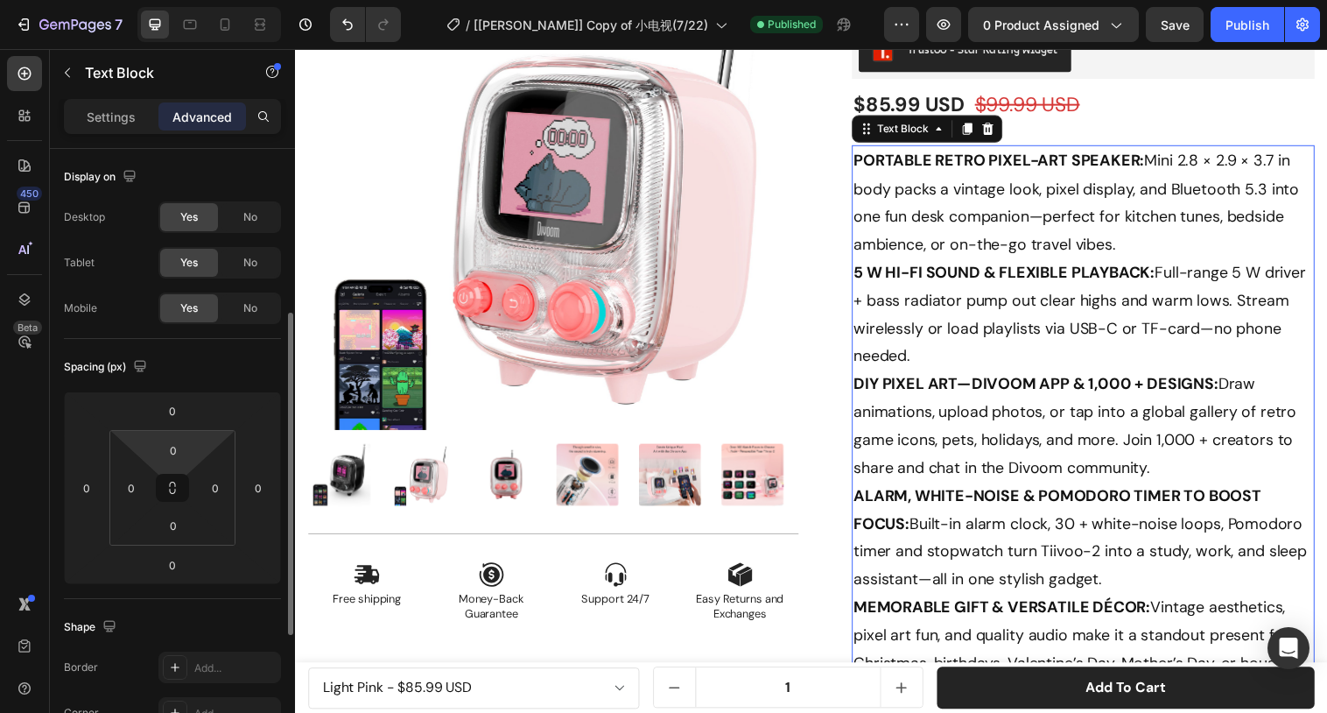
scroll to position [554, 0]
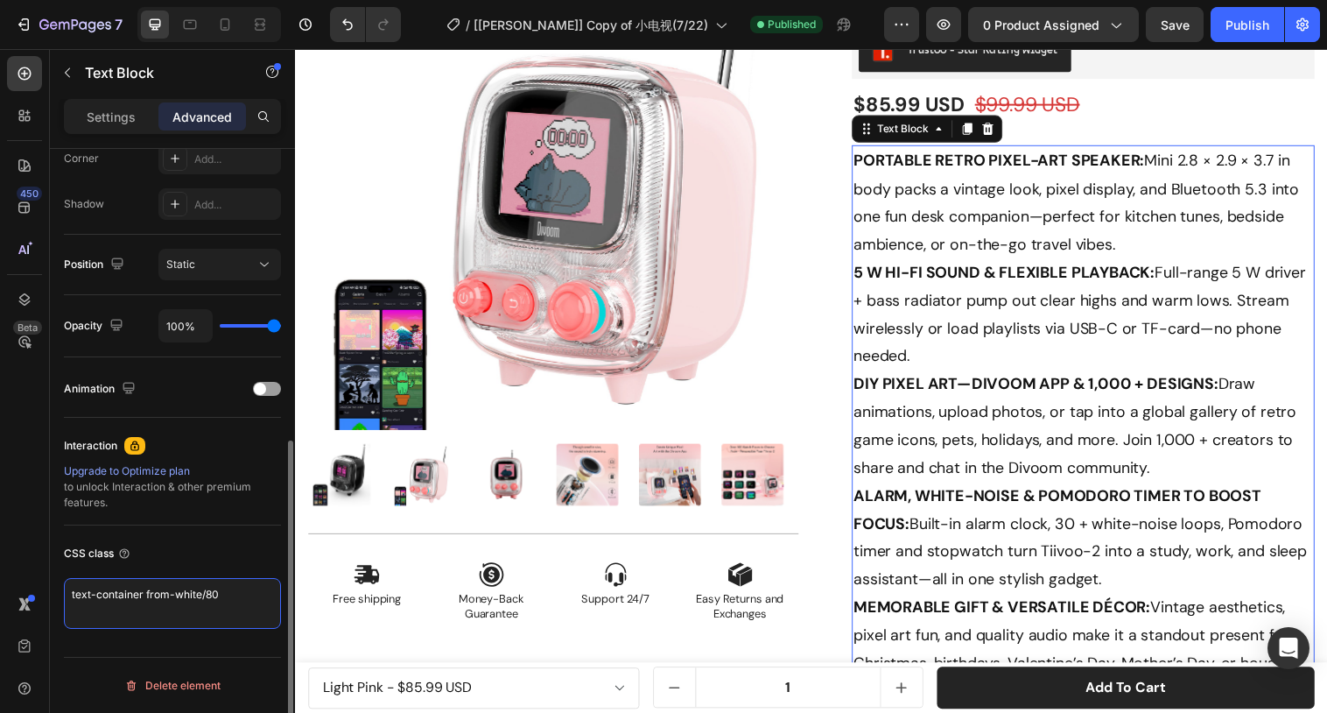
drag, startPoint x: 228, startPoint y: 592, endPoint x: 143, endPoint y: 594, distance: 84.9
click at [143, 594] on textarea "text-container from-white/80" at bounding box center [172, 603] width 217 height 51
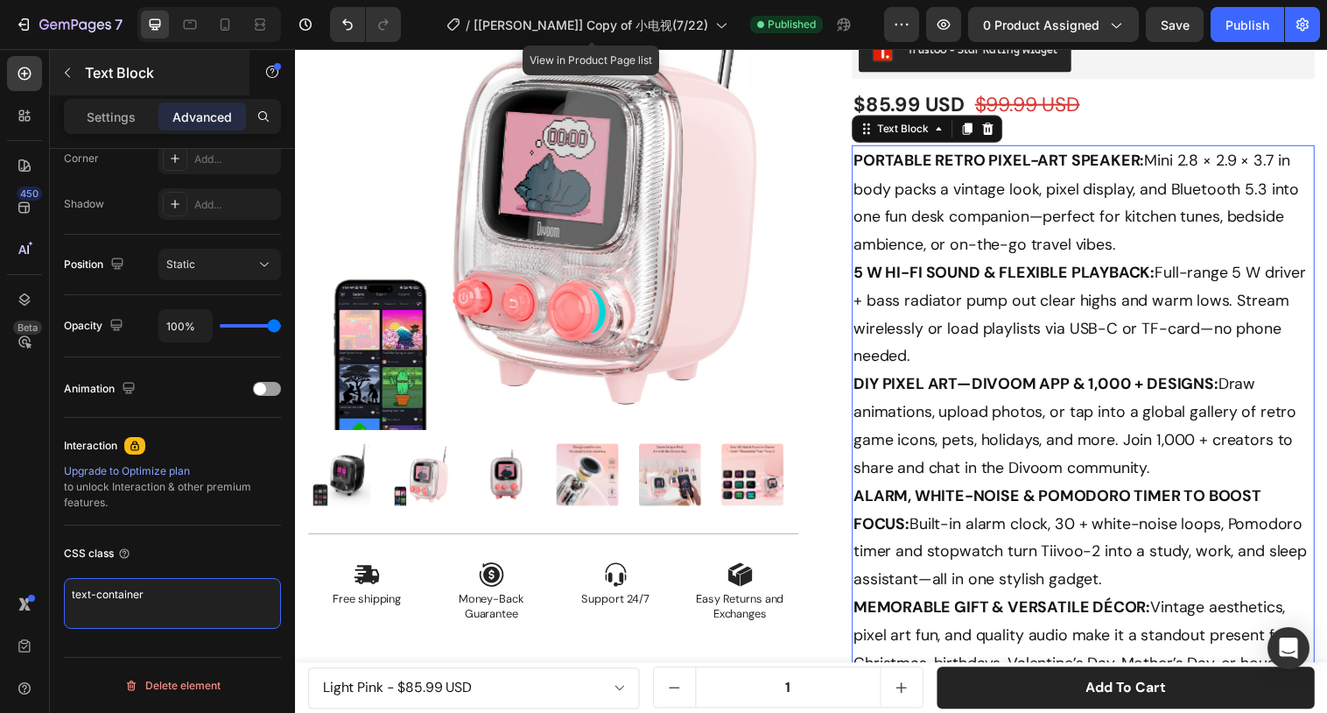
type textarea "text-container"
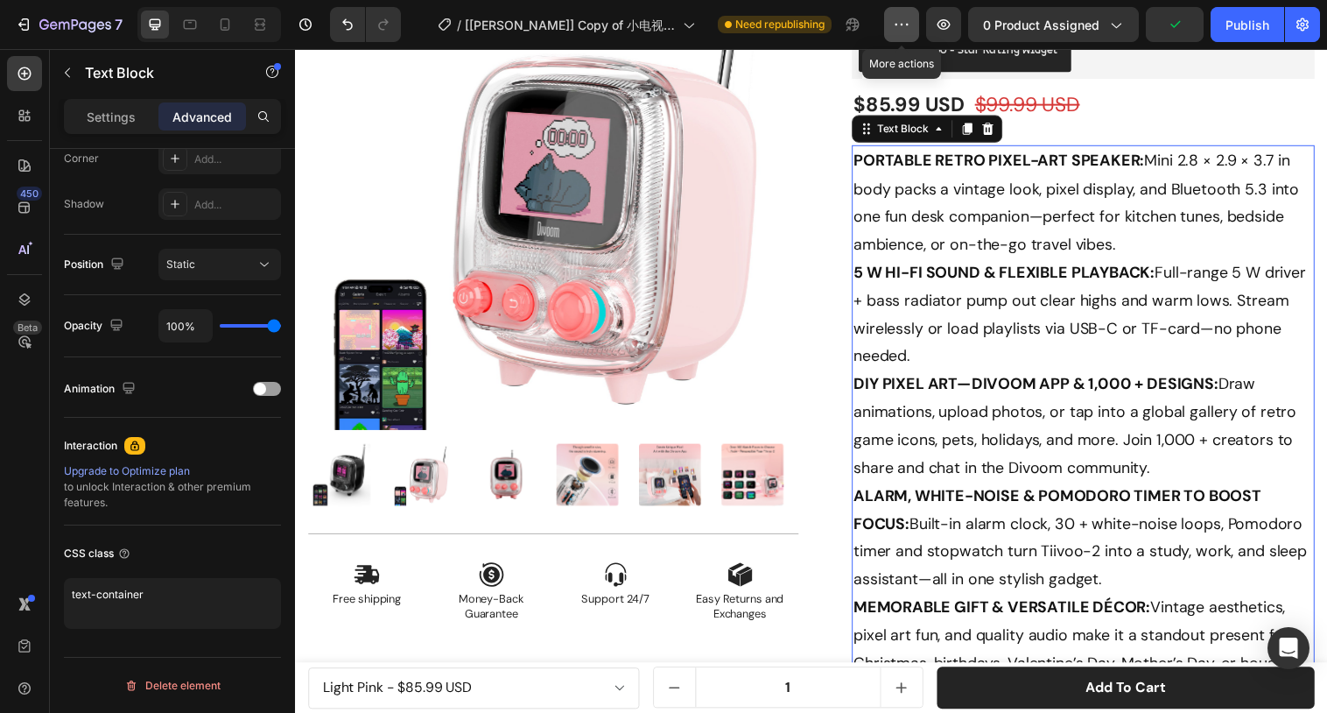
click at [892, 28] on button "button" at bounding box center [901, 24] width 35 height 35
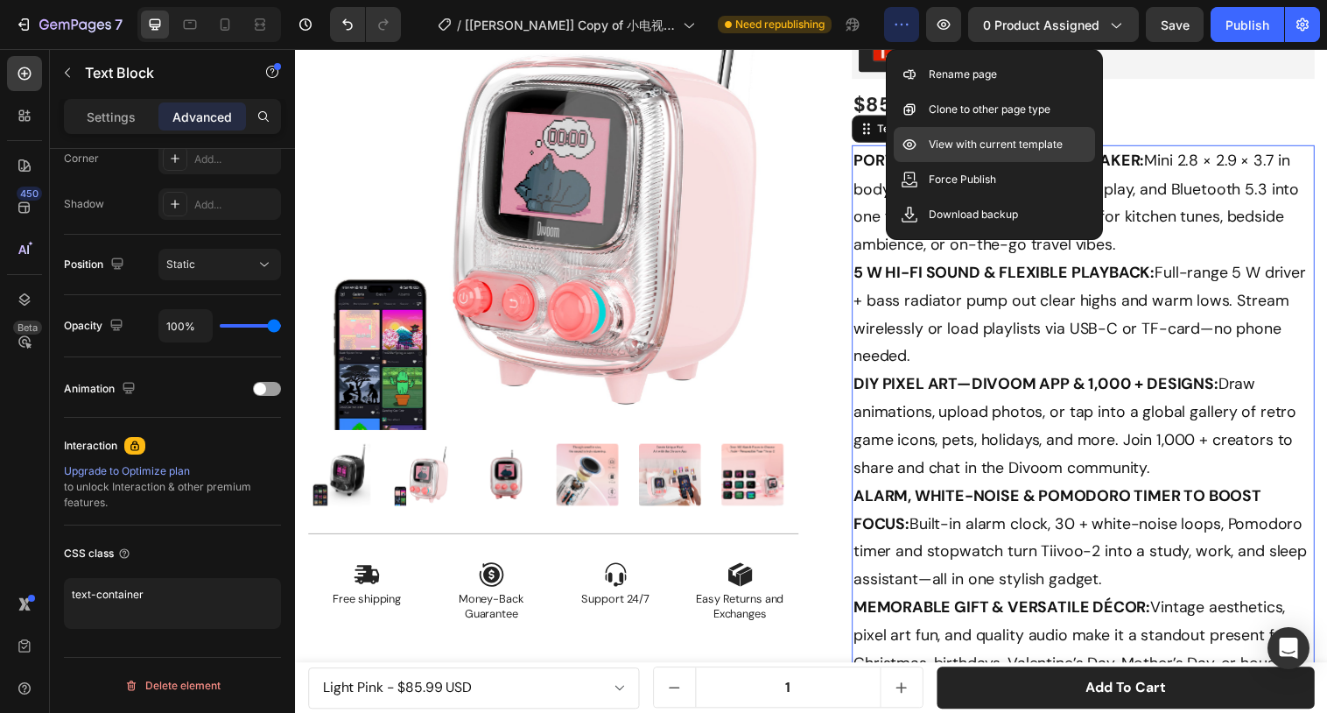
click at [967, 162] on div "View with current template" at bounding box center [994, 179] width 201 height 35
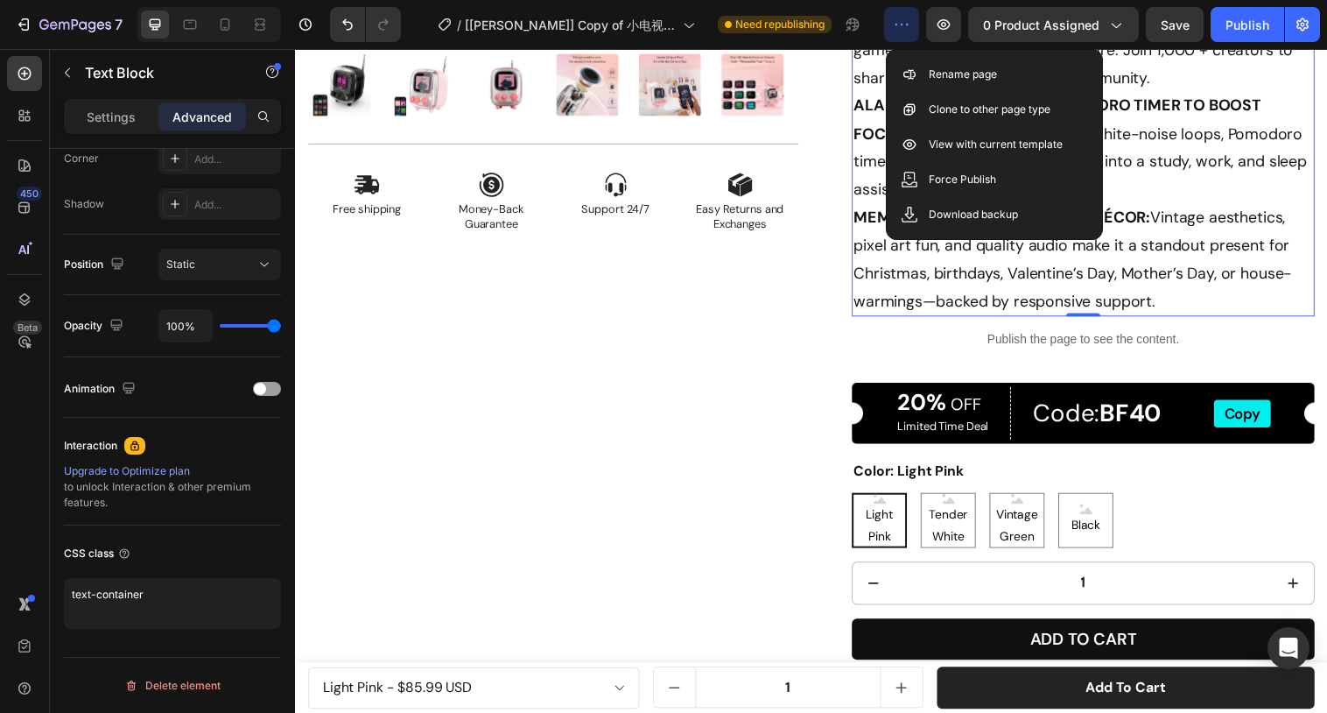
scroll to position [601, 0]
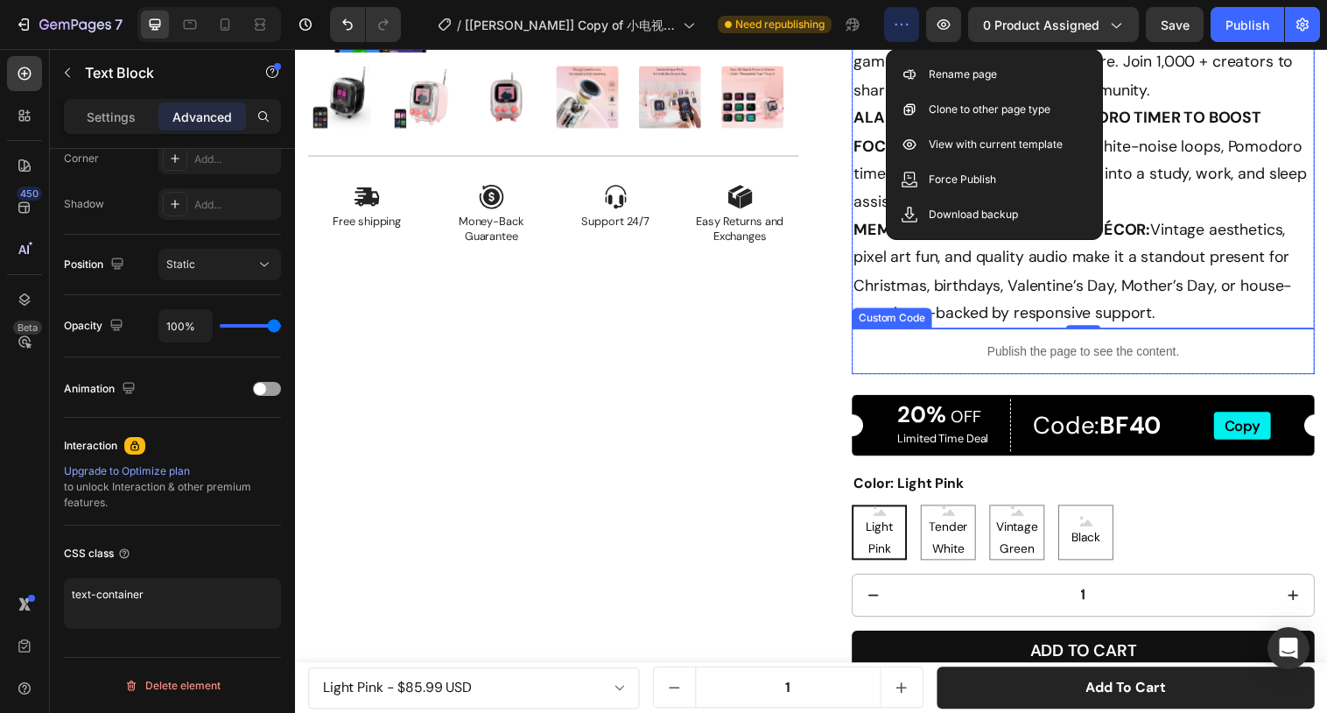
click at [1051, 363] on p "Publish the page to see the content." at bounding box center [1096, 357] width 471 height 18
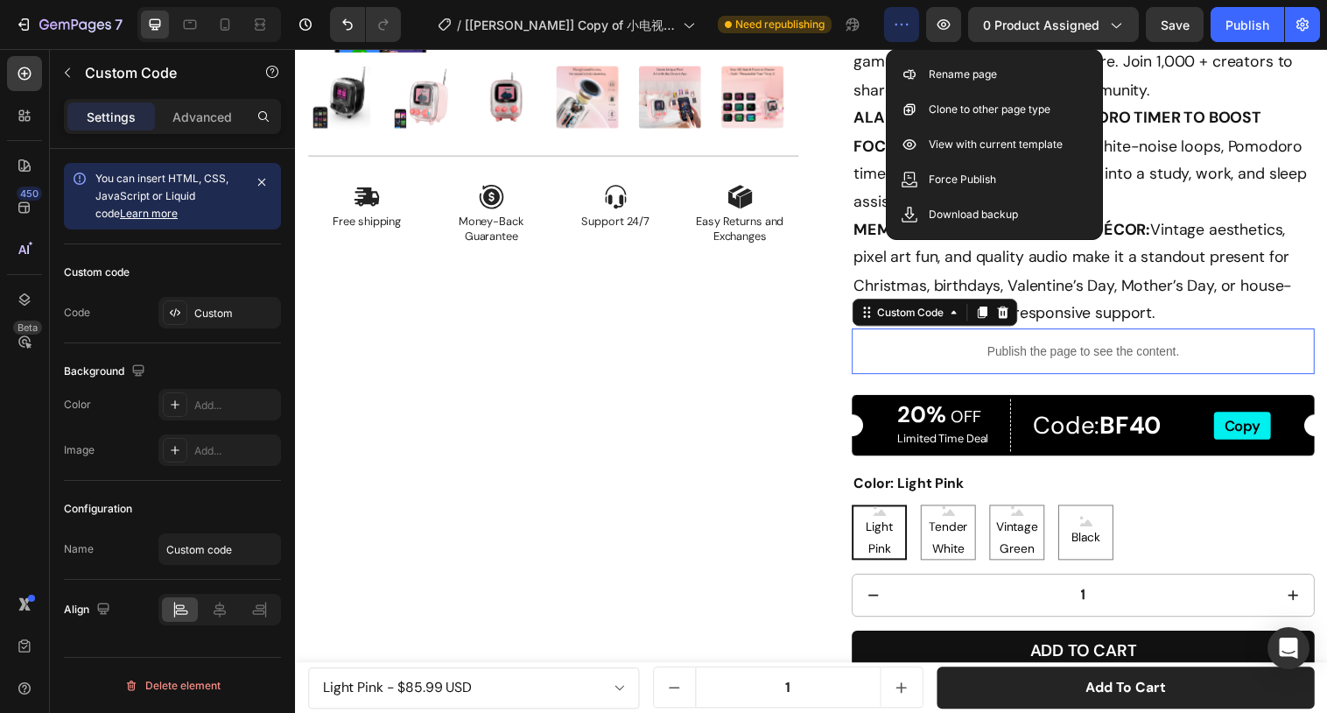
scroll to position [0, 0]
click at [1051, 363] on p "Publish the page to see the content." at bounding box center [1096, 357] width 471 height 18
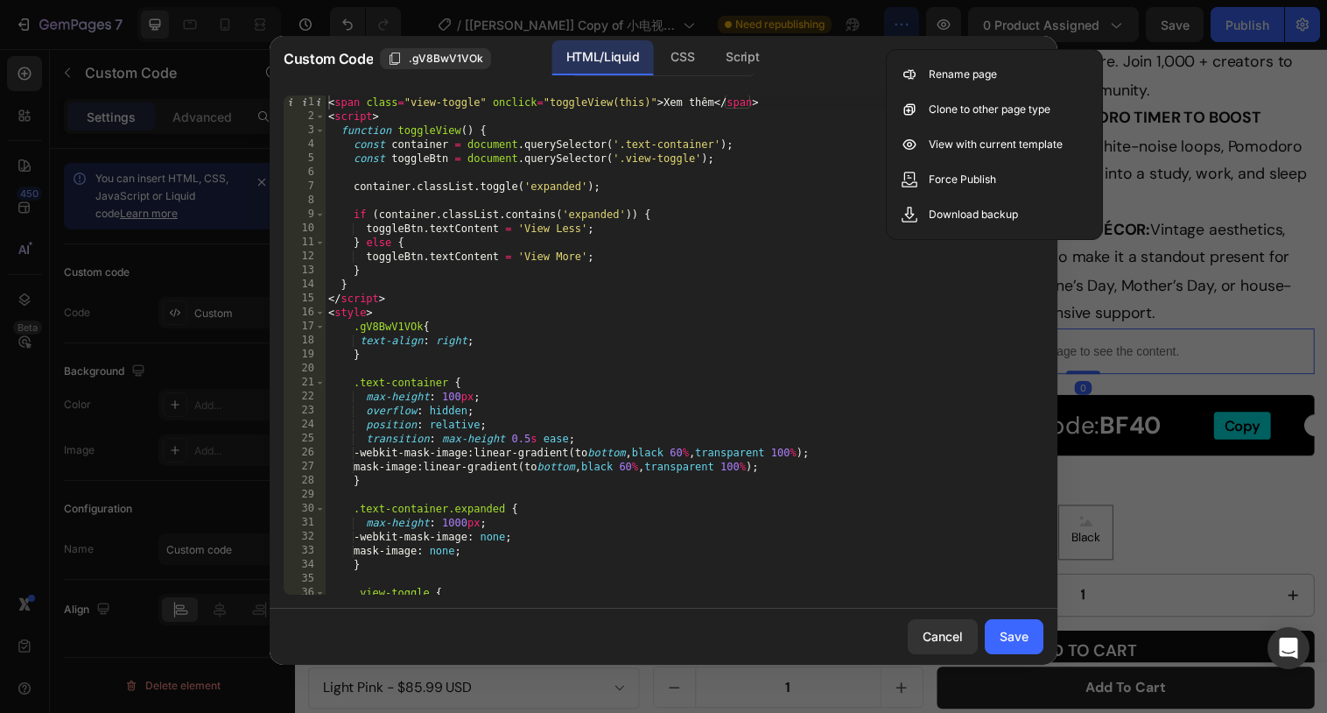
click at [648, 333] on div "< span class = "view-toggle" onclick = "toggleView(this)" > Xem thêm </ span > …" at bounding box center [684, 358] width 719 height 527
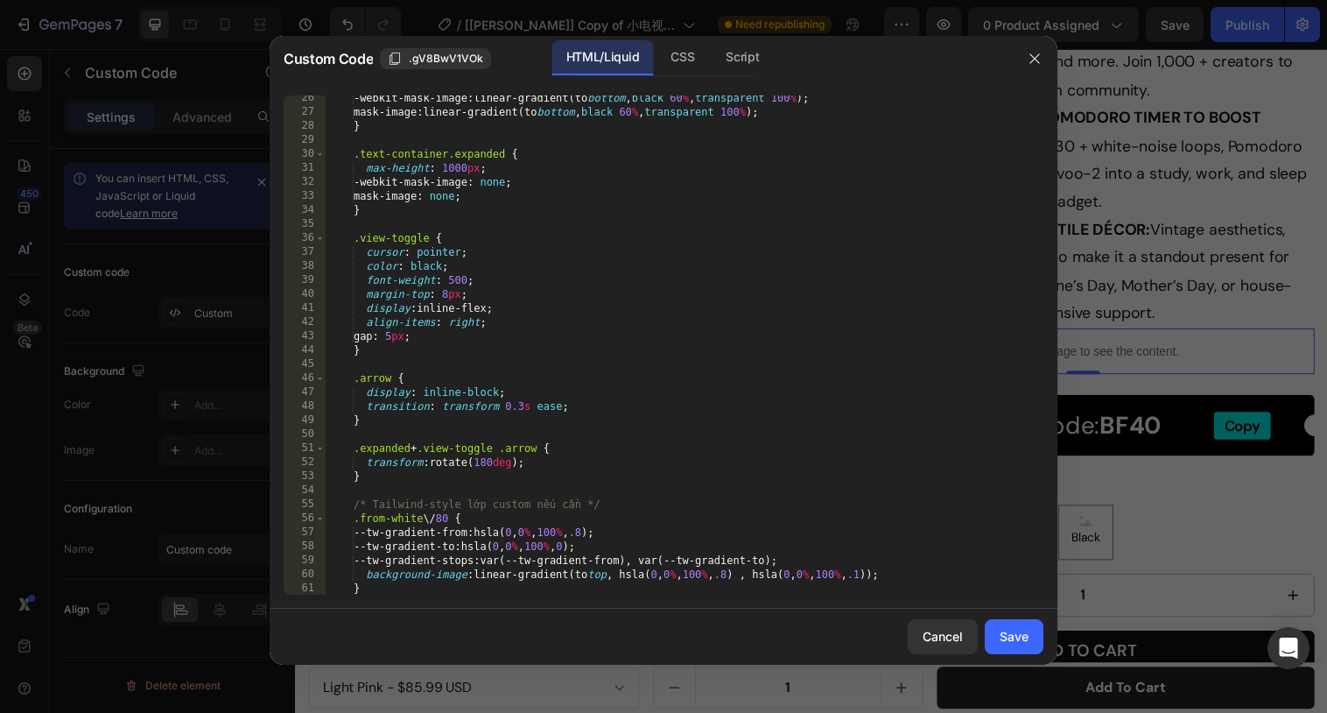
scroll to position [355, 0]
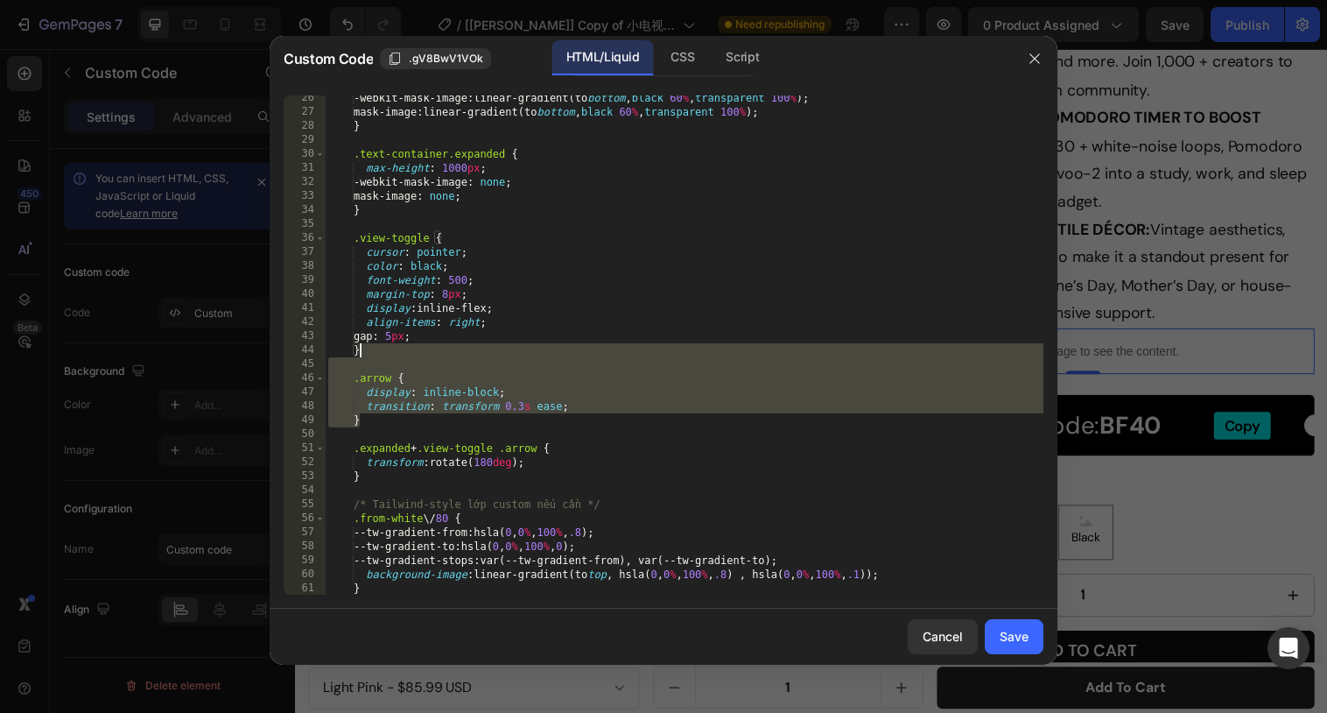
drag, startPoint x: 373, startPoint y: 420, endPoint x: 373, endPoint y: 355, distance: 64.8
click at [373, 355] on div "-webkit-mask-image : linear-gradient(to bottom , black 60 % , transparent 100 %…" at bounding box center [684, 354] width 719 height 527
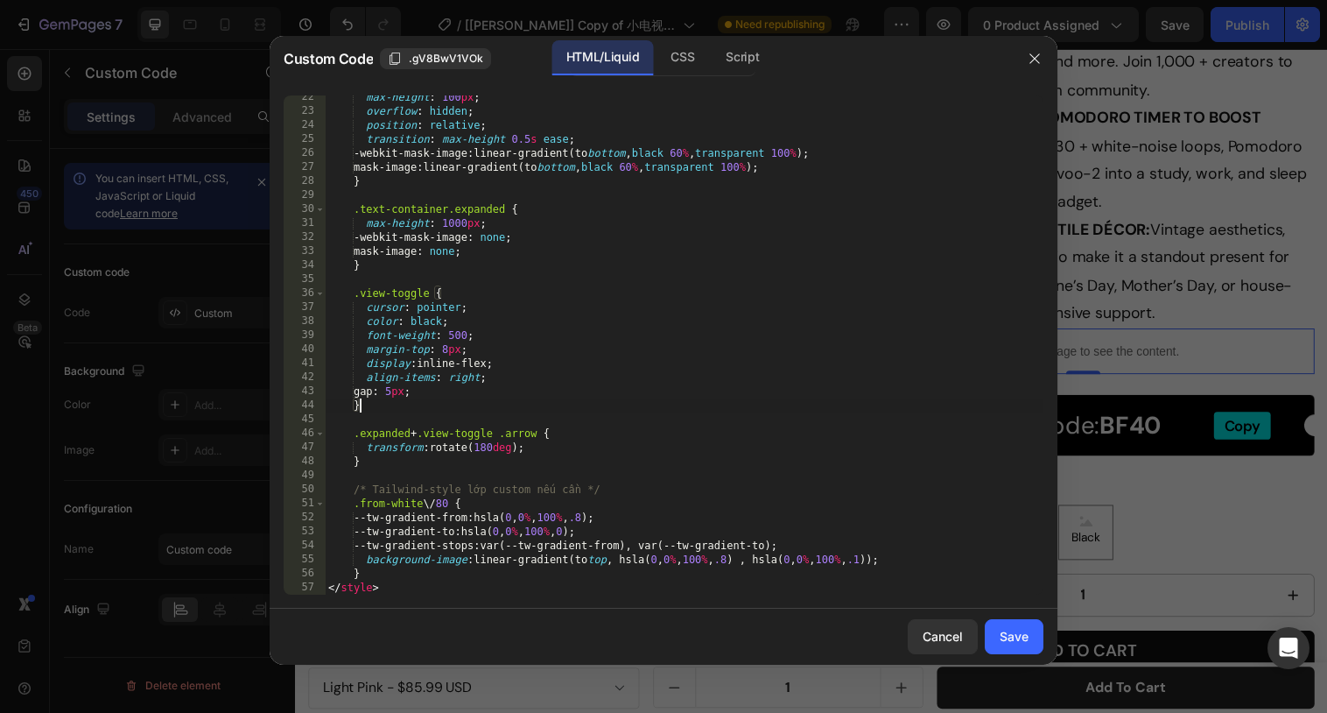
scroll to position [299, 0]
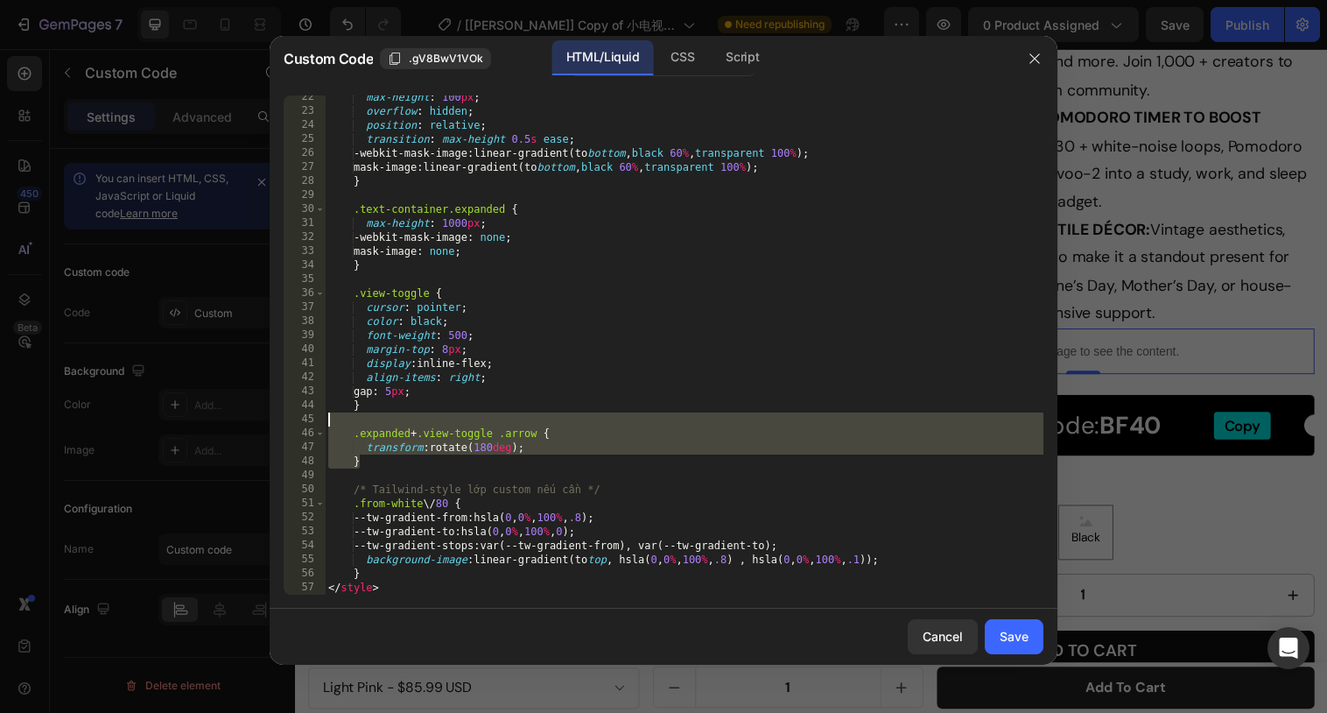
drag, startPoint x: 390, startPoint y: 461, endPoint x: 390, endPoint y: 419, distance: 42.0
click at [390, 419] on div "max-height : 100 px ; overflow : hidden ; position : relative ; transition : ma…" at bounding box center [684, 353] width 719 height 527
type textarea ".expanded + .view-toggle .arrow {"
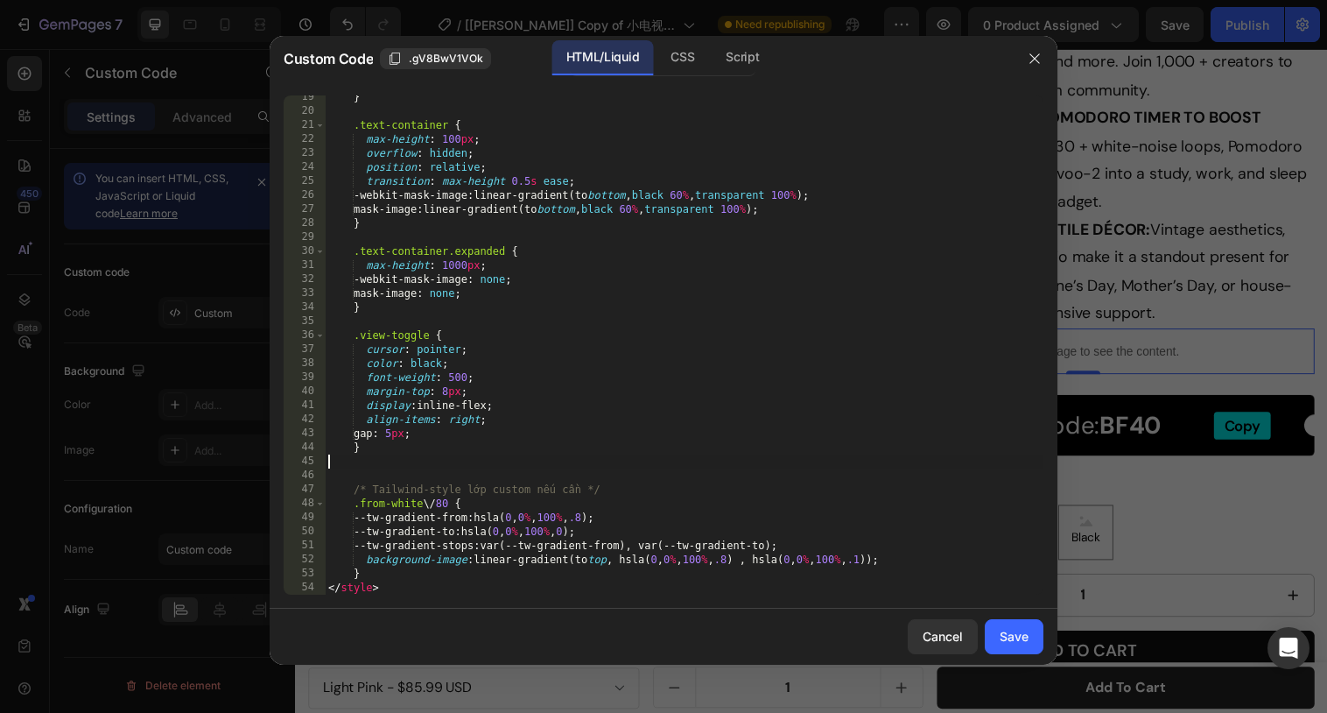
scroll to position [243, 0]
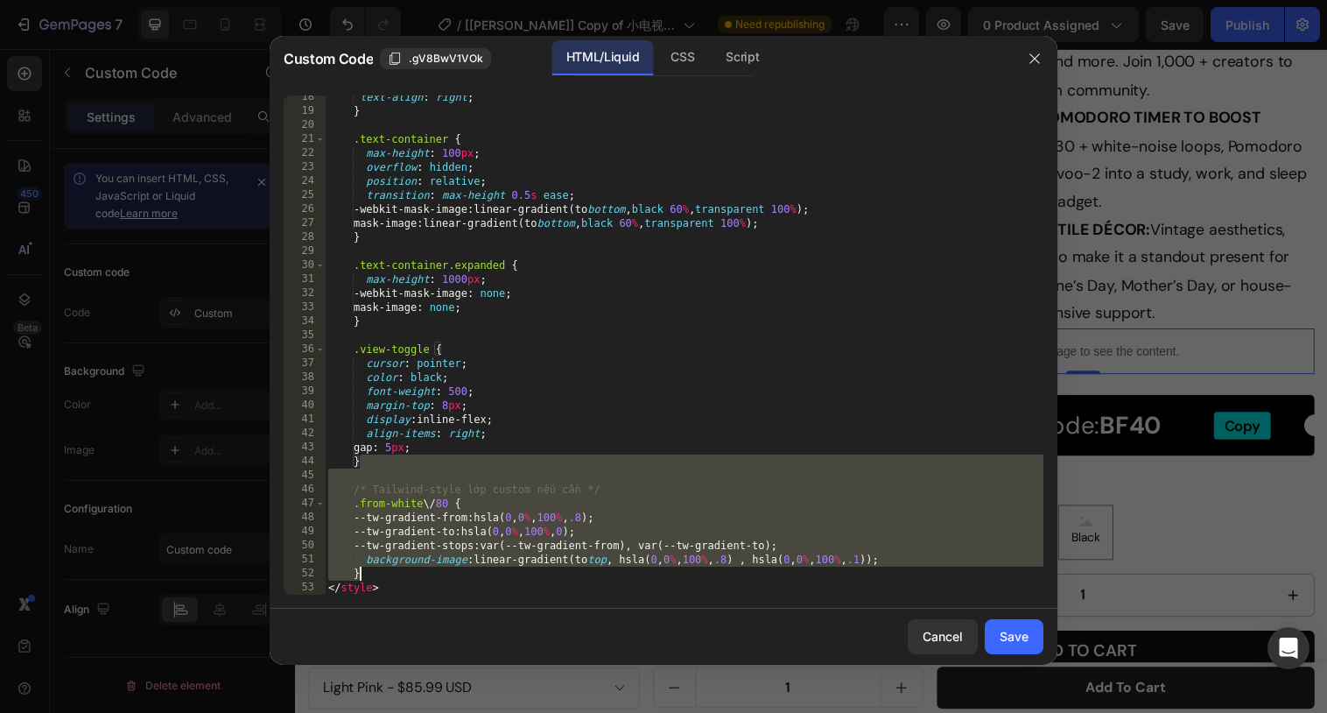
click at [404, 573] on div "text-align : right ; } .text-container { max-height : 100 px ; overflow : hidde…" at bounding box center [684, 353] width 719 height 527
type textarea "}"
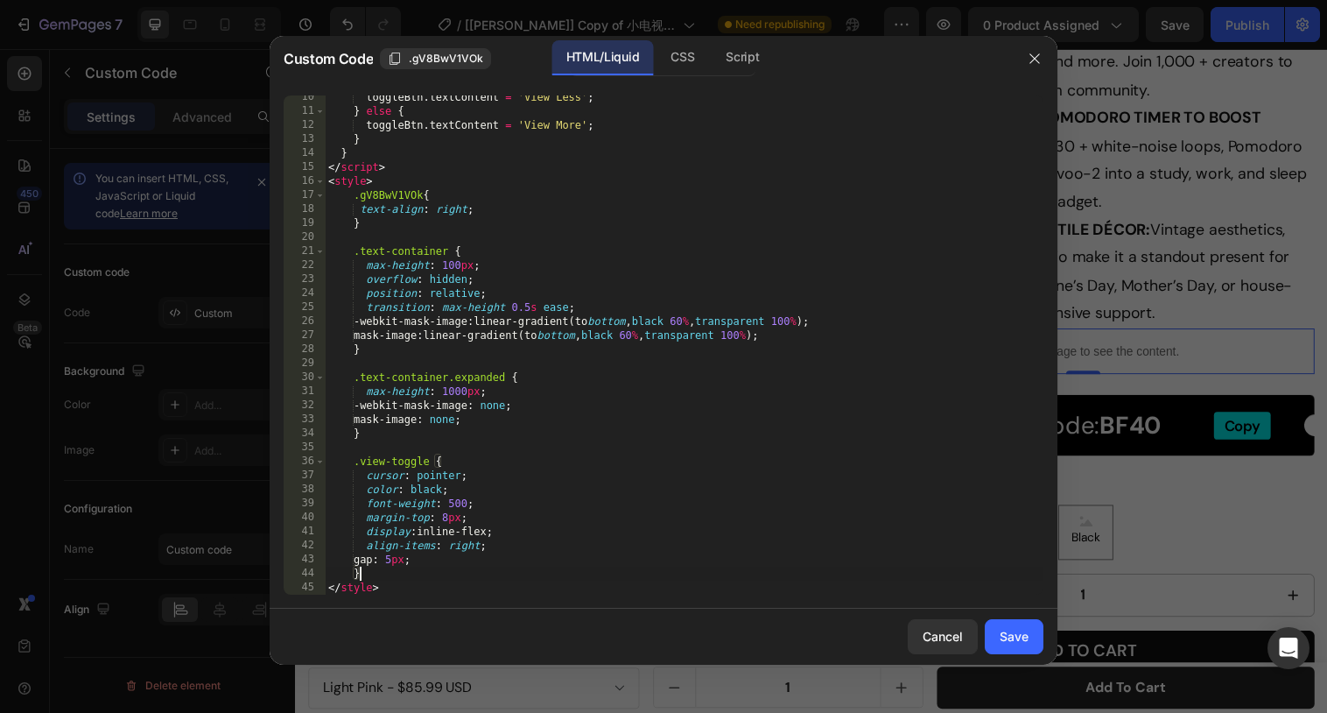
scroll to position [131, 0]
click at [1021, 627] on div "Save" at bounding box center [1014, 636] width 29 height 18
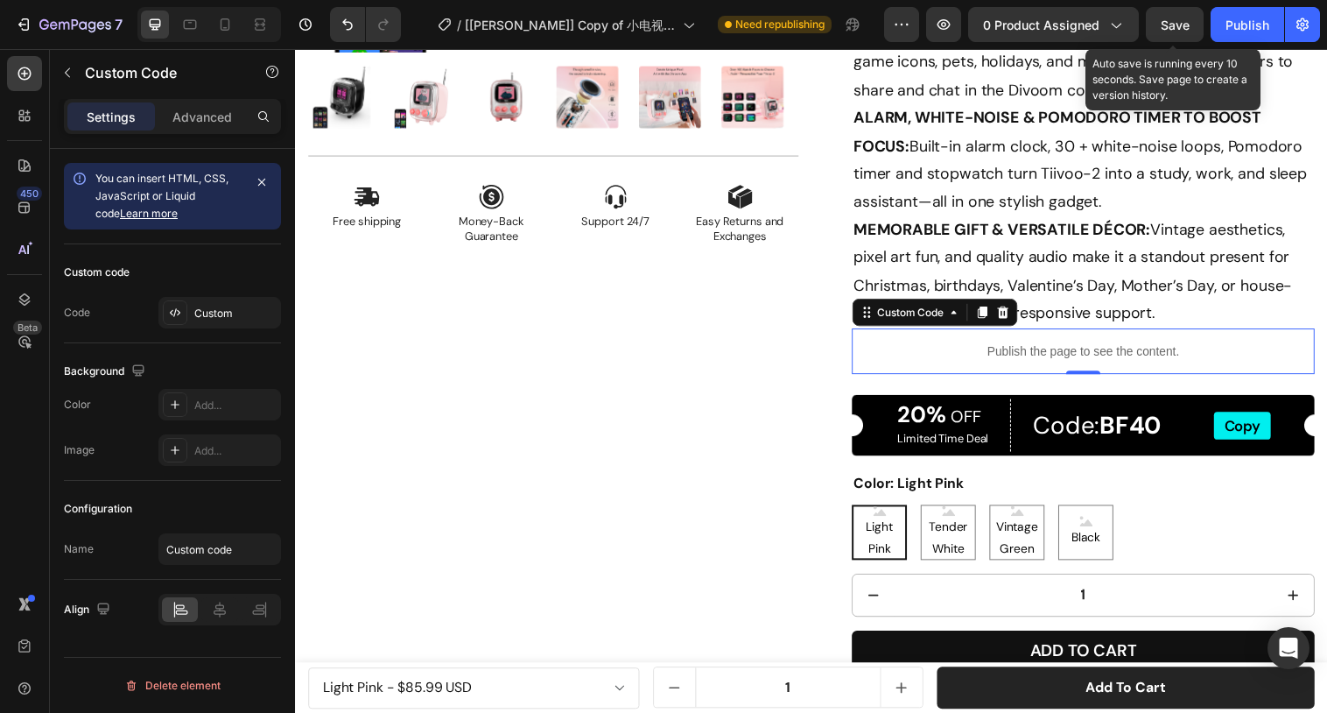
click at [1176, 29] on span "Save" at bounding box center [1175, 25] width 29 height 15
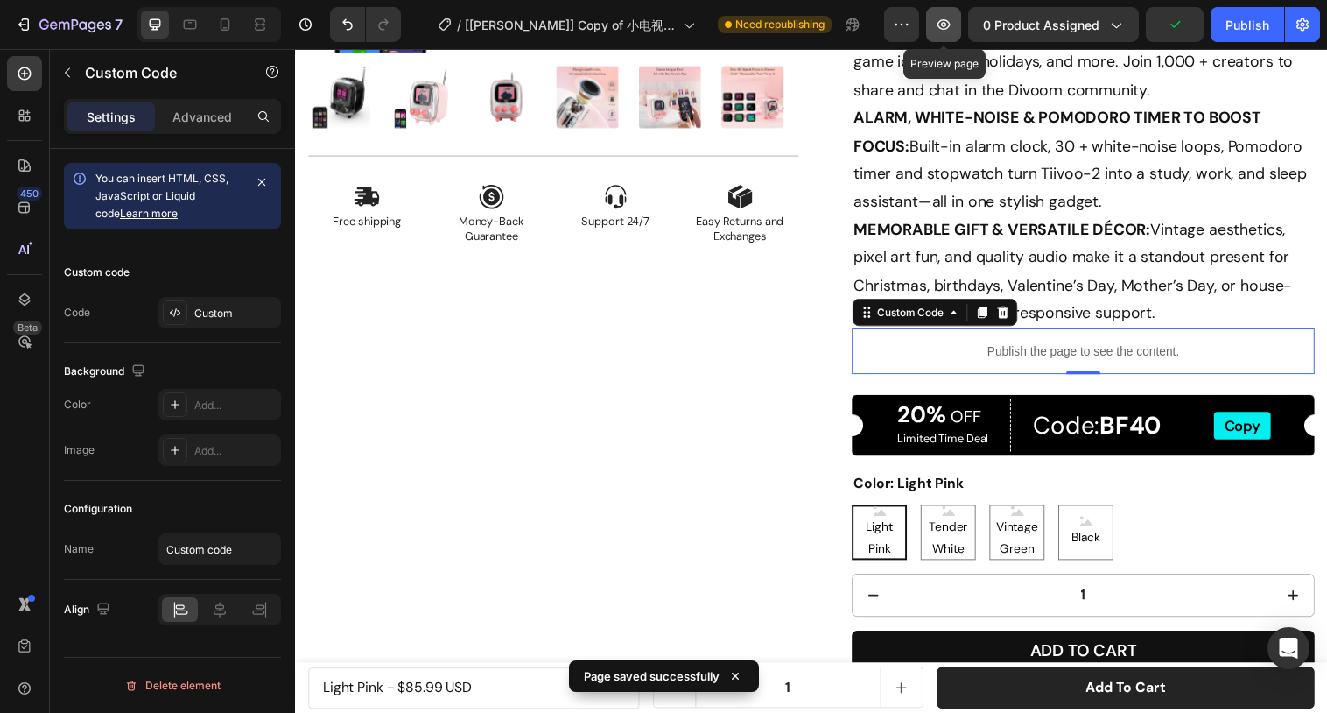
click at [946, 27] on icon "button" at bounding box center [944, 25] width 18 height 18
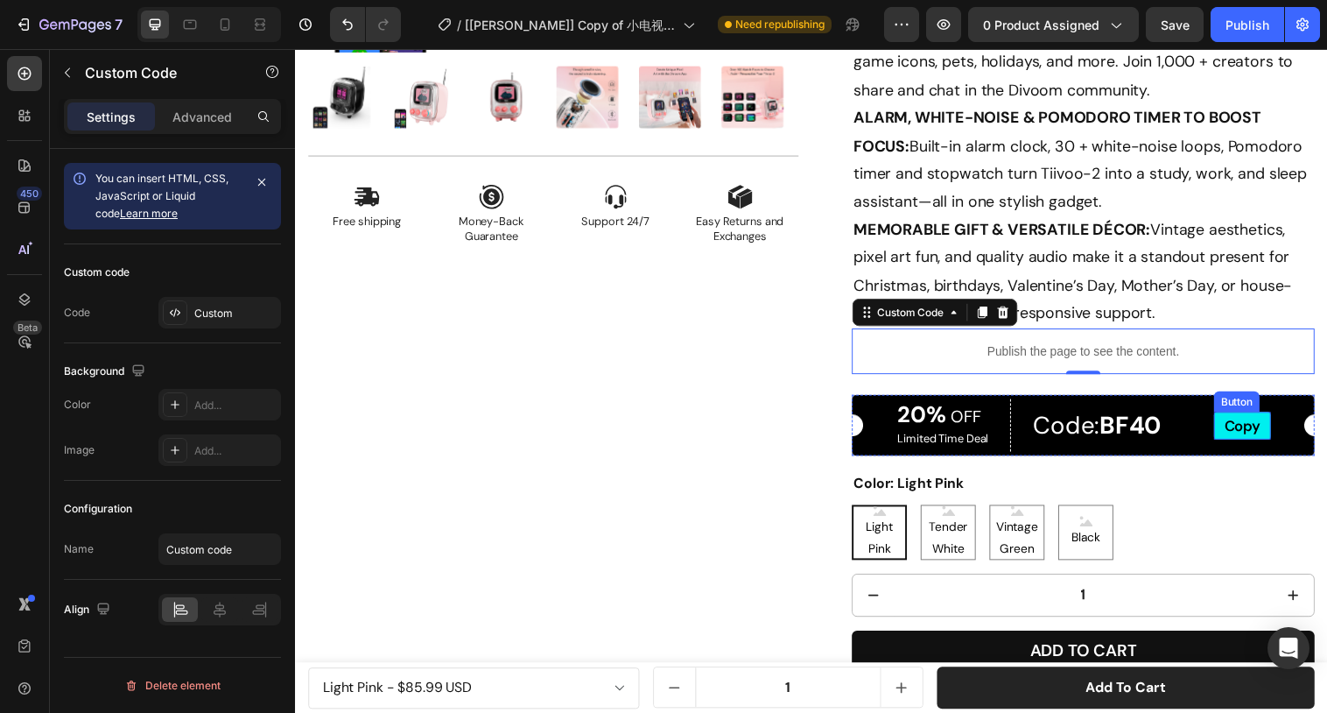
click at [1237, 428] on button "Copy" at bounding box center [1259, 432] width 58 height 28
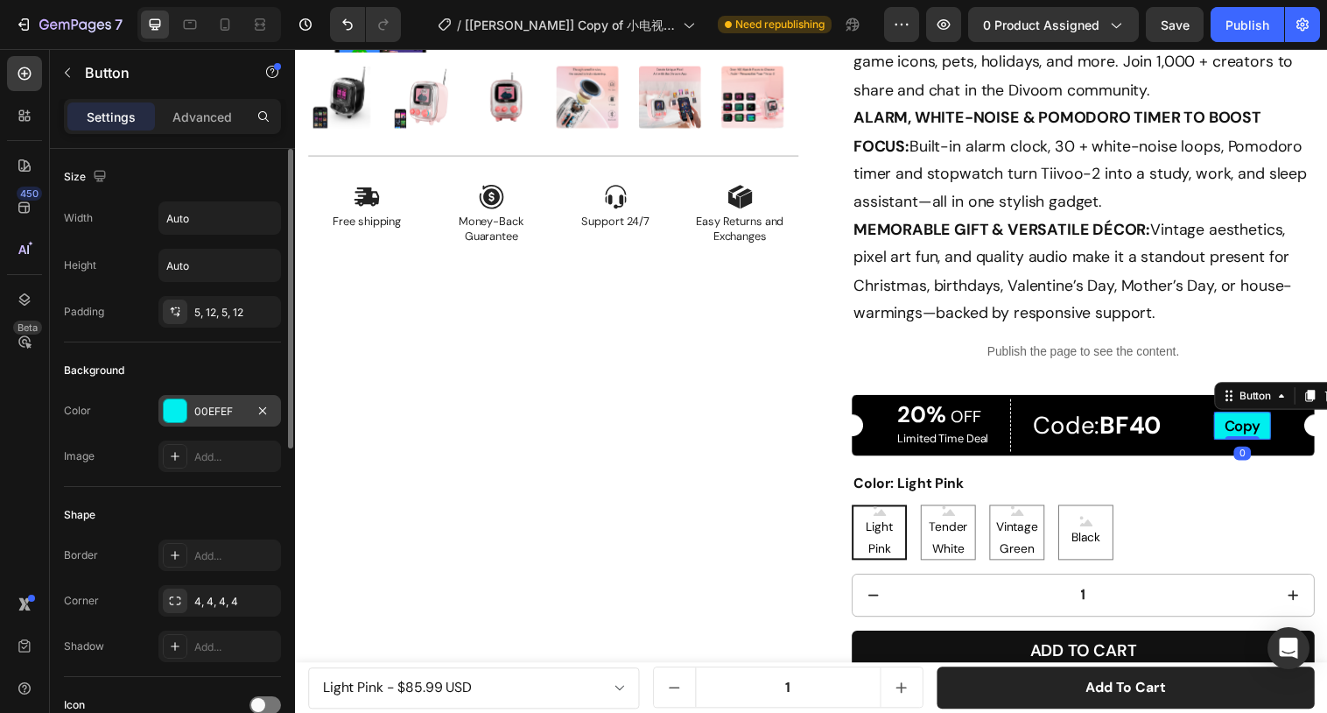
click at [229, 411] on div "00EFEF" at bounding box center [219, 412] width 51 height 16
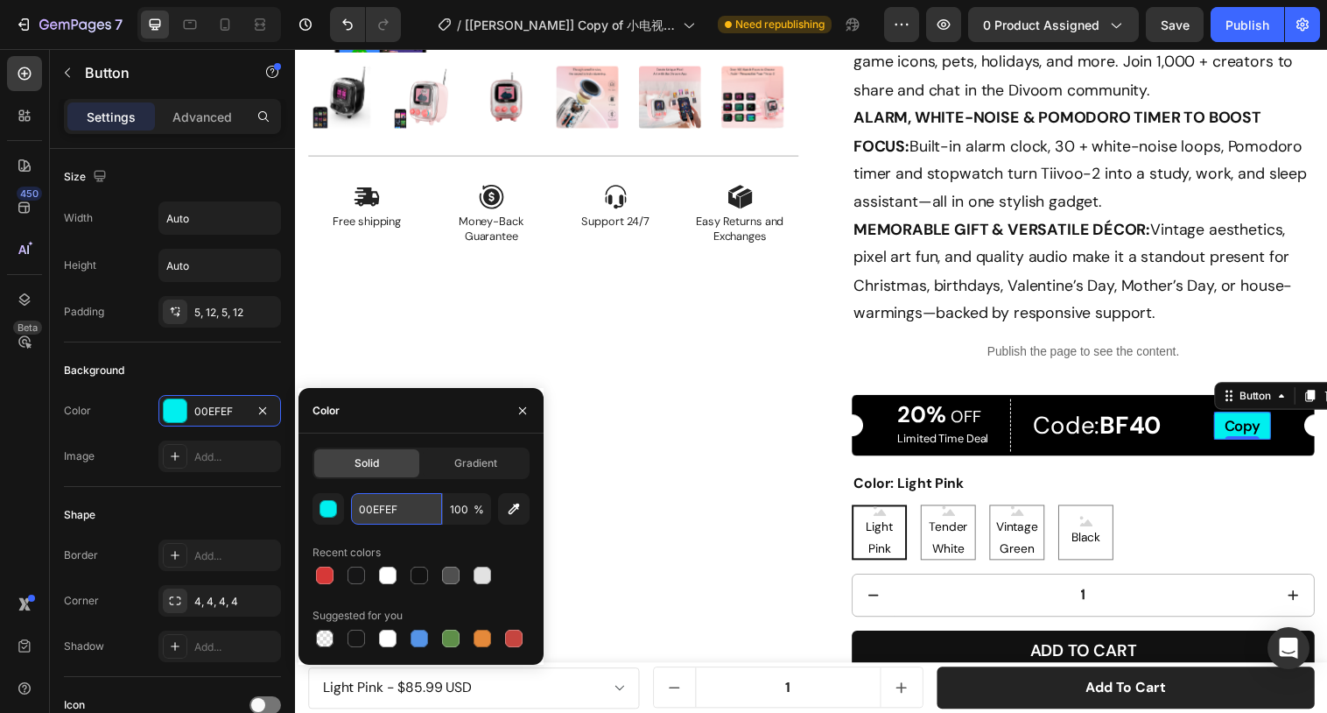
click at [405, 506] on input "00EFEF" at bounding box center [396, 509] width 91 height 32
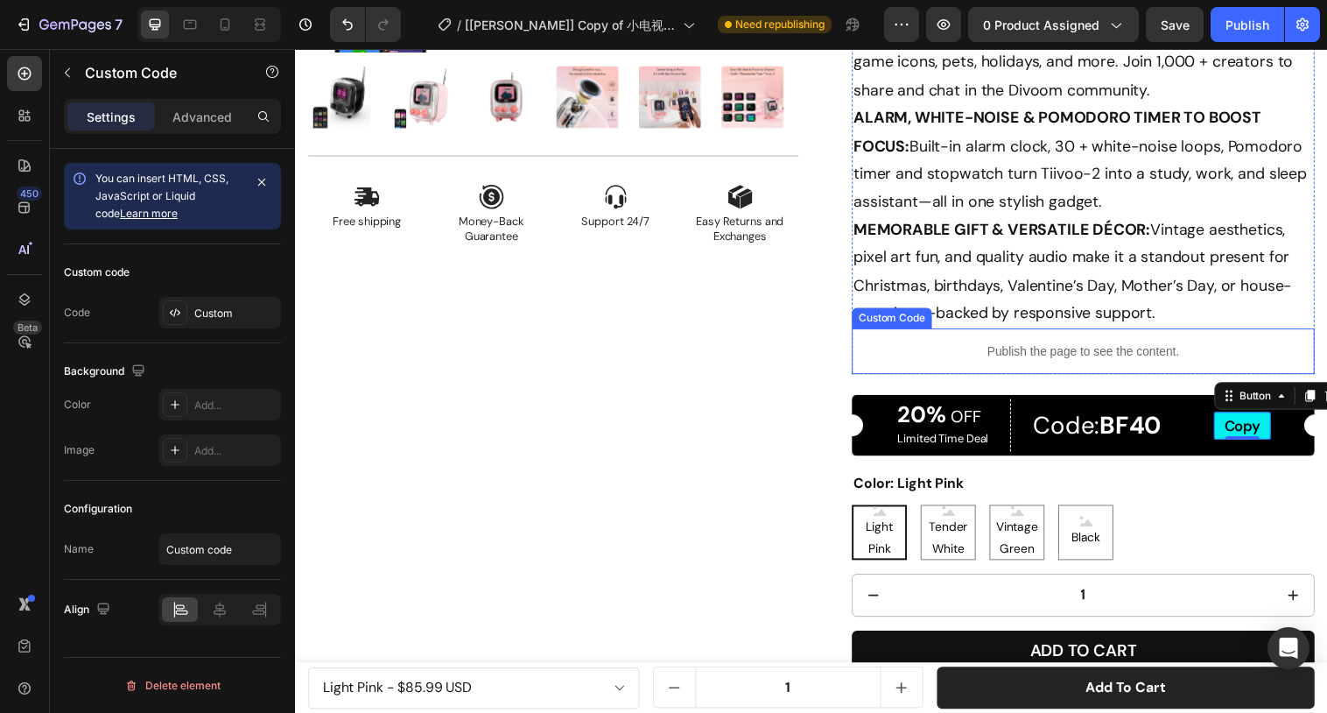
click at [1064, 349] on p "Publish the page to see the content." at bounding box center [1096, 357] width 471 height 18
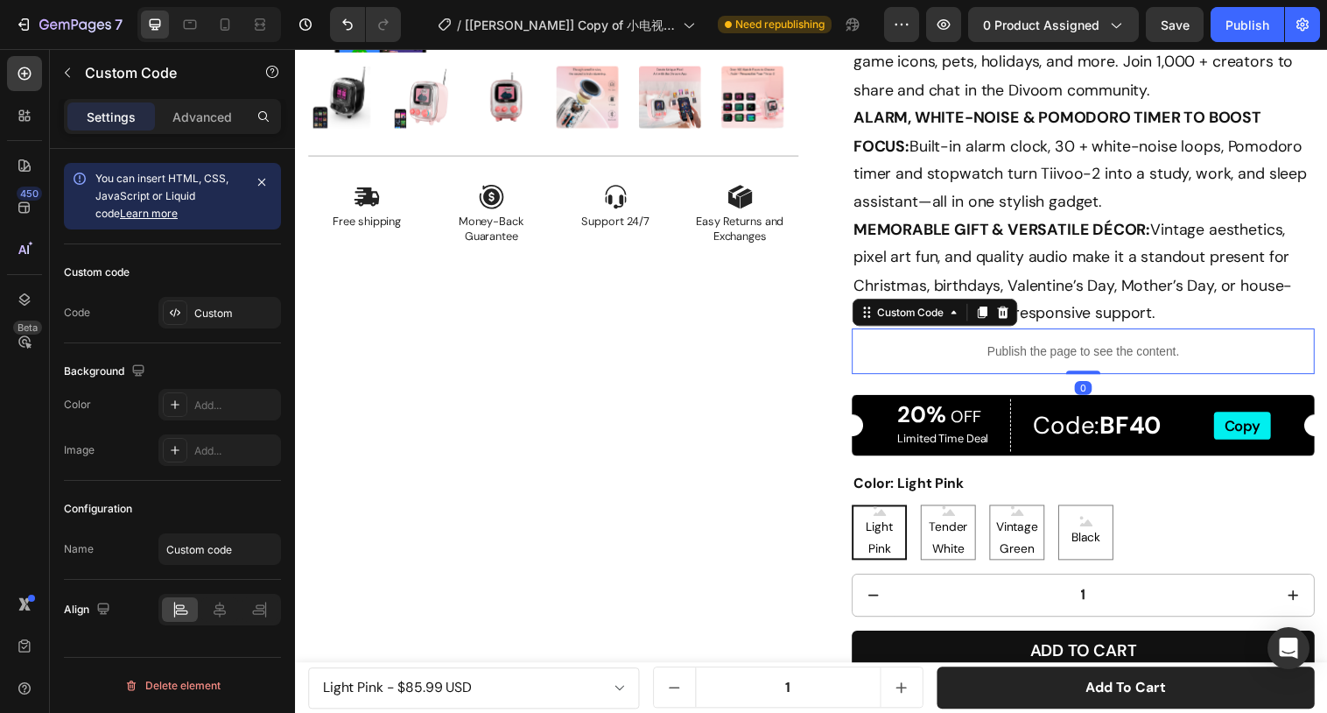
click at [1064, 349] on p "Publish the page to see the content." at bounding box center [1096, 357] width 471 height 18
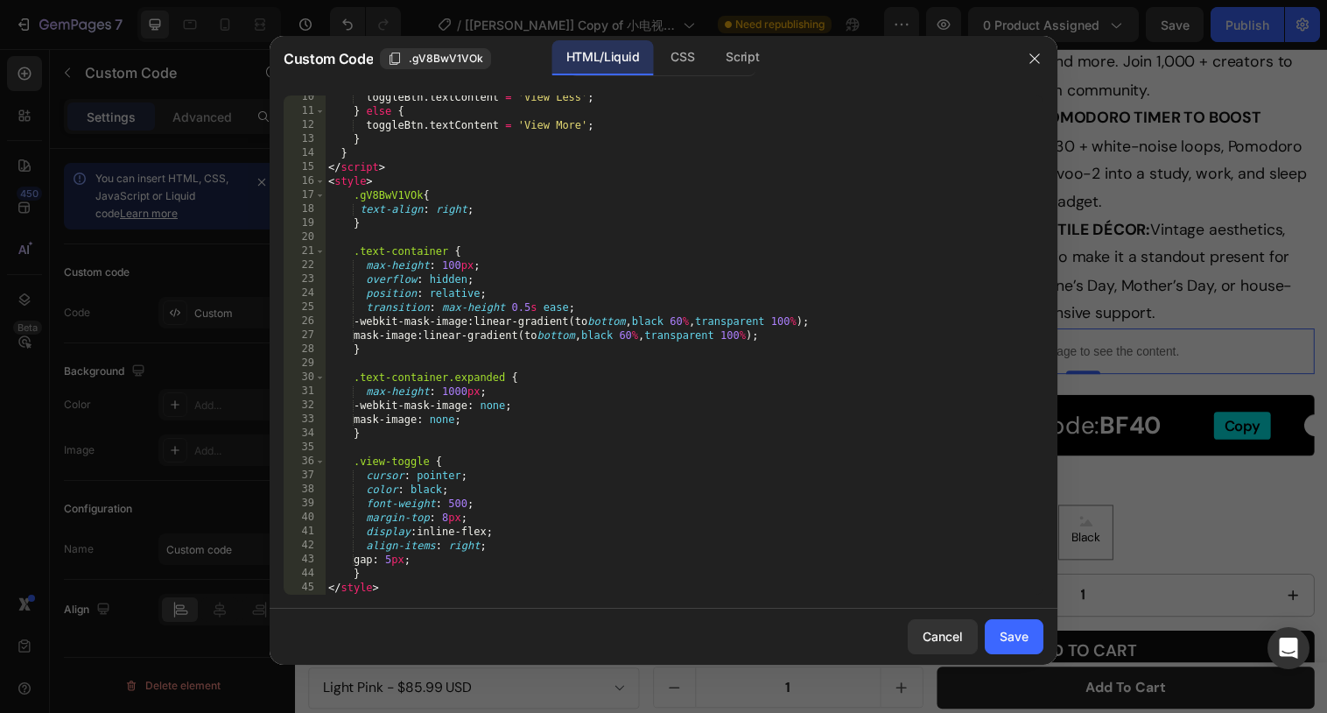
type textarea "gap: 5px;"
click at [439, 559] on div "toggleBtn . textContent = 'View Less' ; } else { toggleBtn . textContent = 'Vie…" at bounding box center [684, 353] width 719 height 527
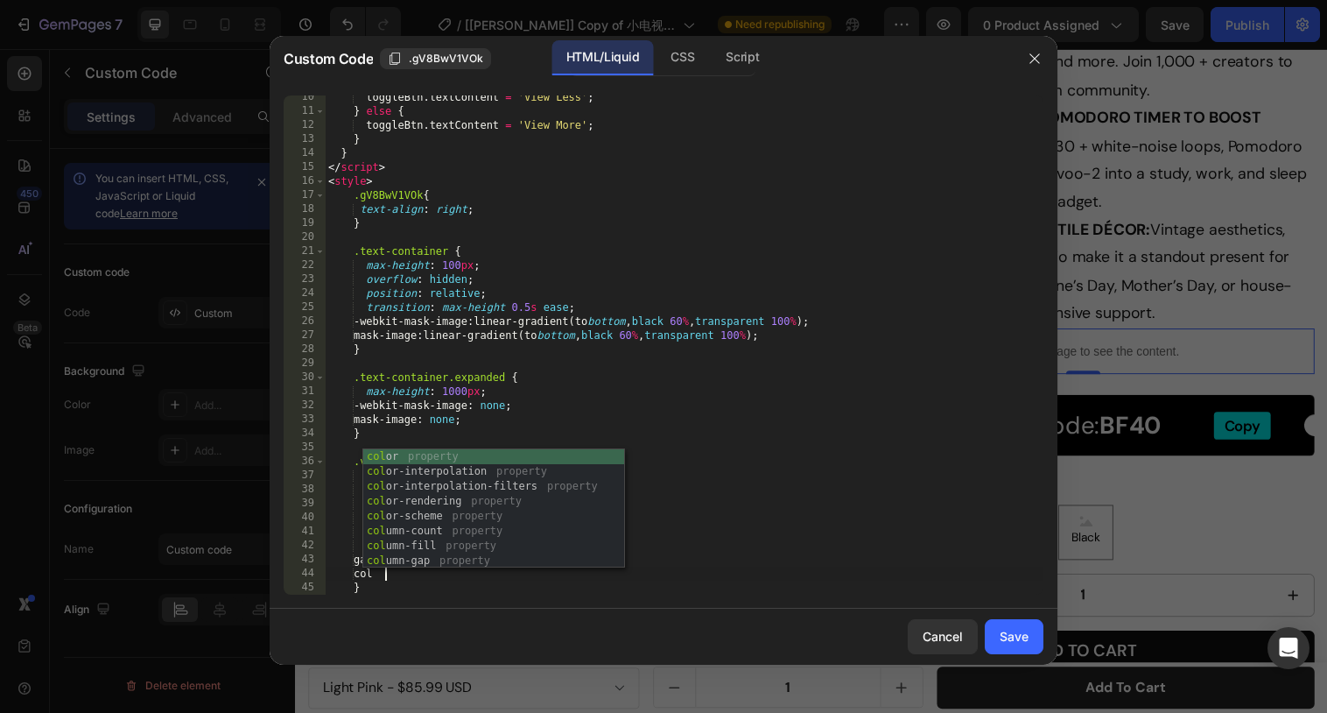
scroll to position [0, 4]
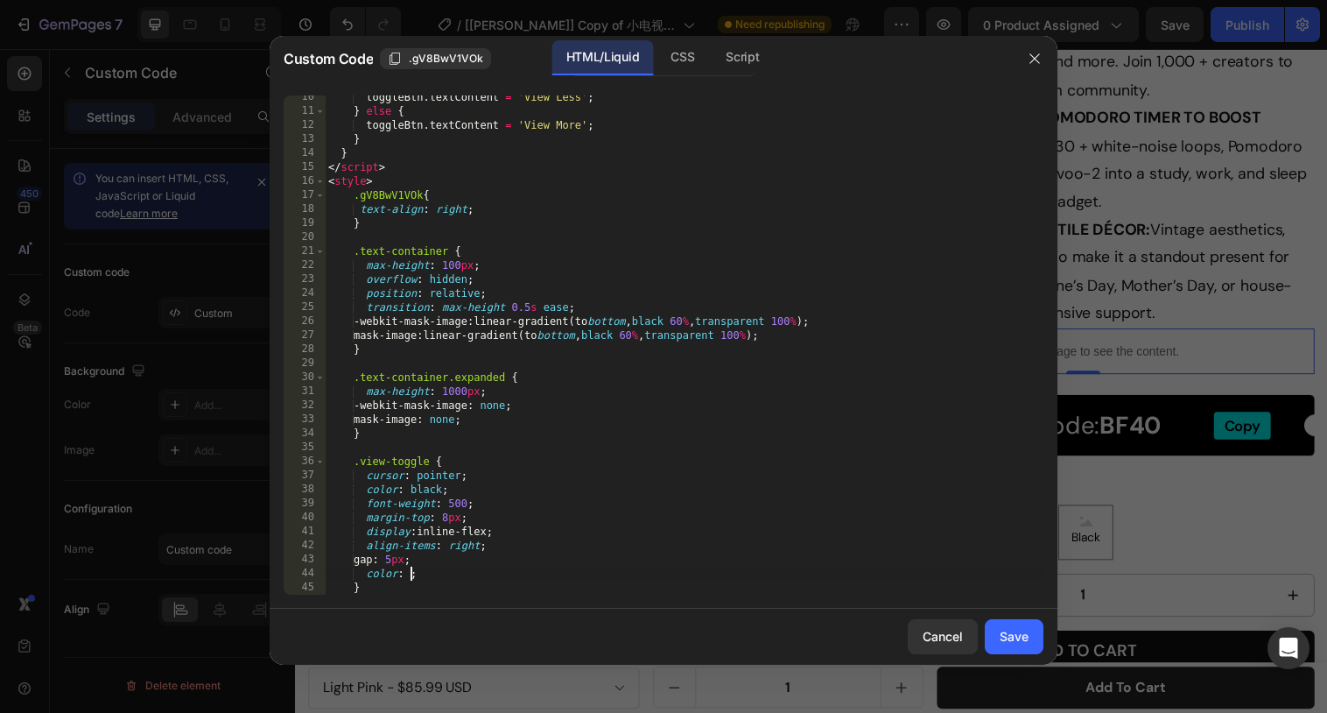
paste textarea "00EFEF"
type textarea "color: #00EFEF;"
type textarea "text-decoration: underline;"
click at [1000, 627] on div "Save" at bounding box center [1014, 636] width 29 height 18
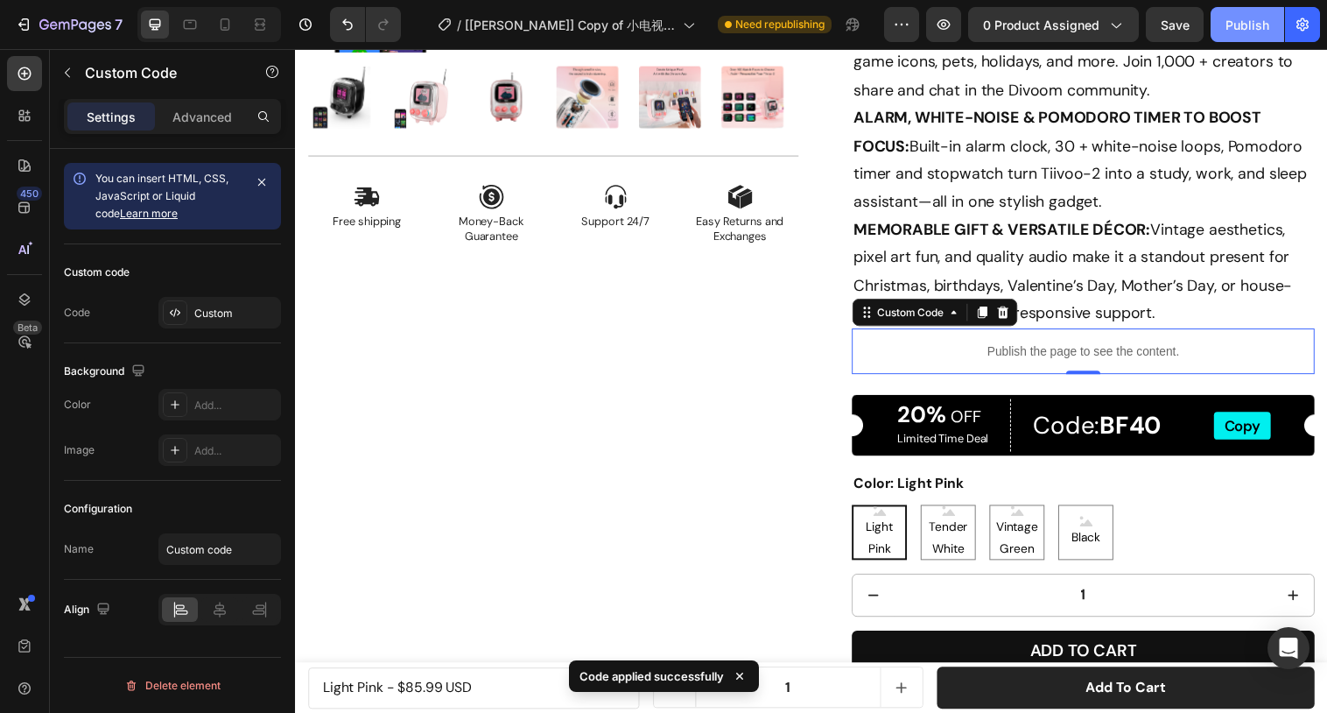
click at [1254, 33] on div "Publish" at bounding box center [1248, 25] width 44 height 18
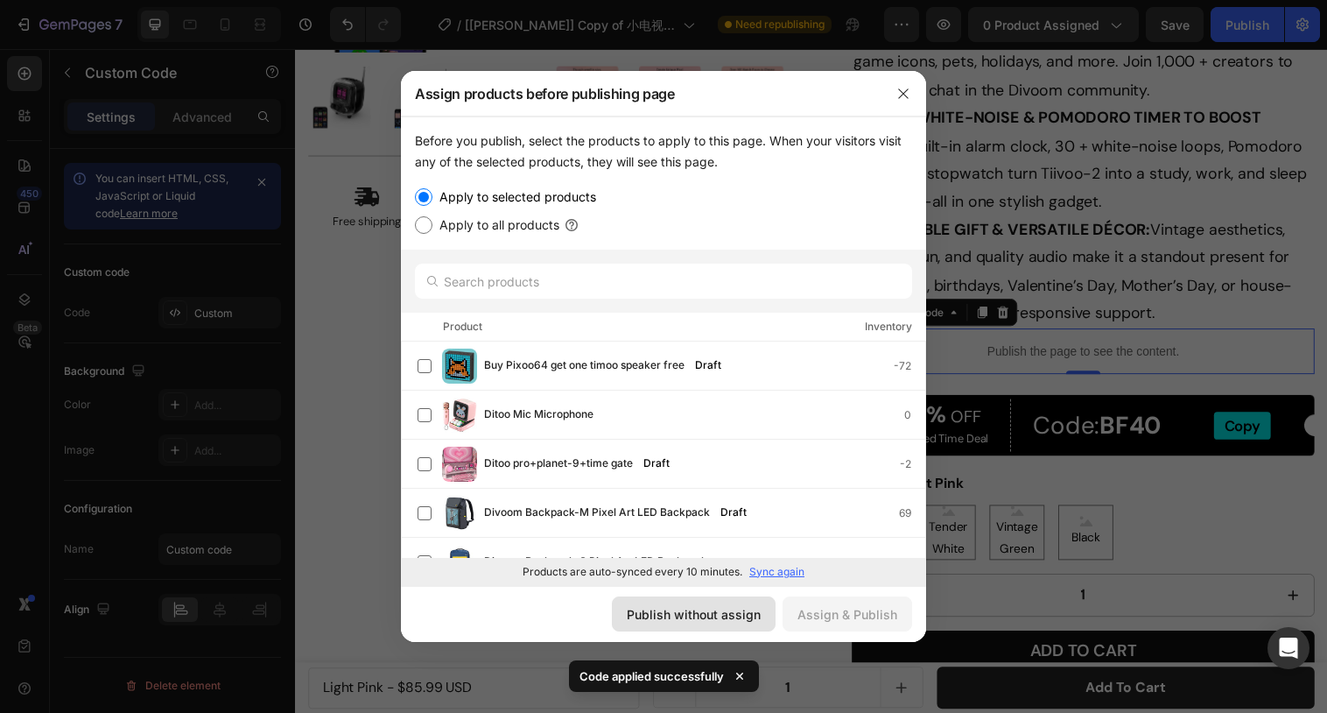
click at [723, 612] on div "Publish without assign" at bounding box center [694, 614] width 134 height 18
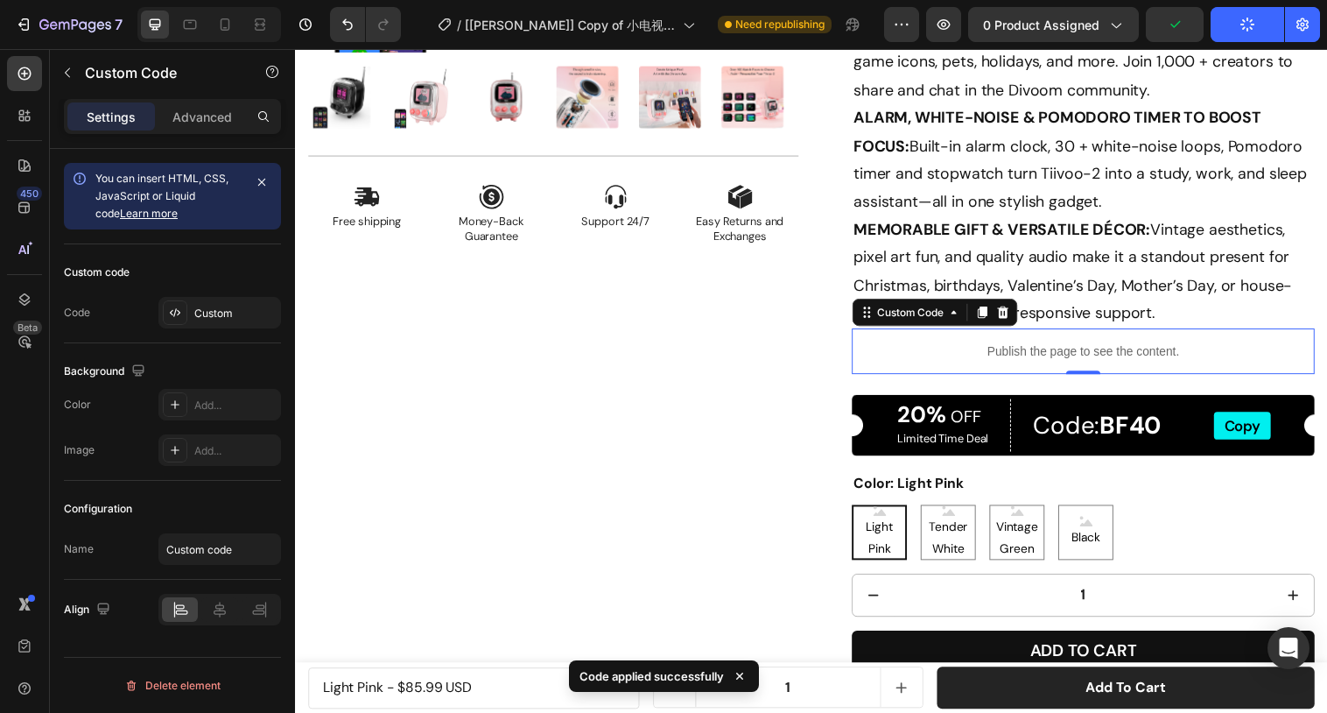
click at [998, 362] on p "Publish the page to see the content." at bounding box center [1096, 357] width 471 height 18
